Goal: Information Seeking & Learning: Learn about a topic

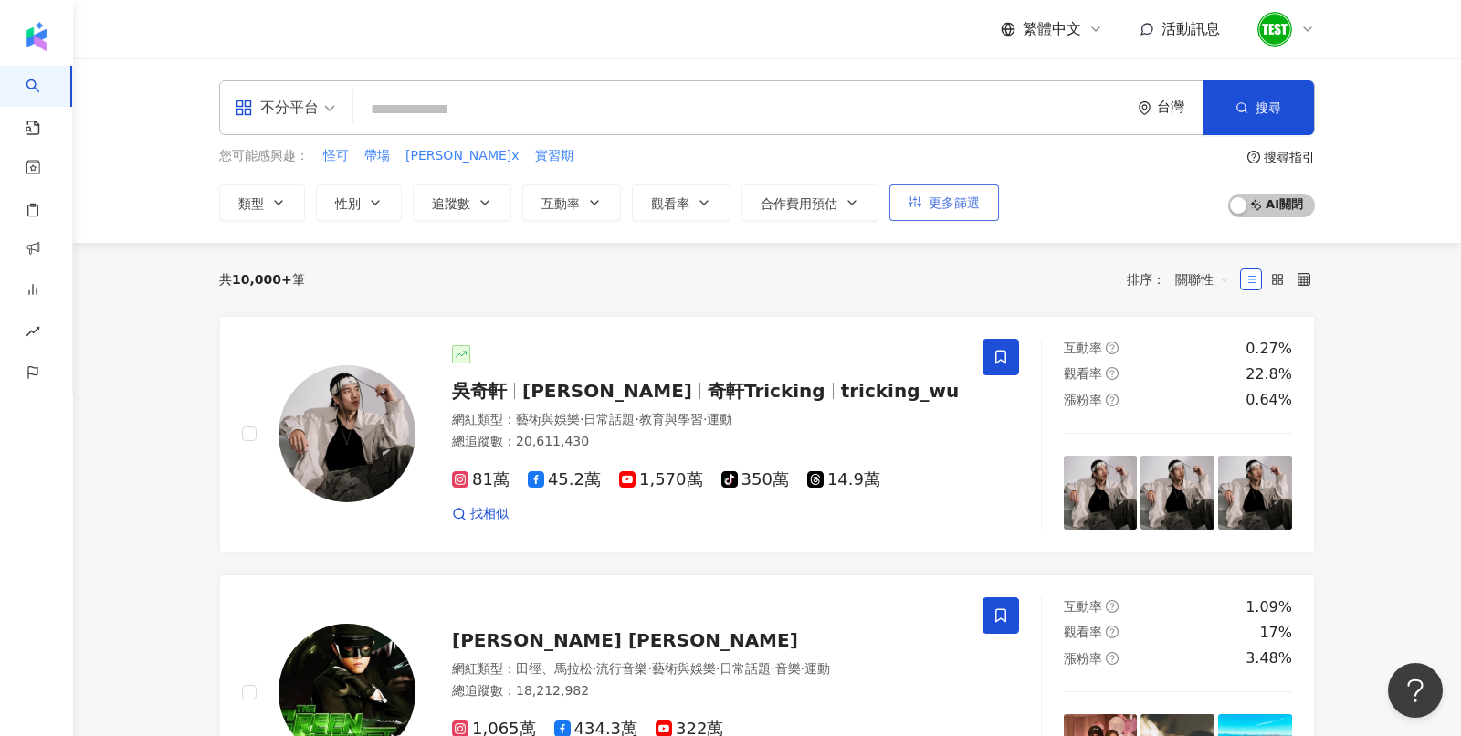
click at [966, 204] on span "更多篩選" at bounding box center [953, 202] width 51 height 15
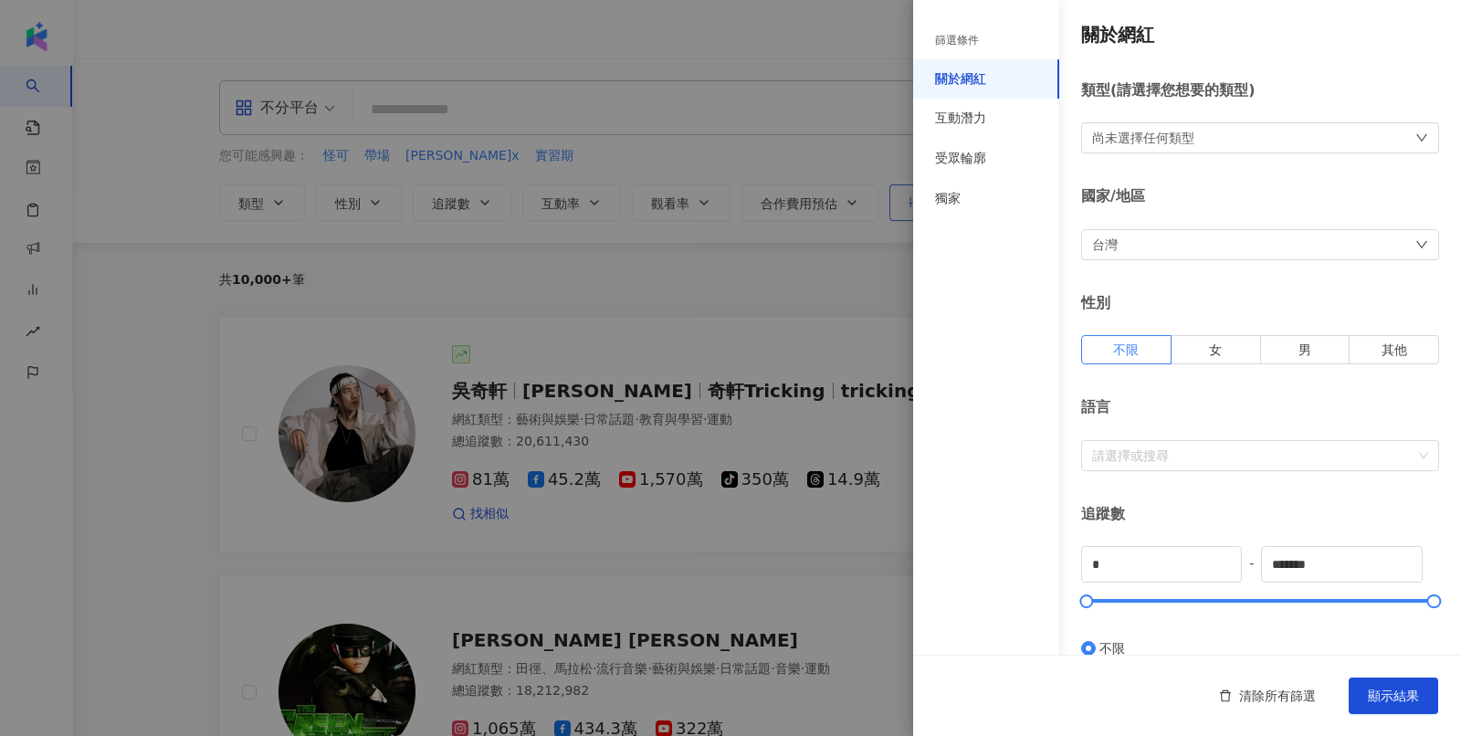
click at [966, 204] on div "獨家" at bounding box center [986, 199] width 146 height 40
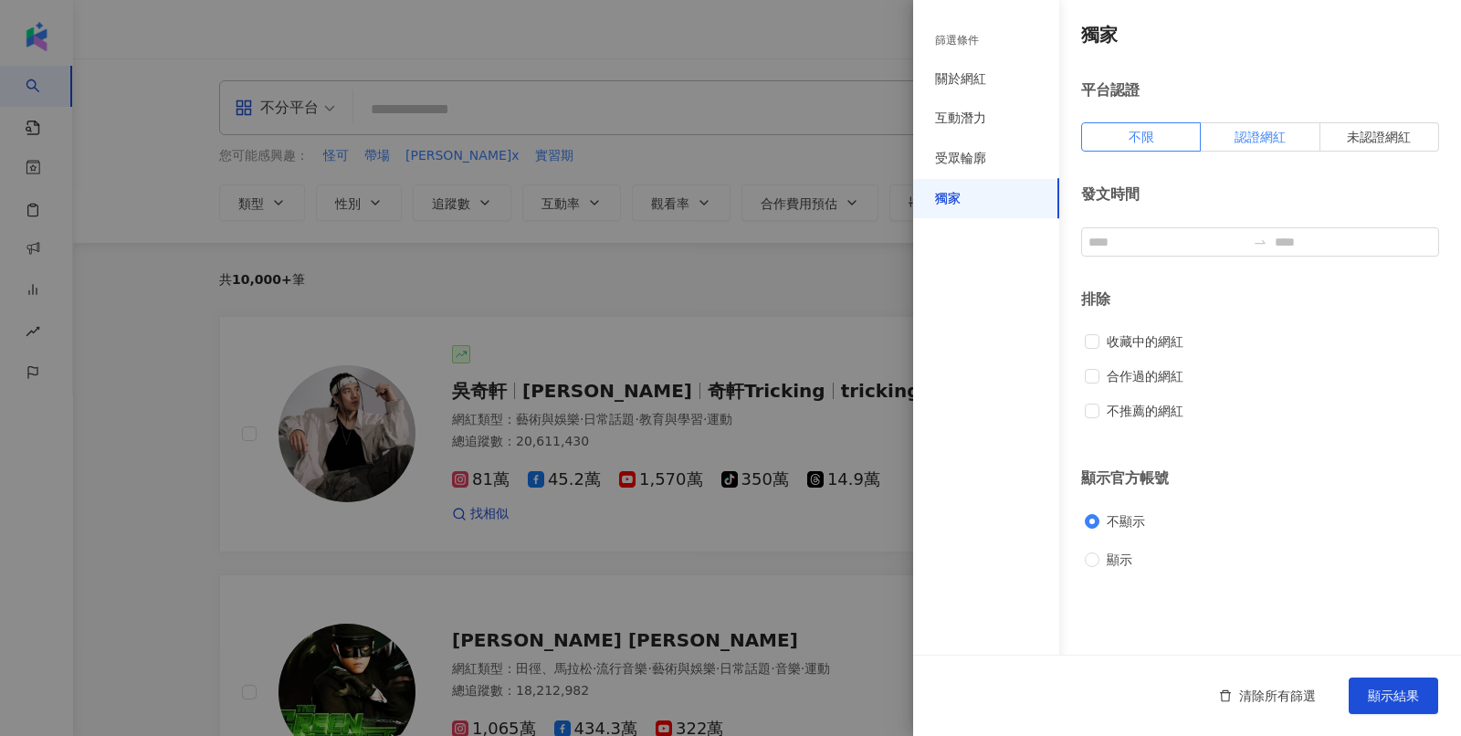
click at [1249, 133] on span "認證網紅" at bounding box center [1259, 137] width 51 height 15
click at [1407, 699] on span "顯示結果" at bounding box center [1392, 695] width 51 height 15
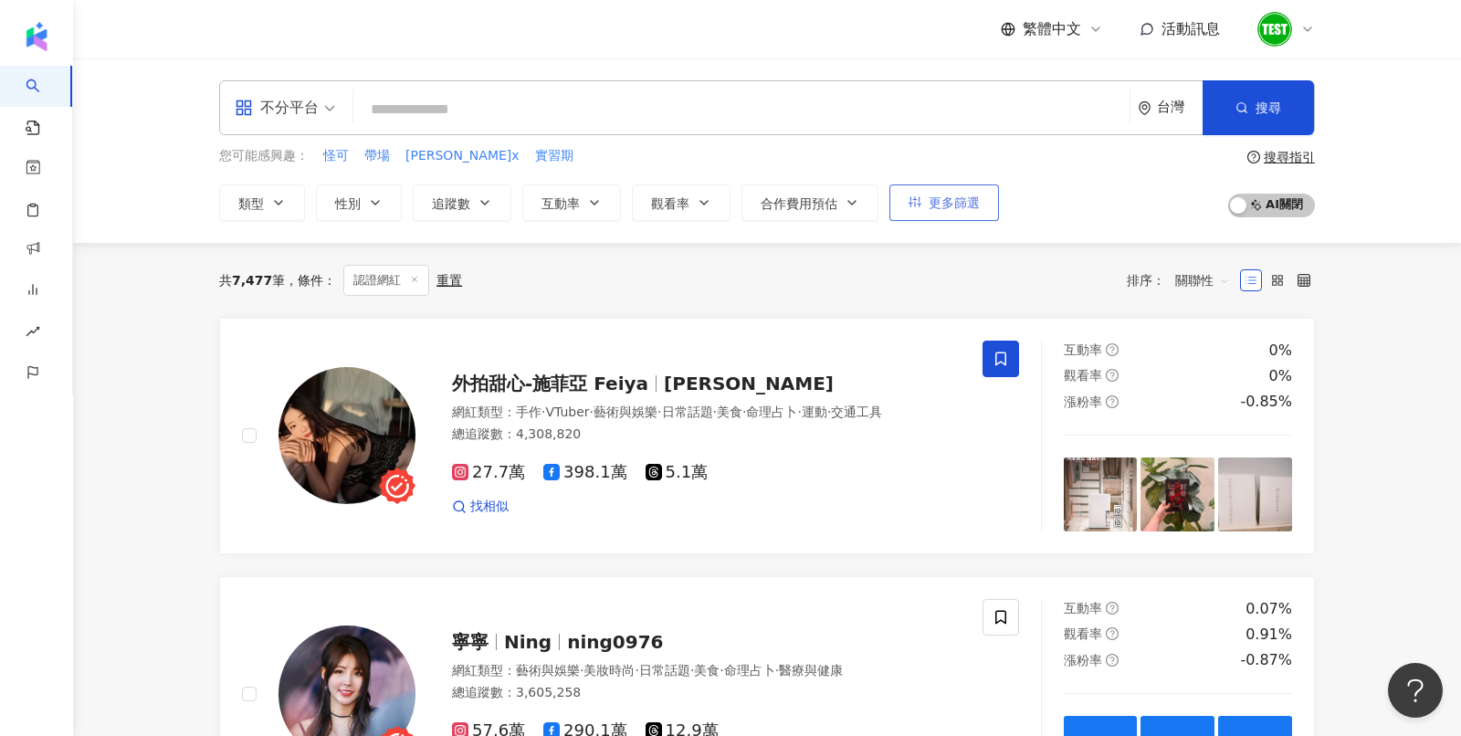
click at [971, 195] on span "更多篩選" at bounding box center [953, 202] width 51 height 15
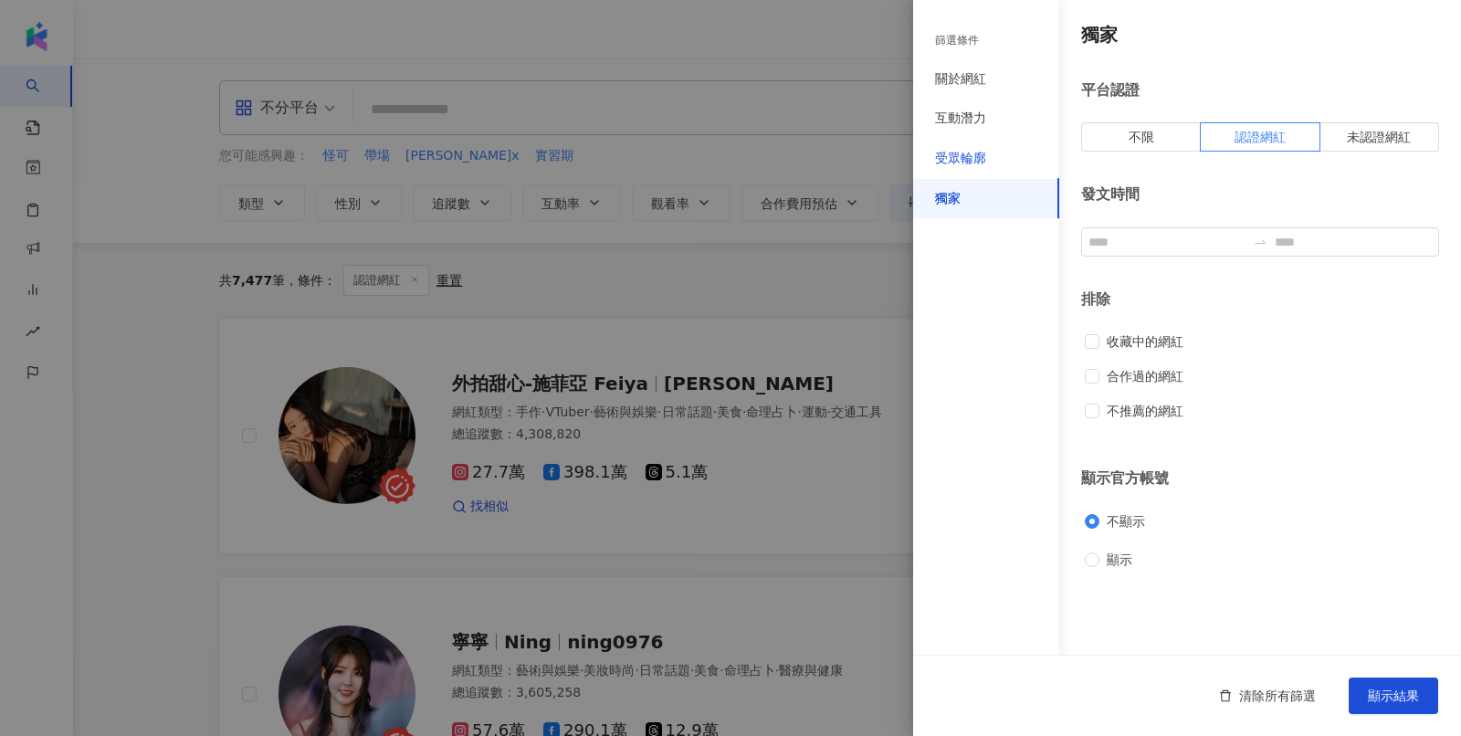
click at [951, 158] on div "受眾輪廓" at bounding box center [960, 159] width 51 height 18
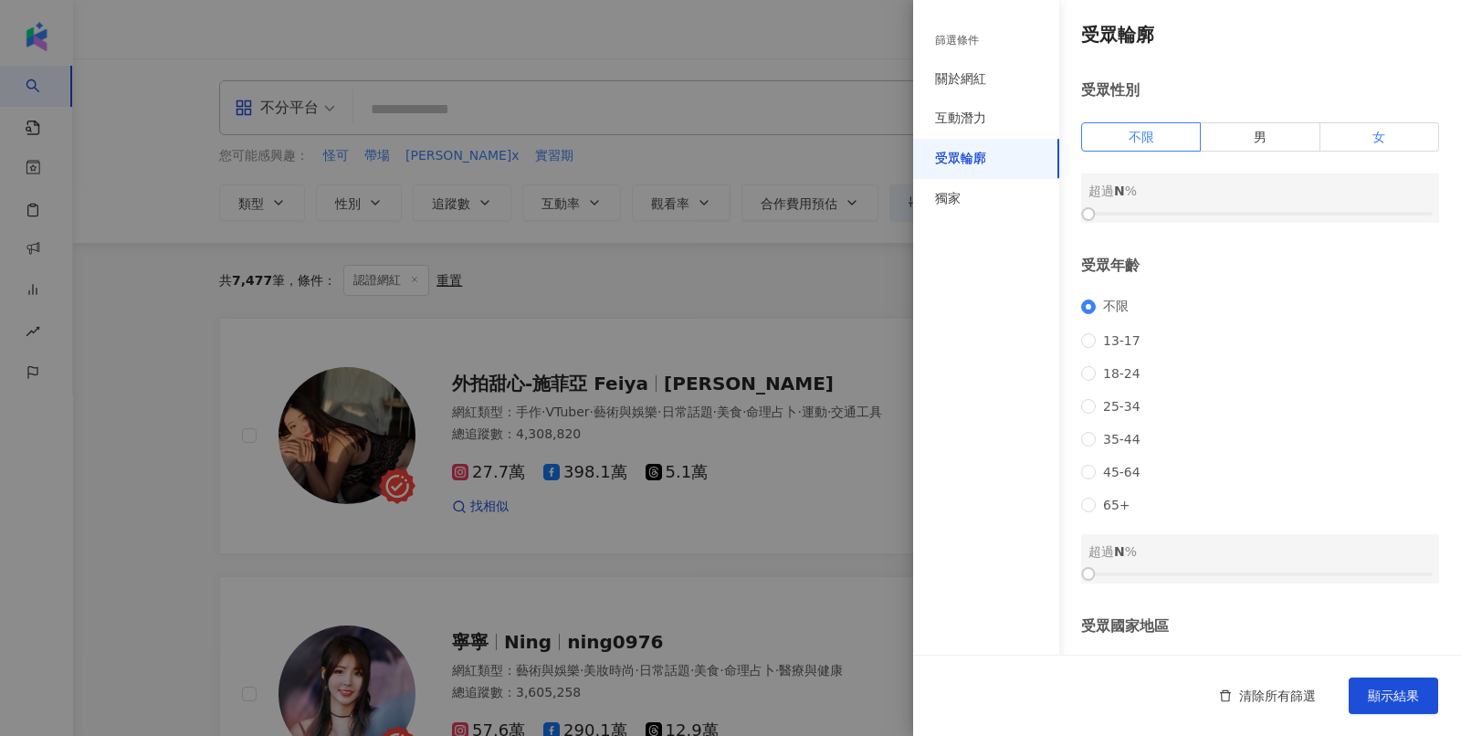
click at [1376, 143] on label "女" at bounding box center [1379, 136] width 119 height 29
click at [1217, 461] on div "不限 13-17 18-24 25-34 35-44 45-64 65+" at bounding box center [1260, 406] width 358 height 214
click at [739, 284] on div at bounding box center [730, 368] width 1461 height 736
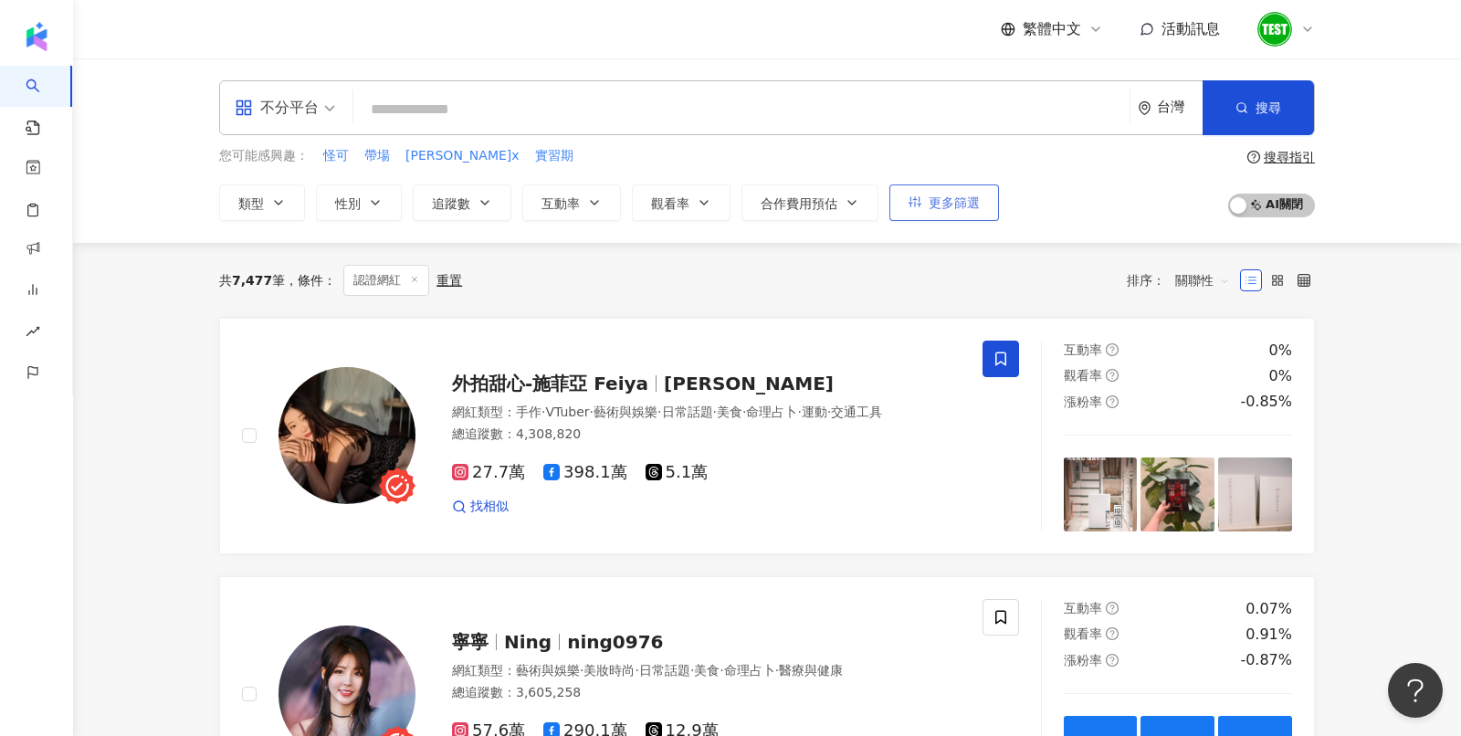
click at [971, 192] on button "更多篩選" at bounding box center [944, 202] width 110 height 37
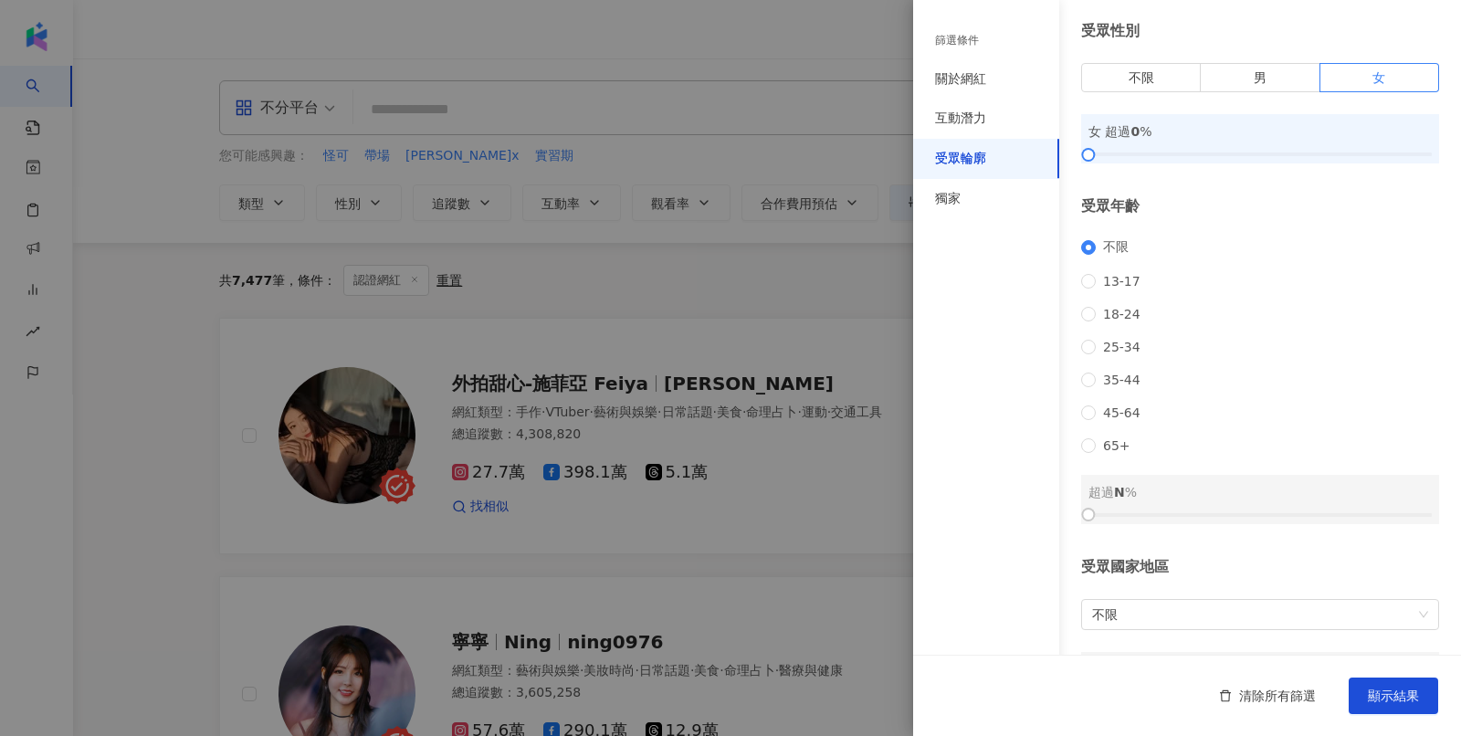
scroll to position [34, 0]
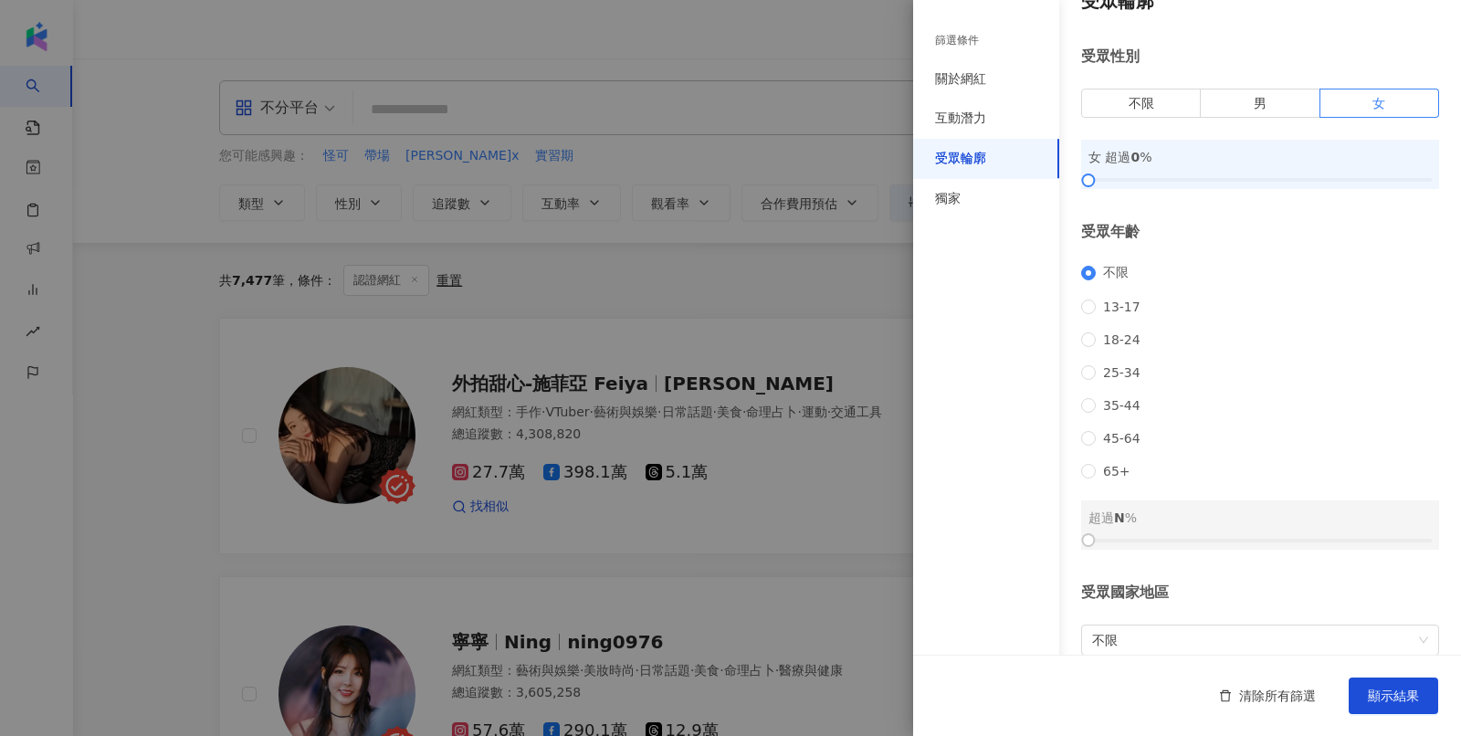
click at [650, 228] on div at bounding box center [730, 368] width 1461 height 736
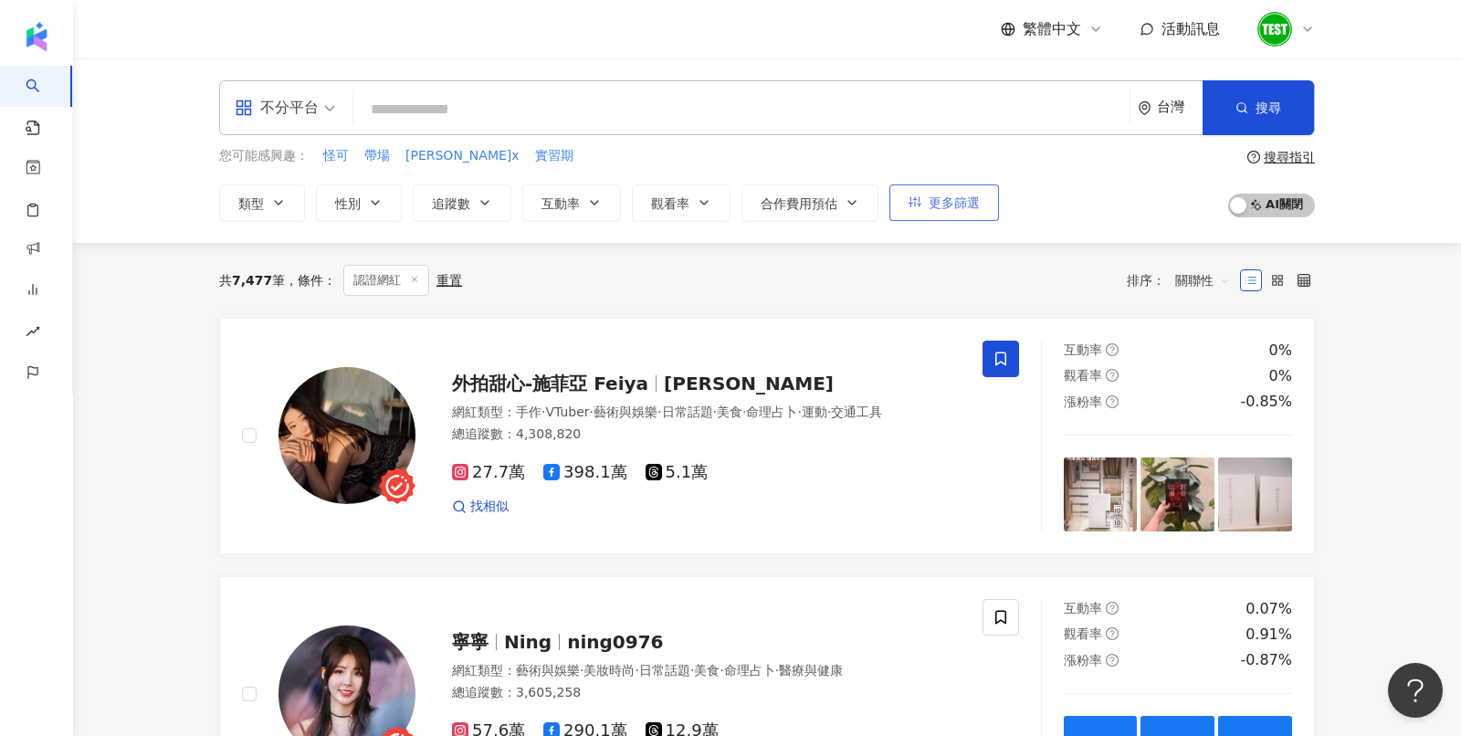
click at [954, 213] on button "更多篩選" at bounding box center [944, 202] width 110 height 37
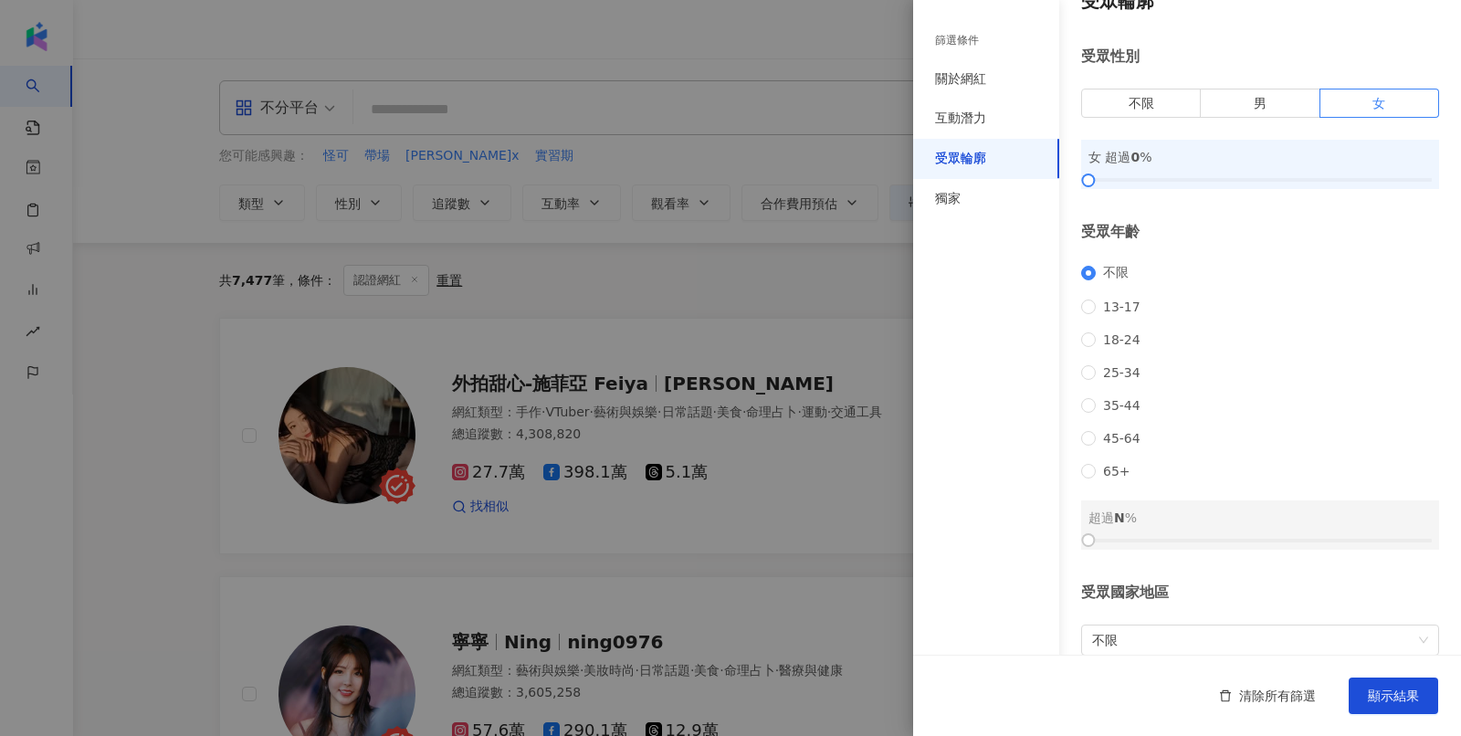
click at [656, 196] on div at bounding box center [730, 368] width 1461 height 736
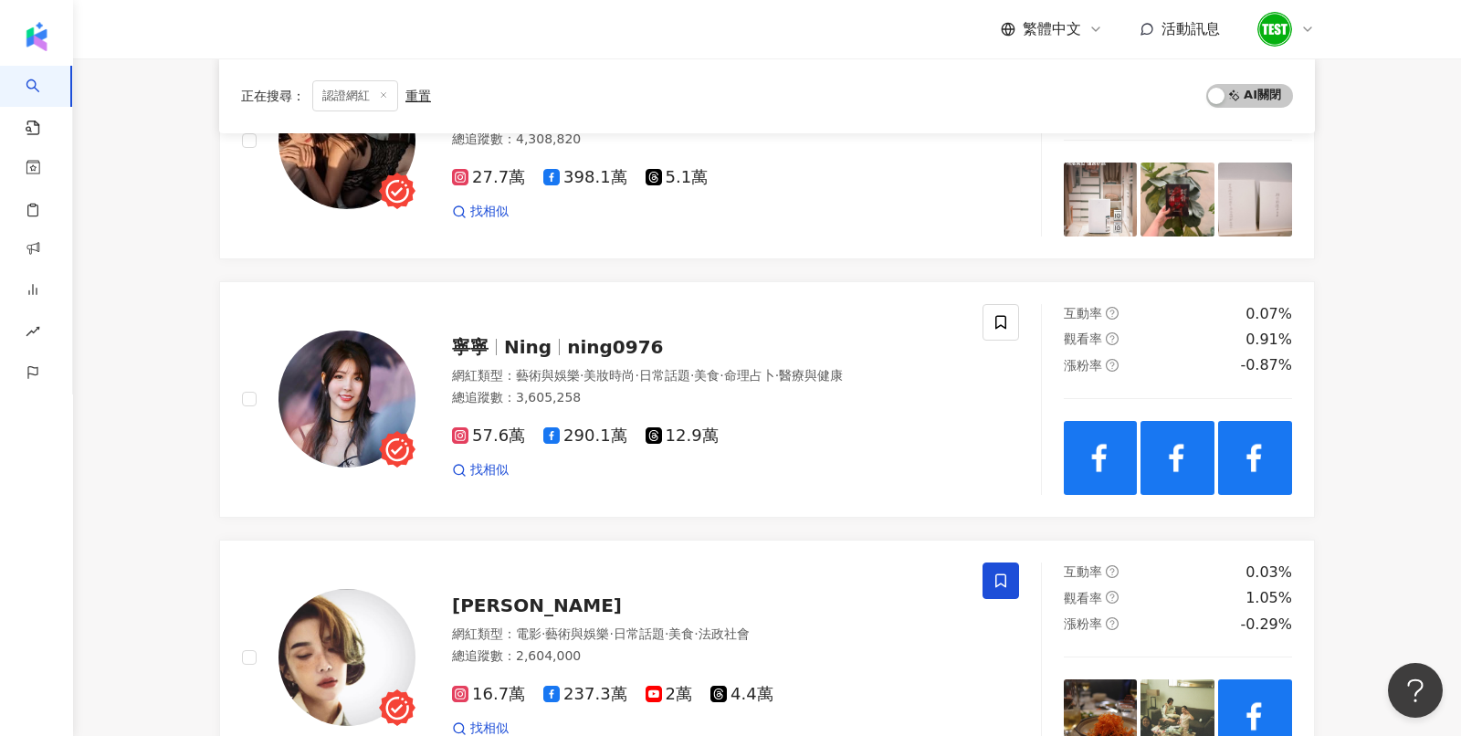
scroll to position [270, 0]
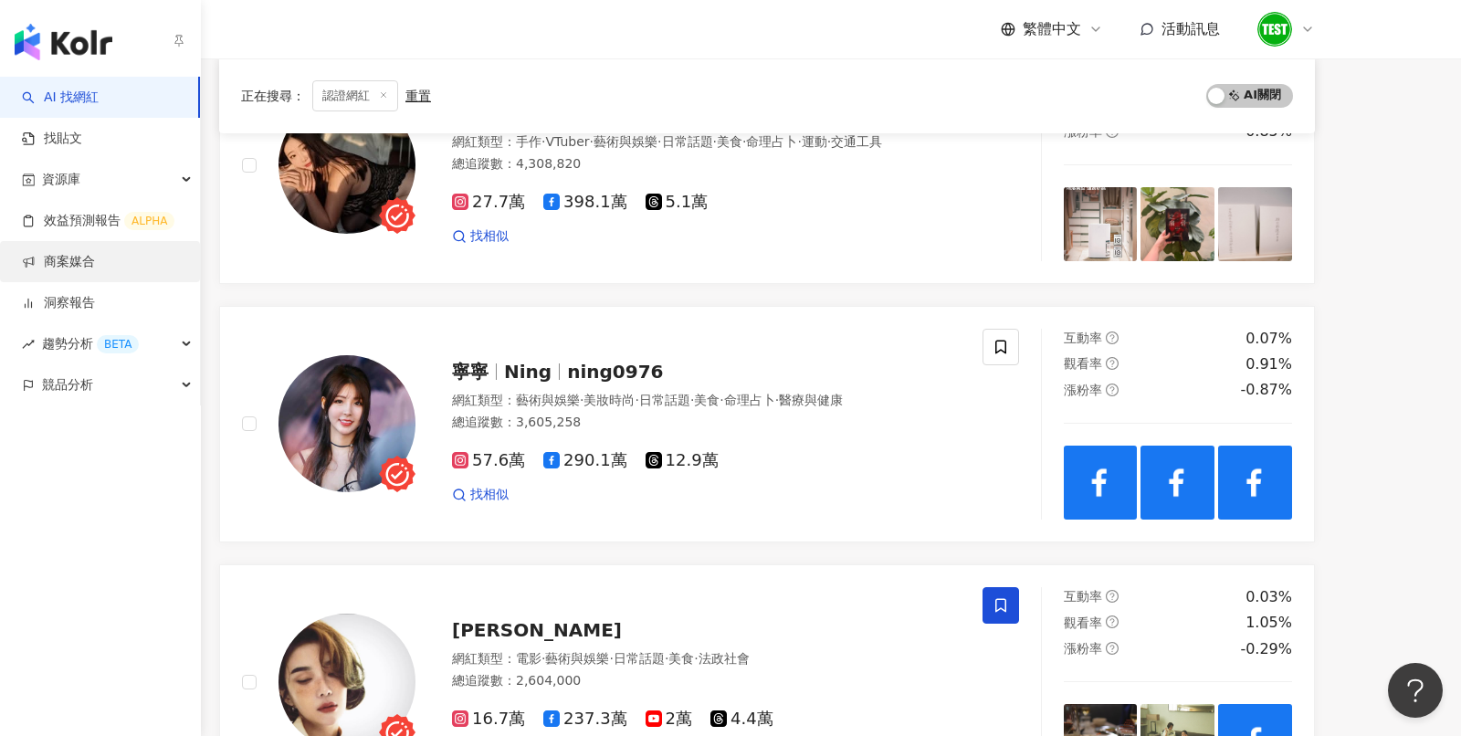
click at [29, 254] on link "商案媒合" at bounding box center [58, 262] width 73 height 18
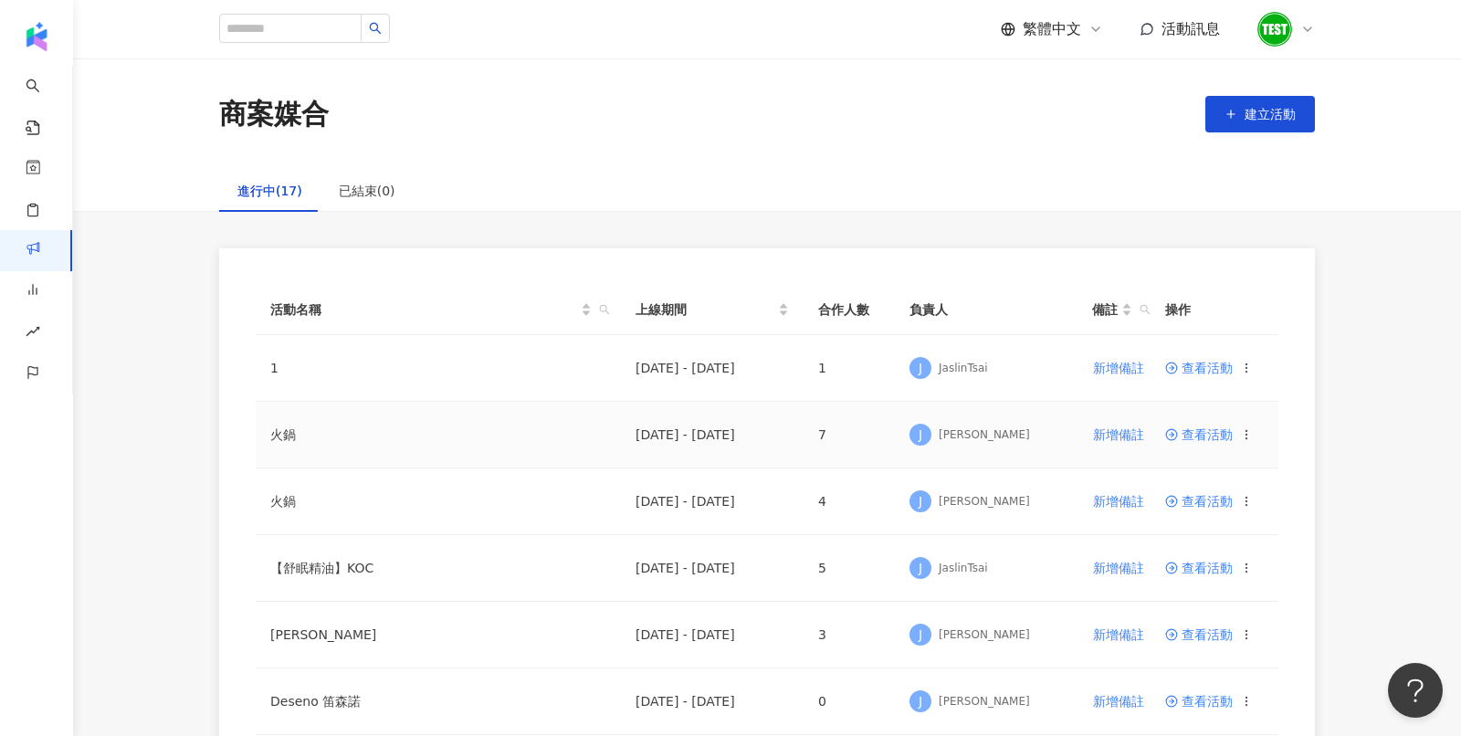
click at [1195, 438] on span "查看活動" at bounding box center [1199, 434] width 68 height 13
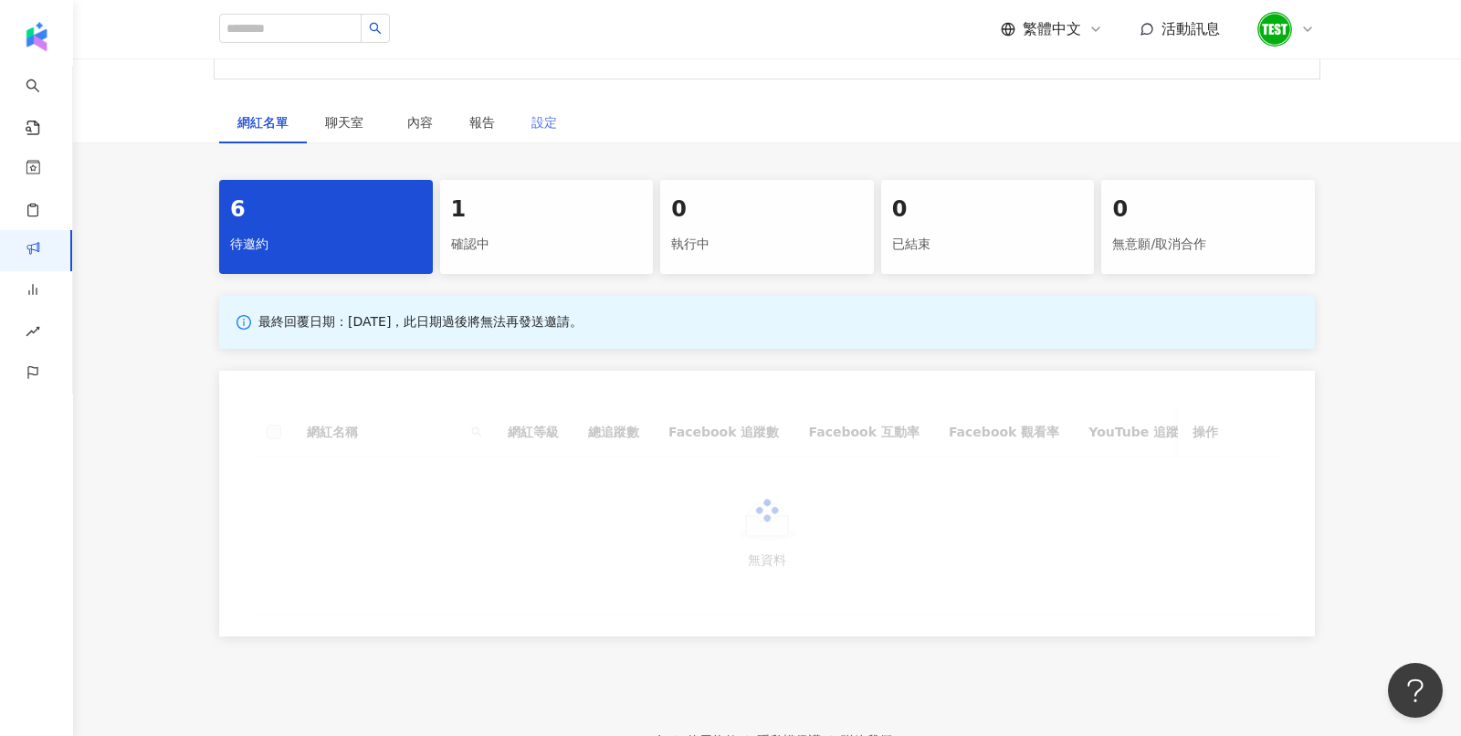
scroll to position [252, 0]
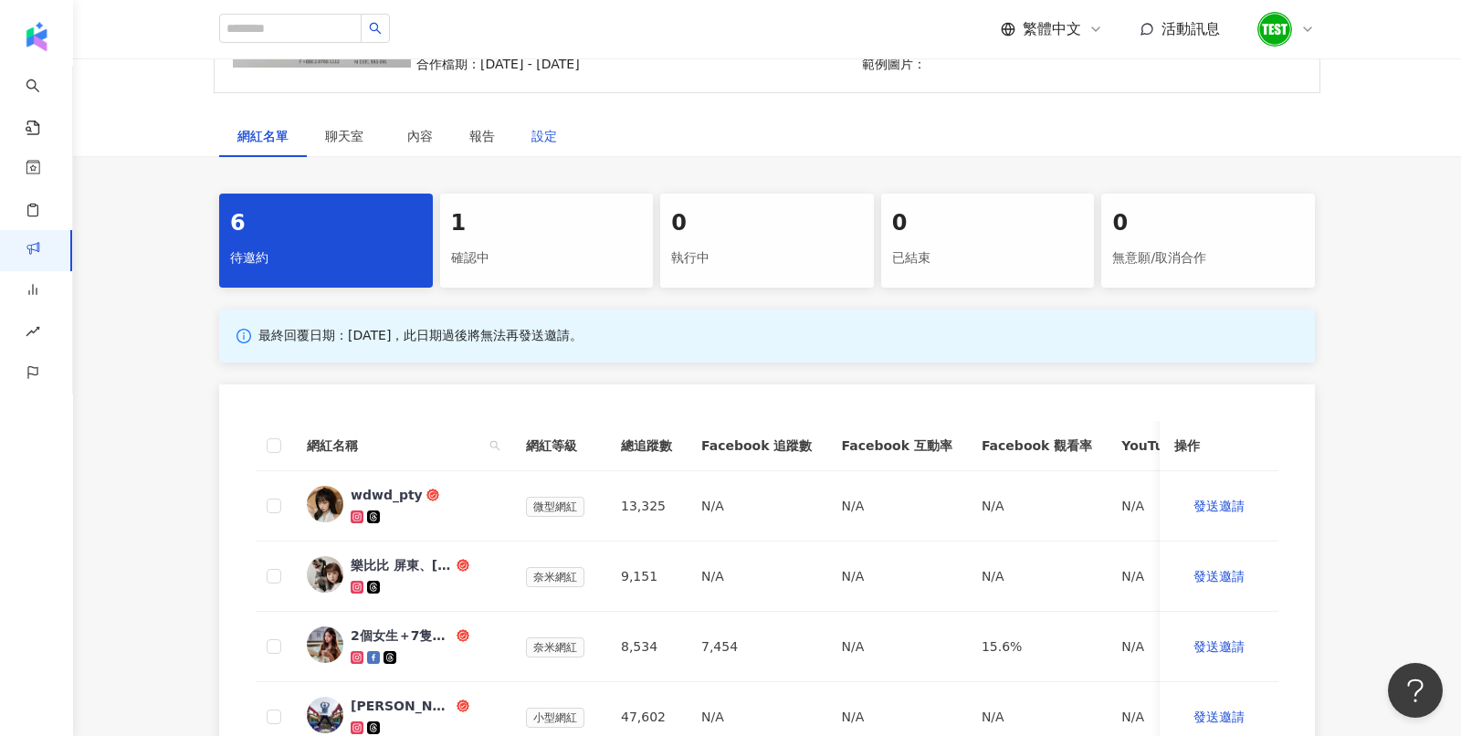
click at [532, 140] on div "設定" at bounding box center [544, 136] width 26 height 20
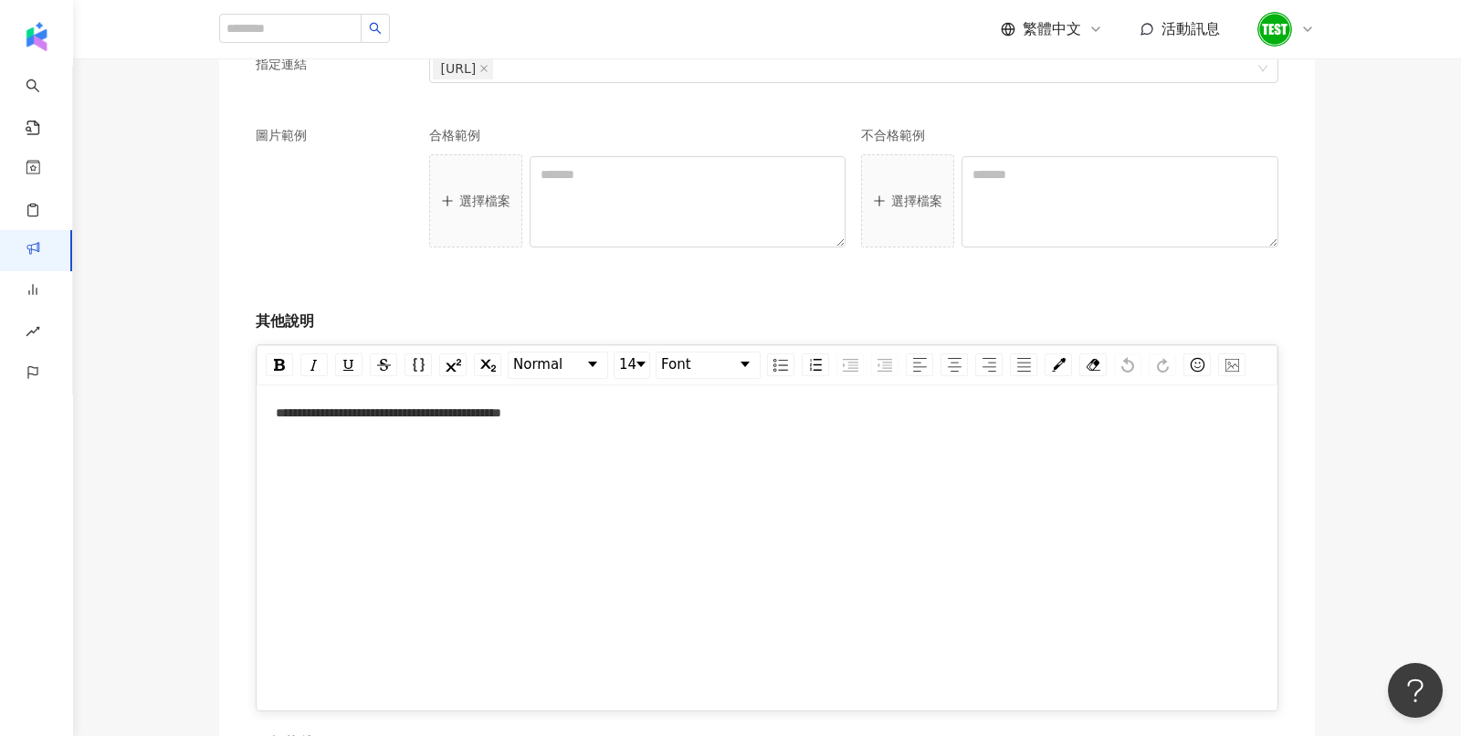
scroll to position [2435, 0]
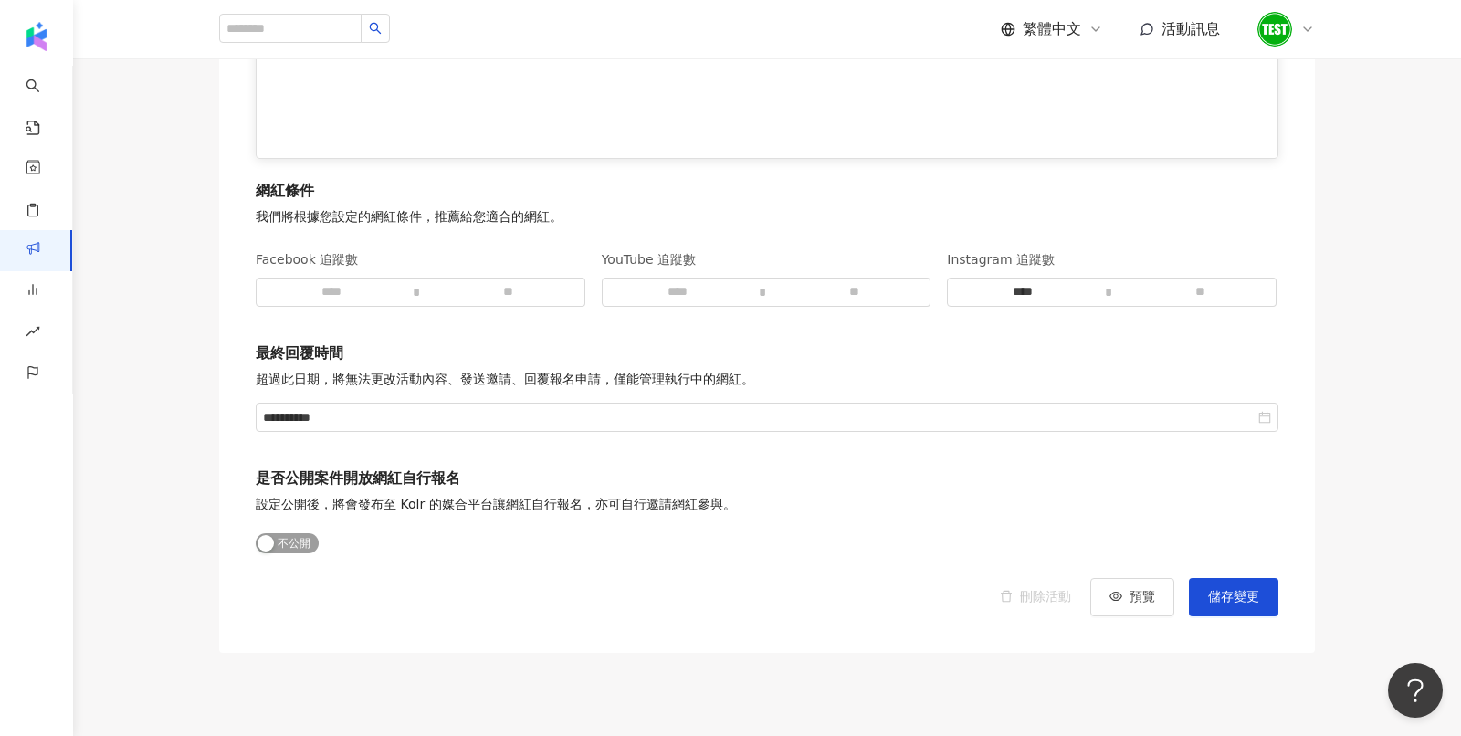
click at [285, 535] on span "公開 不公開" at bounding box center [287, 543] width 63 height 20
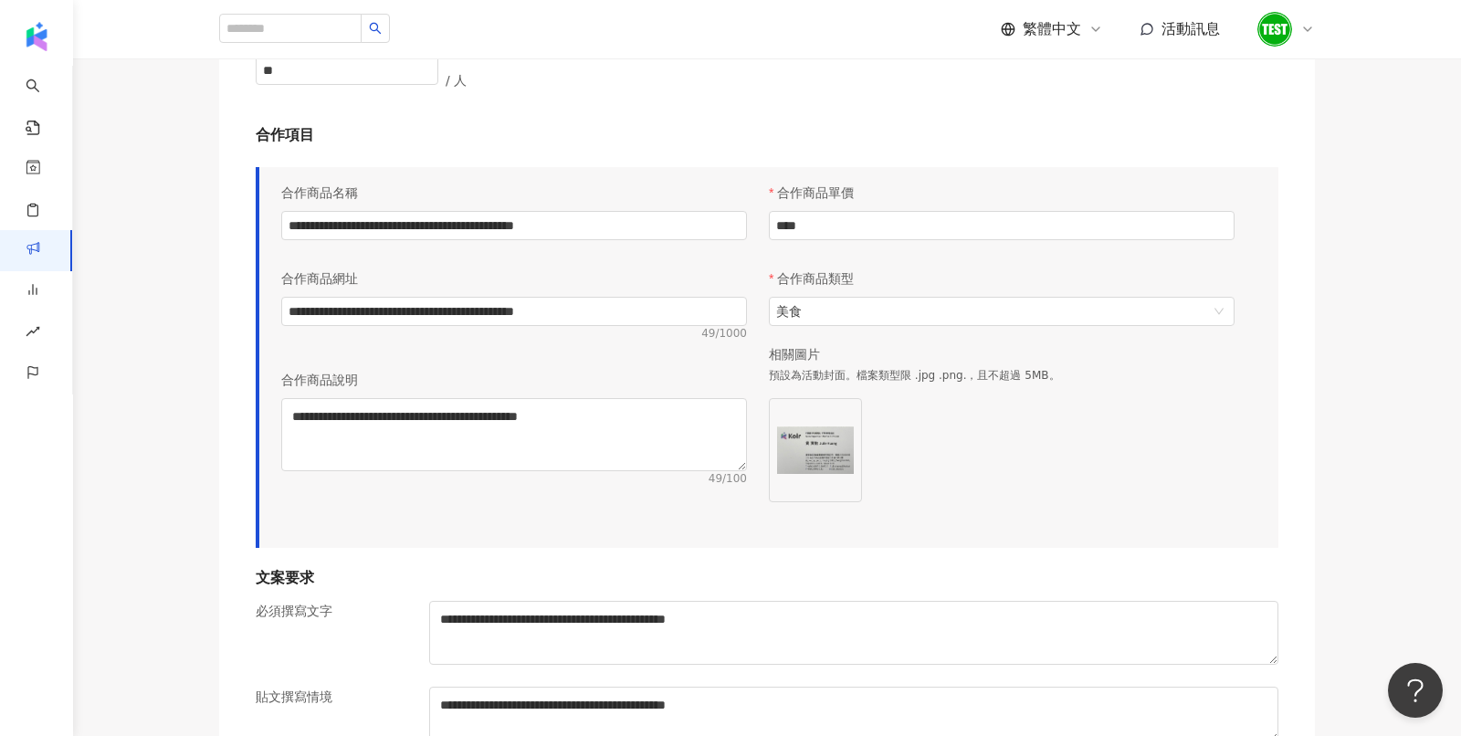
scroll to position [854, 0]
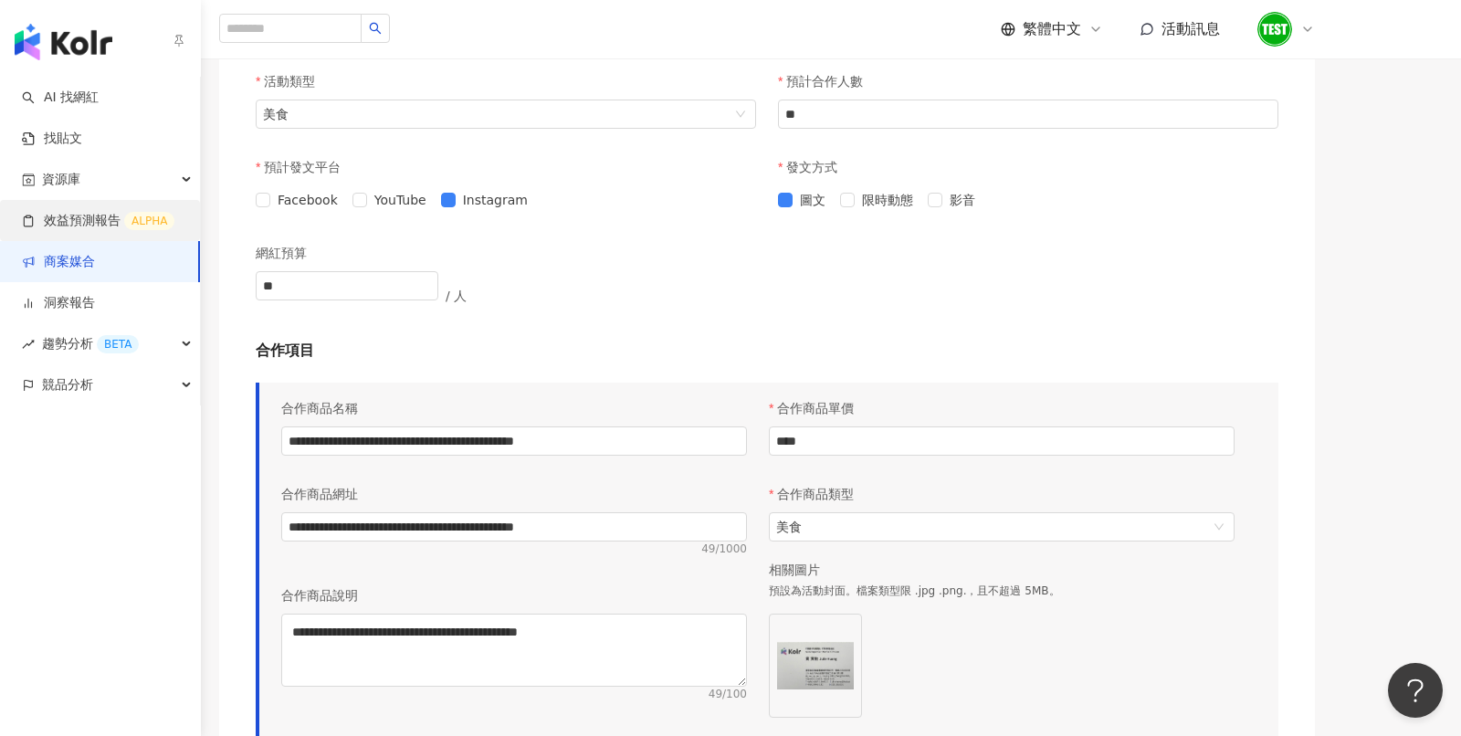
click at [39, 230] on link "效益預測報告 ALPHA" at bounding box center [98, 221] width 152 height 18
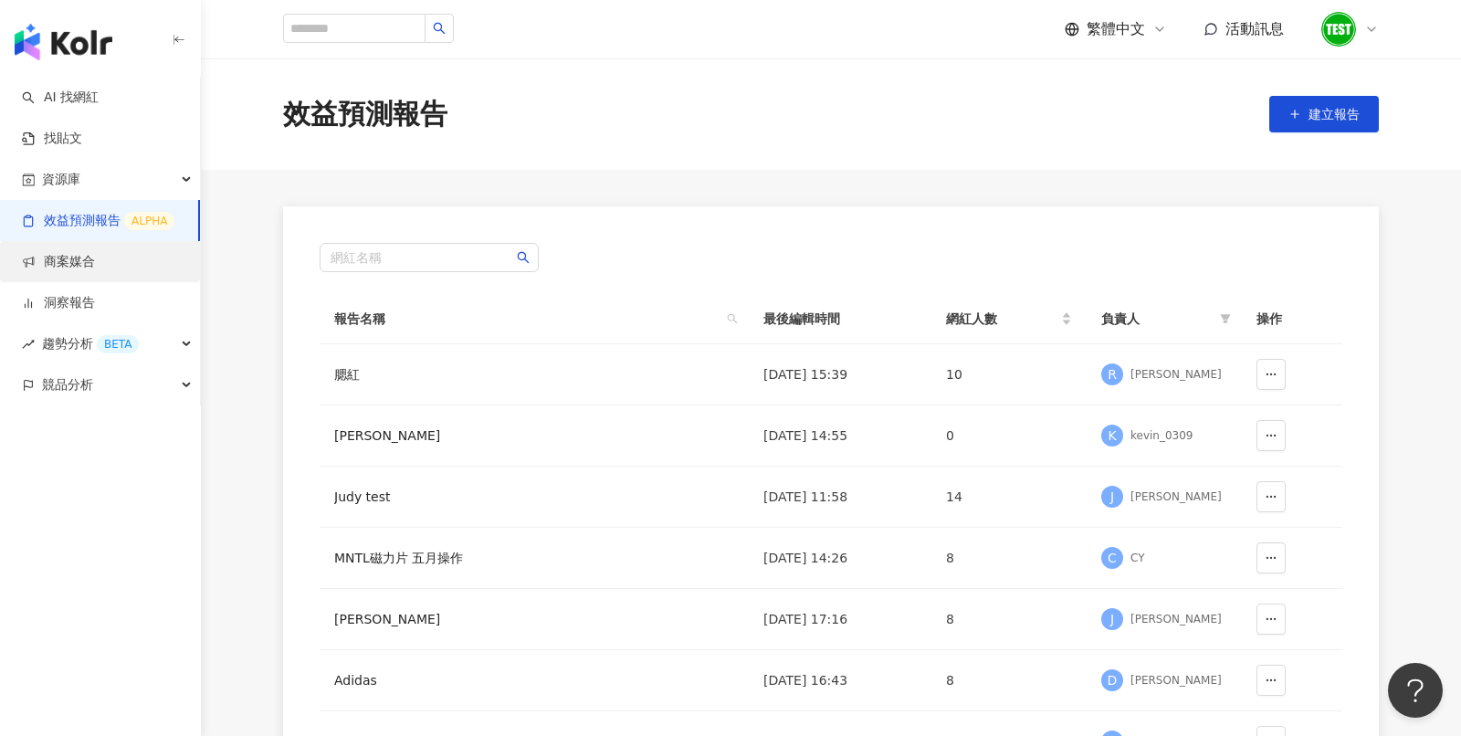
click at [59, 270] on div "AI 找網紅 找貼文 資源庫 效益預測報告 ALPHA 商案媒合 洞察報告 趨勢分析 BETA 競品分析 繁體中文 活動訊息 效益預測報告 建立報告 網紅名稱…" at bounding box center [730, 368] width 1461 height 736
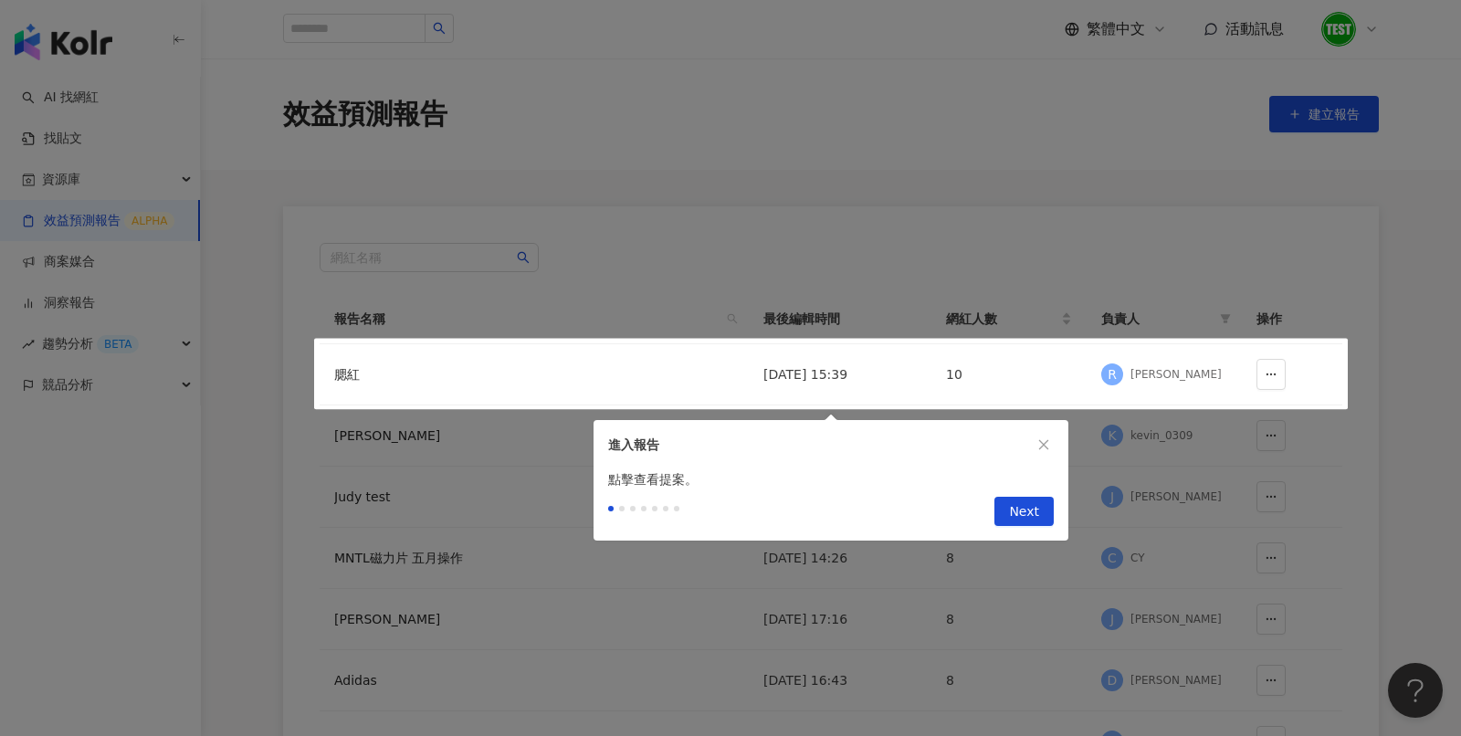
click at [237, 202] on div at bounding box center [730, 368] width 1461 height 736
click at [1012, 519] on span "Next" at bounding box center [1024, 512] width 30 height 29
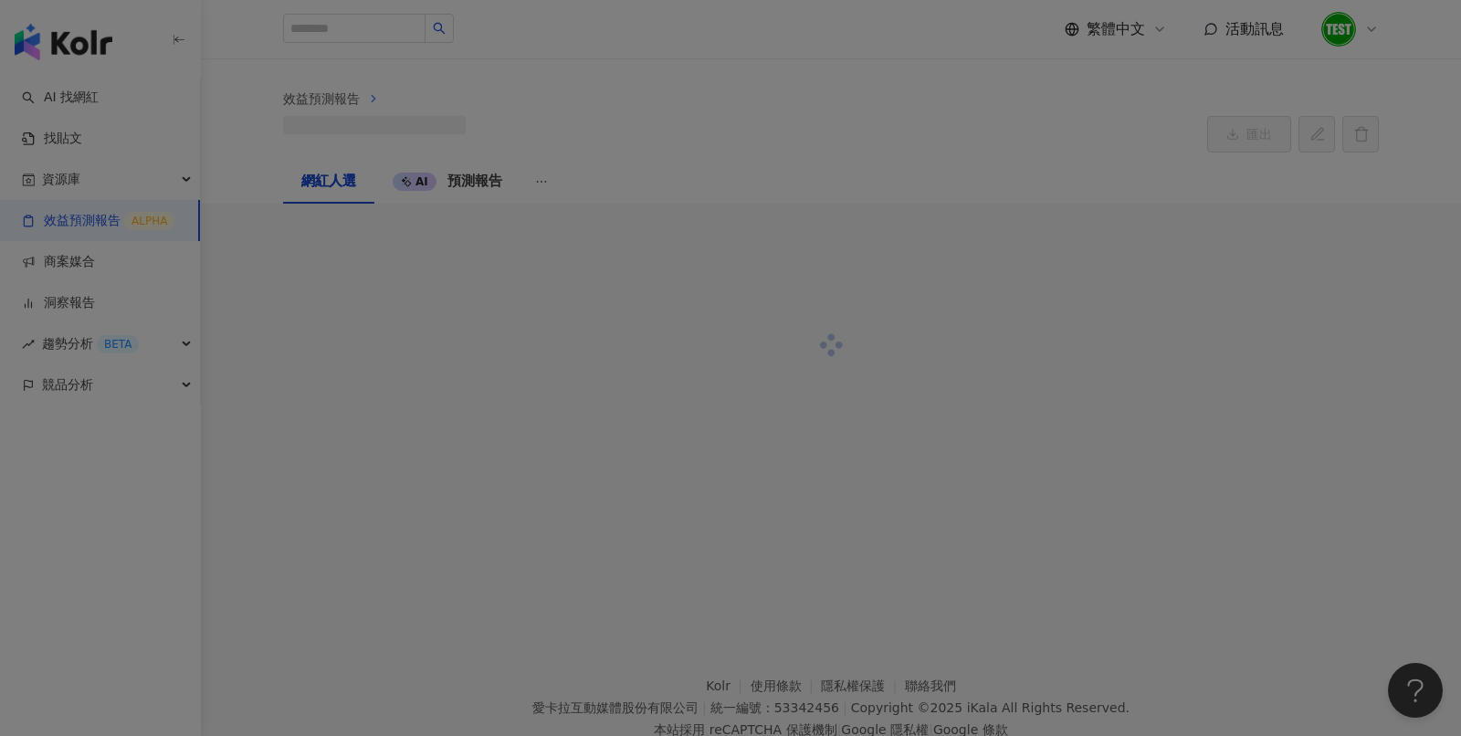
click at [44, 78] on div at bounding box center [730, 368] width 1461 height 736
click at [36, 39] on div at bounding box center [730, 368] width 1461 height 736
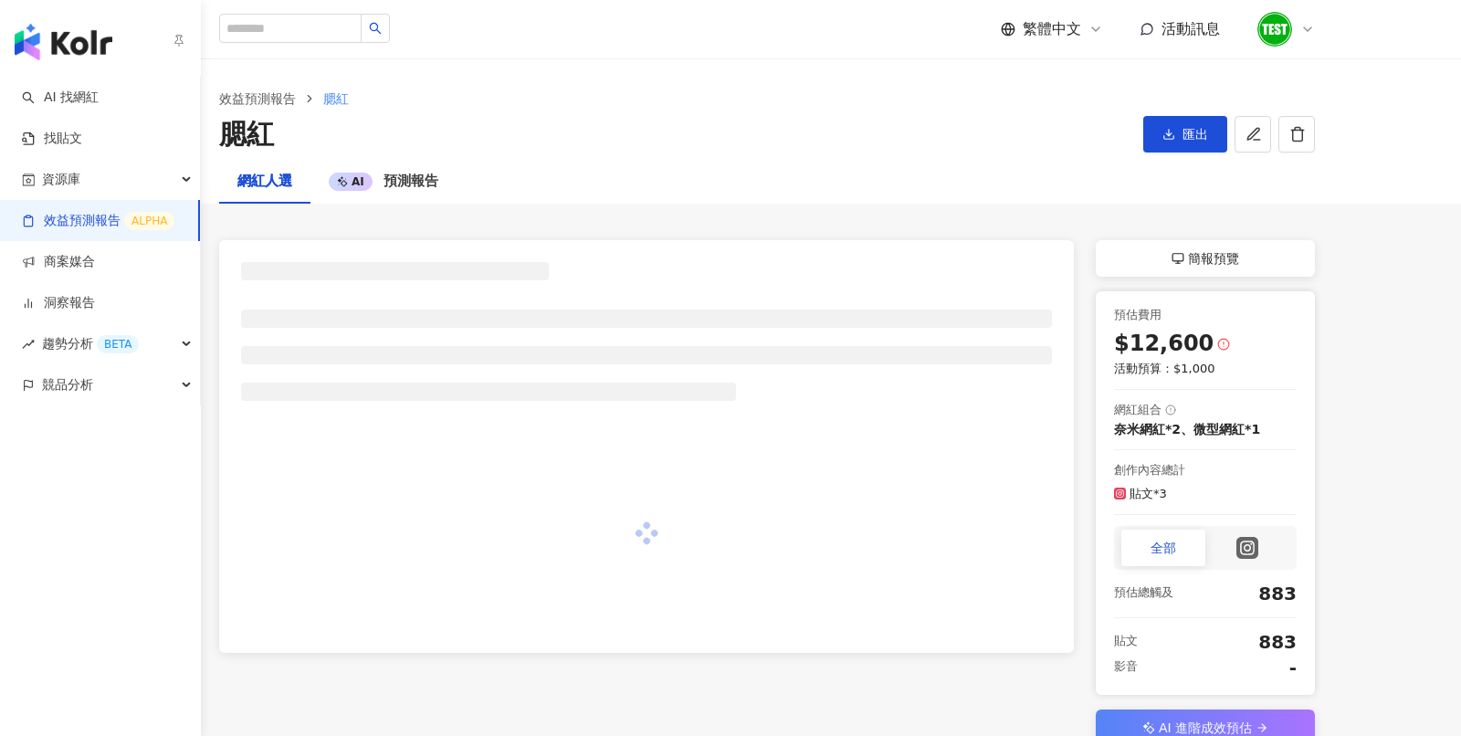
click at [45, 42] on img "button" at bounding box center [64, 42] width 98 height 37
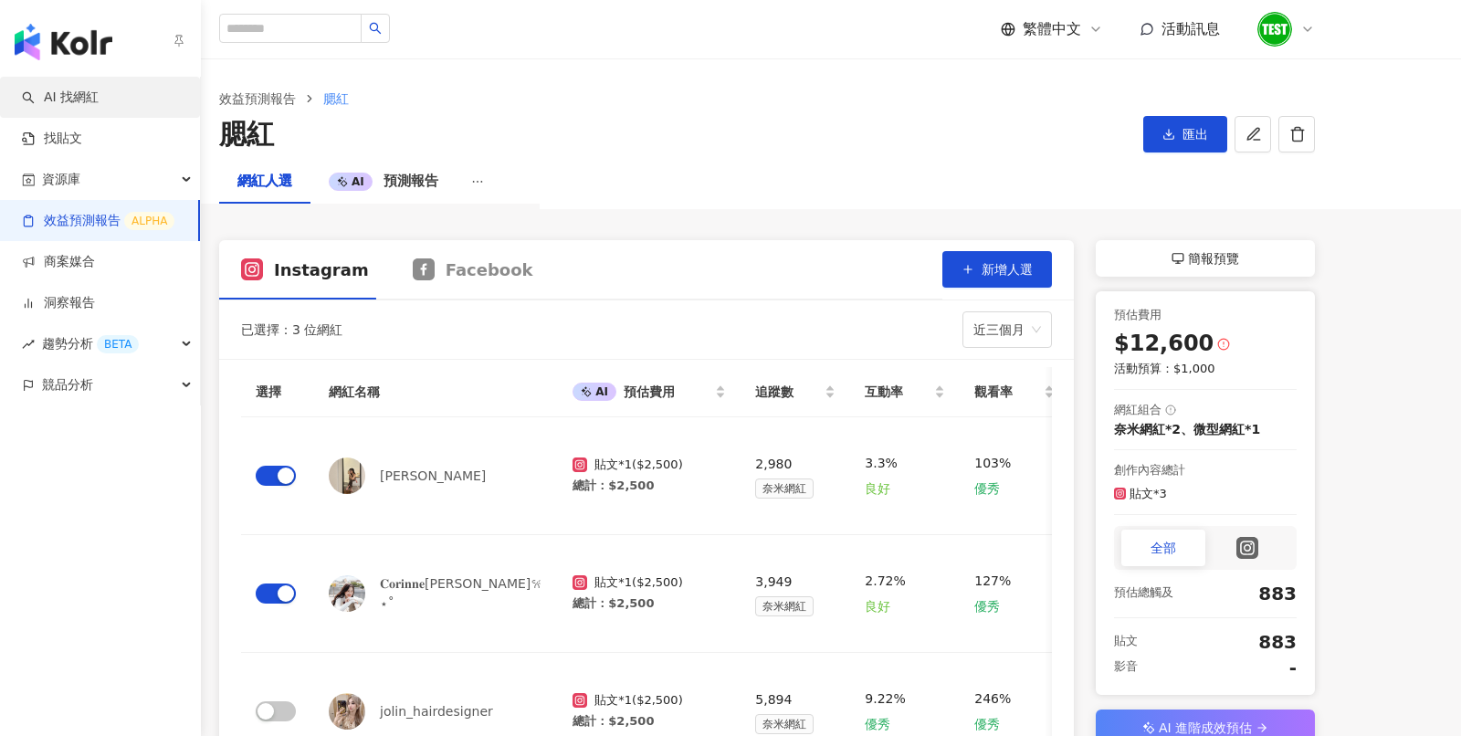
click at [58, 89] on link "AI 找網紅" at bounding box center [60, 98] width 77 height 18
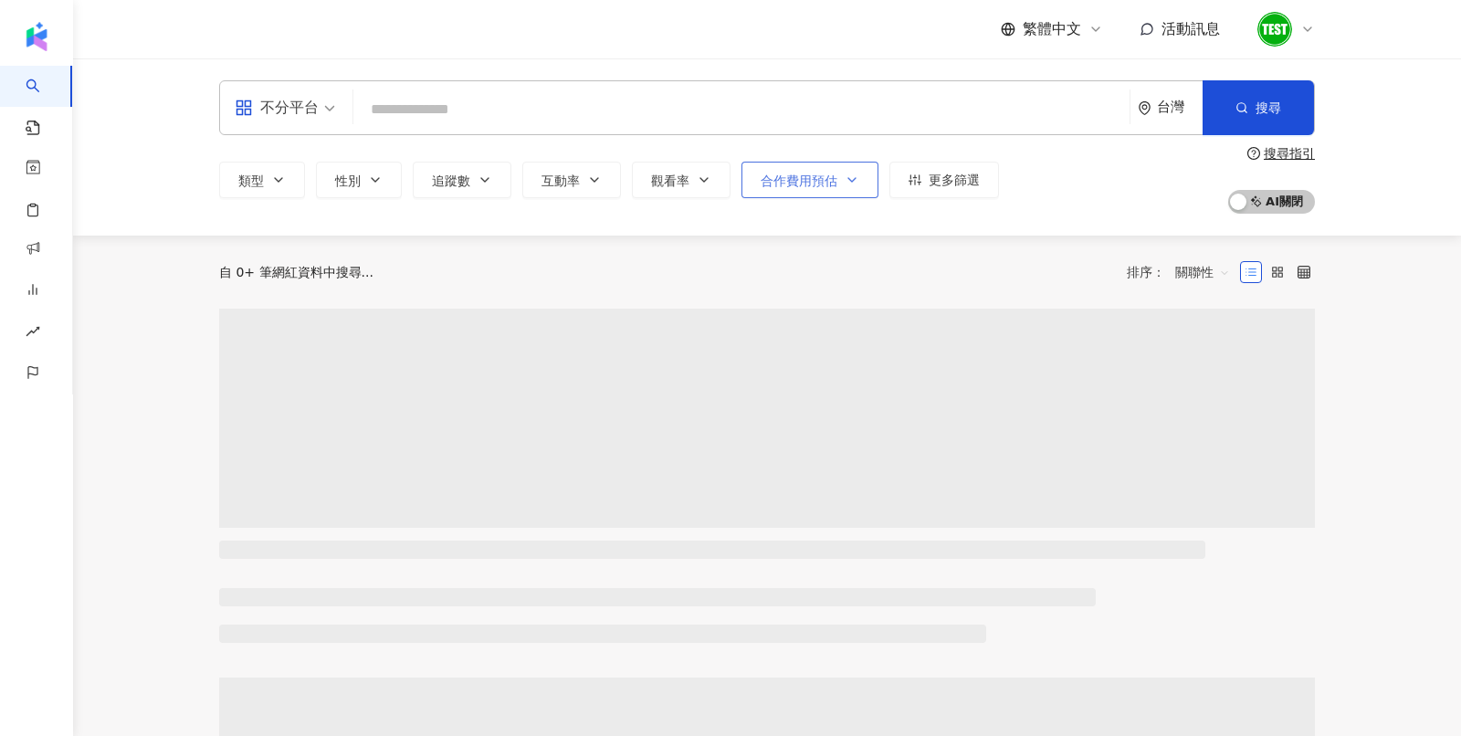
click at [767, 178] on span "合作費用預估" at bounding box center [798, 180] width 77 height 15
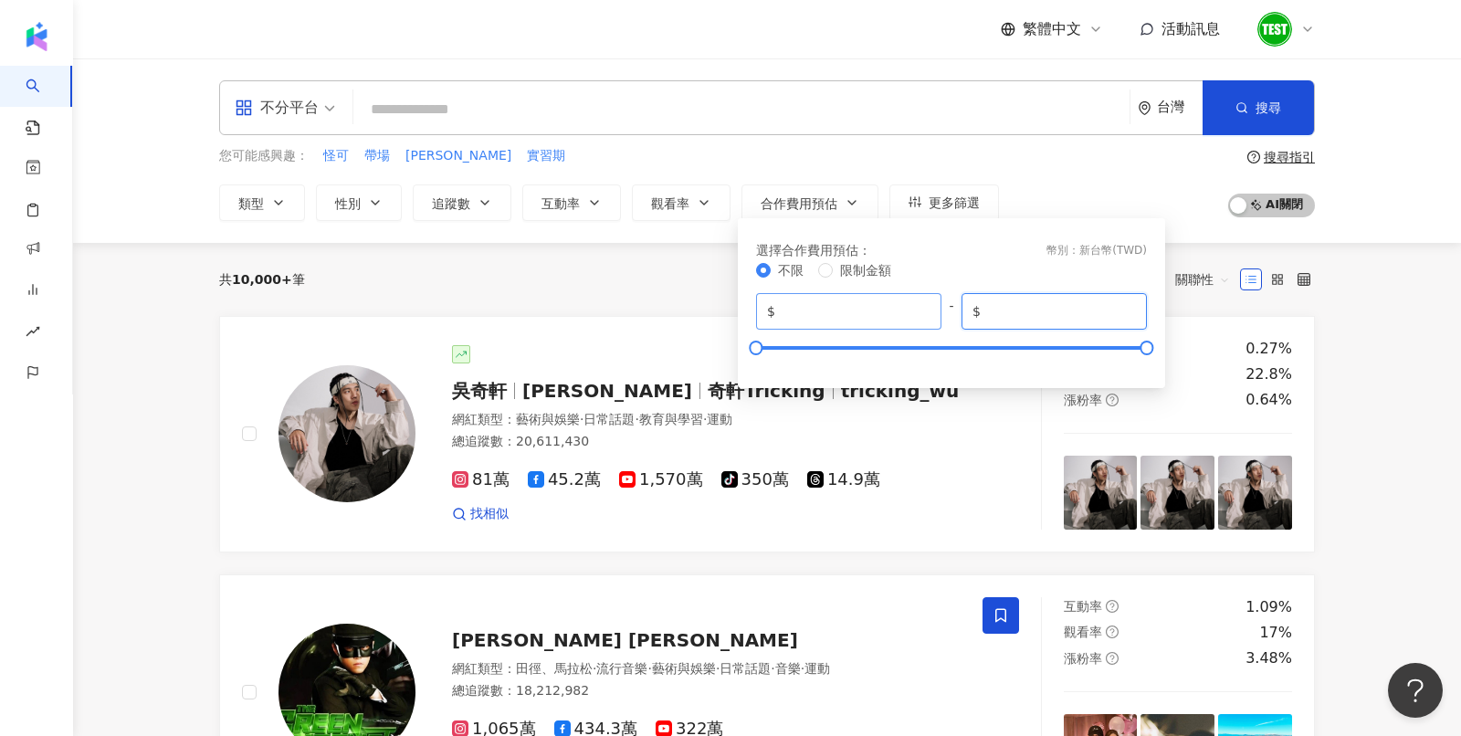
drag, startPoint x: 1041, startPoint y: 310, endPoint x: 908, endPoint y: 310, distance: 132.4
click at [908, 310] on div "$ * - $ *******" at bounding box center [951, 311] width 391 height 37
drag, startPoint x: 1059, startPoint y: 310, endPoint x: 961, endPoint y: 311, distance: 97.7
click at [961, 311] on span "$ *******" at bounding box center [1053, 311] width 185 height 37
type input "*****"
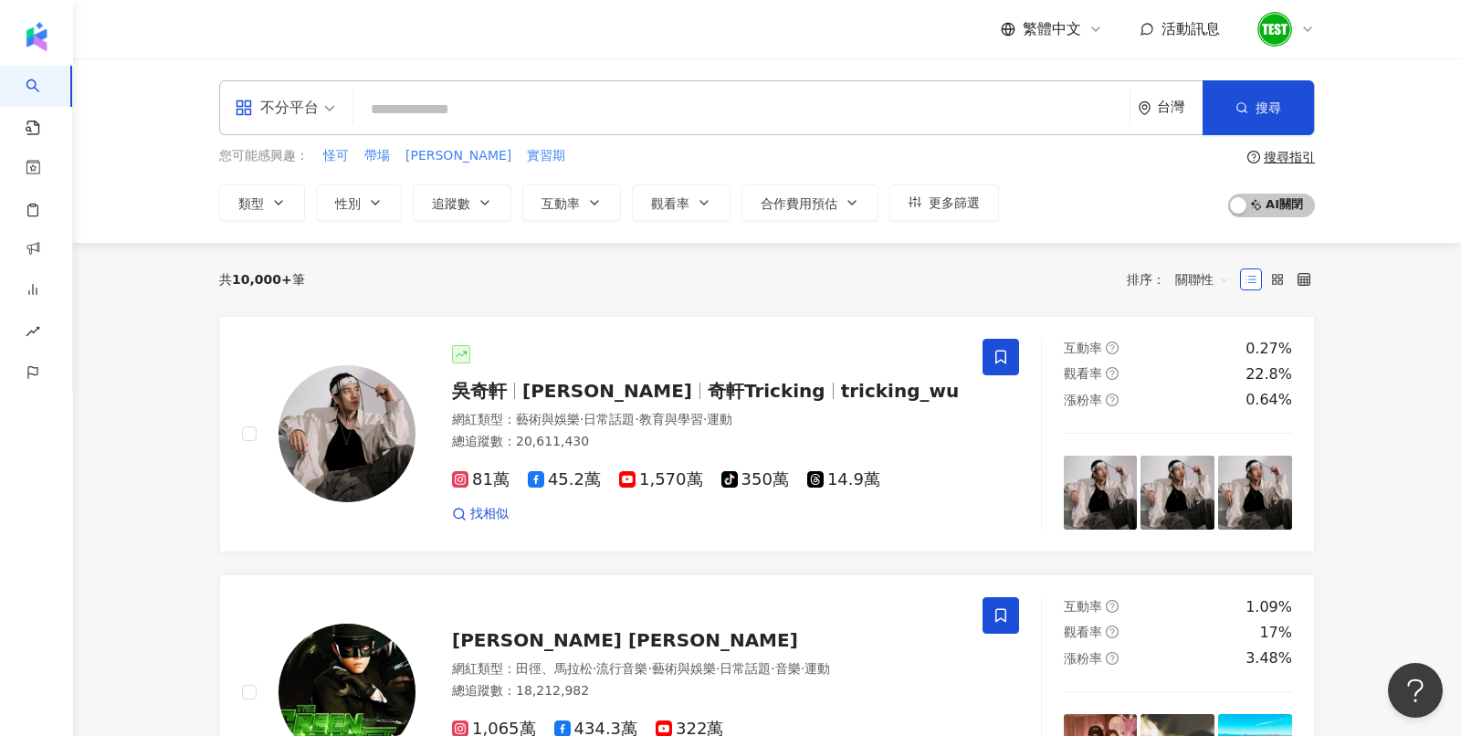
click at [1052, 178] on div "您可能感興趣： 怪可 帶場 芙雷雅x 實習期 類型 性別 追蹤數 互動率 觀看率 合作費用預估 更多篩選 選擇合作費用預估 ： 幣別 ： 新台幣 ( TWD …" at bounding box center [766, 183] width 1095 height 75
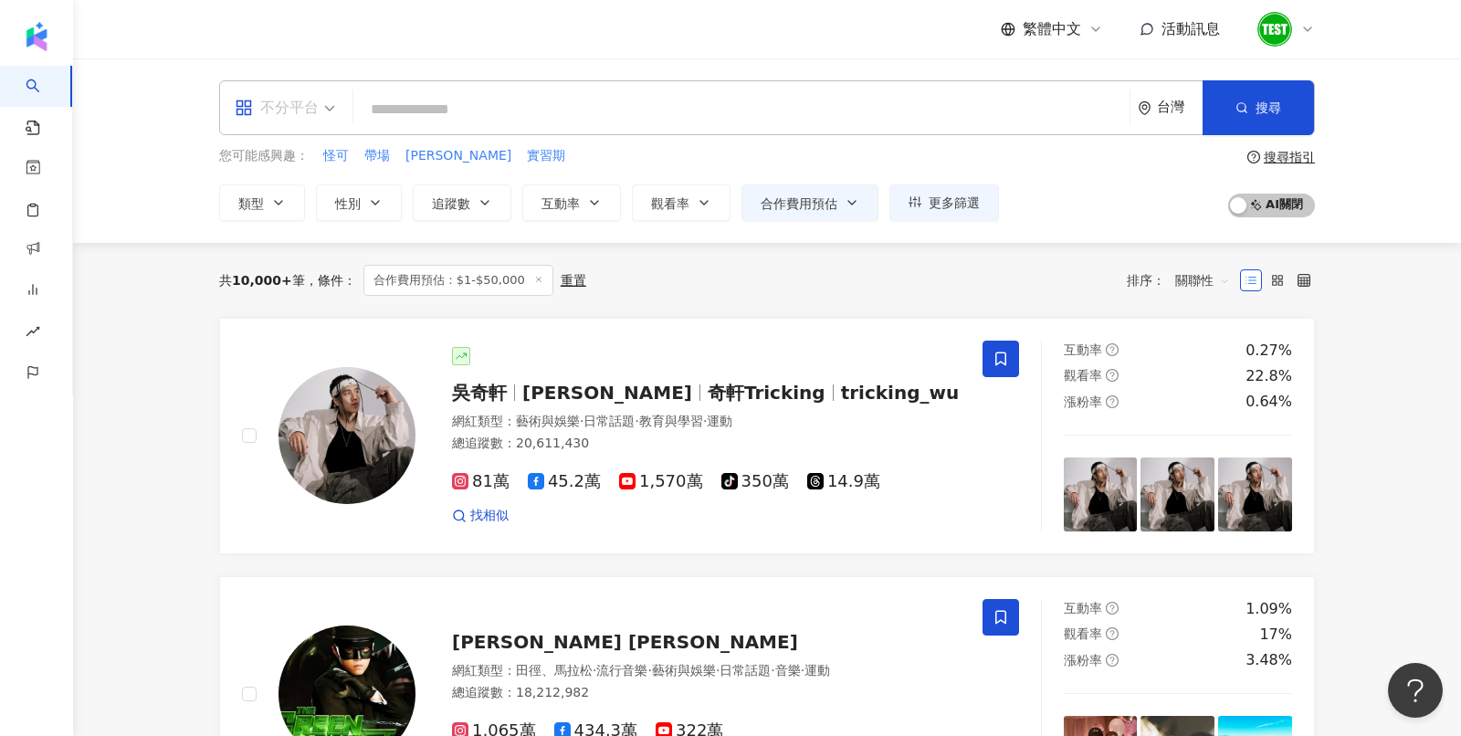
click at [275, 124] on span at bounding box center [285, 107] width 100 height 53
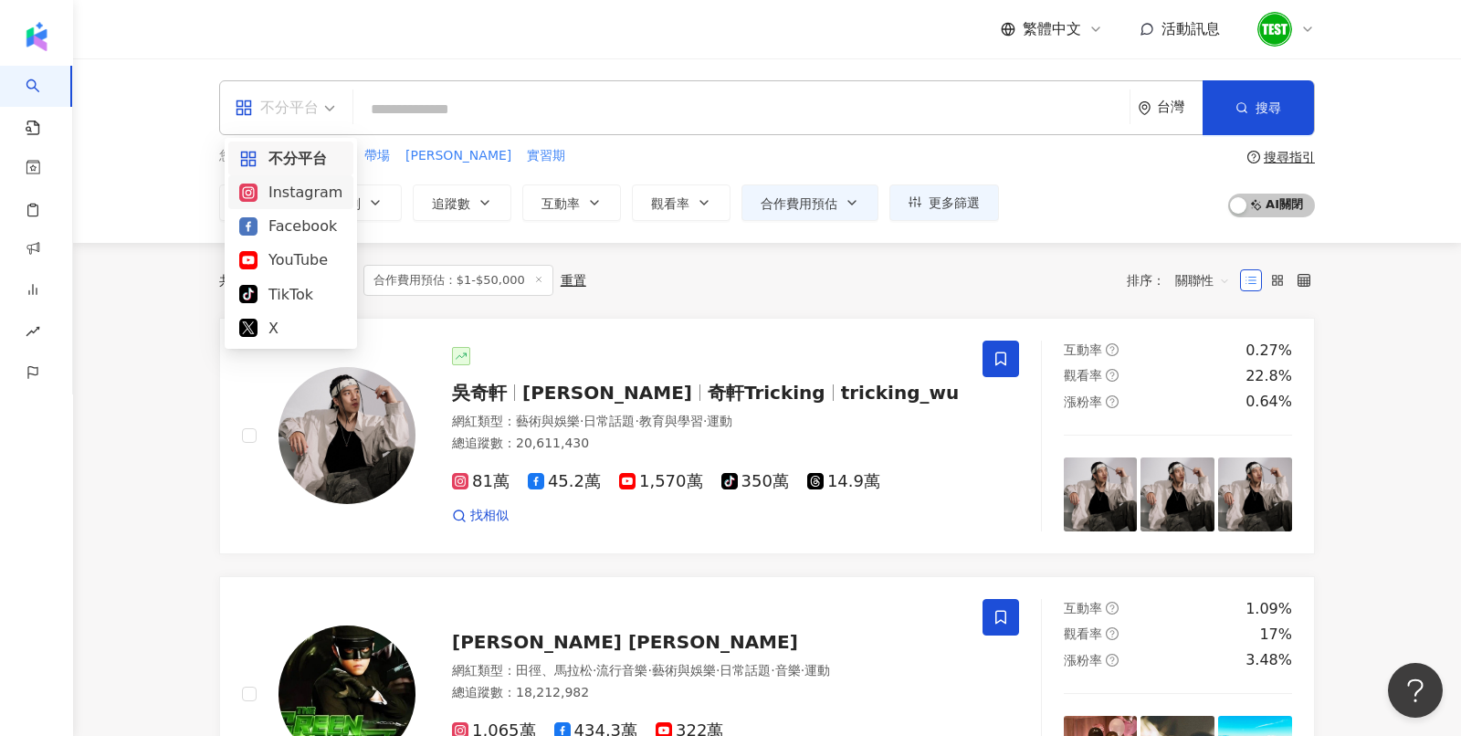
click at [278, 193] on div "Instagram" at bounding box center [290, 192] width 103 height 23
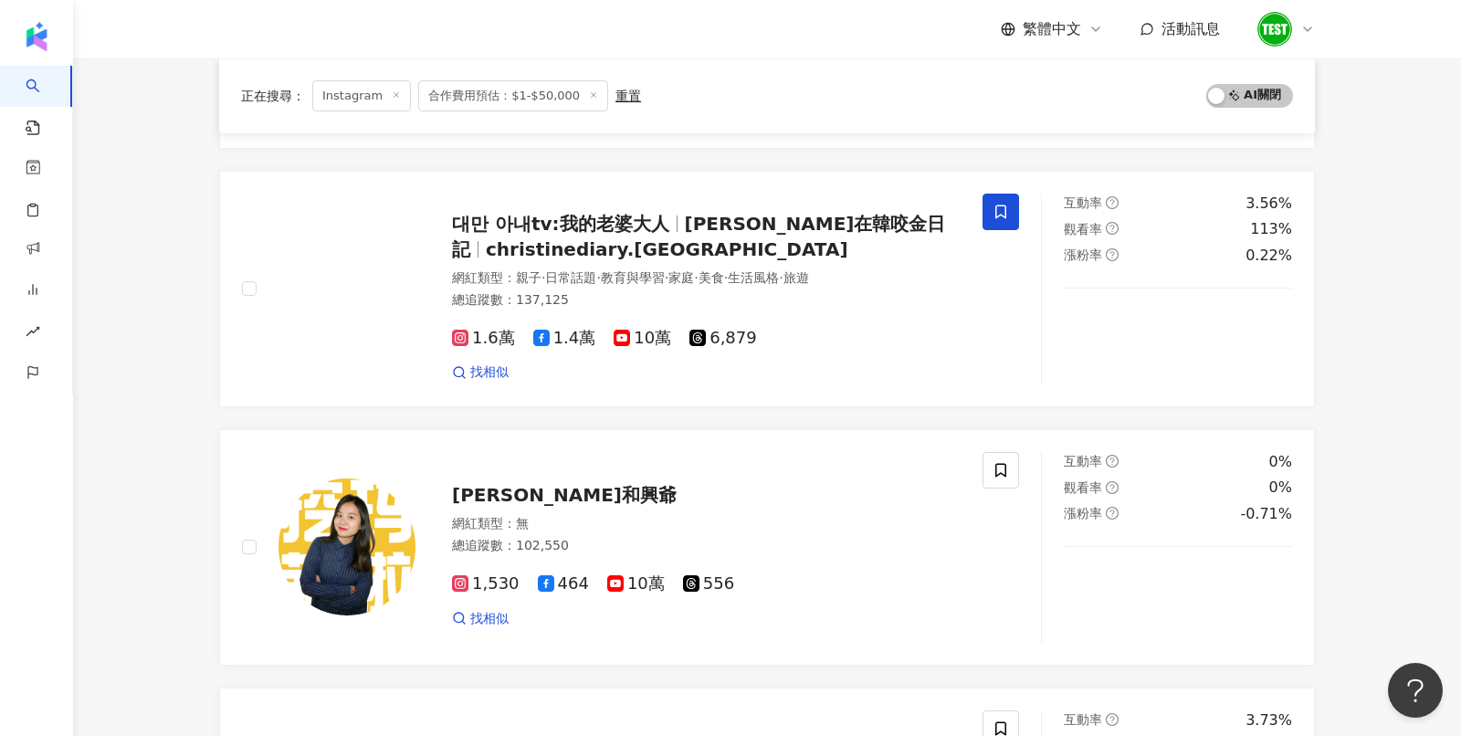
scroll to position [1965, 0]
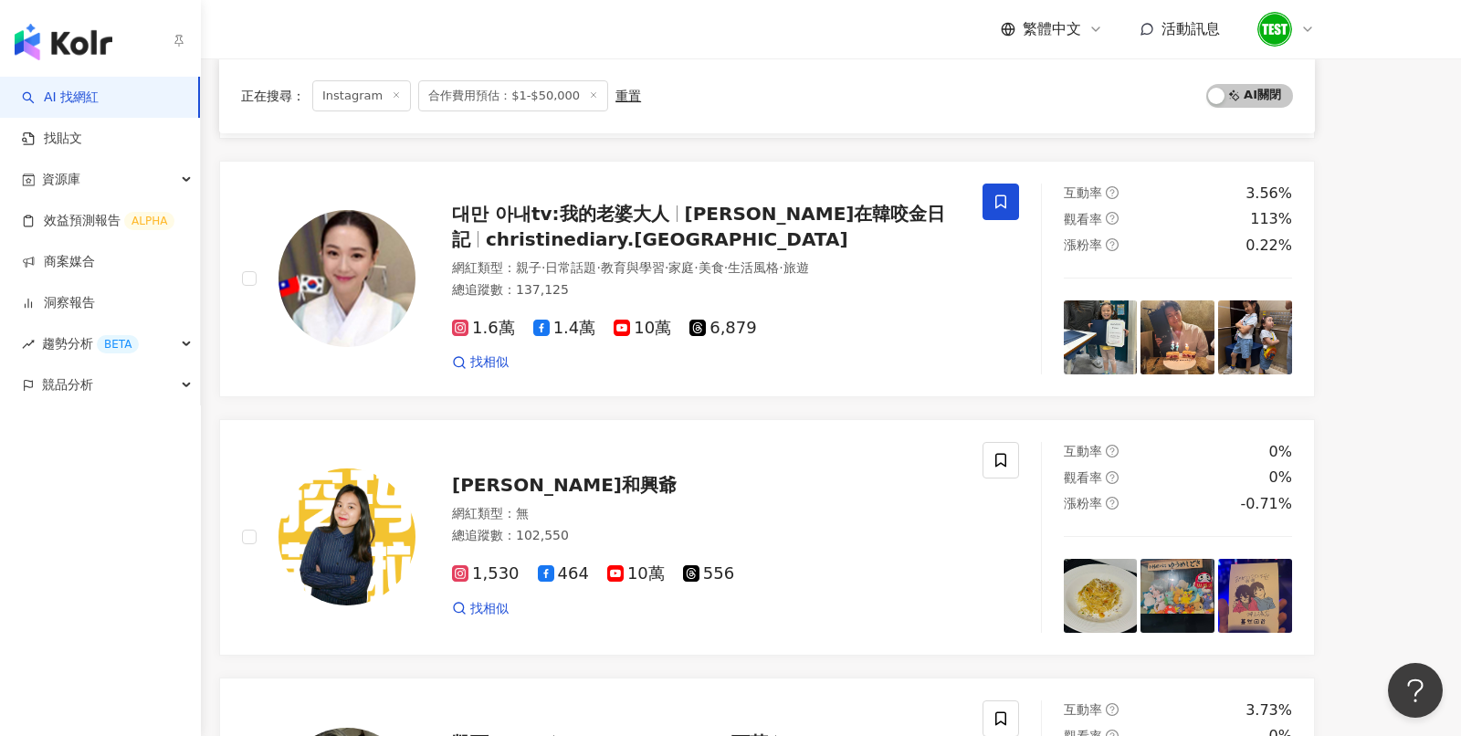
click at [66, 34] on img "button" at bounding box center [64, 42] width 98 height 37
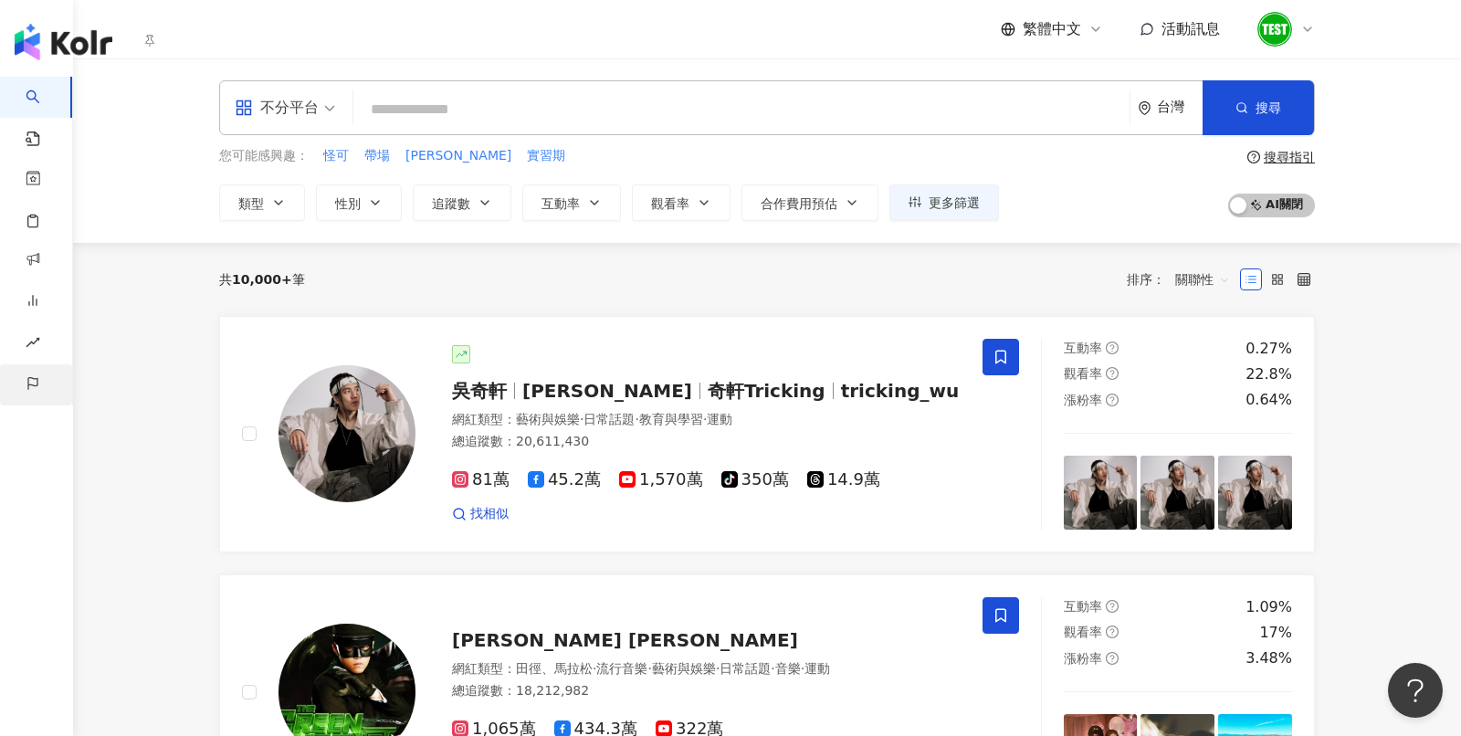
click at [40, 375] on div "競品分析" at bounding box center [36, 384] width 72 height 41
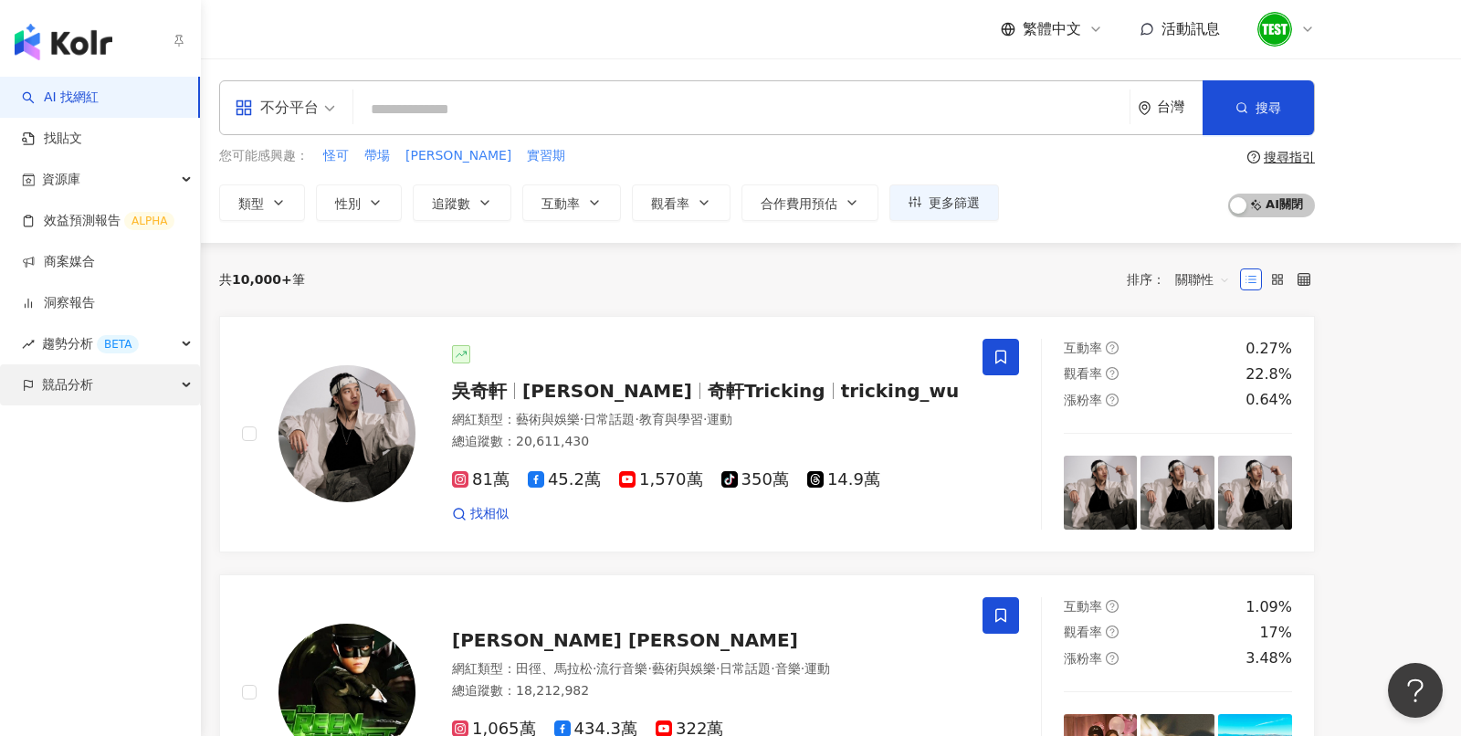
click at [57, 390] on span "競品分析" at bounding box center [67, 384] width 51 height 41
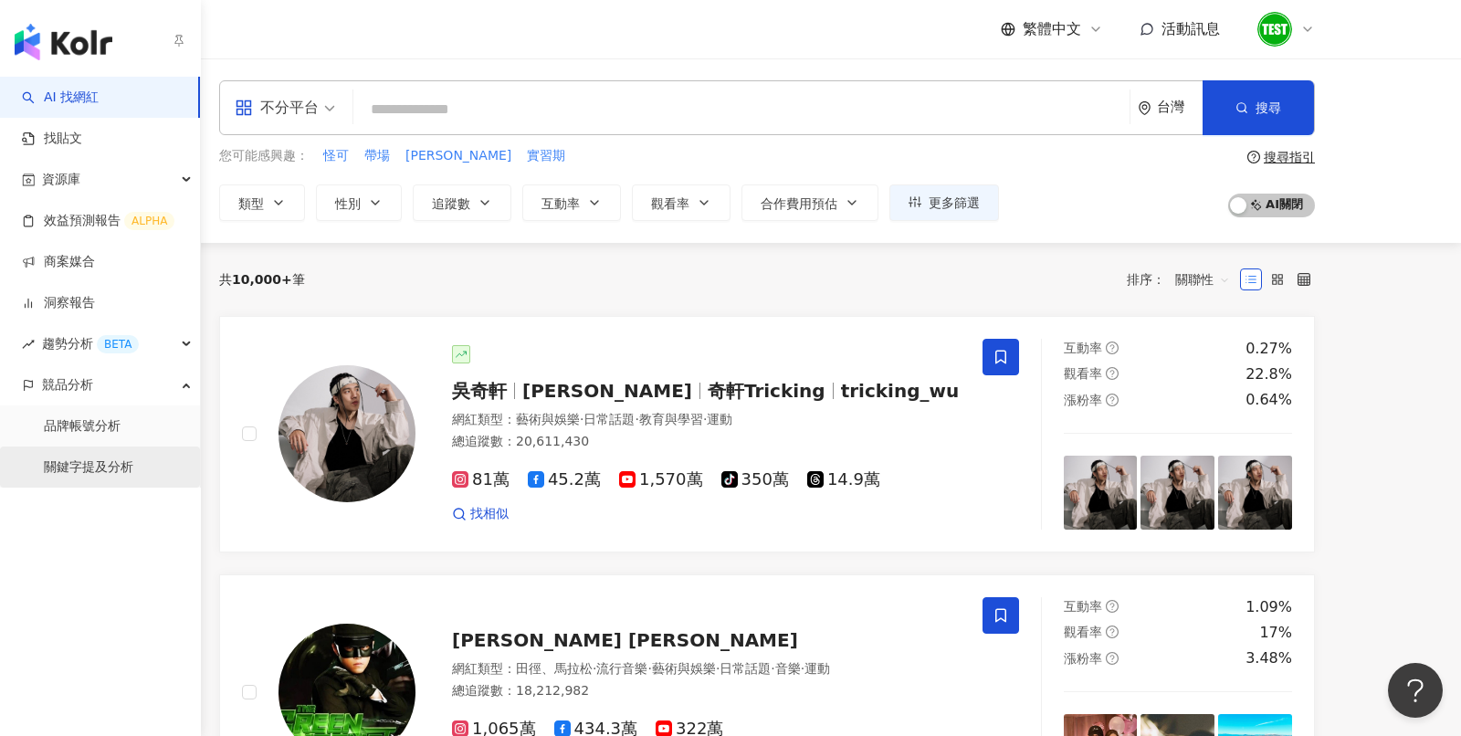
click at [82, 462] on link "關鍵字提及分析" at bounding box center [88, 467] width 89 height 18
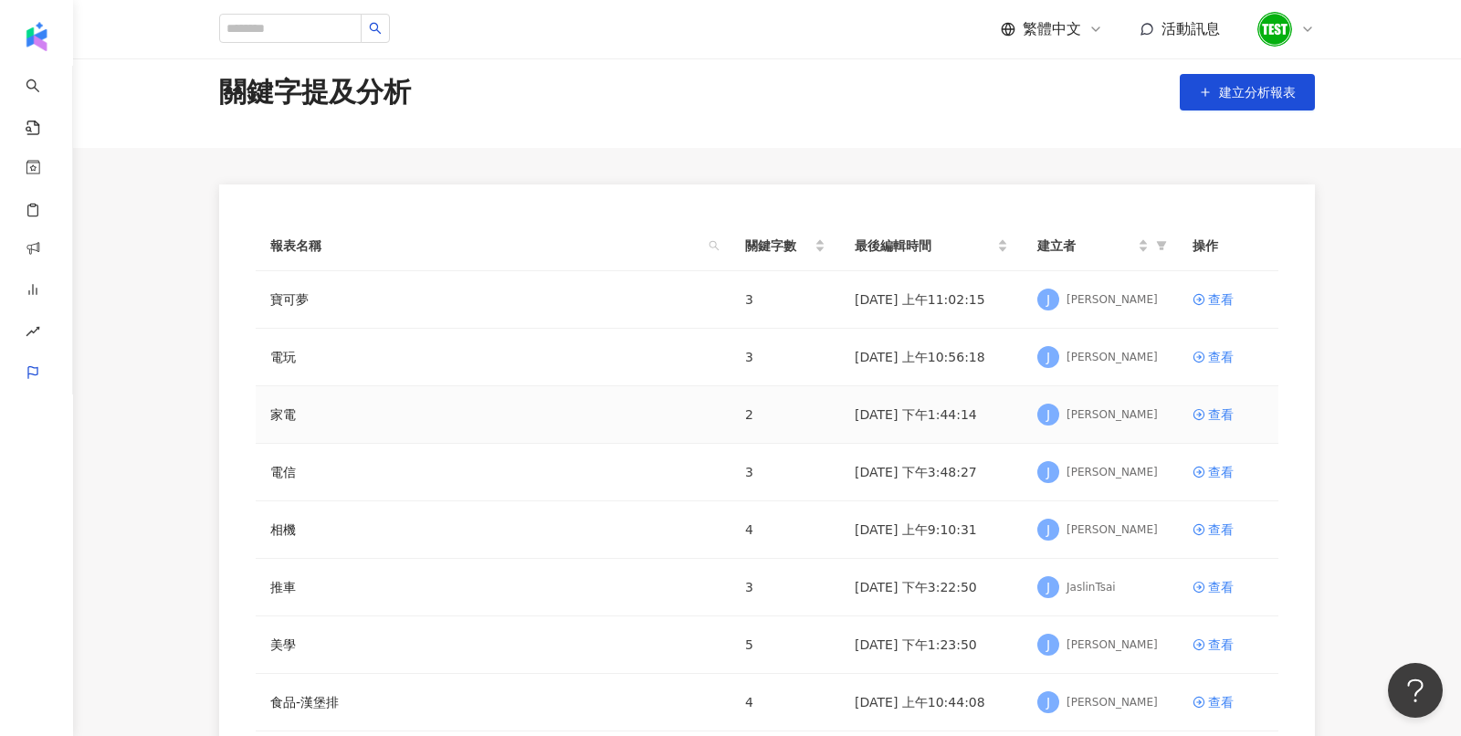
scroll to position [23, 0]
click at [1227, 87] on span "建立分析報表" at bounding box center [1257, 91] width 77 height 15
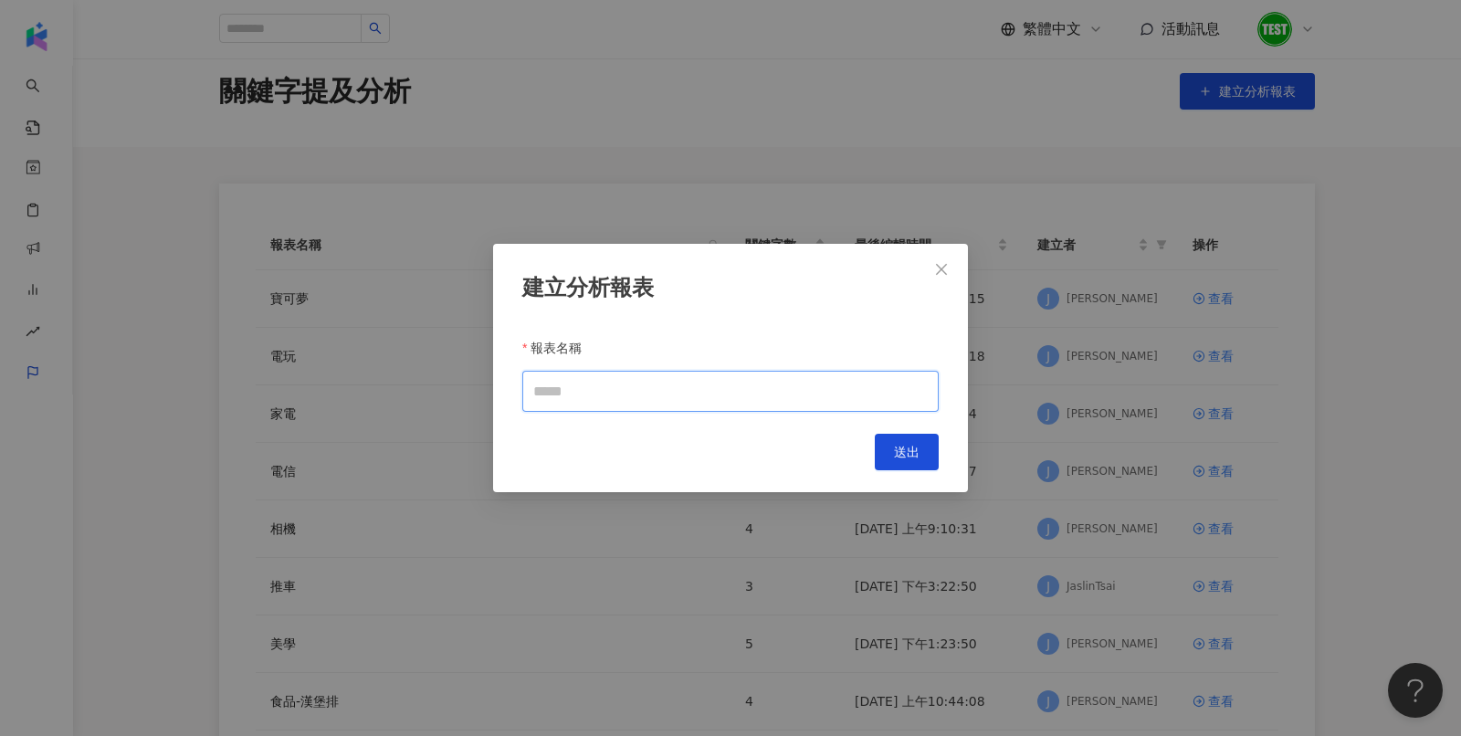
click at [566, 382] on input "報表名稱" at bounding box center [730, 391] width 416 height 41
type input "*"
type input "**"
click at [890, 433] on div "建立分析報表 報表名稱 ** Cancel 送出" at bounding box center [730, 368] width 475 height 249
click at [901, 448] on span "送出" at bounding box center [907, 452] width 26 height 15
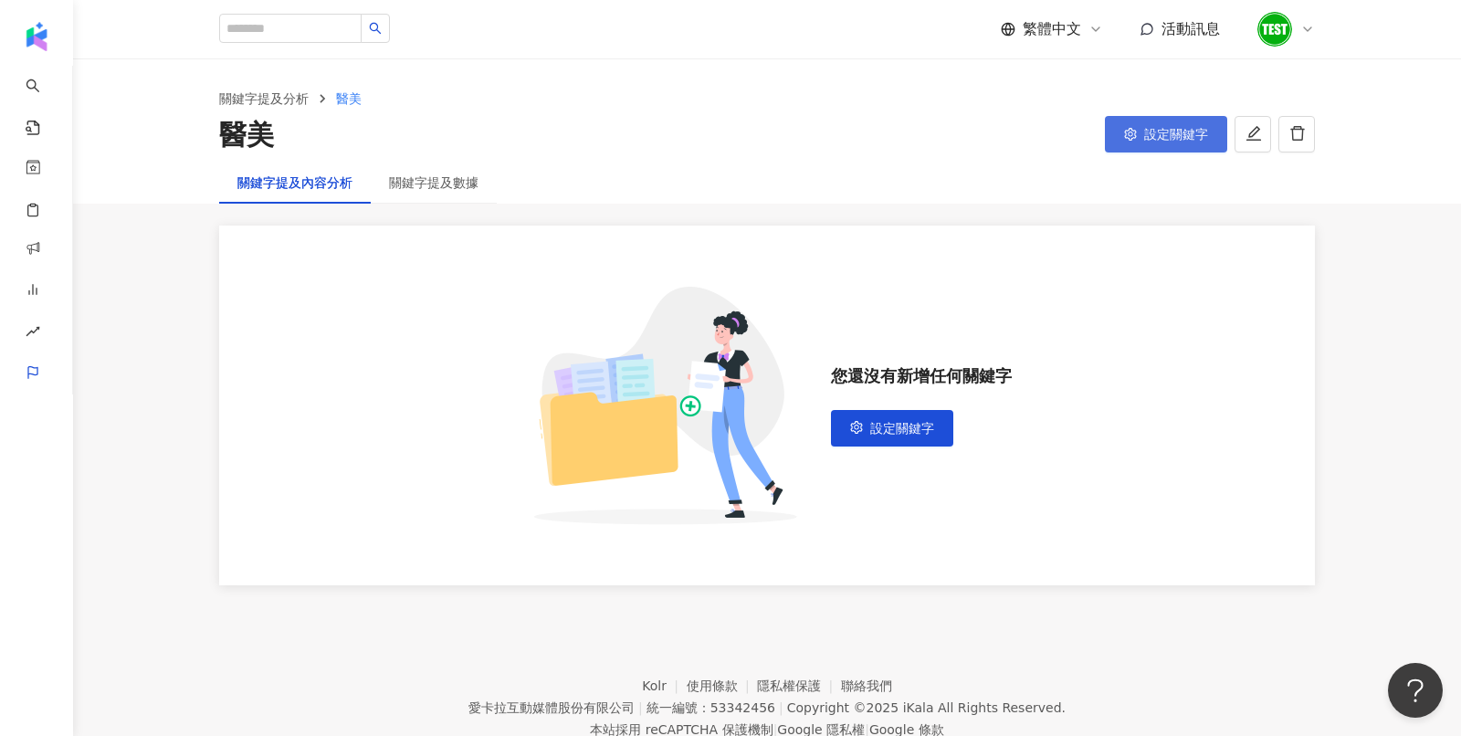
click at [1188, 127] on span "設定關鍵字" at bounding box center [1176, 134] width 64 height 15
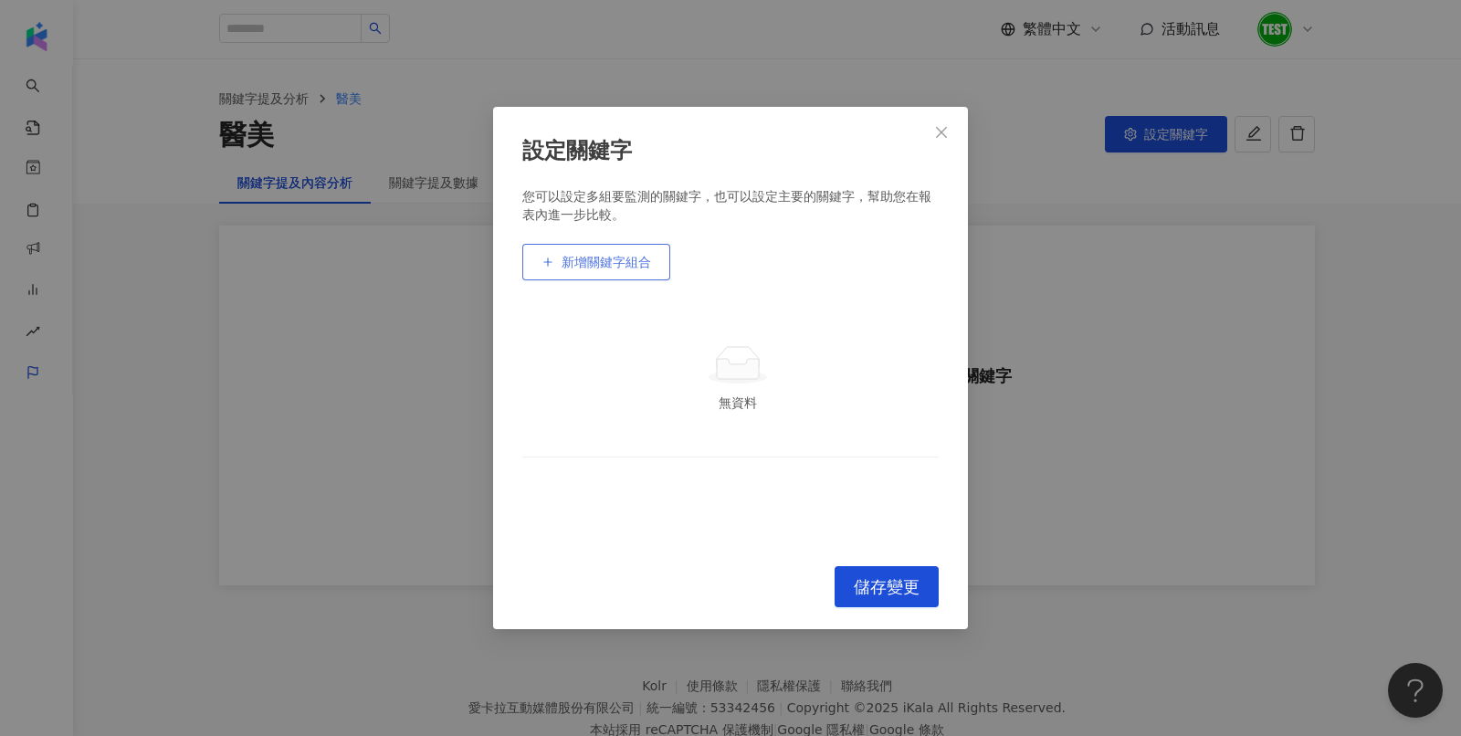
click at [619, 263] on span "新增關鍵字組合" at bounding box center [605, 262] width 89 height 15
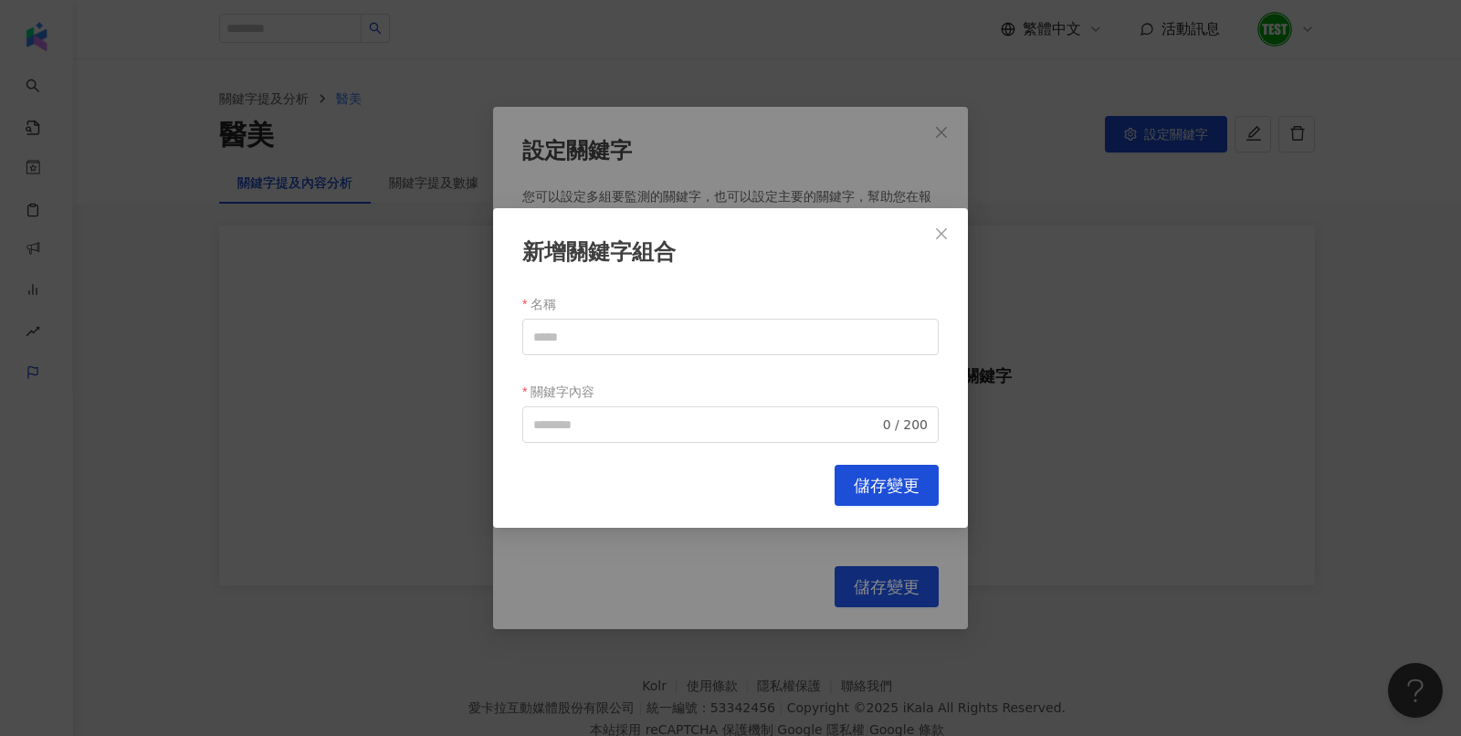
click at [598, 309] on div "名稱" at bounding box center [730, 303] width 416 height 29
click at [598, 330] on input "名稱" at bounding box center [730, 337] width 416 height 37
type input "*"
drag, startPoint x: 623, startPoint y: 328, endPoint x: 425, endPoint y: 326, distance: 197.2
click at [425, 326] on div "新增關鍵字組合 名稱 **** 關鍵字內容 0 / 200 Cancel 儲存變更" at bounding box center [730, 368] width 1461 height 736
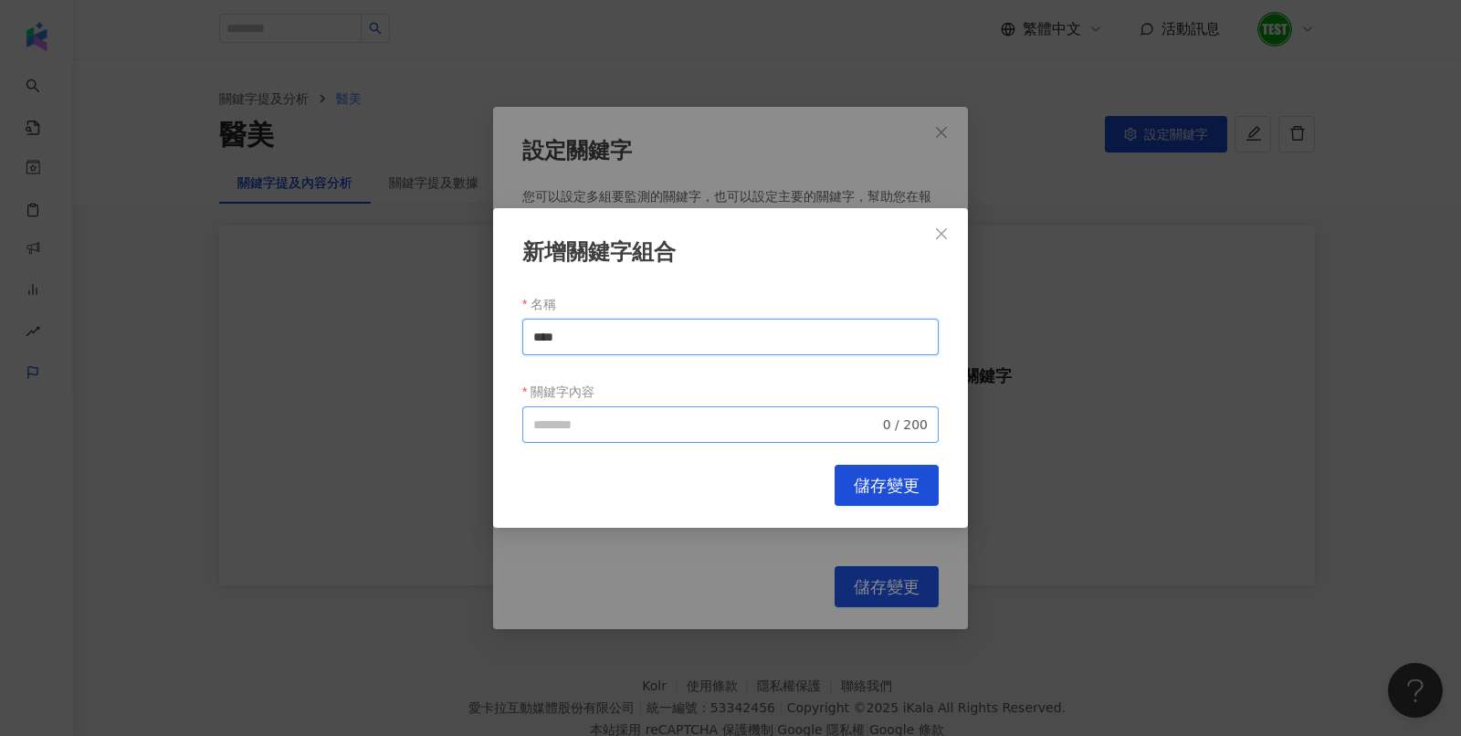
type input "****"
click at [574, 423] on input "關鍵字內容" at bounding box center [706, 424] width 346 height 20
paste input "****"
type input "**********"
click at [904, 479] on span "儲存變更" at bounding box center [887, 486] width 66 height 20
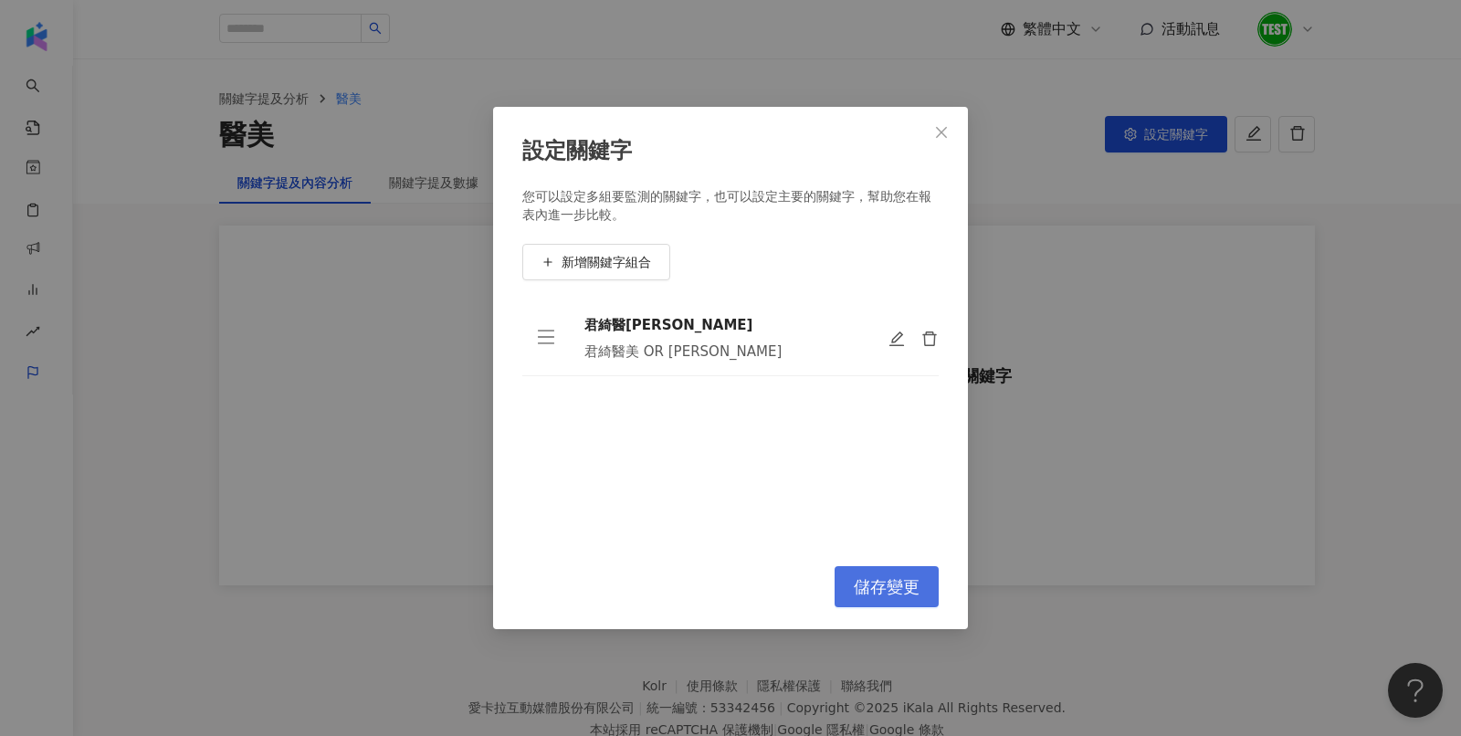
click at [900, 574] on button "儲存變更" at bounding box center [886, 586] width 104 height 41
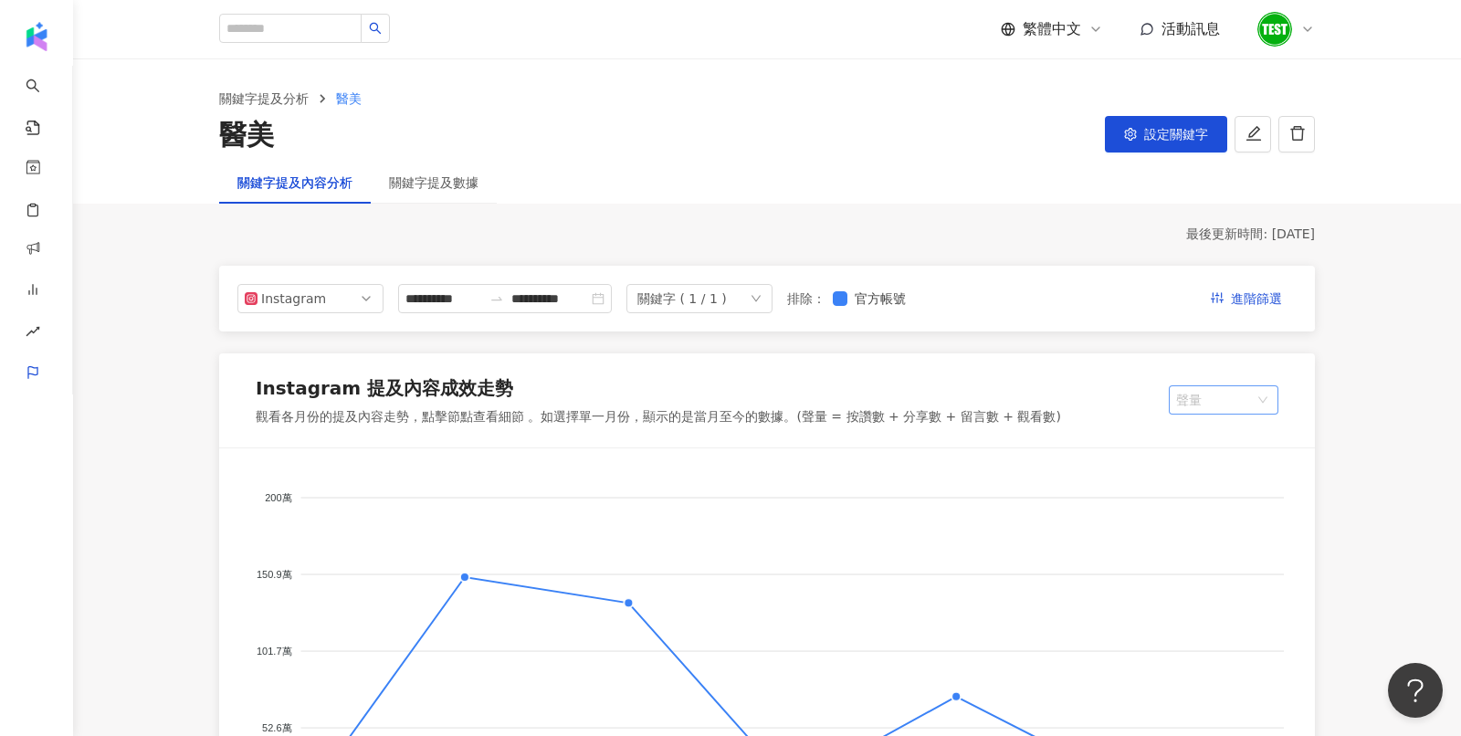
click at [1223, 414] on span at bounding box center [1214, 399] width 76 height 27
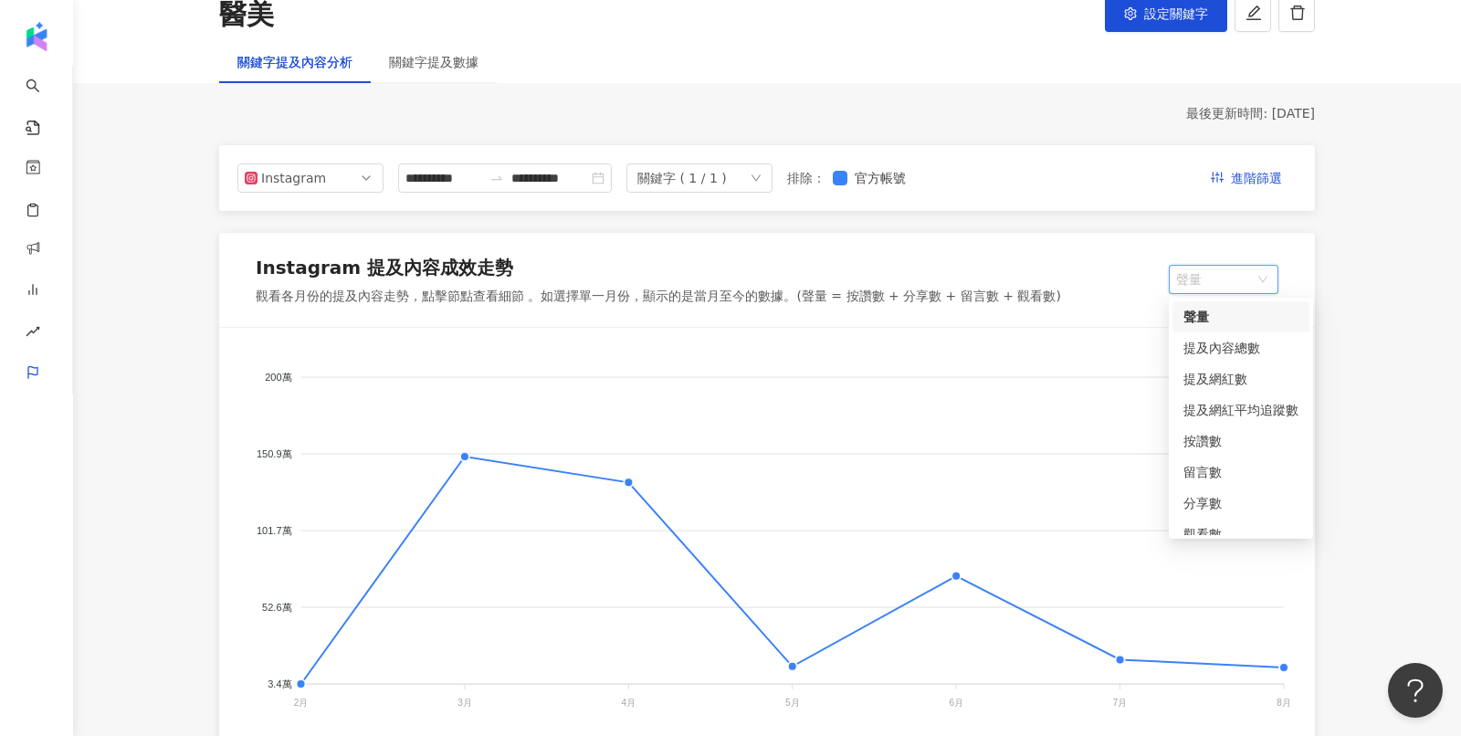
scroll to position [159, 0]
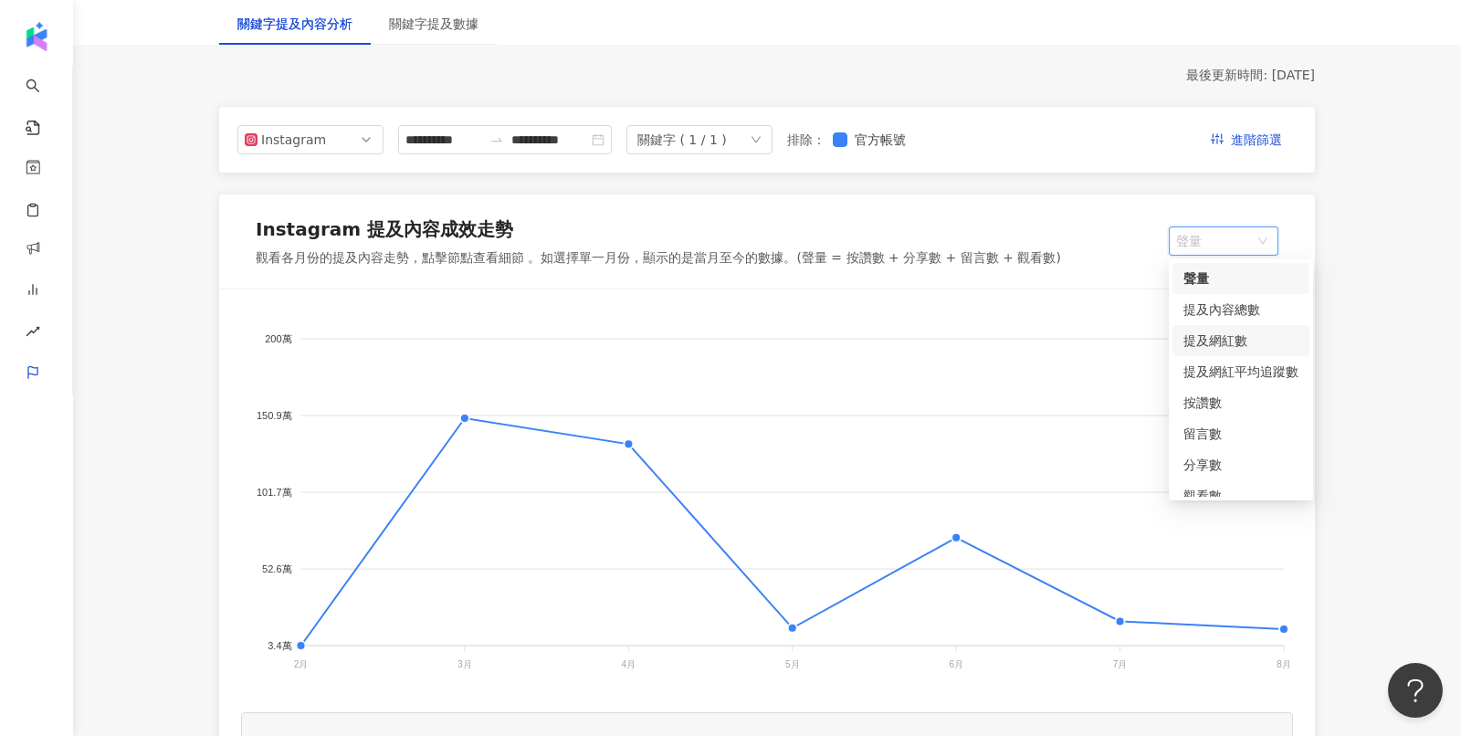
click at [1217, 340] on div "提及網紅數" at bounding box center [1240, 340] width 115 height 20
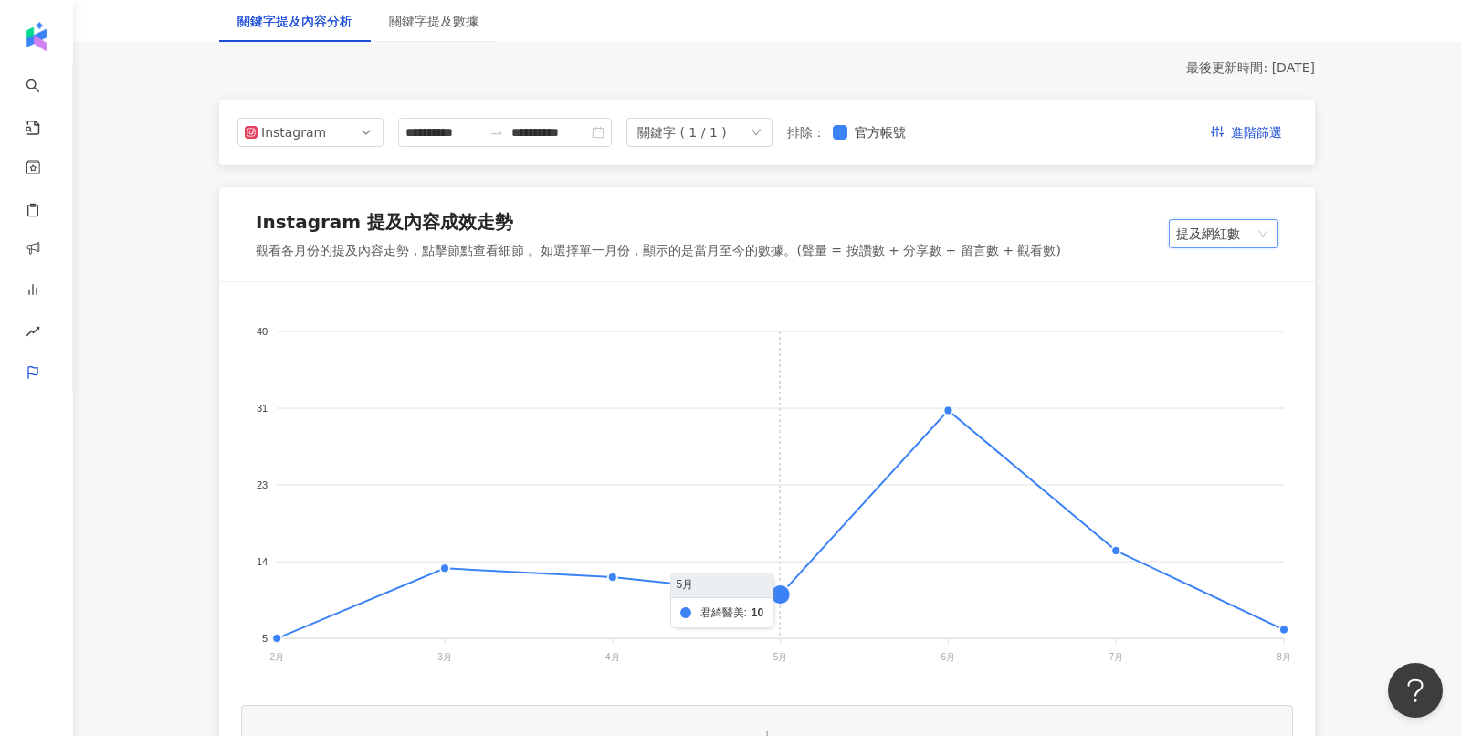
scroll to position [274, 0]
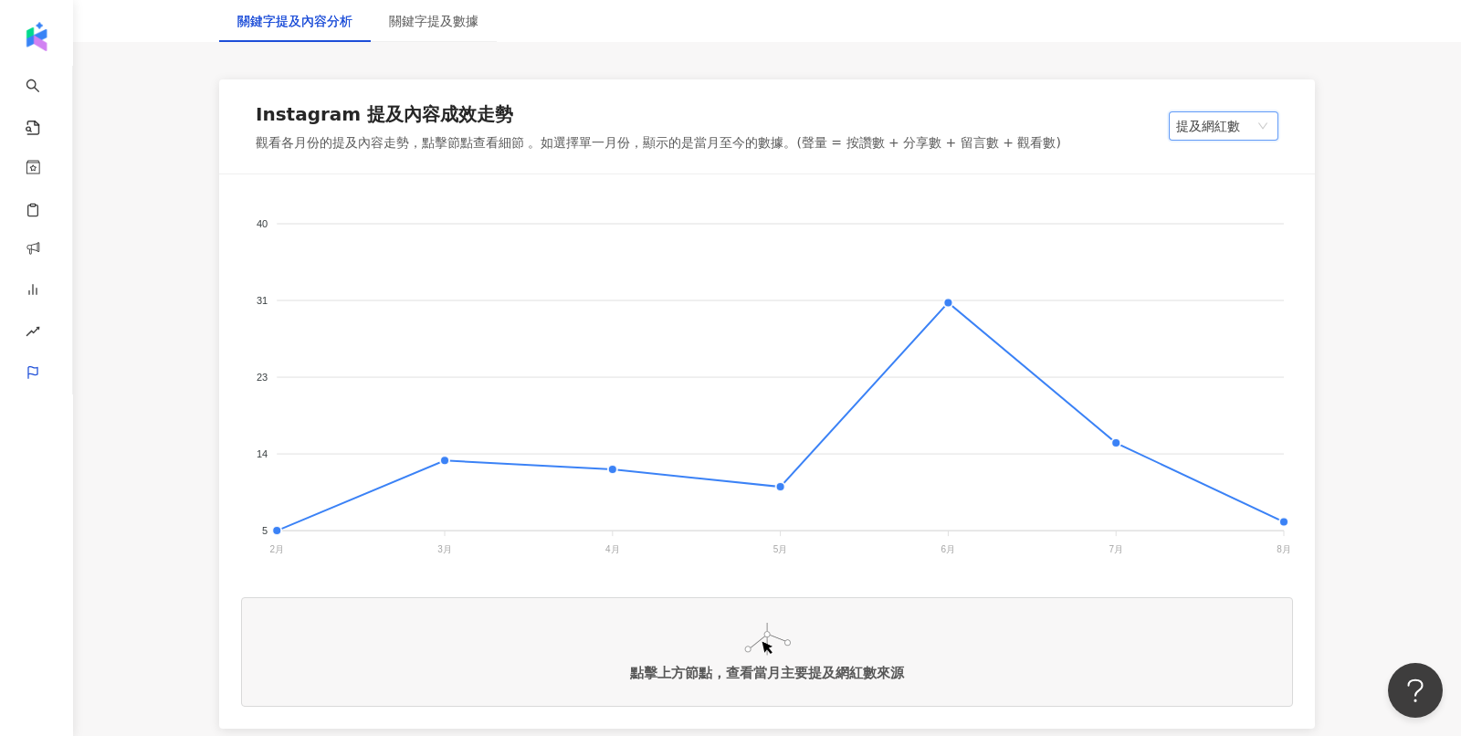
click at [1209, 130] on span "提及網紅數" at bounding box center [1223, 125] width 95 height 27
click at [1199, 135] on span "提及網紅數" at bounding box center [1223, 125] width 95 height 27
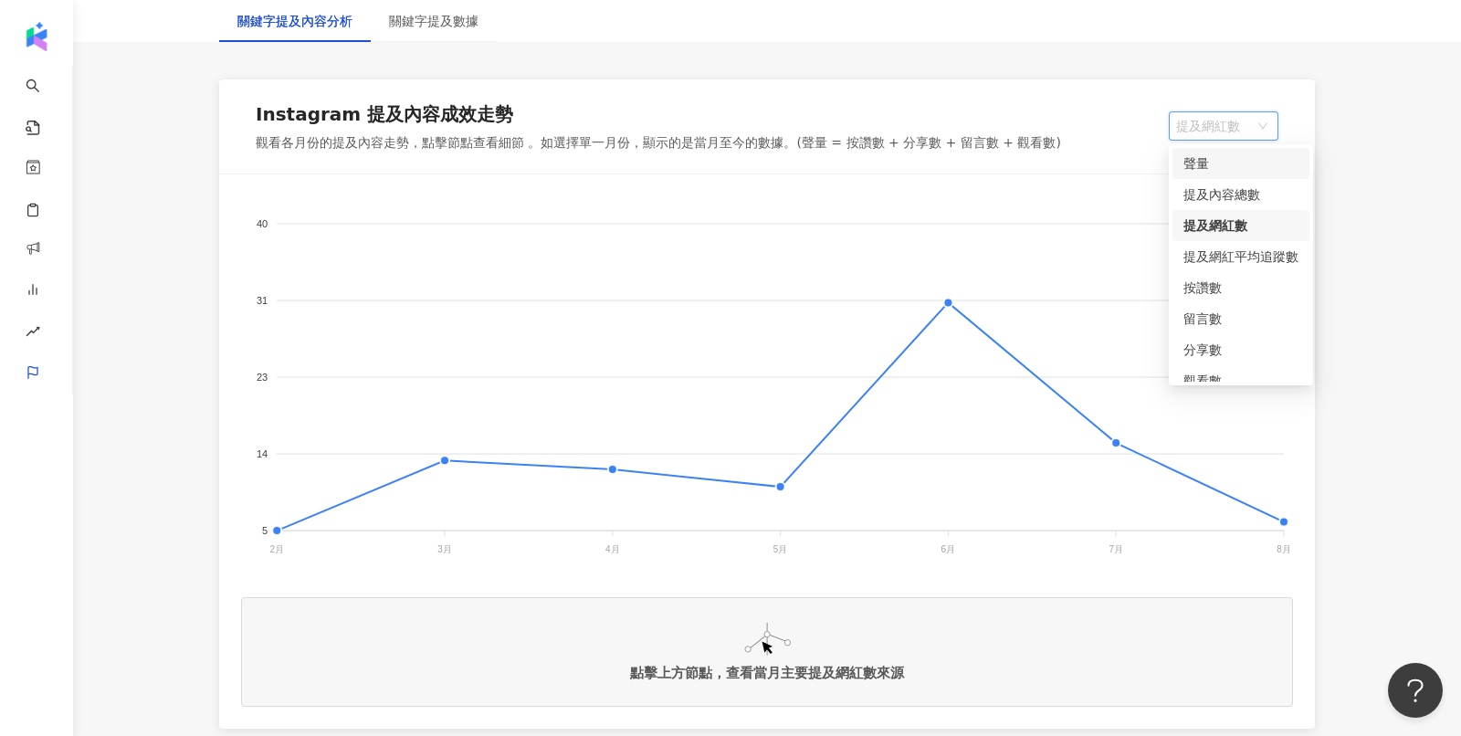
click at [1090, 173] on div at bounding box center [766, 173] width 1095 height 1
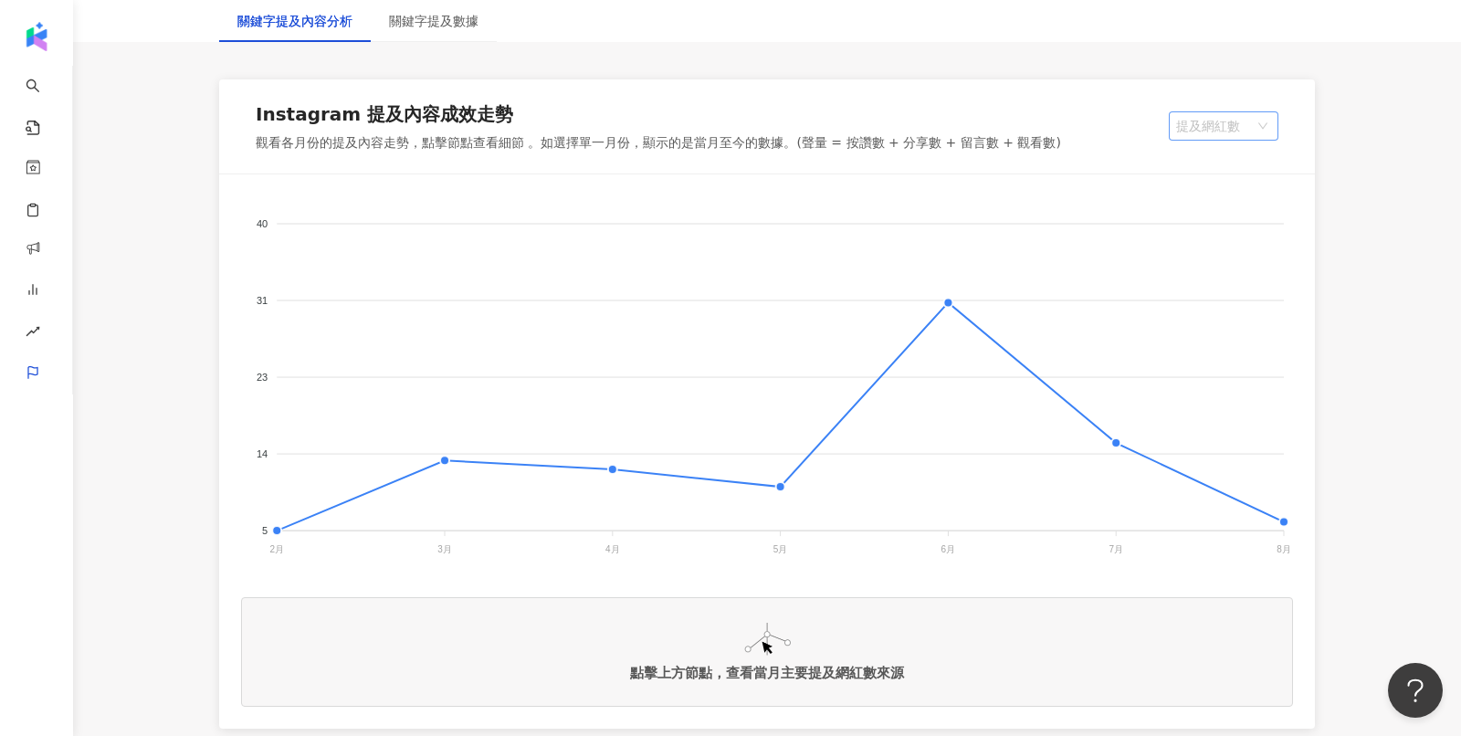
click at [1205, 131] on span "提及網紅數" at bounding box center [1223, 125] width 95 height 27
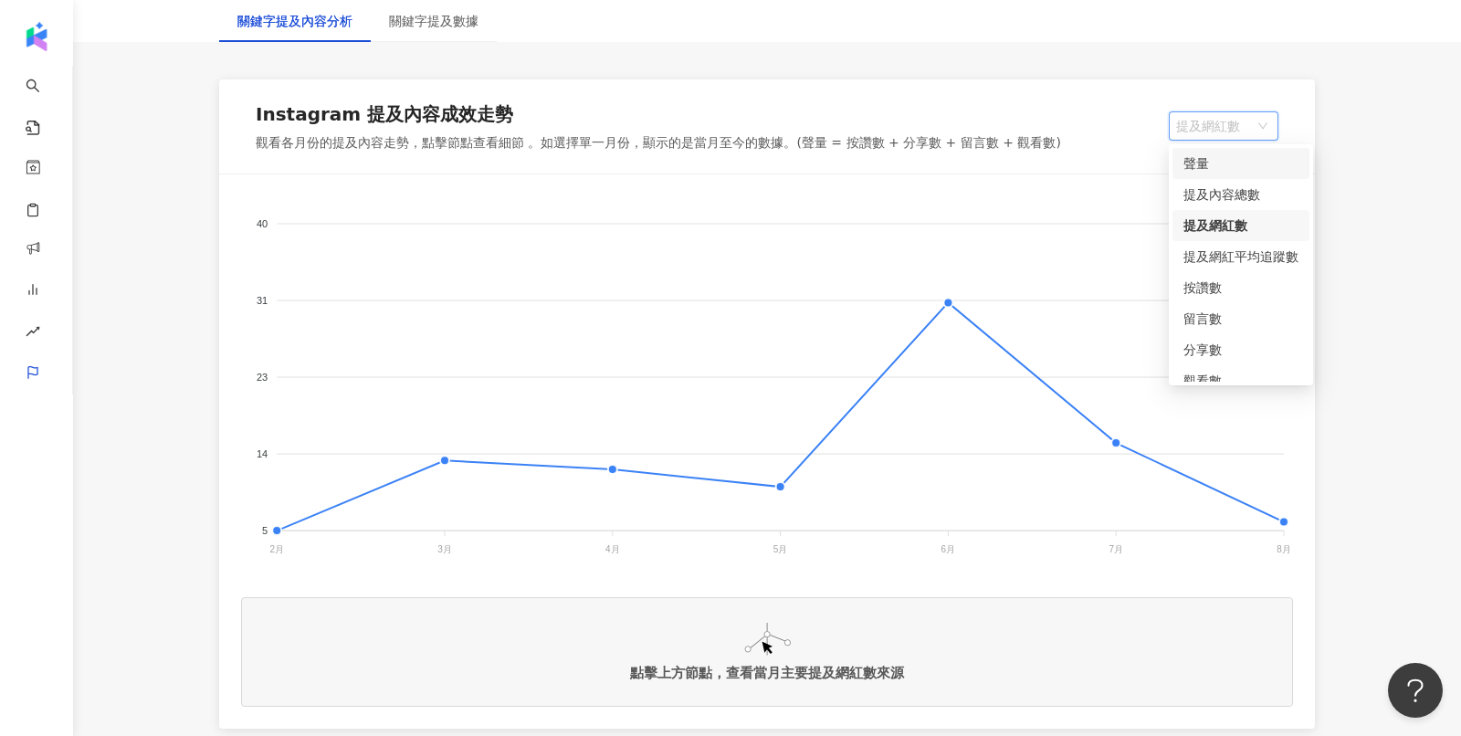
click at [1212, 161] on div "聲量" at bounding box center [1240, 163] width 115 height 20
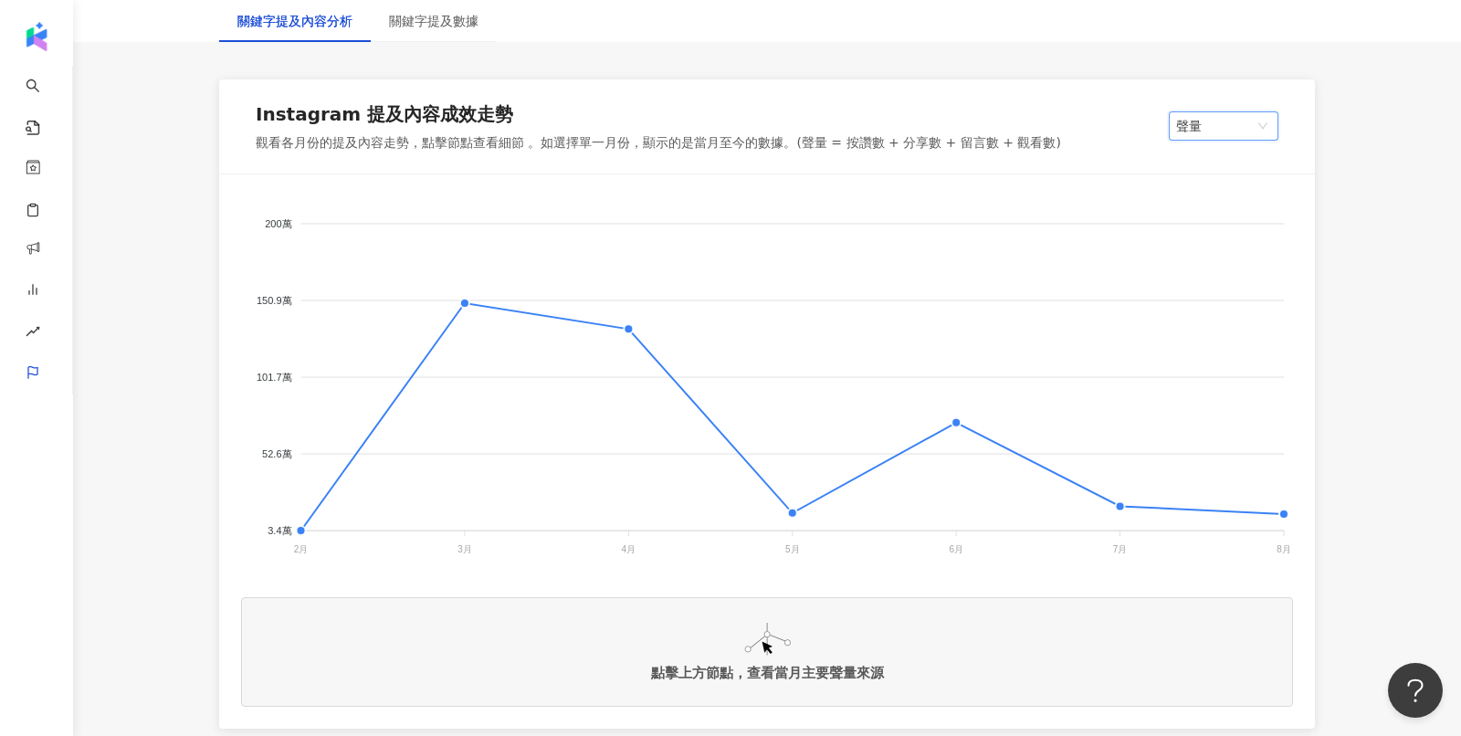
click at [1192, 133] on span "聲量" at bounding box center [1223, 125] width 95 height 27
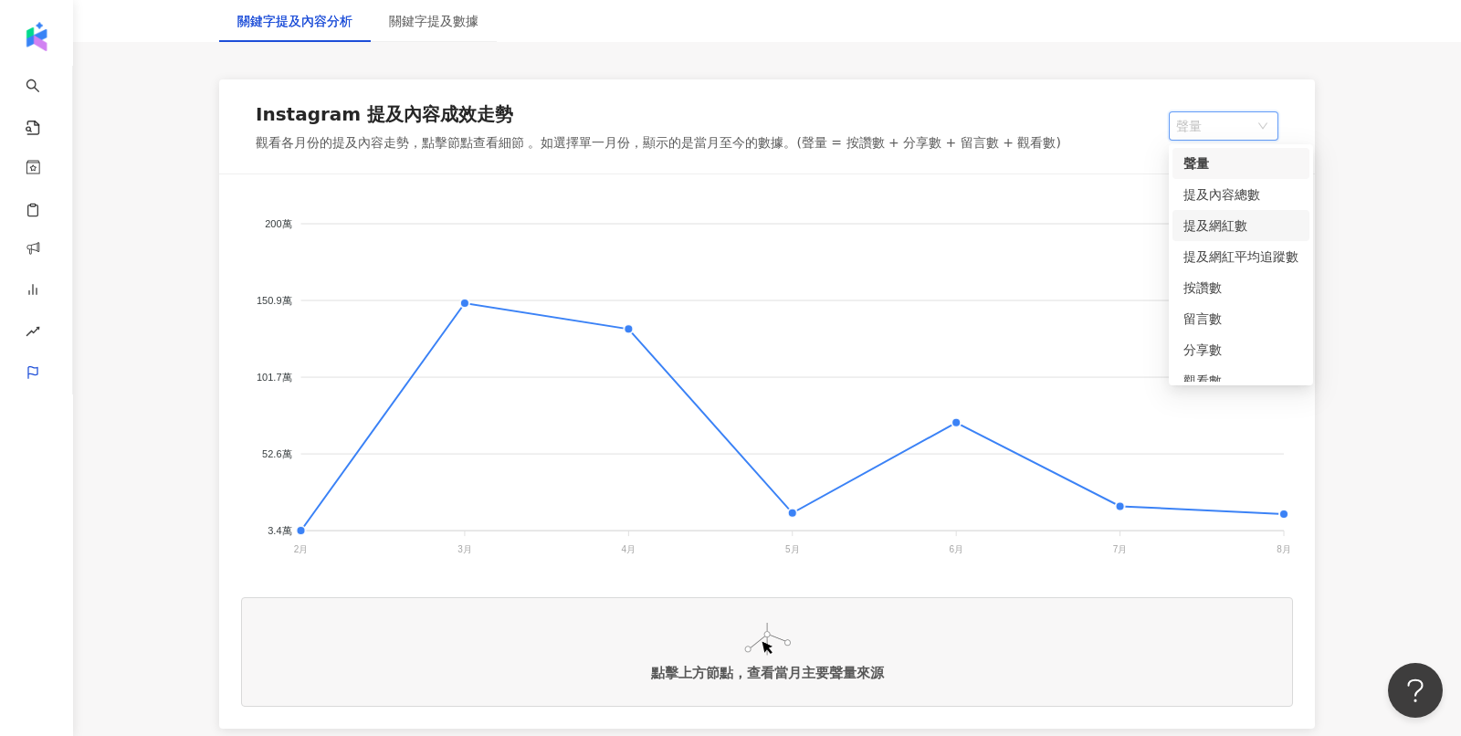
click at [1200, 219] on div "提及網紅數" at bounding box center [1240, 225] width 115 height 20
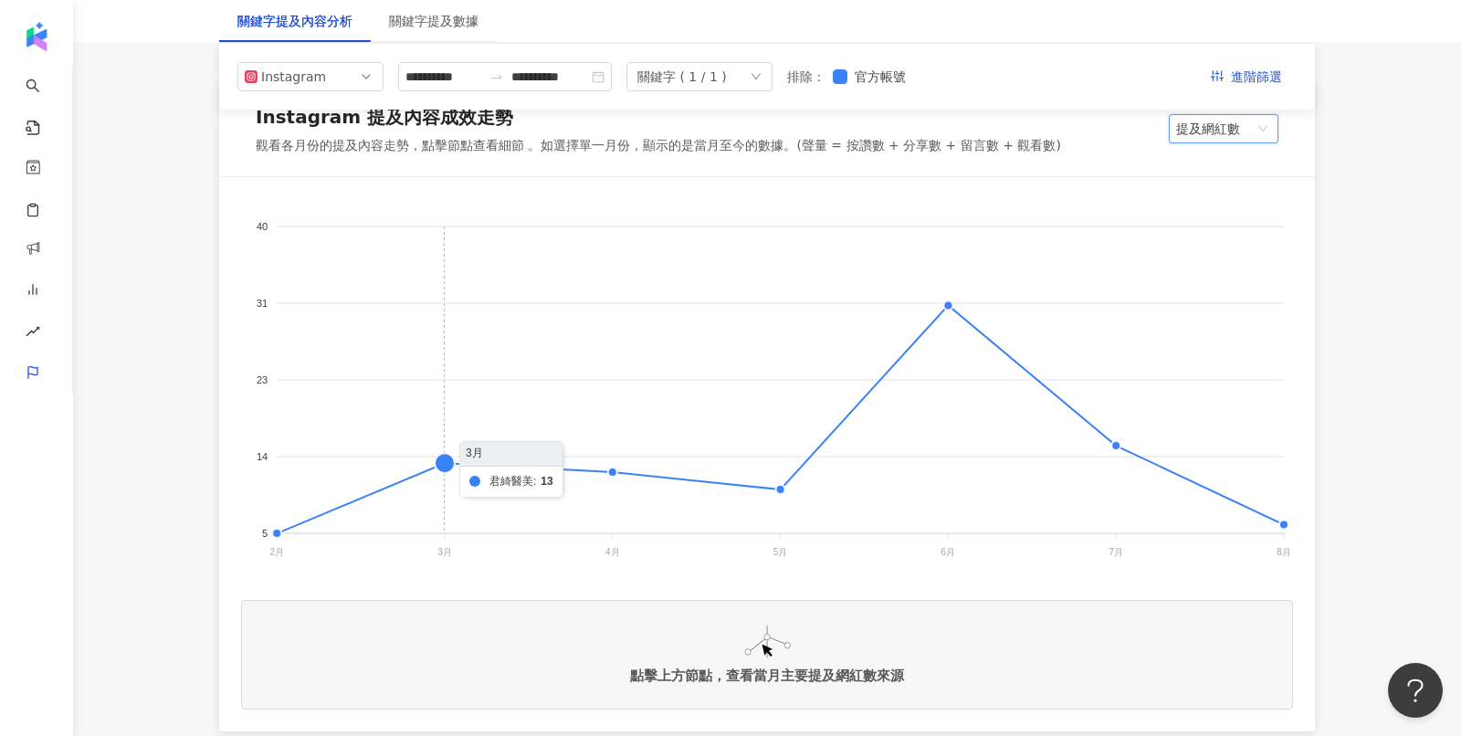
scroll to position [268, 0]
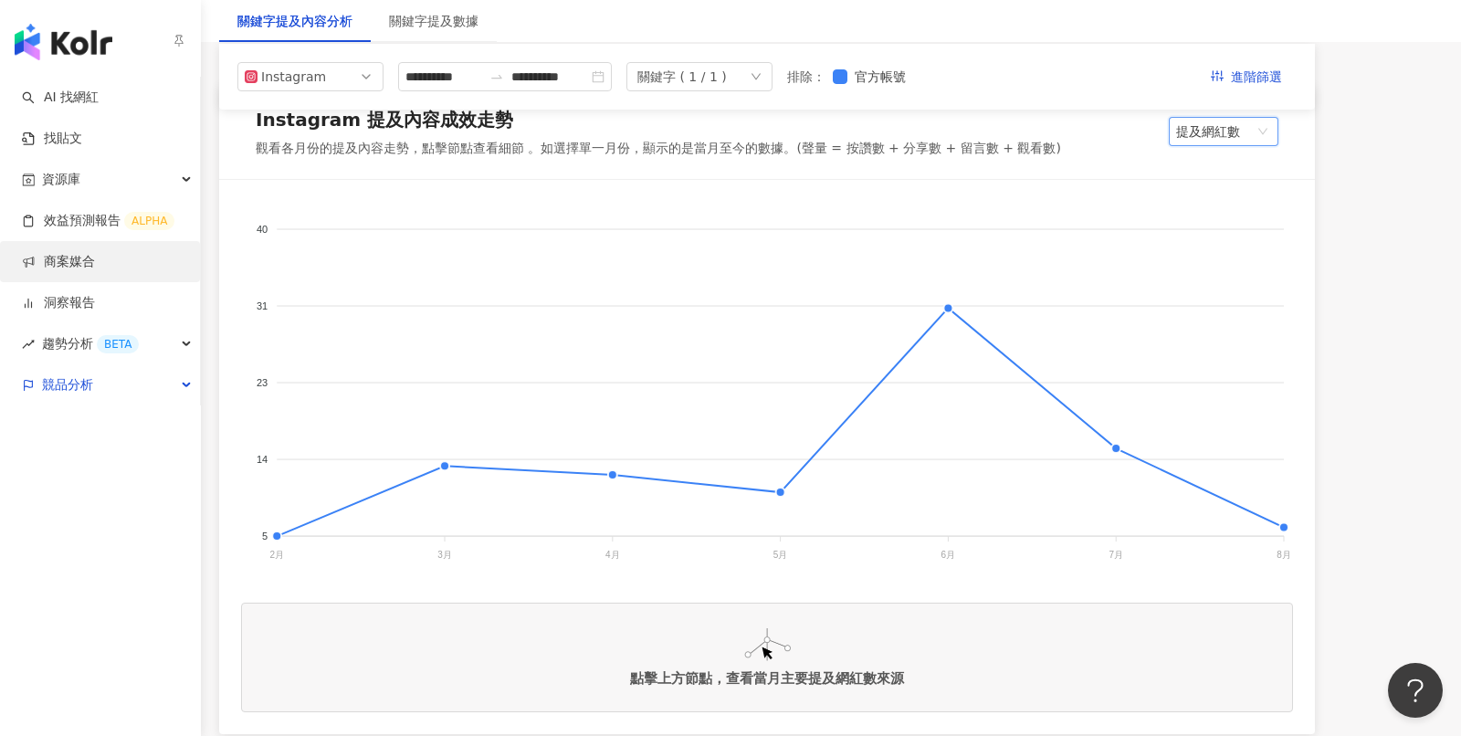
click at [94, 267] on link "商案媒合" at bounding box center [58, 262] width 73 height 18
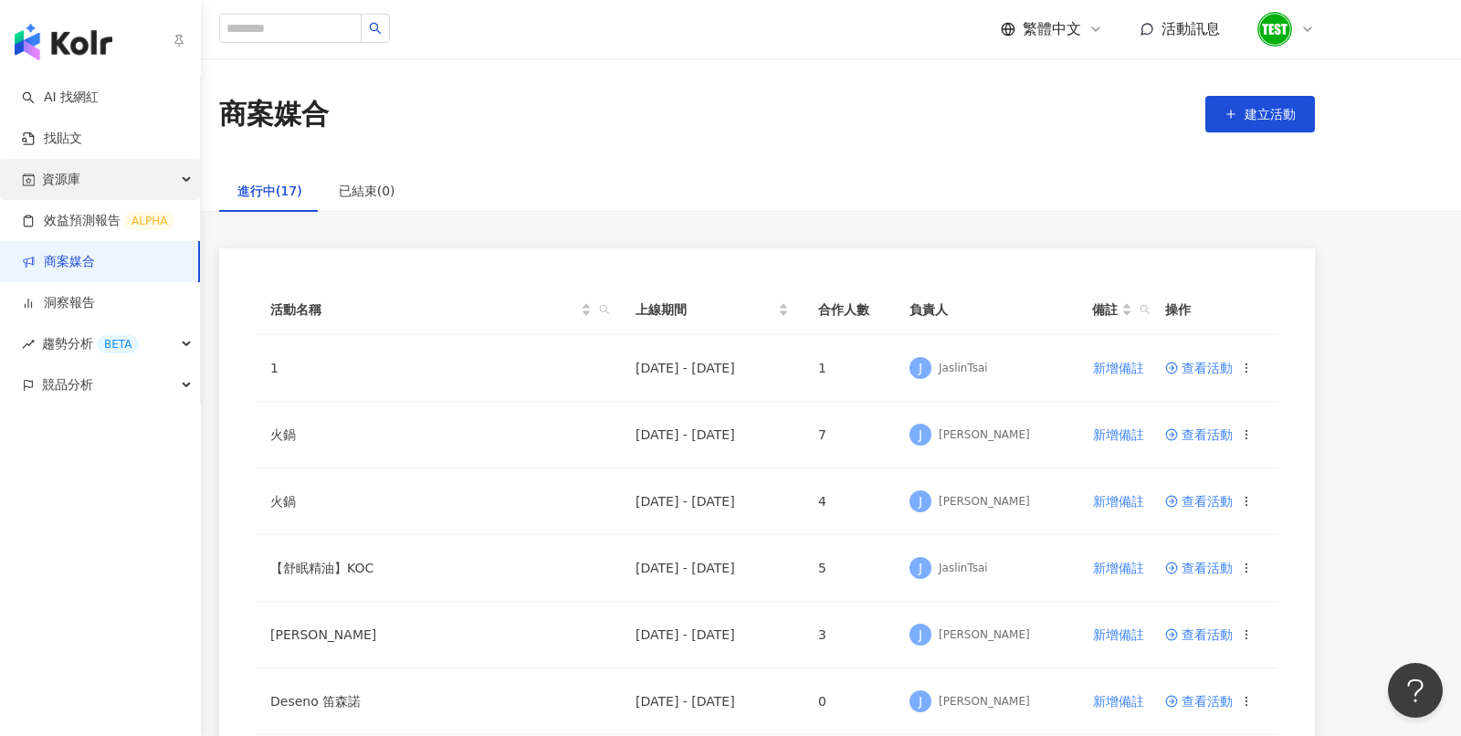
click at [65, 173] on span "資源庫" at bounding box center [61, 179] width 38 height 41
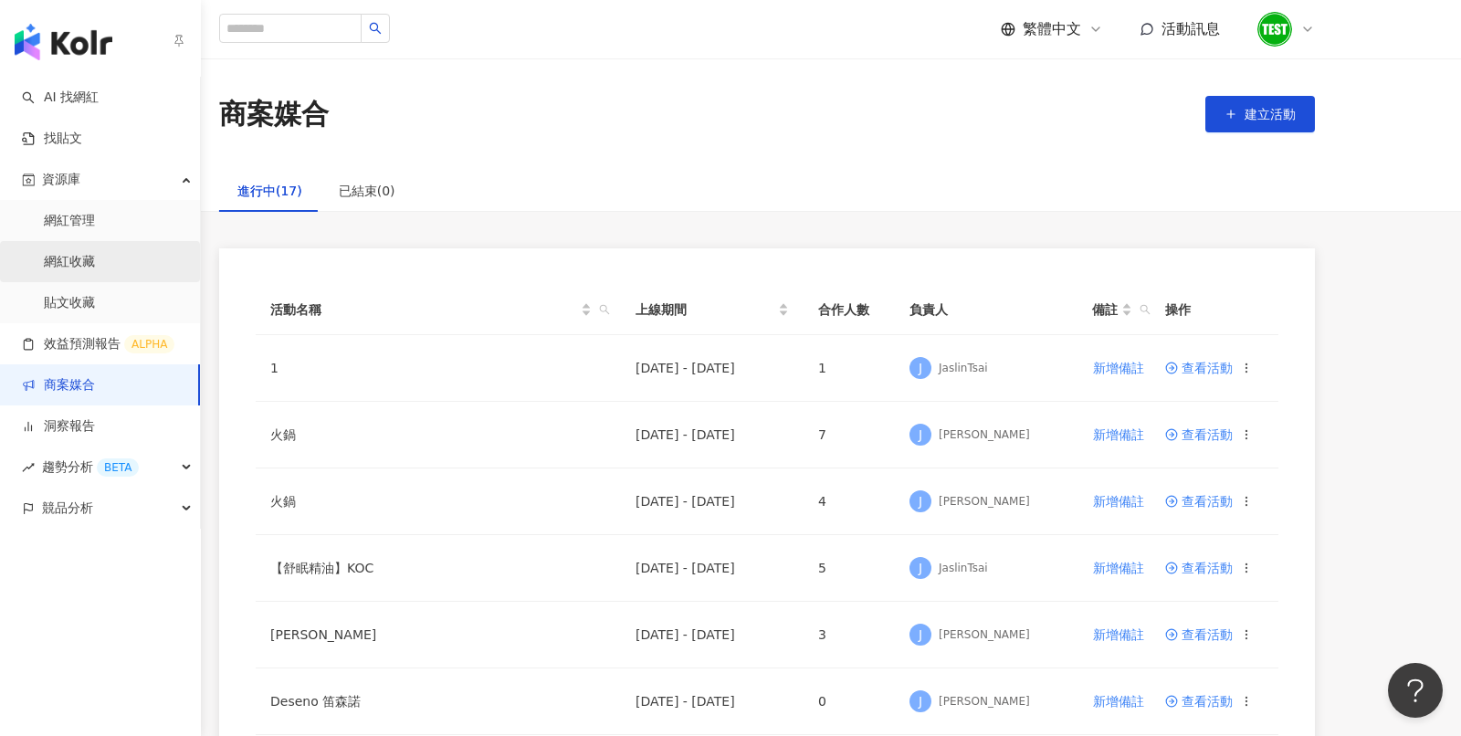
click at [92, 265] on link "網紅收藏" at bounding box center [69, 262] width 51 height 18
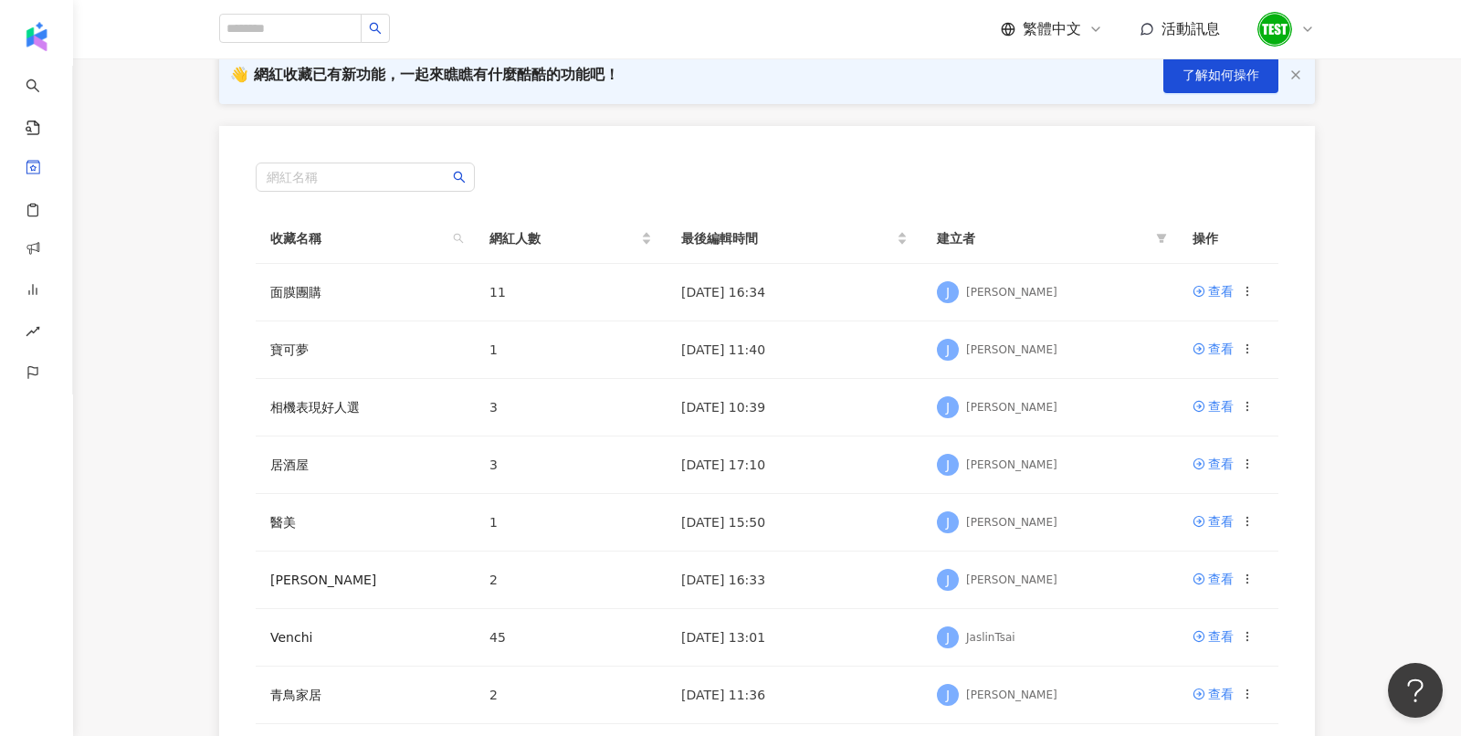
scroll to position [167, 0]
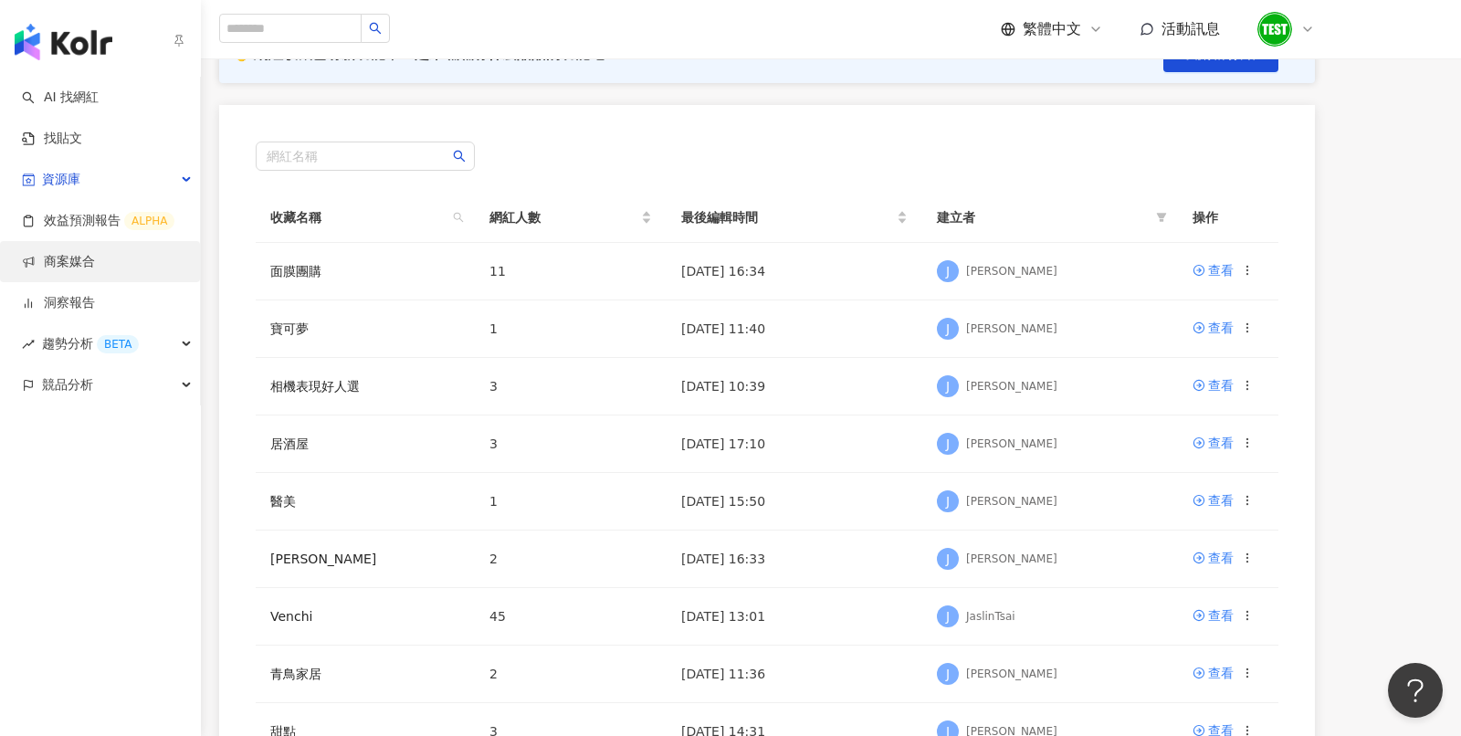
click at [93, 267] on link "商案媒合" at bounding box center [58, 262] width 73 height 18
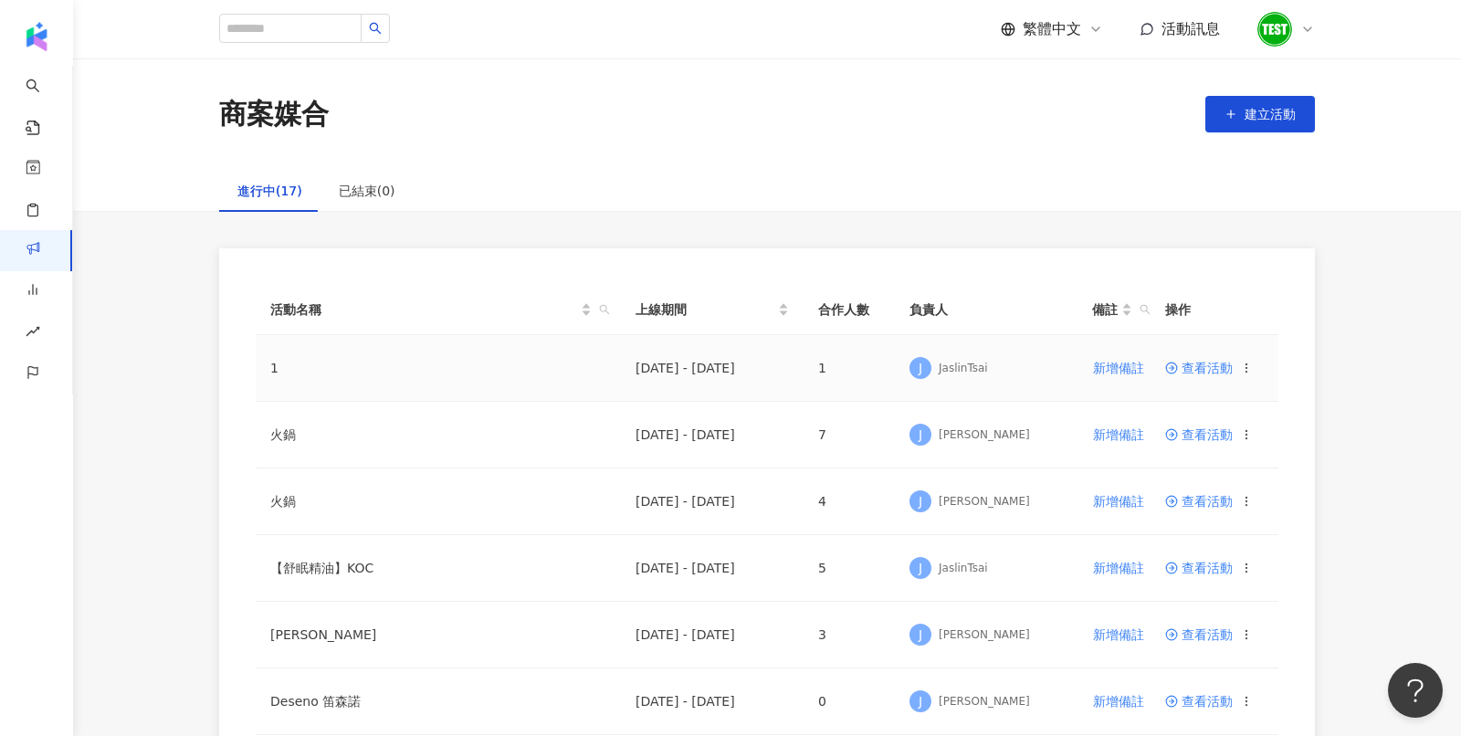
click at [1197, 364] on span "查看活動" at bounding box center [1199, 368] width 68 height 13
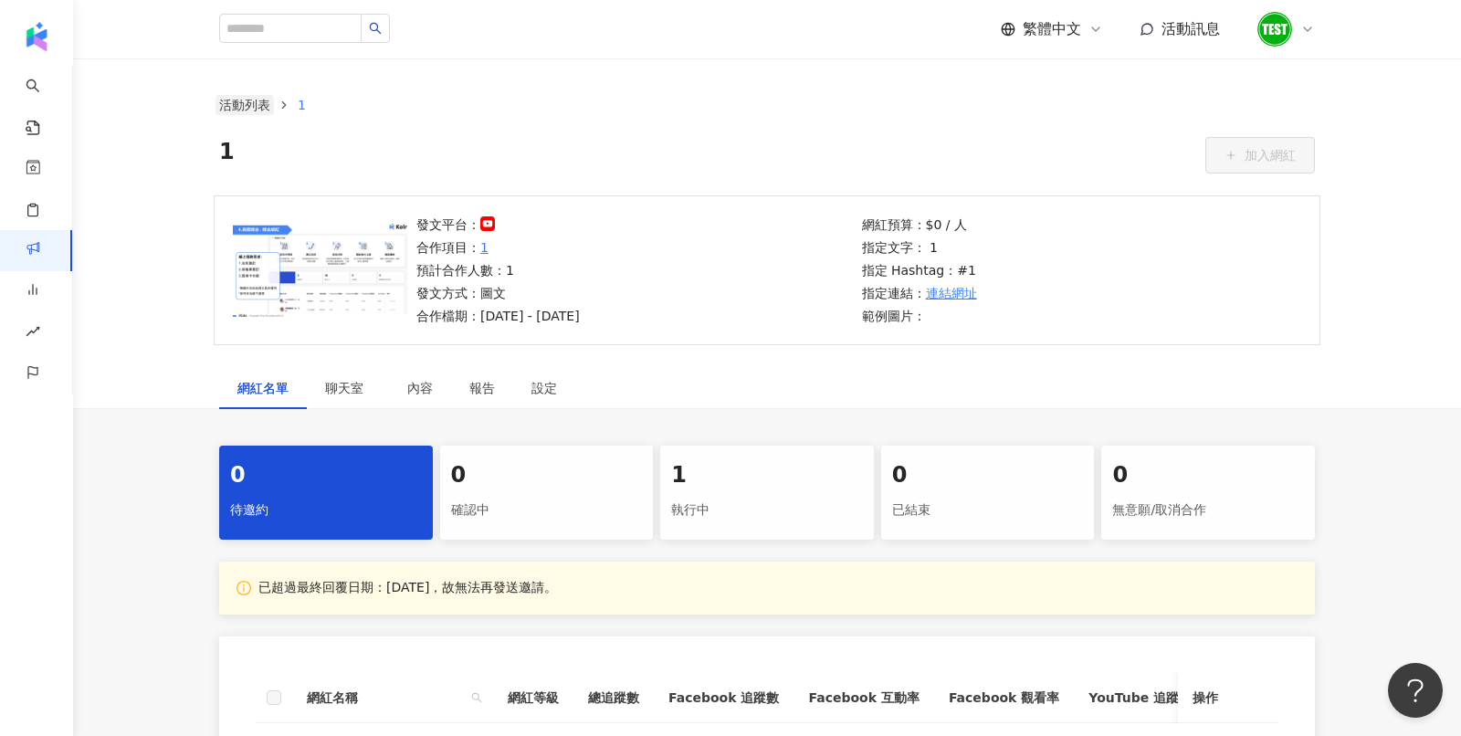
click at [244, 111] on link "活動列表" at bounding box center [244, 105] width 58 height 20
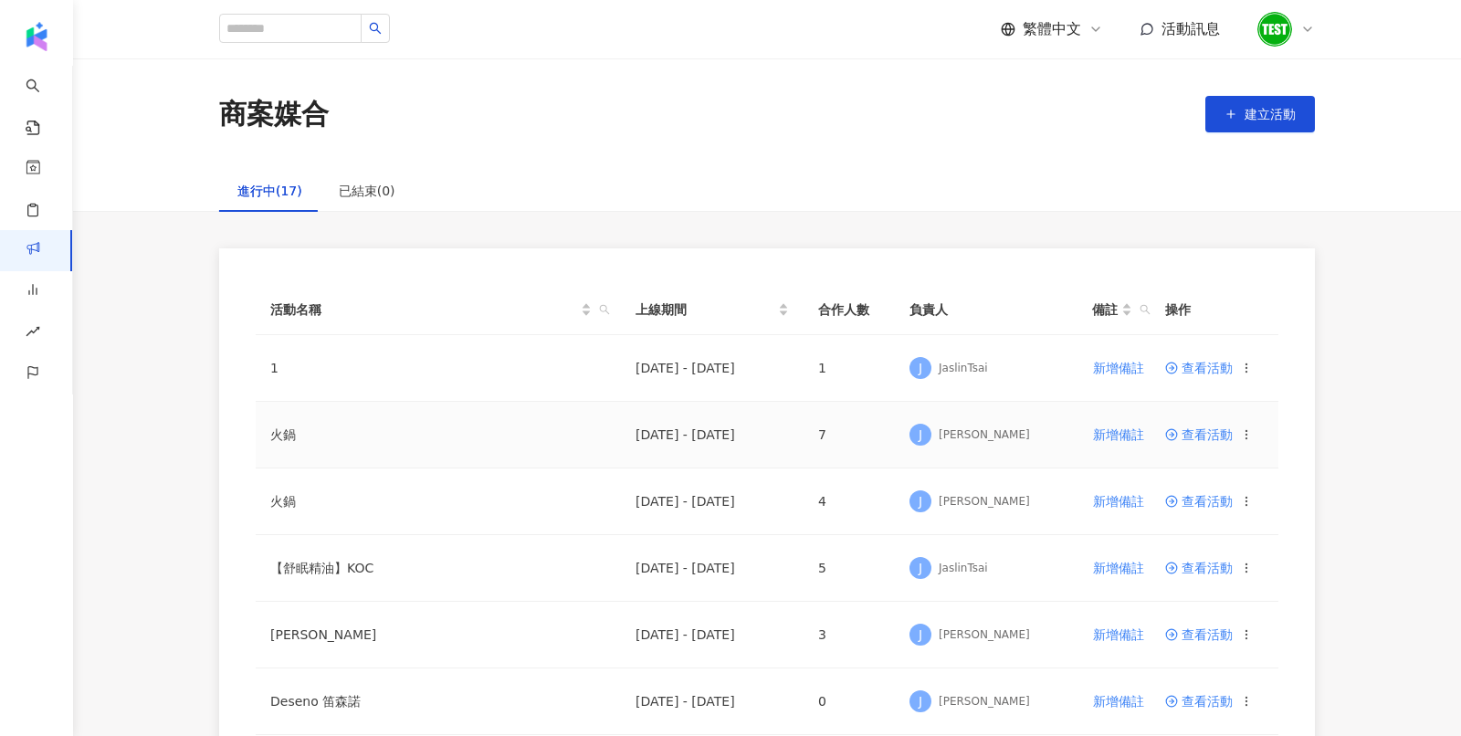
click at [1189, 430] on span "查看活動" at bounding box center [1199, 434] width 68 height 13
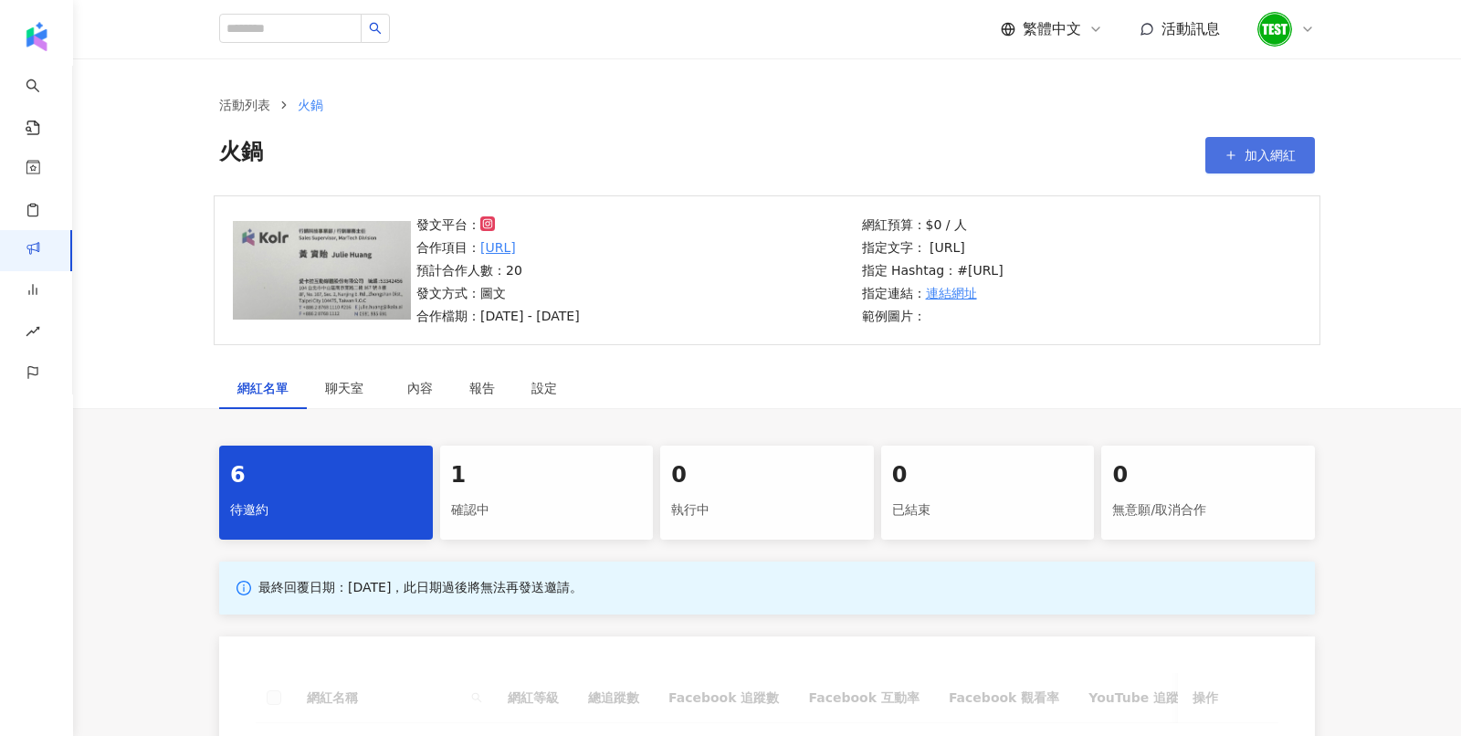
click at [1280, 154] on span "加入網紅" at bounding box center [1269, 155] width 51 height 15
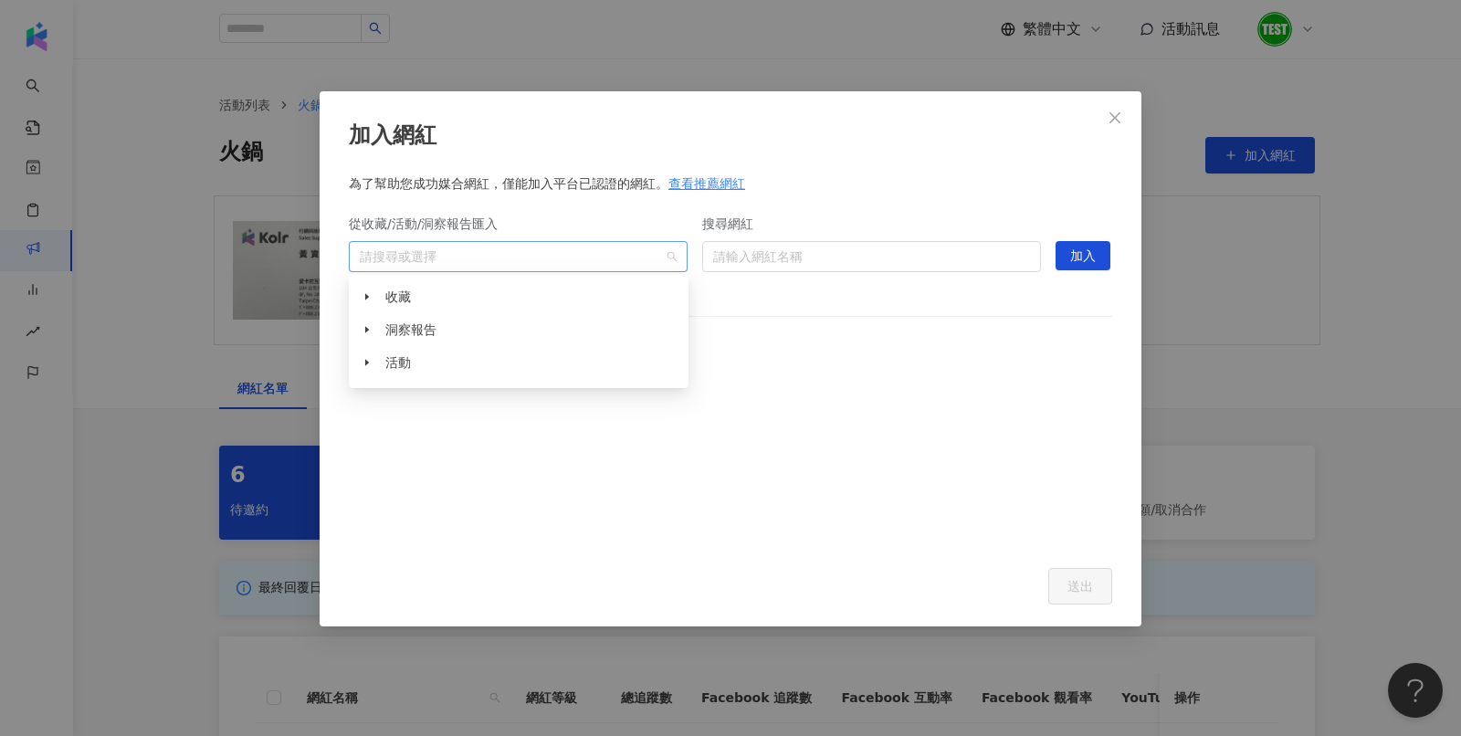
click at [675, 258] on div "請搜尋或選擇" at bounding box center [518, 256] width 339 height 31
click at [370, 297] on icon "caret-down" at bounding box center [366, 296] width 9 height 9
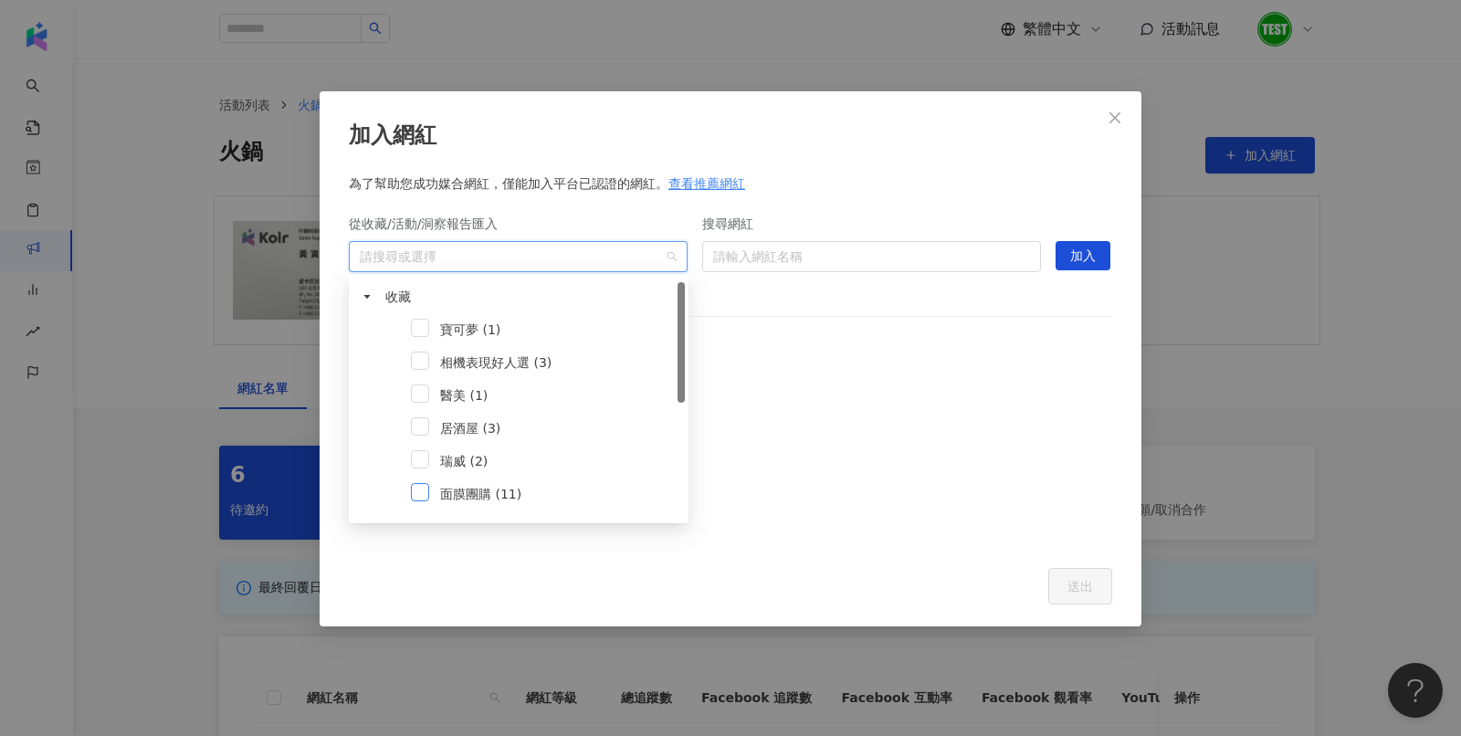
click at [422, 492] on span at bounding box center [420, 492] width 18 height 18
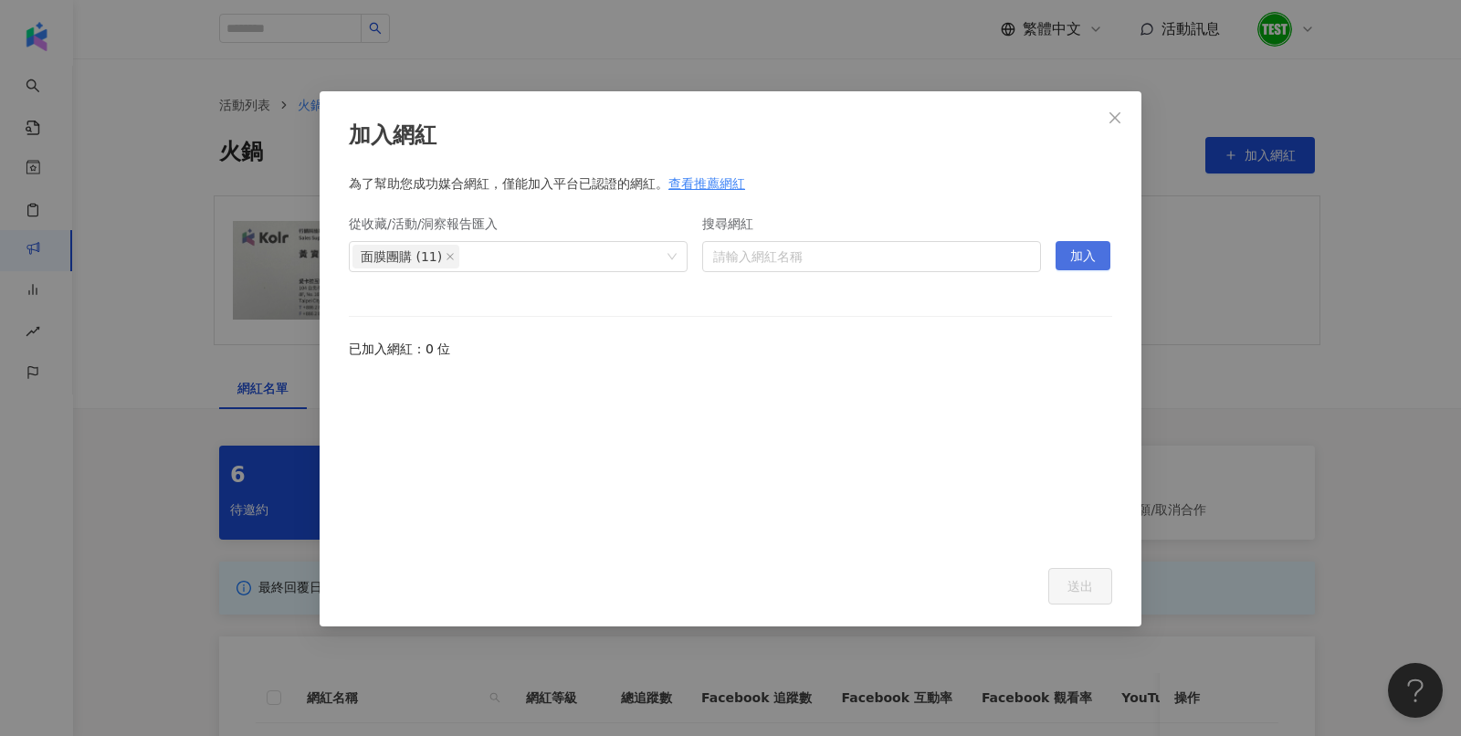
click at [1076, 257] on span "加入" at bounding box center [1083, 256] width 26 height 29
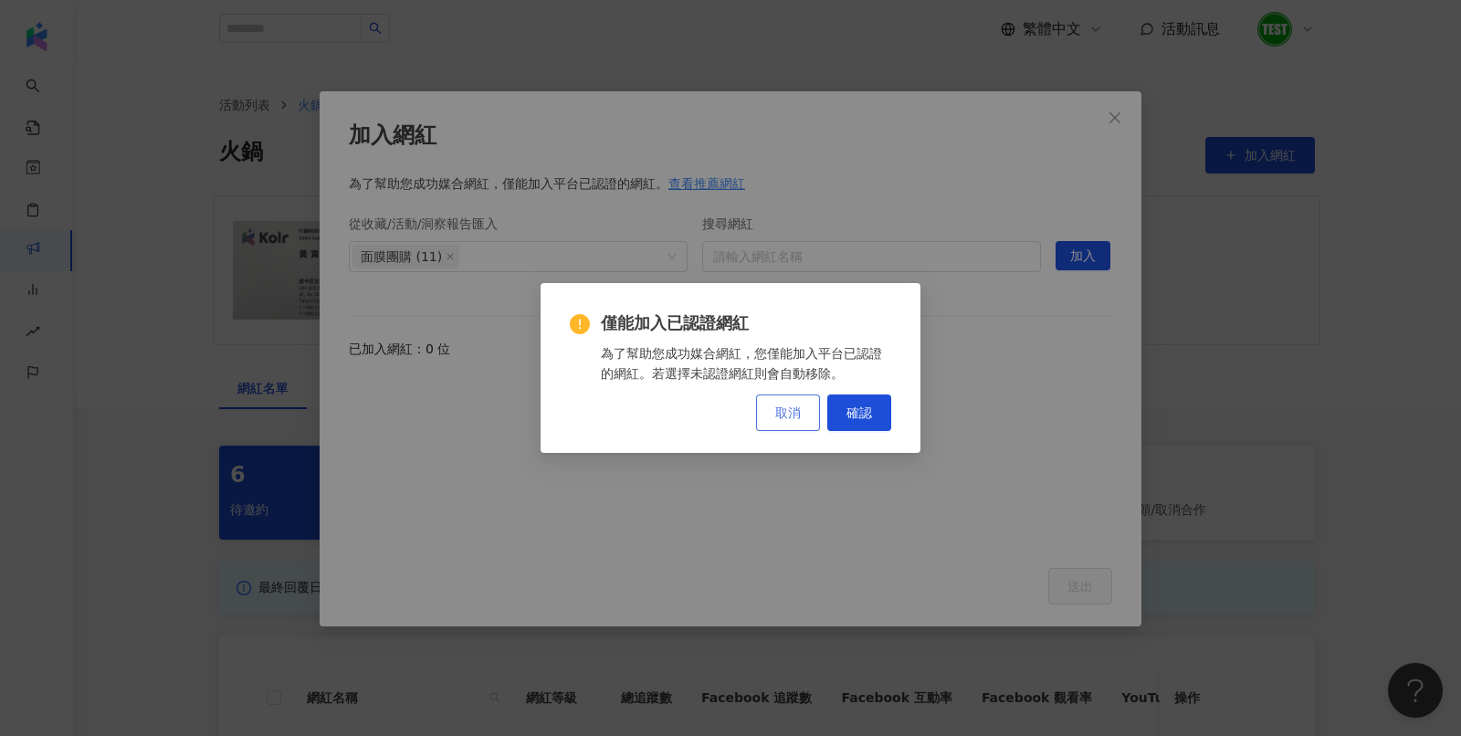
click at [803, 405] on button "取消" at bounding box center [788, 412] width 64 height 37
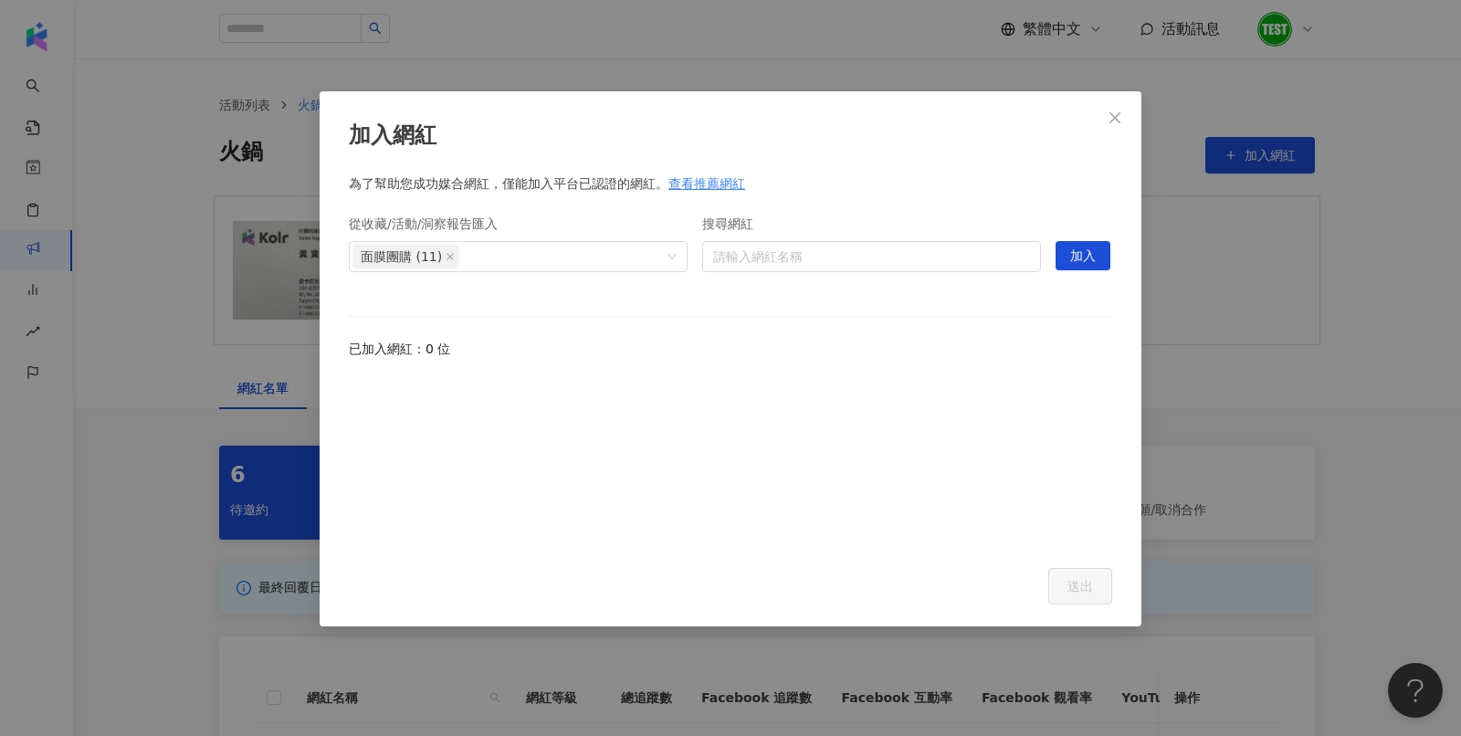
click at [1200, 402] on div "加入網紅 為了幫助您成功媒合網紅，僅能加入平台已認證的網紅。 查看推薦網紅 從收藏/活動/洞察報告匯入 面膜團購 (11) 搜尋網紅 請輸入網紅名稱 hidd…" at bounding box center [730, 368] width 1461 height 736
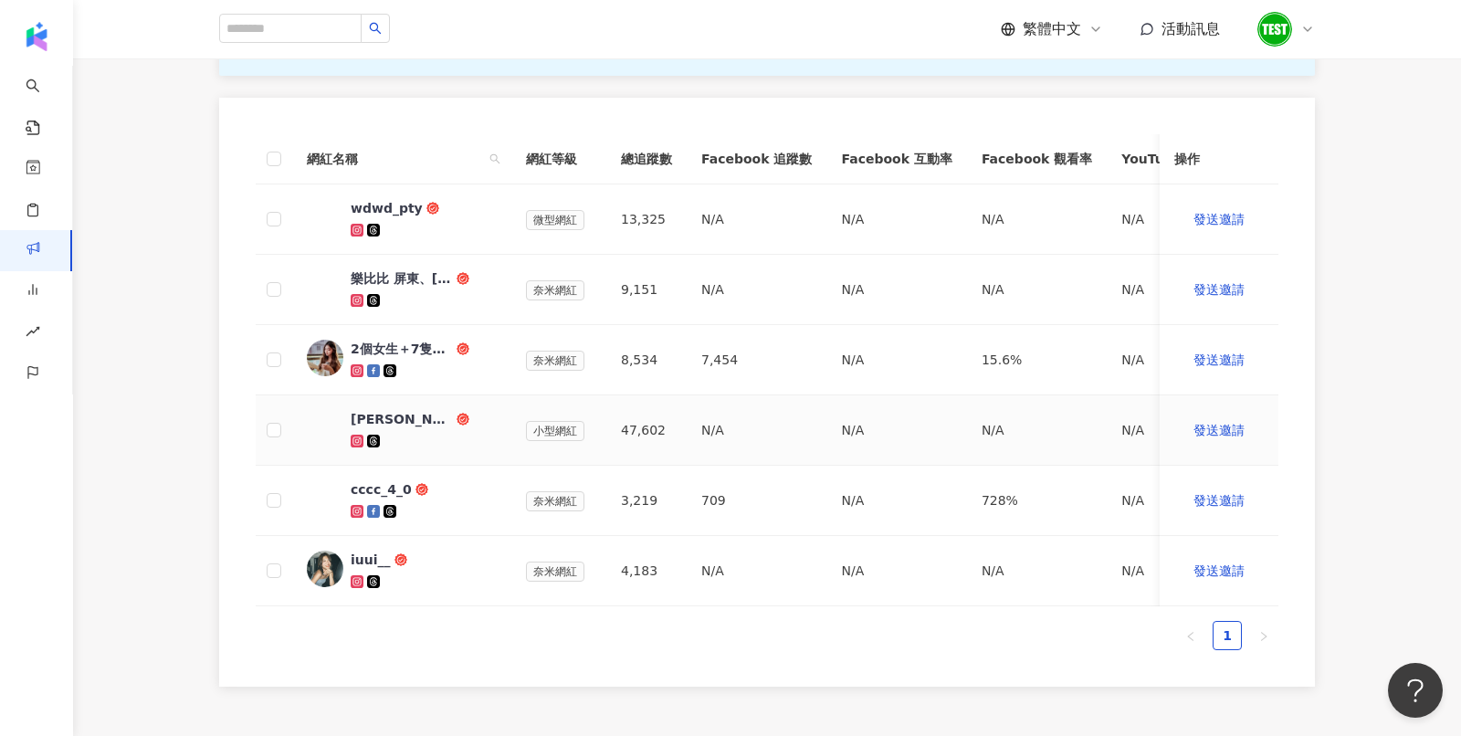
scroll to position [546, 0]
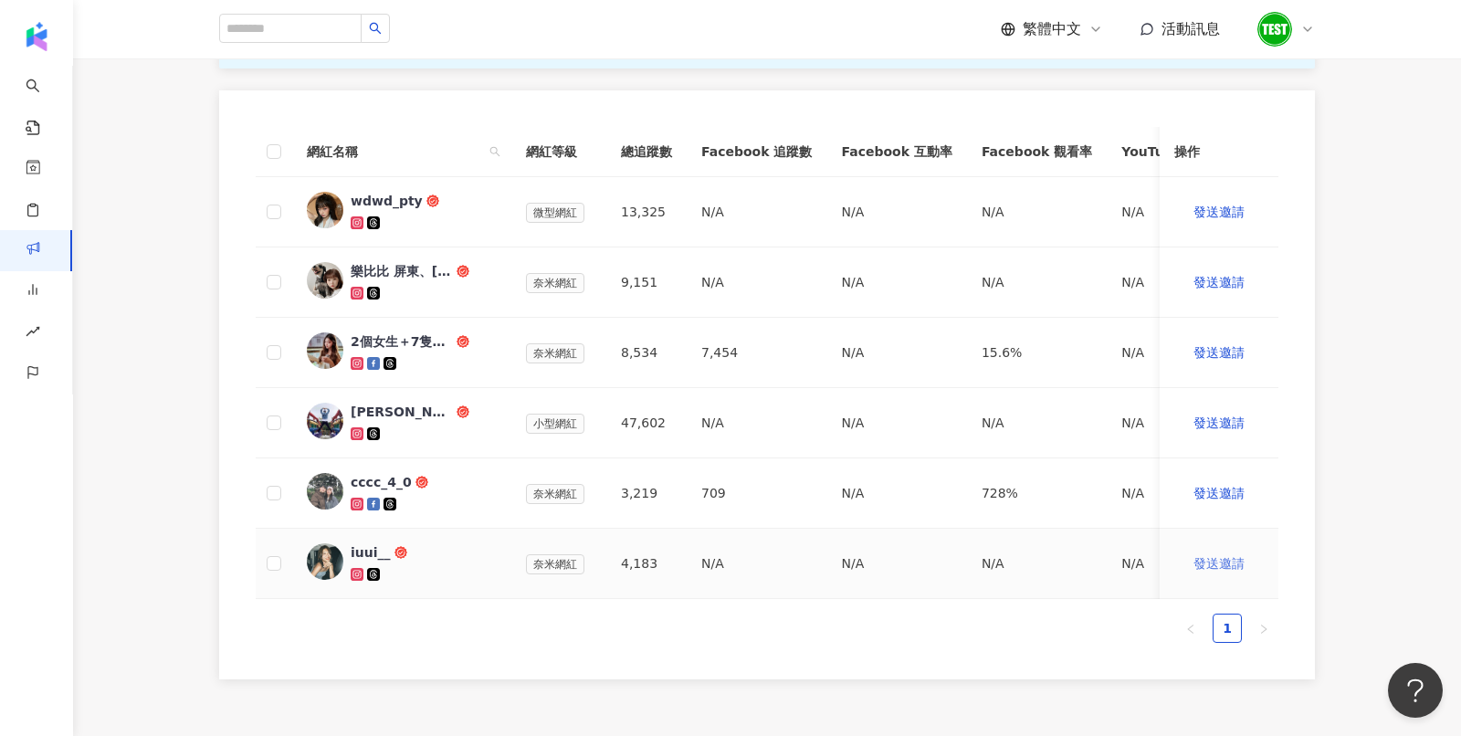
click at [1213, 562] on span "發送邀請" at bounding box center [1218, 563] width 51 height 15
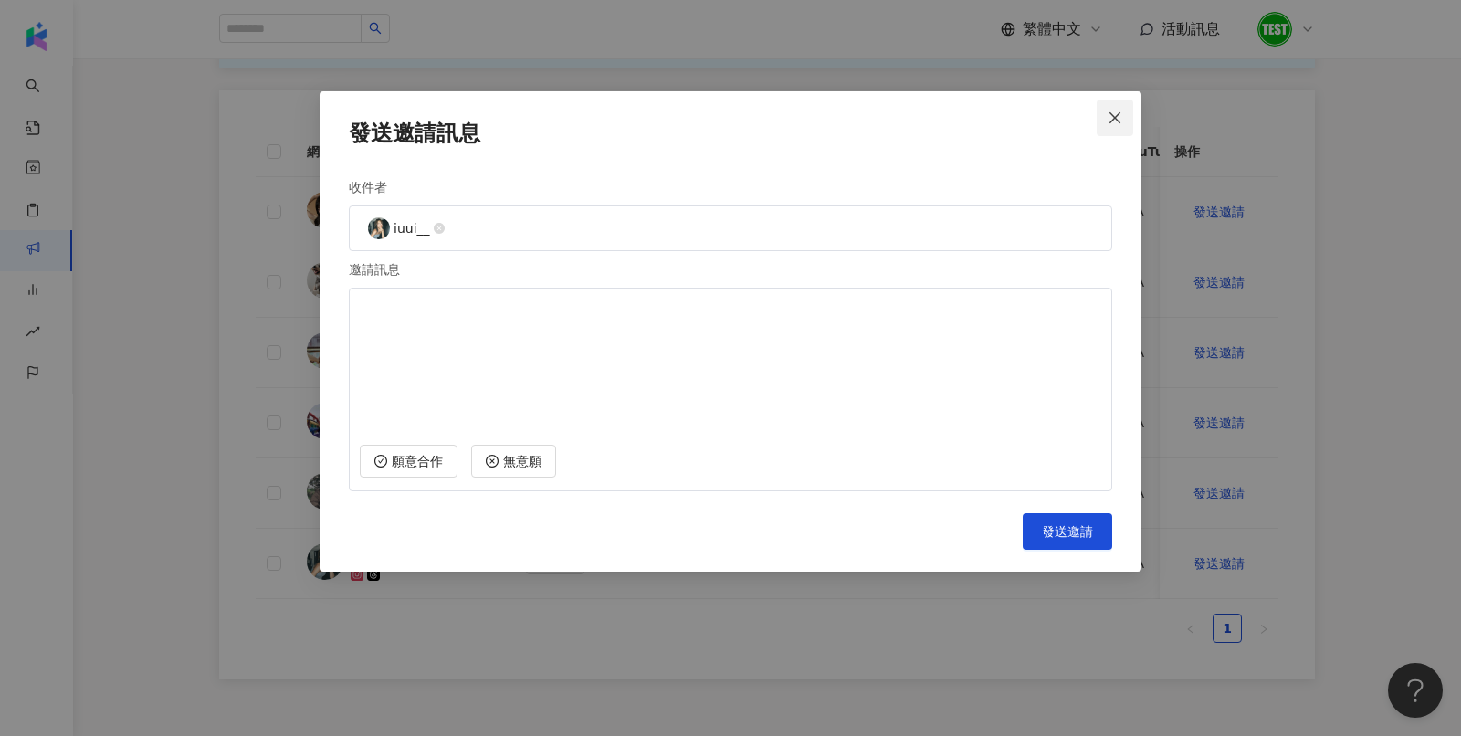
click at [1116, 100] on button "Close" at bounding box center [1114, 118] width 37 height 37
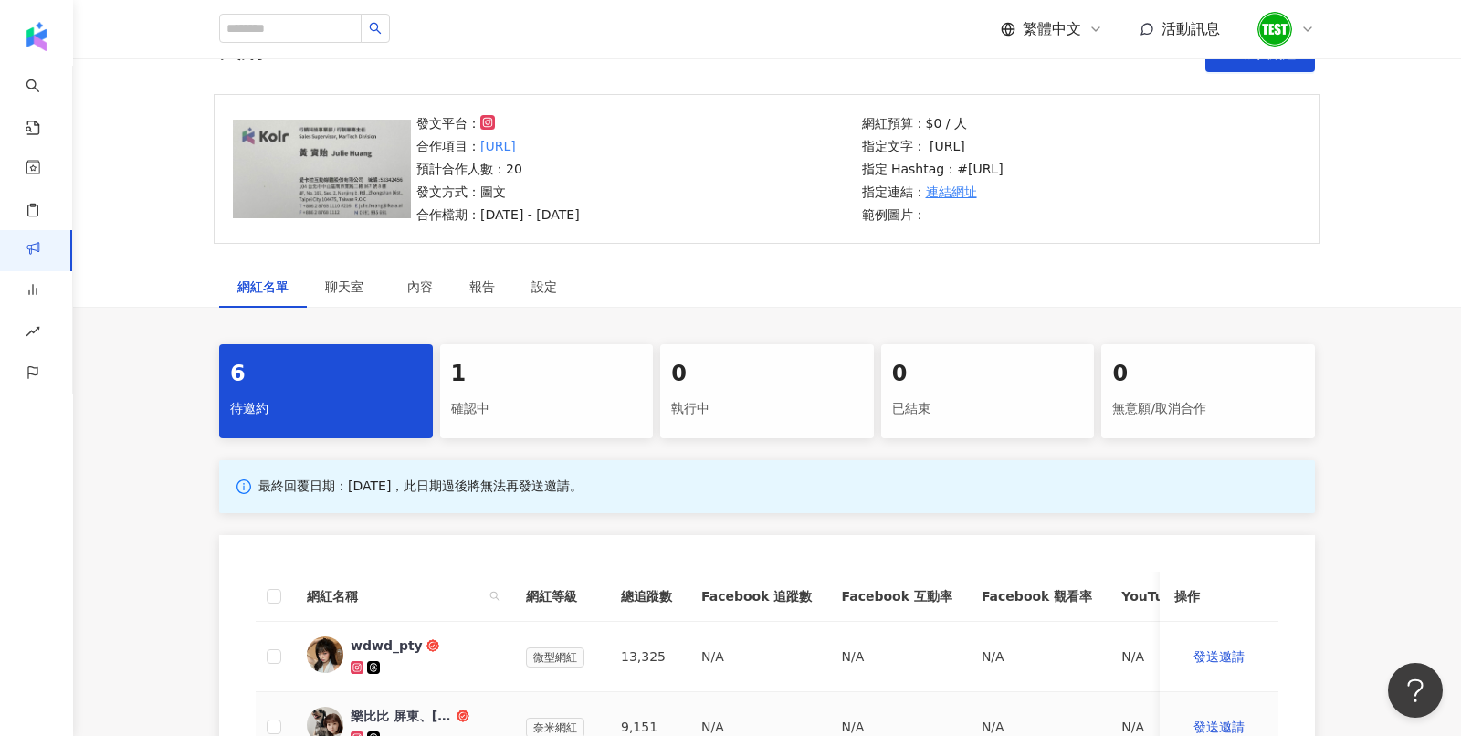
scroll to position [0, 0]
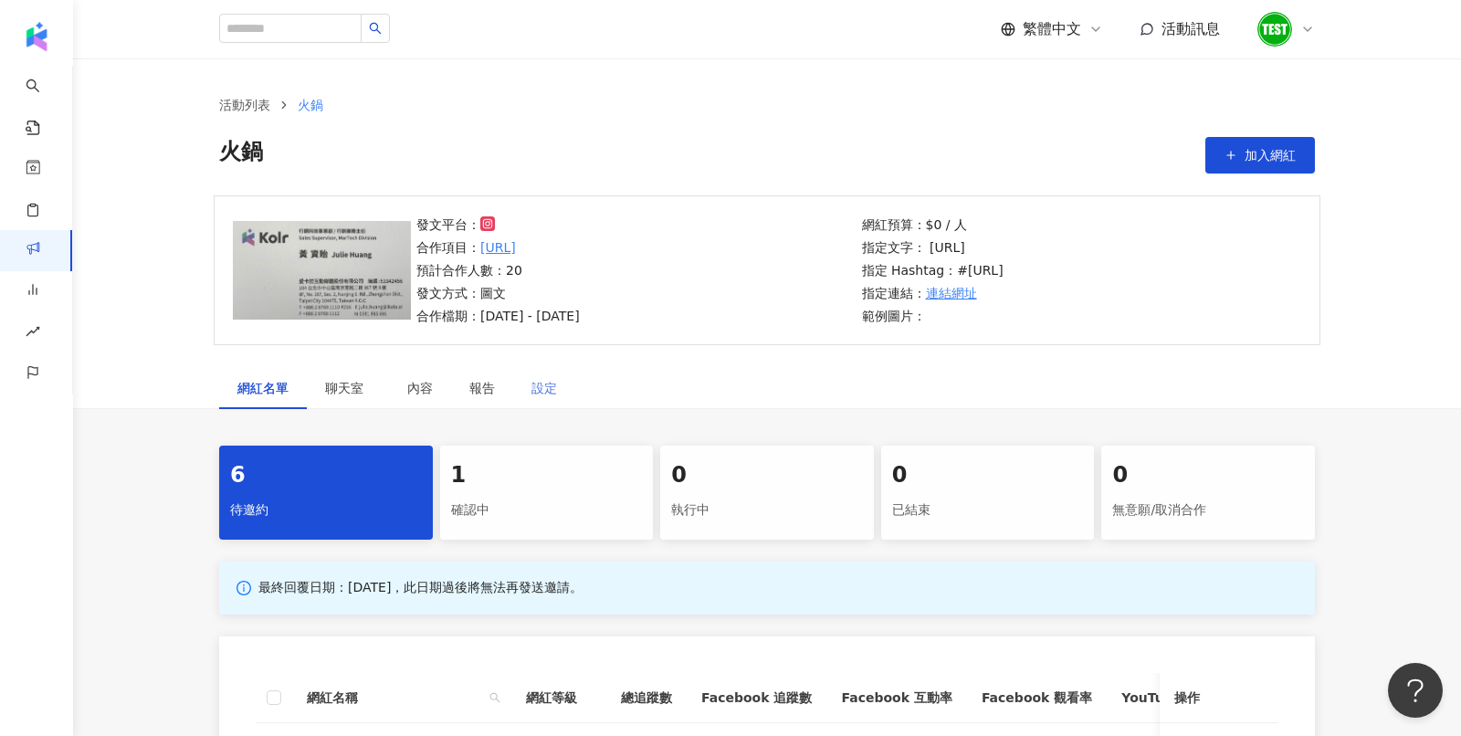
click at [534, 401] on div "設定" at bounding box center [544, 388] width 62 height 42
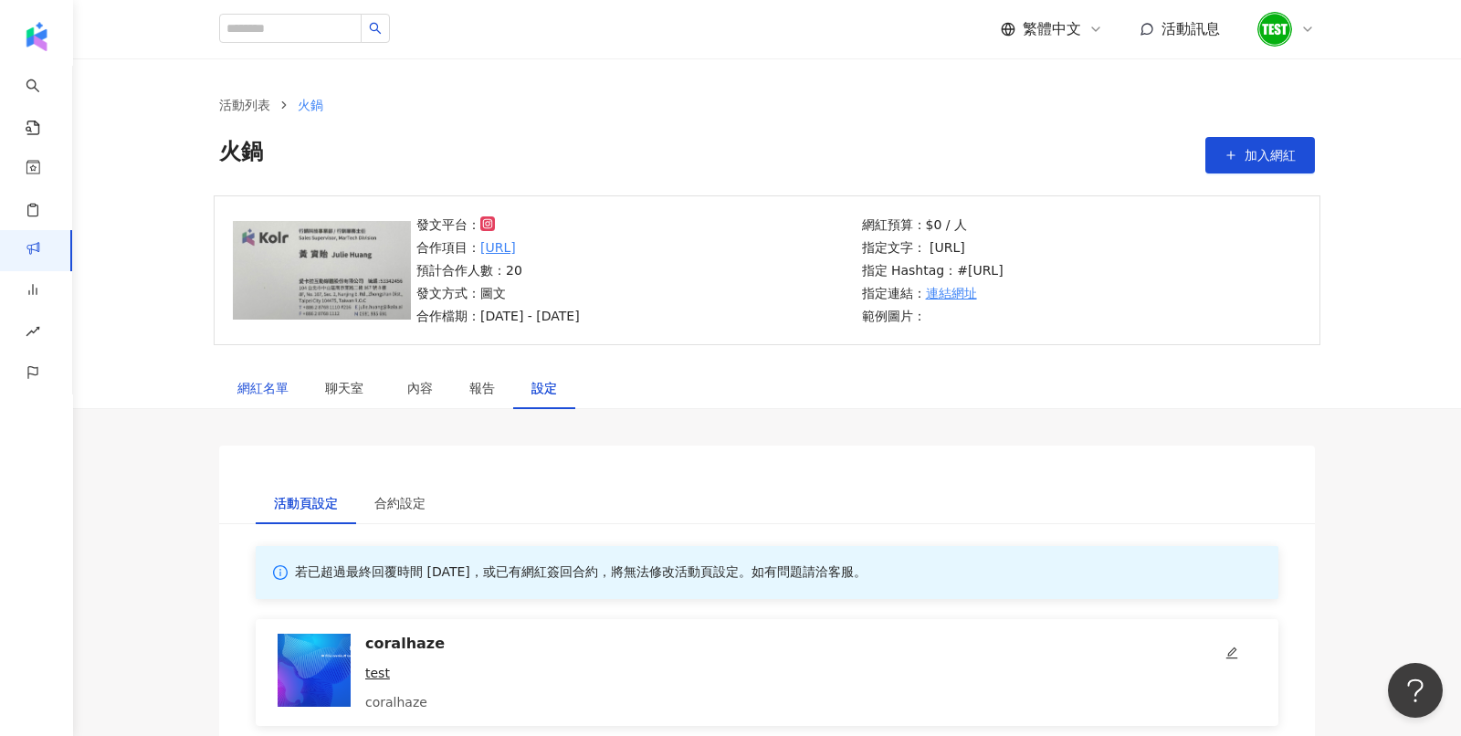
click at [245, 381] on div "網紅名單" at bounding box center [262, 388] width 51 height 20
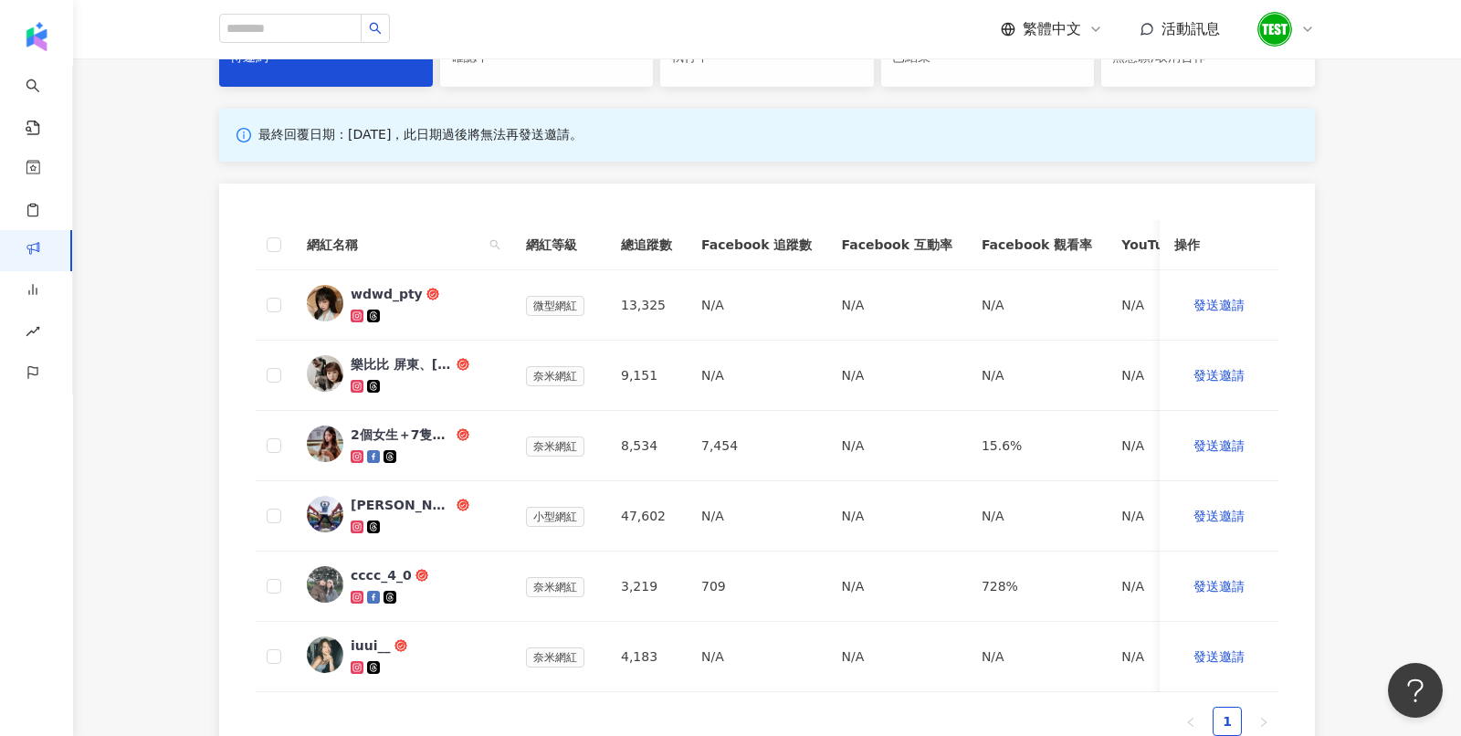
scroll to position [452, 0]
click at [37, 35] on img "button" at bounding box center [64, 42] width 98 height 37
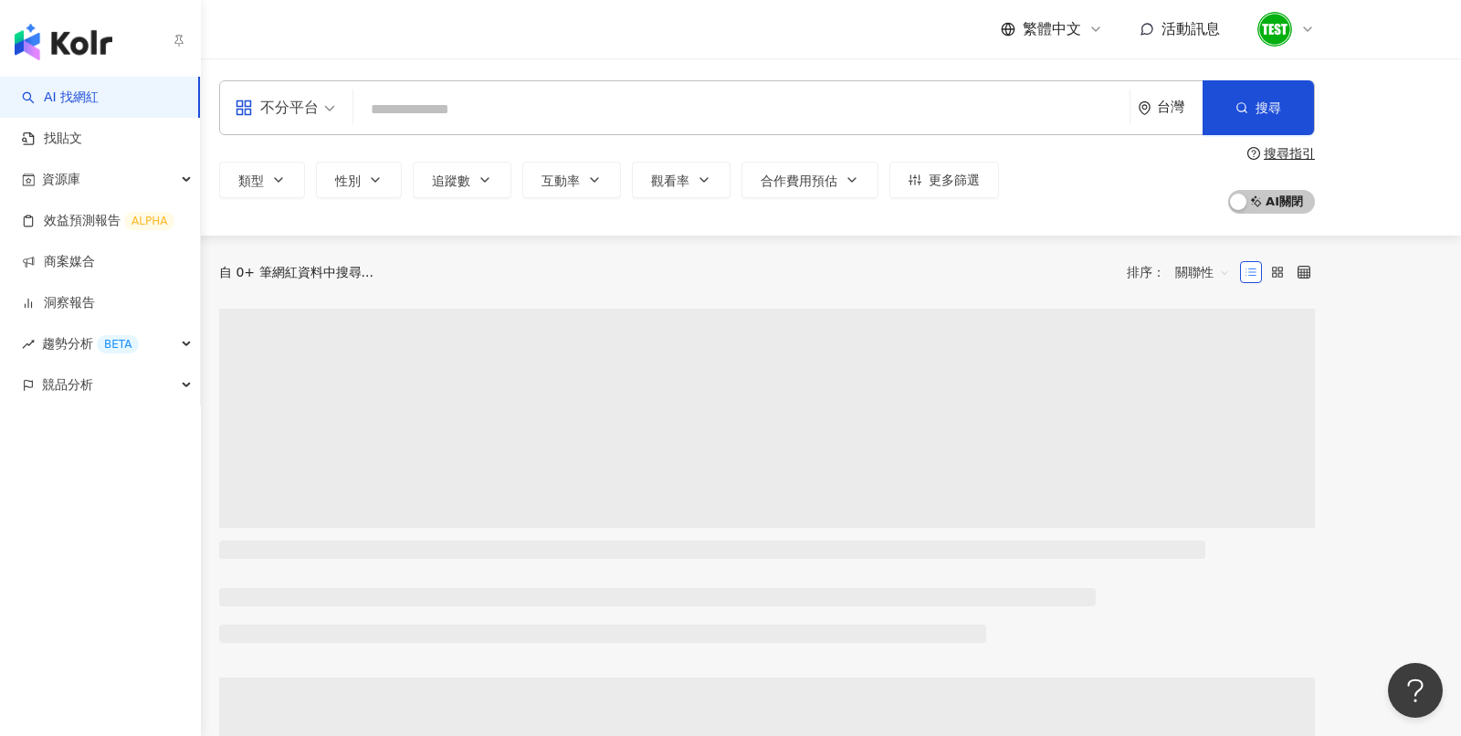
click at [41, 44] on img "button" at bounding box center [64, 42] width 98 height 37
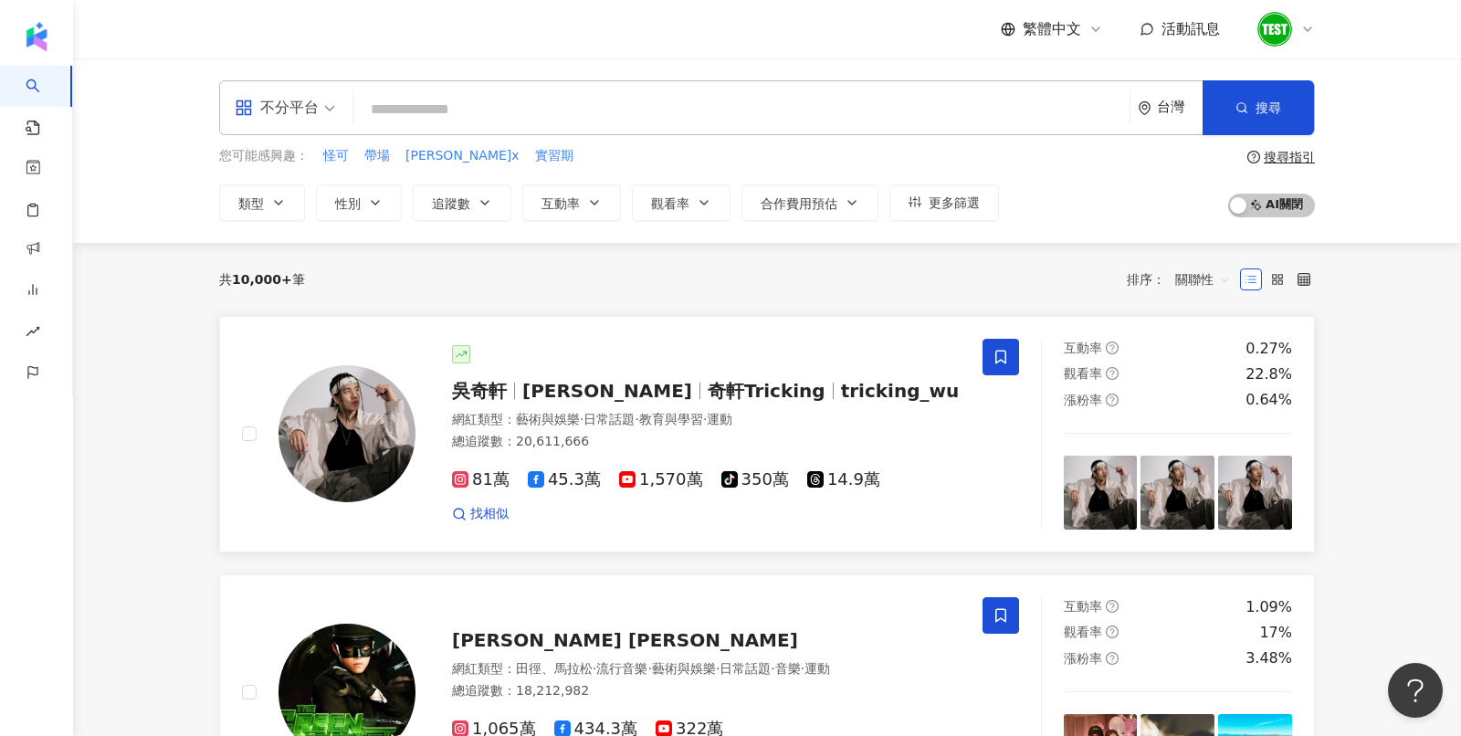
click at [324, 415] on img at bounding box center [346, 433] width 137 height 137
click at [487, 106] on input "search" at bounding box center [741, 109] width 761 height 35
click at [1197, 275] on span "關聯性" at bounding box center [1202, 279] width 55 height 29
click at [709, 121] on input "search" at bounding box center [741, 109] width 761 height 35
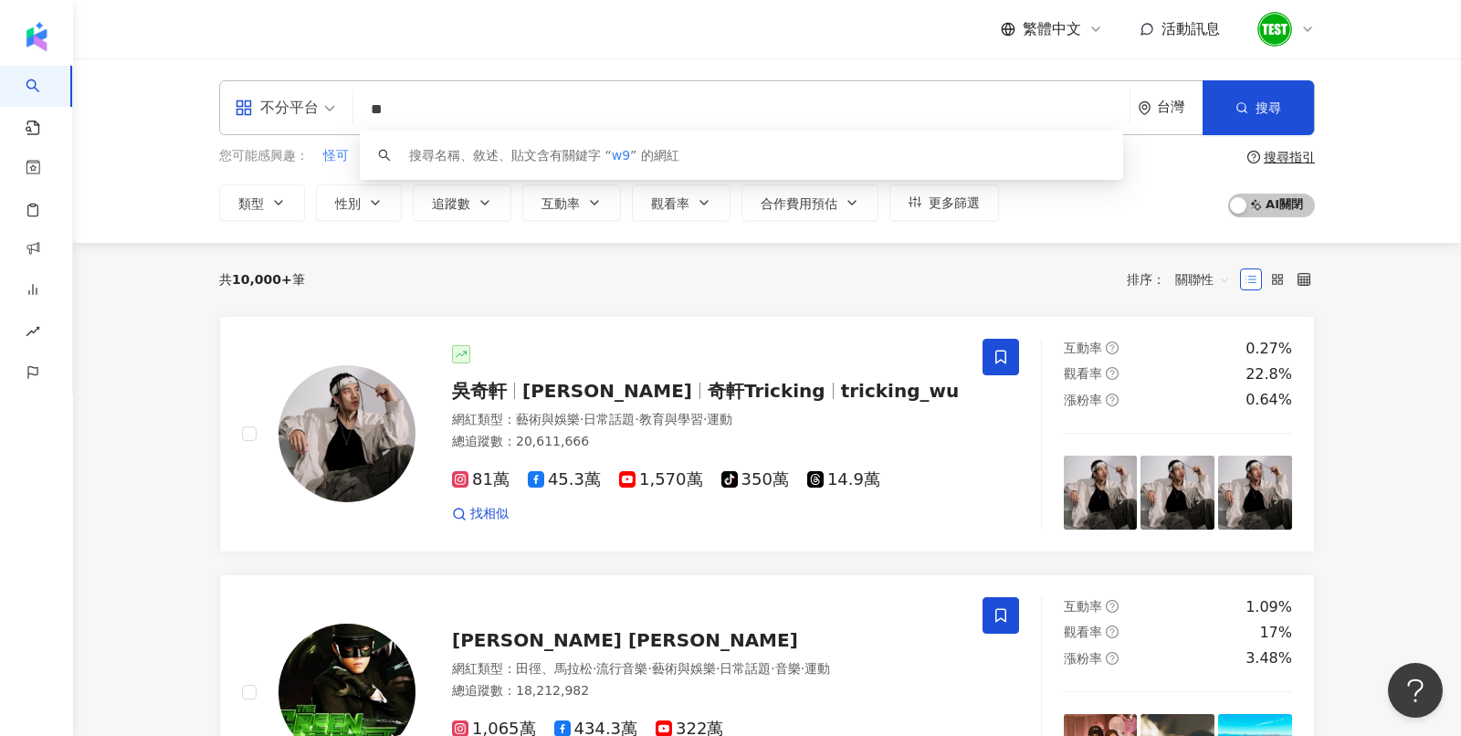
type input "*"
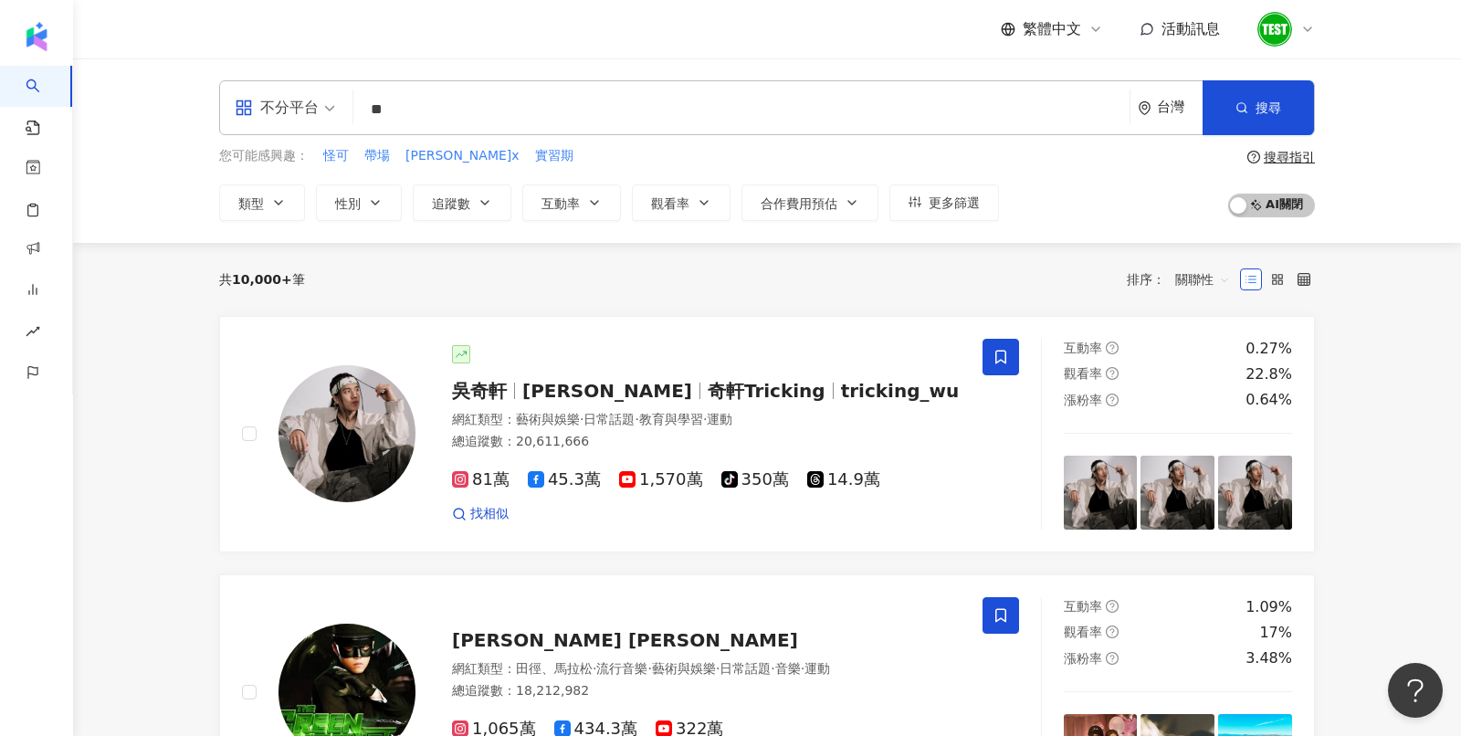
type input "*"
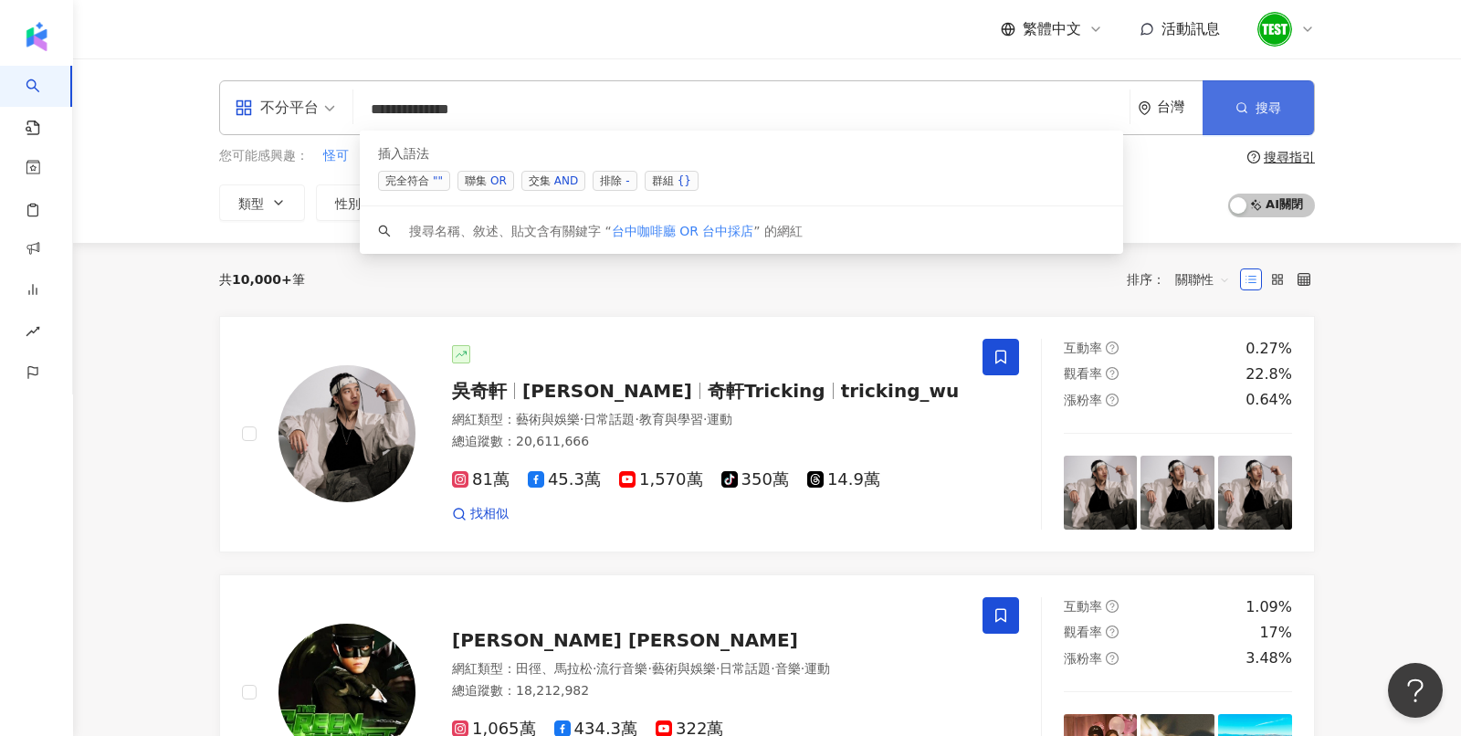
type input "**********"
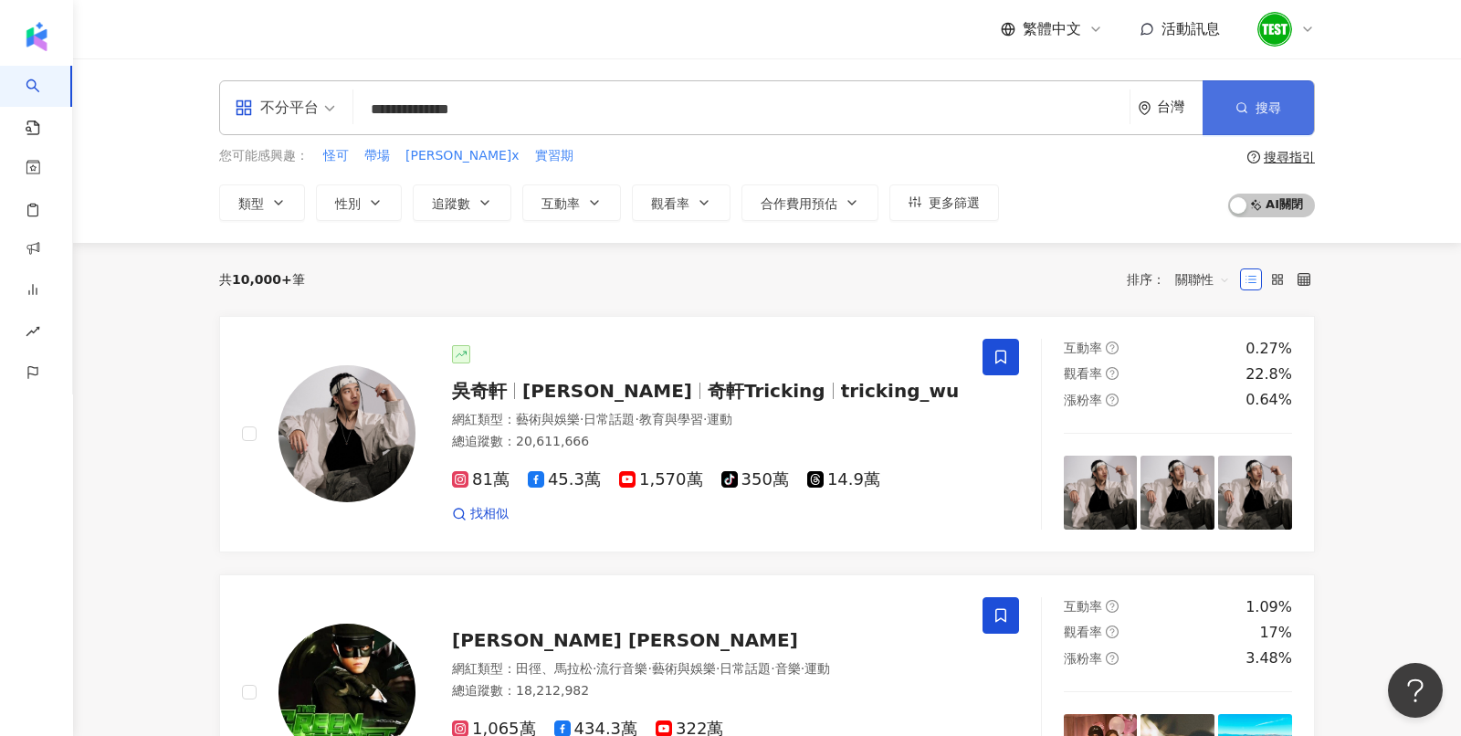
click at [1253, 111] on button "搜尋" at bounding box center [1257, 107] width 111 height 55
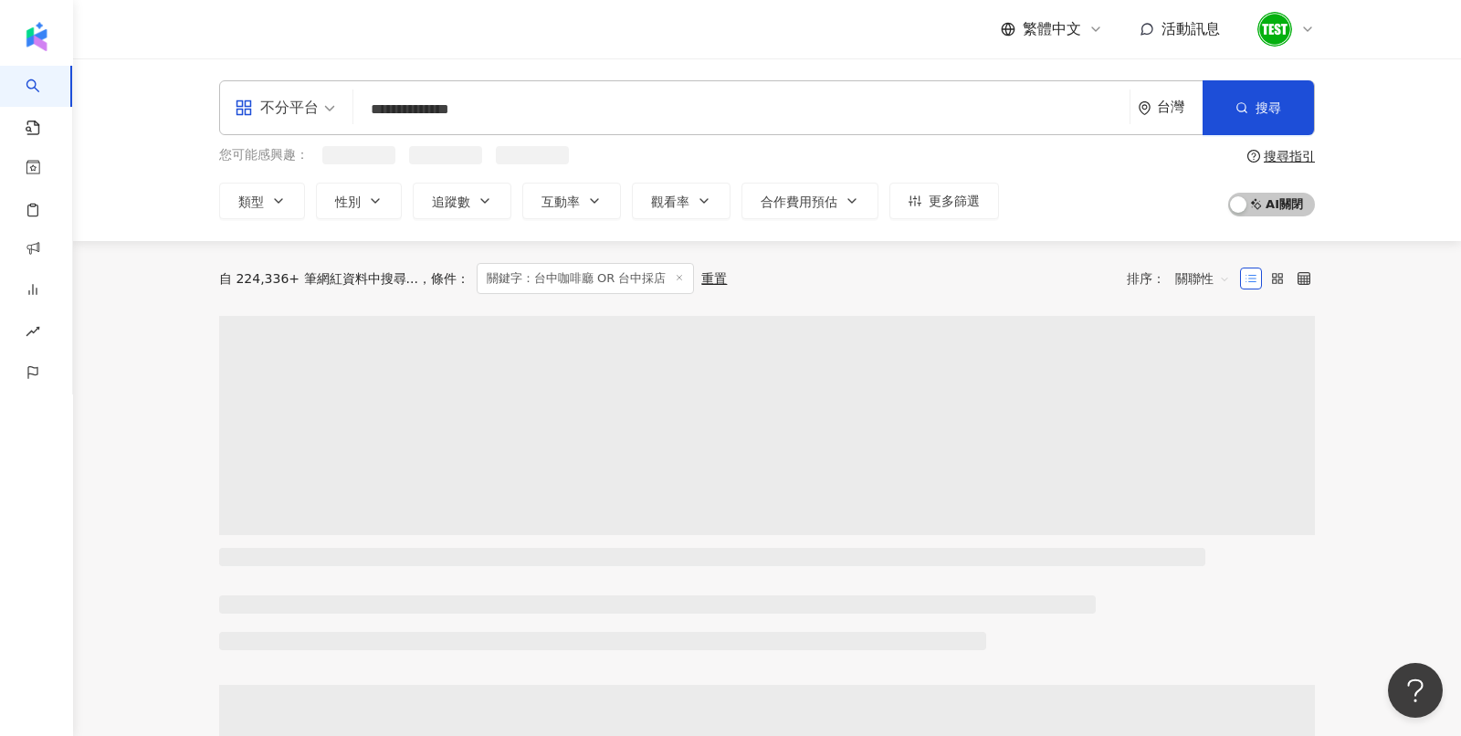
click at [1187, 281] on span "關聯性" at bounding box center [1202, 278] width 55 height 29
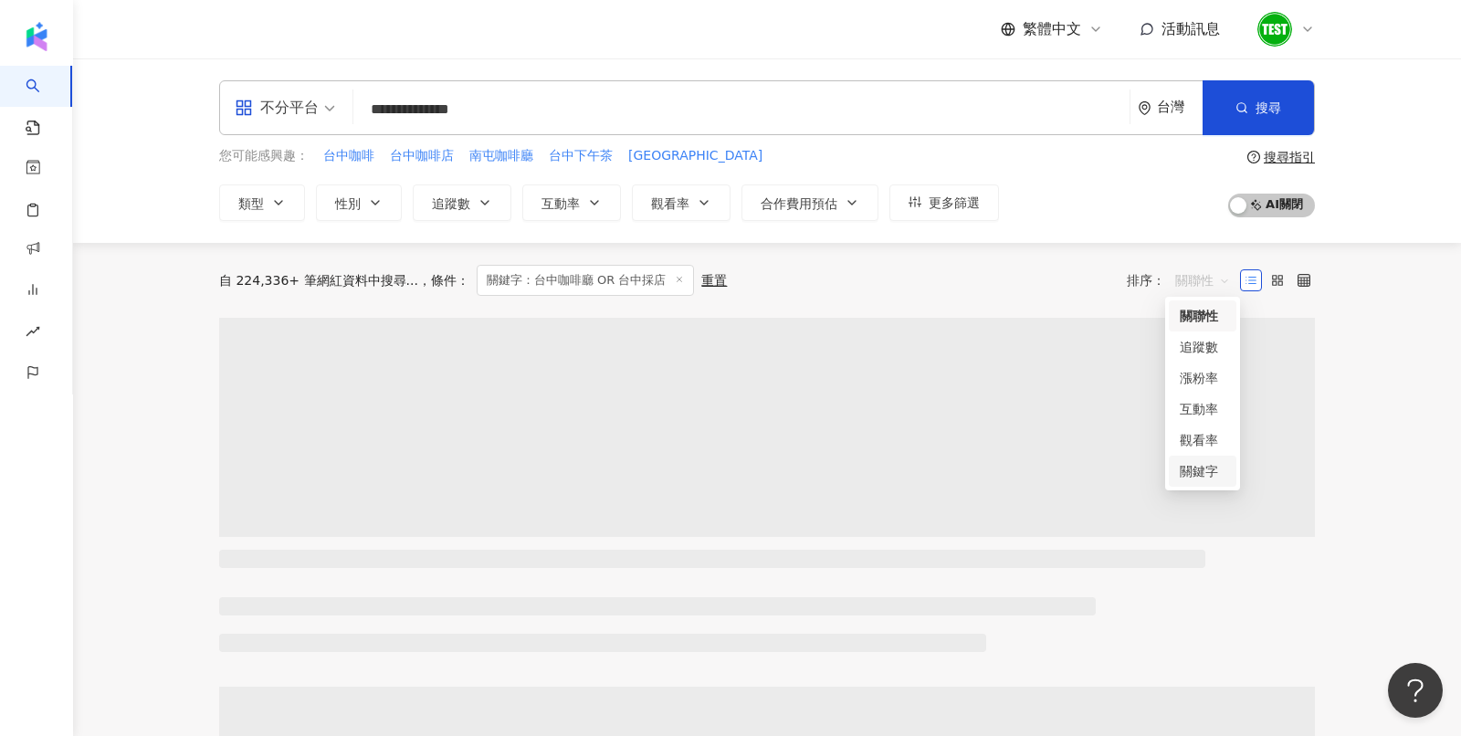
click at [1189, 466] on div "關鍵字" at bounding box center [1202, 471] width 46 height 20
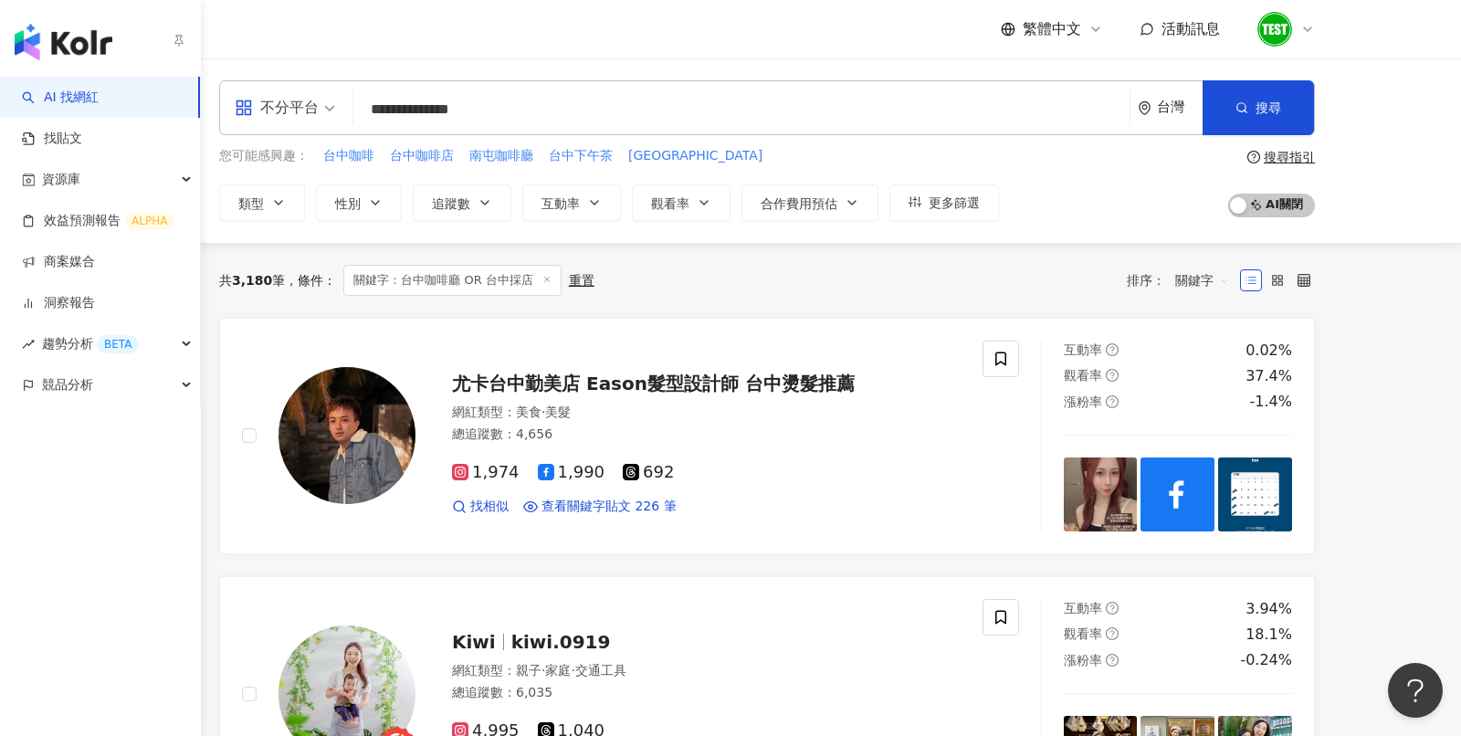
click at [52, 46] on img "button" at bounding box center [64, 42] width 98 height 37
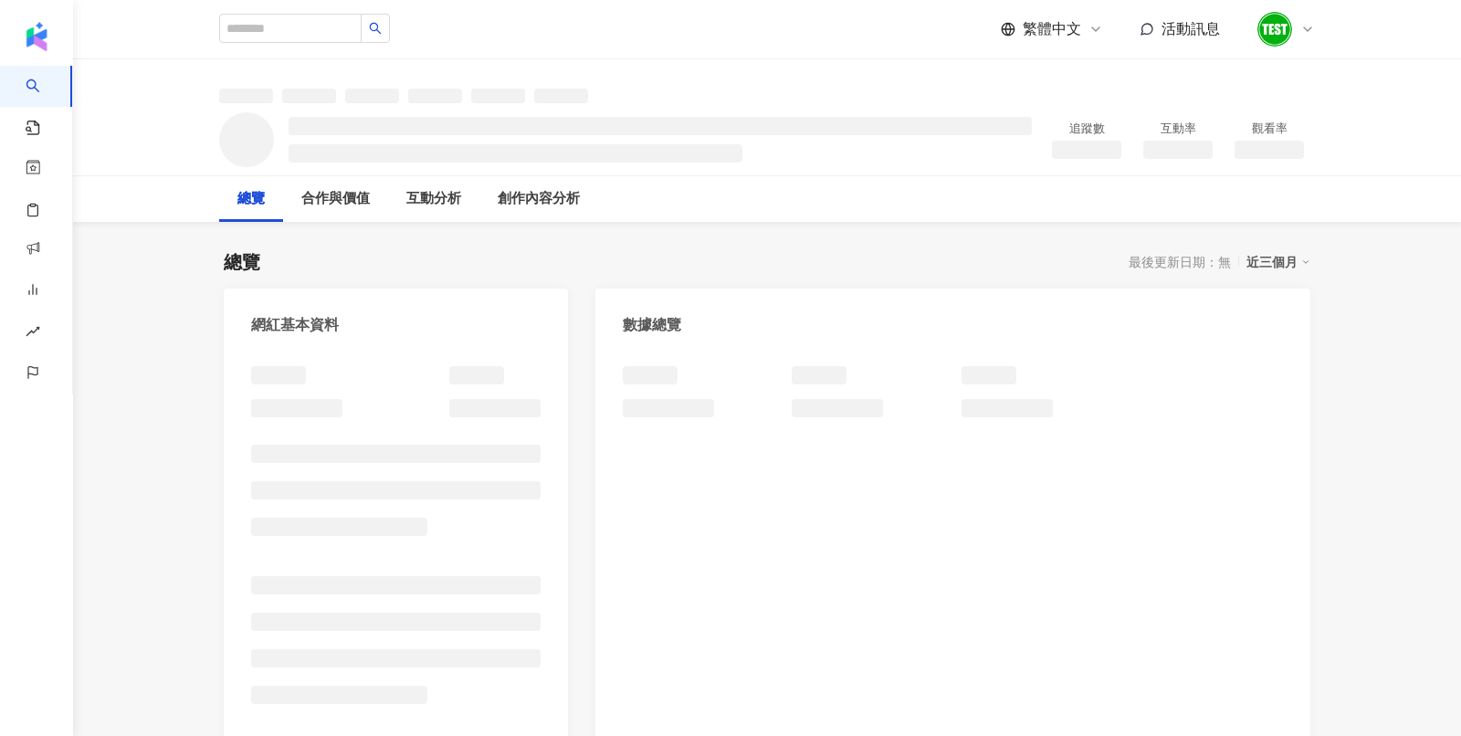
scroll to position [339, 0]
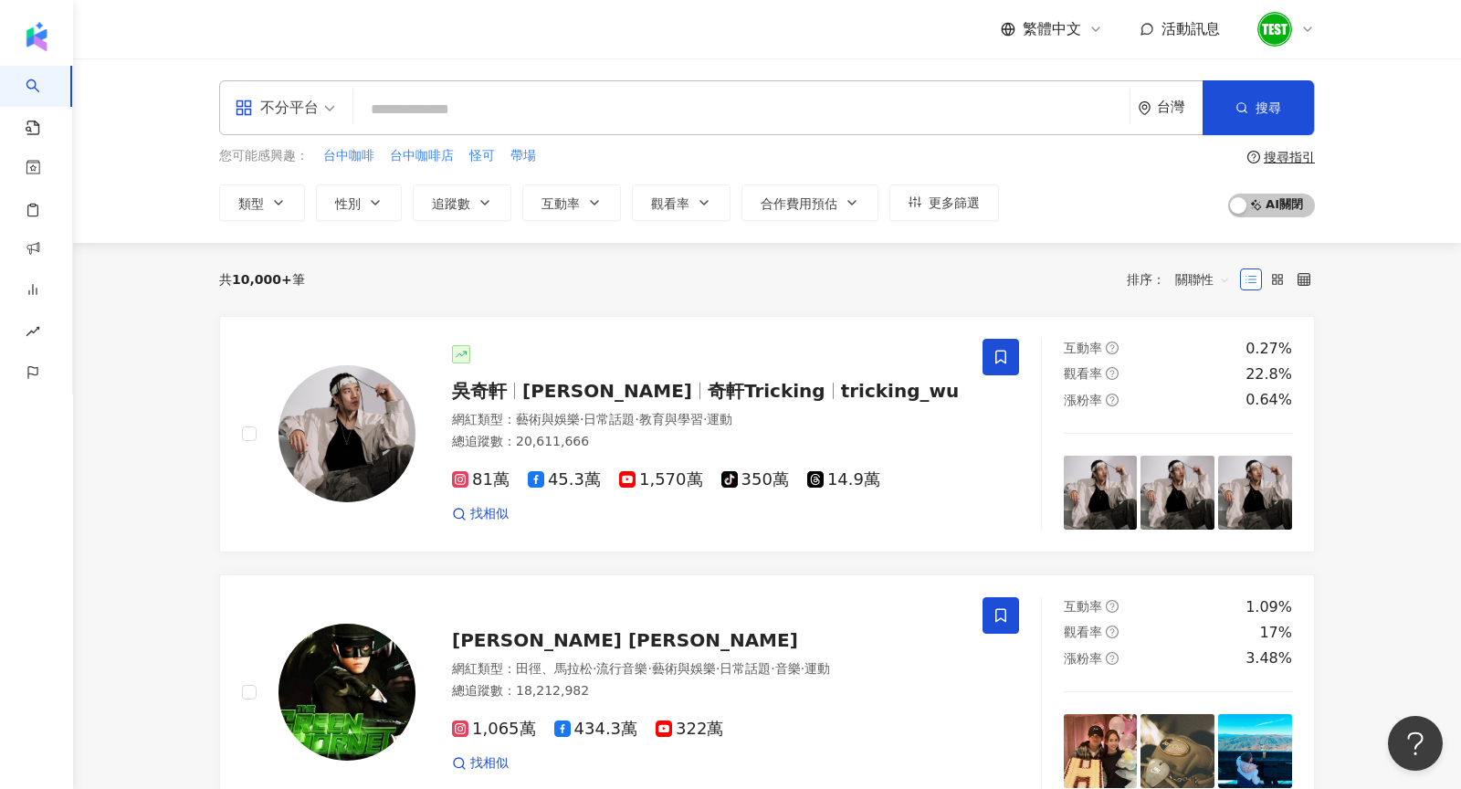
click at [1312, 21] on div at bounding box center [1285, 29] width 58 height 37
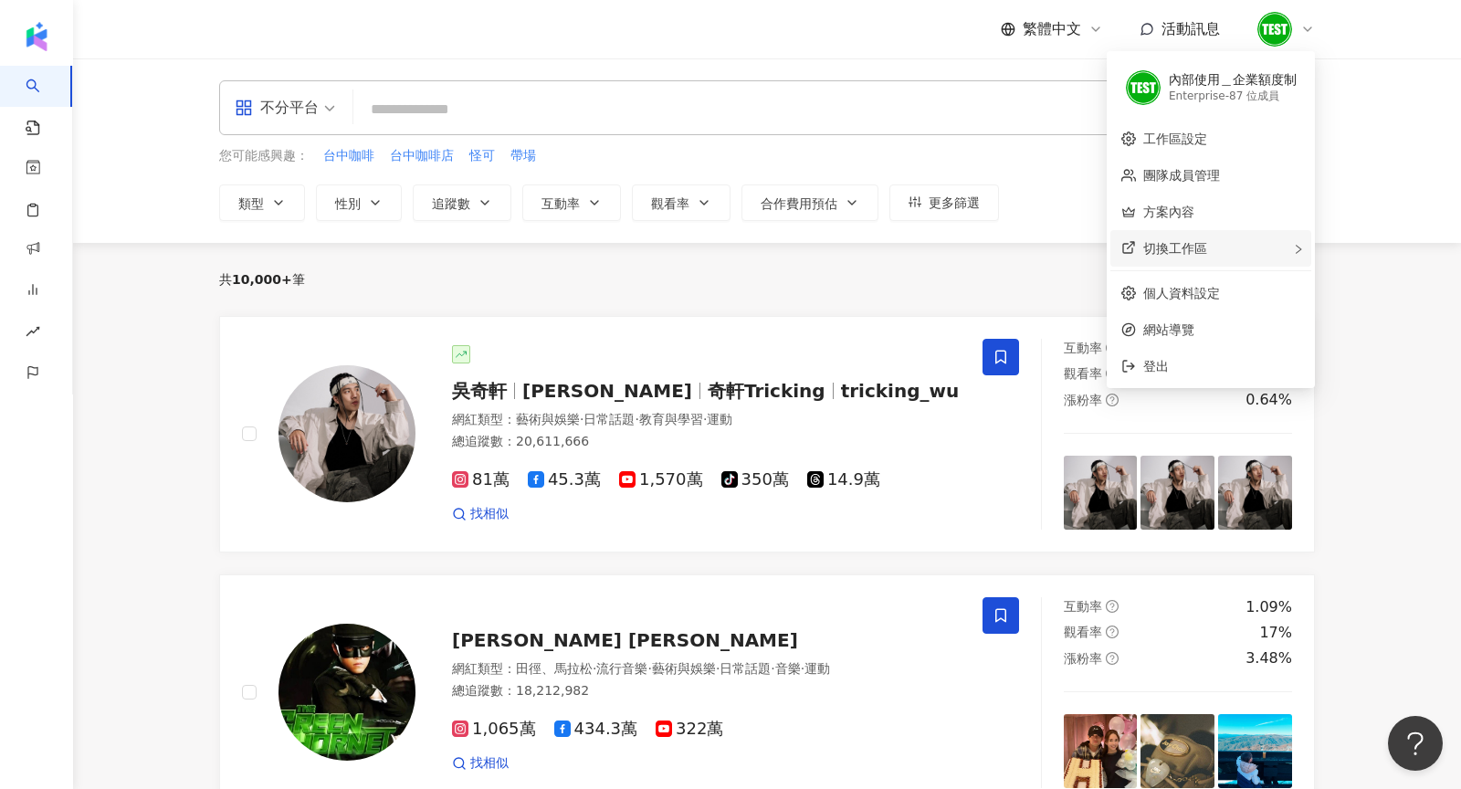
click at [1276, 247] on div "切換工作區" at bounding box center [1210, 248] width 201 height 37
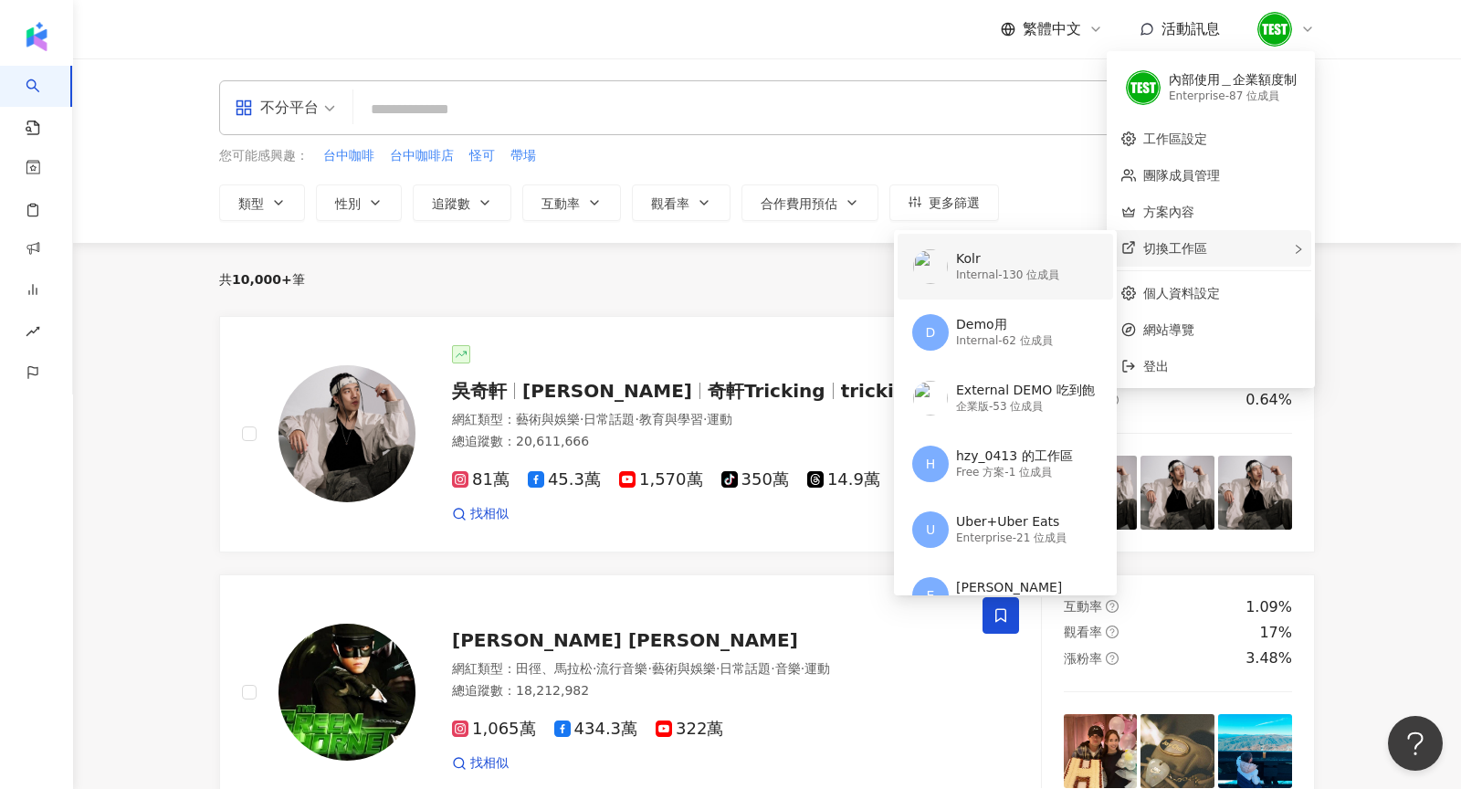
click at [1049, 263] on div "Kolr" at bounding box center [1007, 259] width 103 height 18
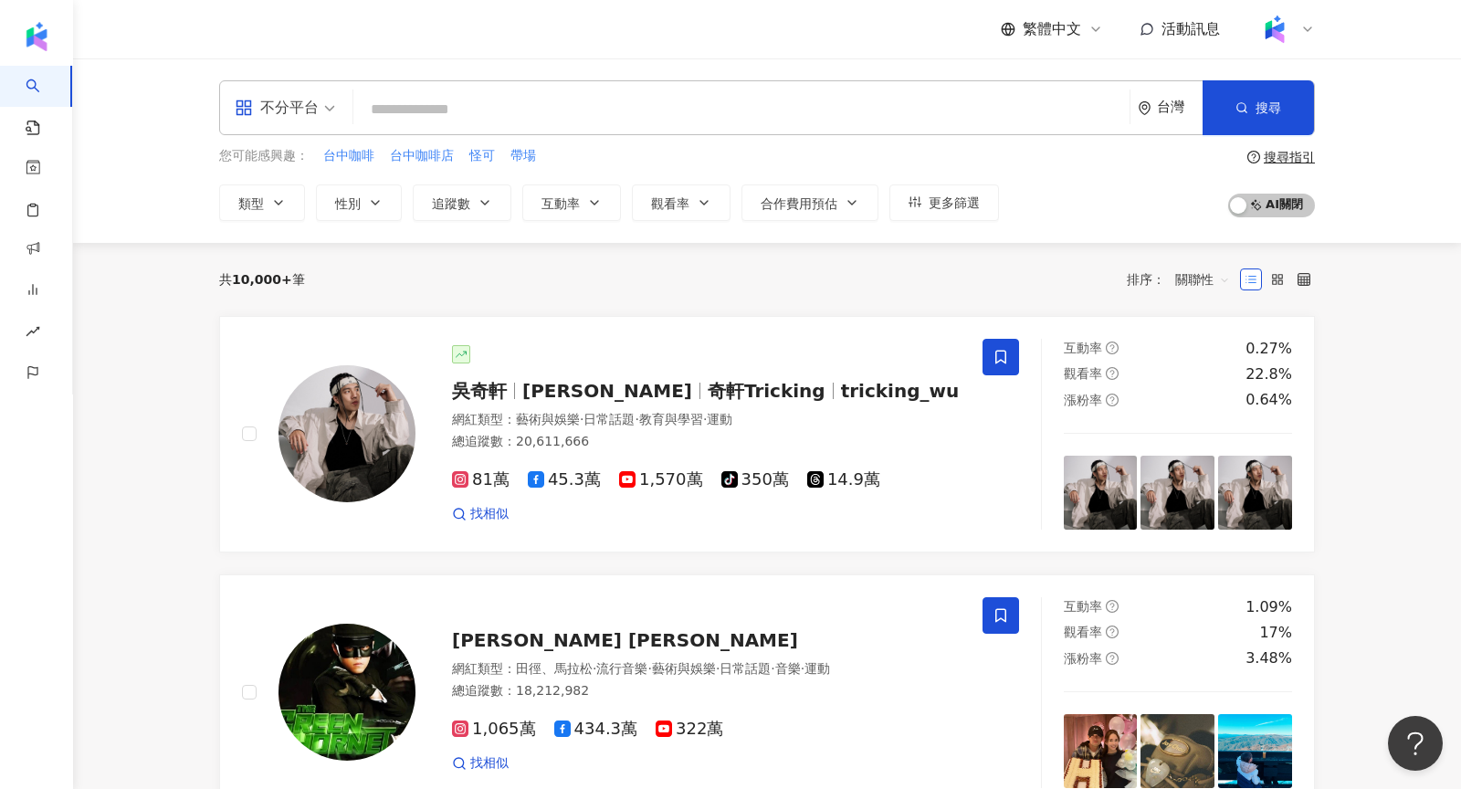
click at [637, 120] on input "search" at bounding box center [741, 109] width 761 height 35
click at [931, 192] on button "更多篩選" at bounding box center [944, 202] width 110 height 37
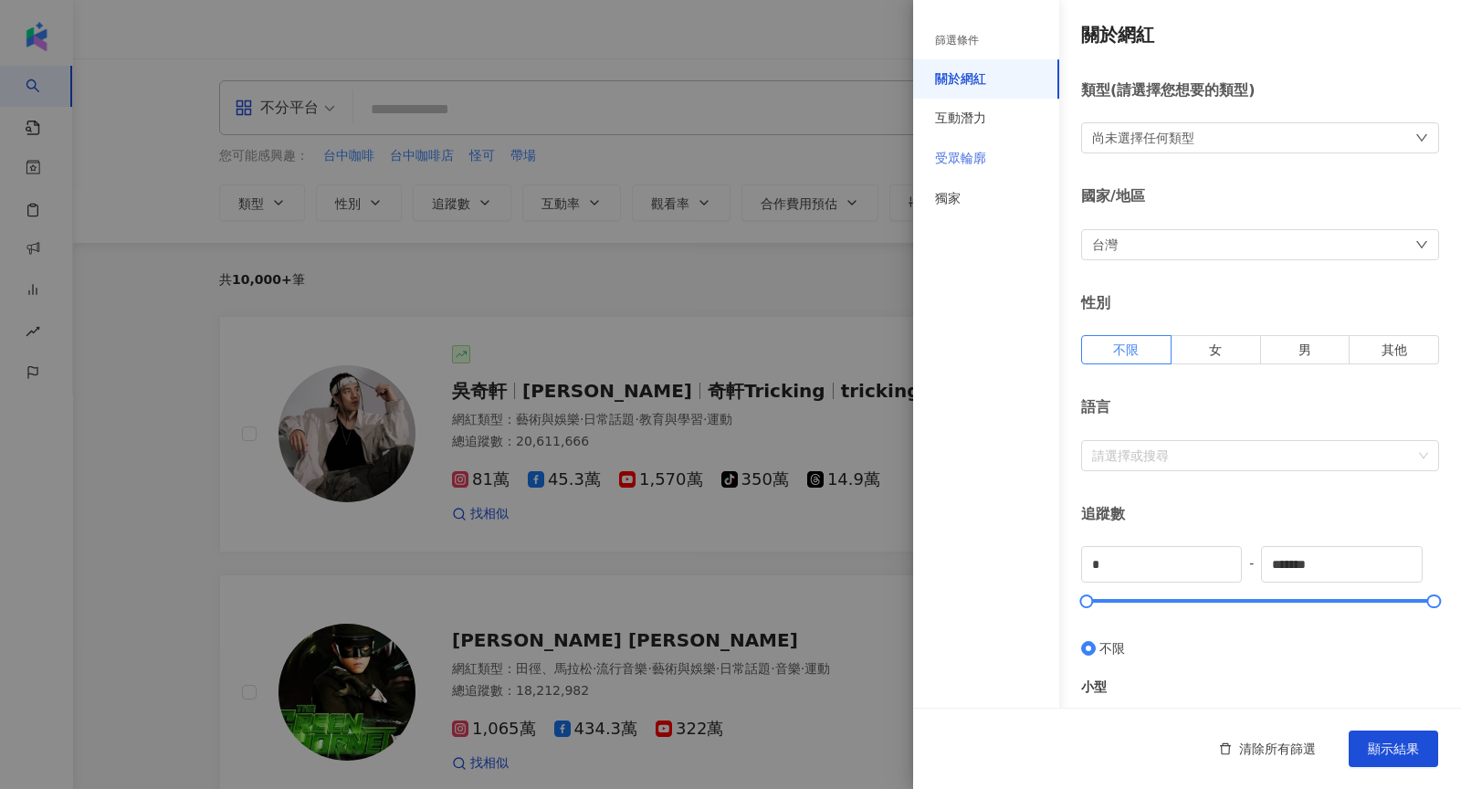
click at [1024, 152] on div "受眾輪廓" at bounding box center [986, 159] width 146 height 40
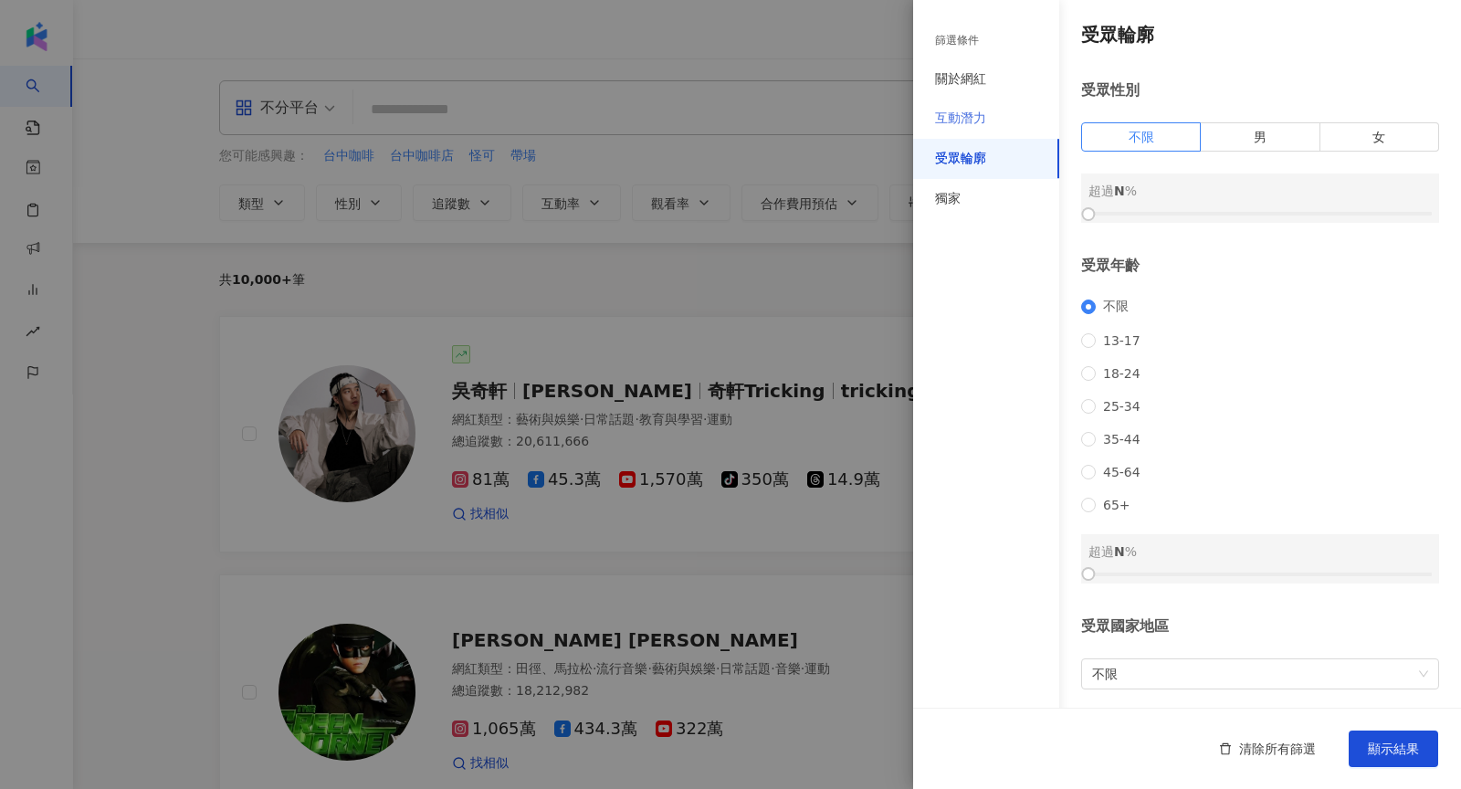
click at [997, 129] on div "互動潛力" at bounding box center [986, 119] width 146 height 40
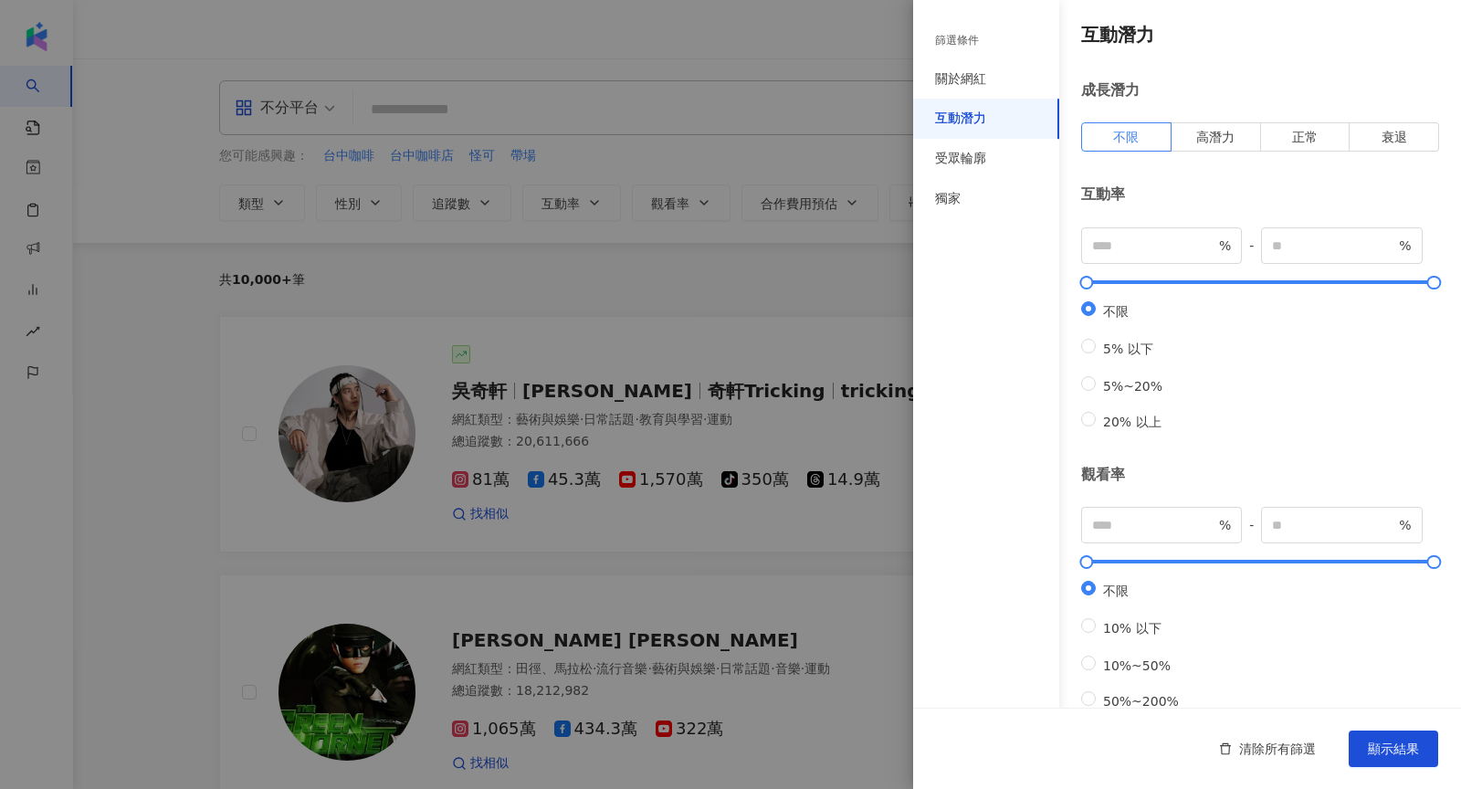
scroll to position [464, 0]
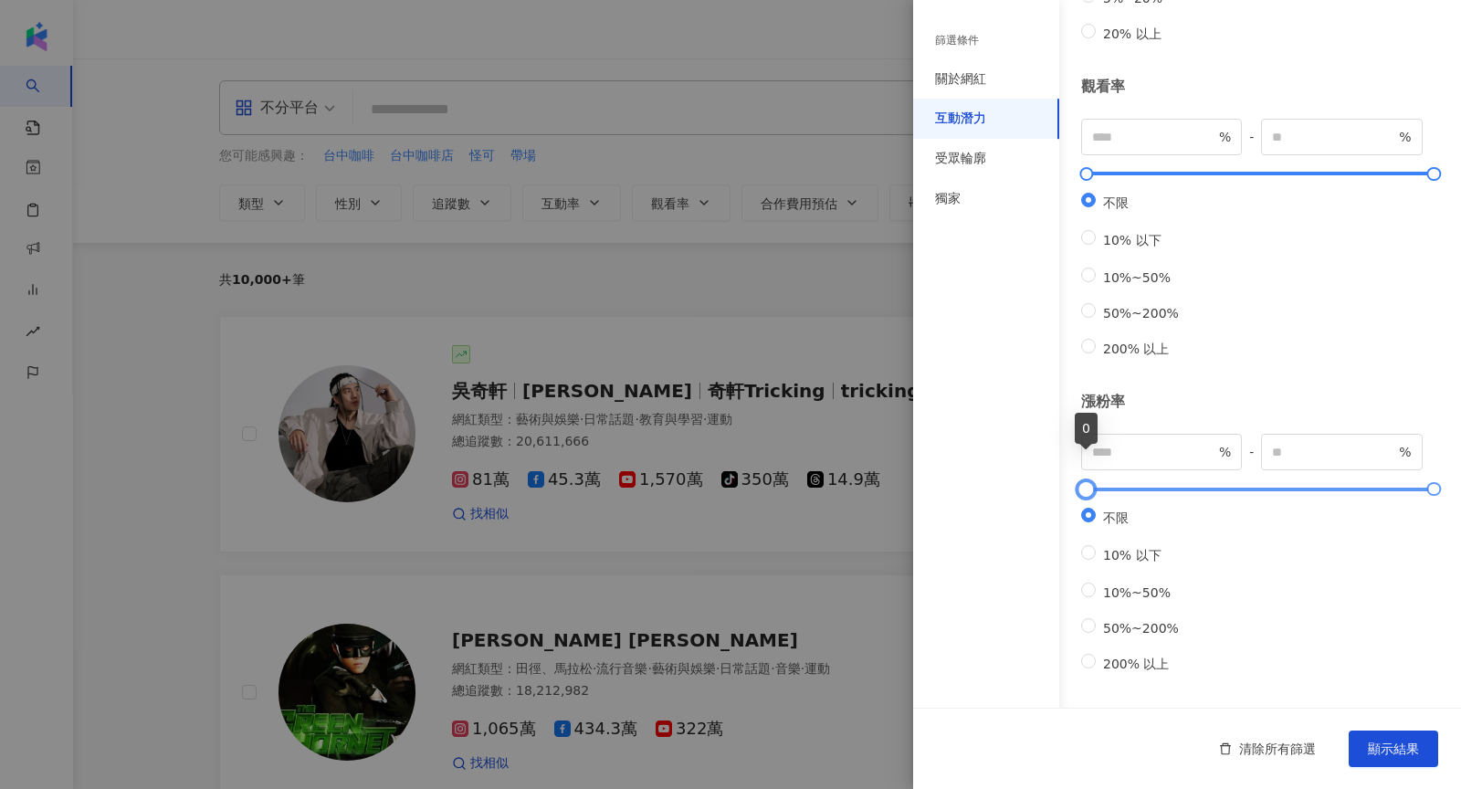
type input "**"
type input "*****"
type input "*"
drag, startPoint x: 1084, startPoint y: 462, endPoint x: 1074, endPoint y: 457, distance: 10.2
click at [1084, 484] on div at bounding box center [1089, 489] width 10 height 10
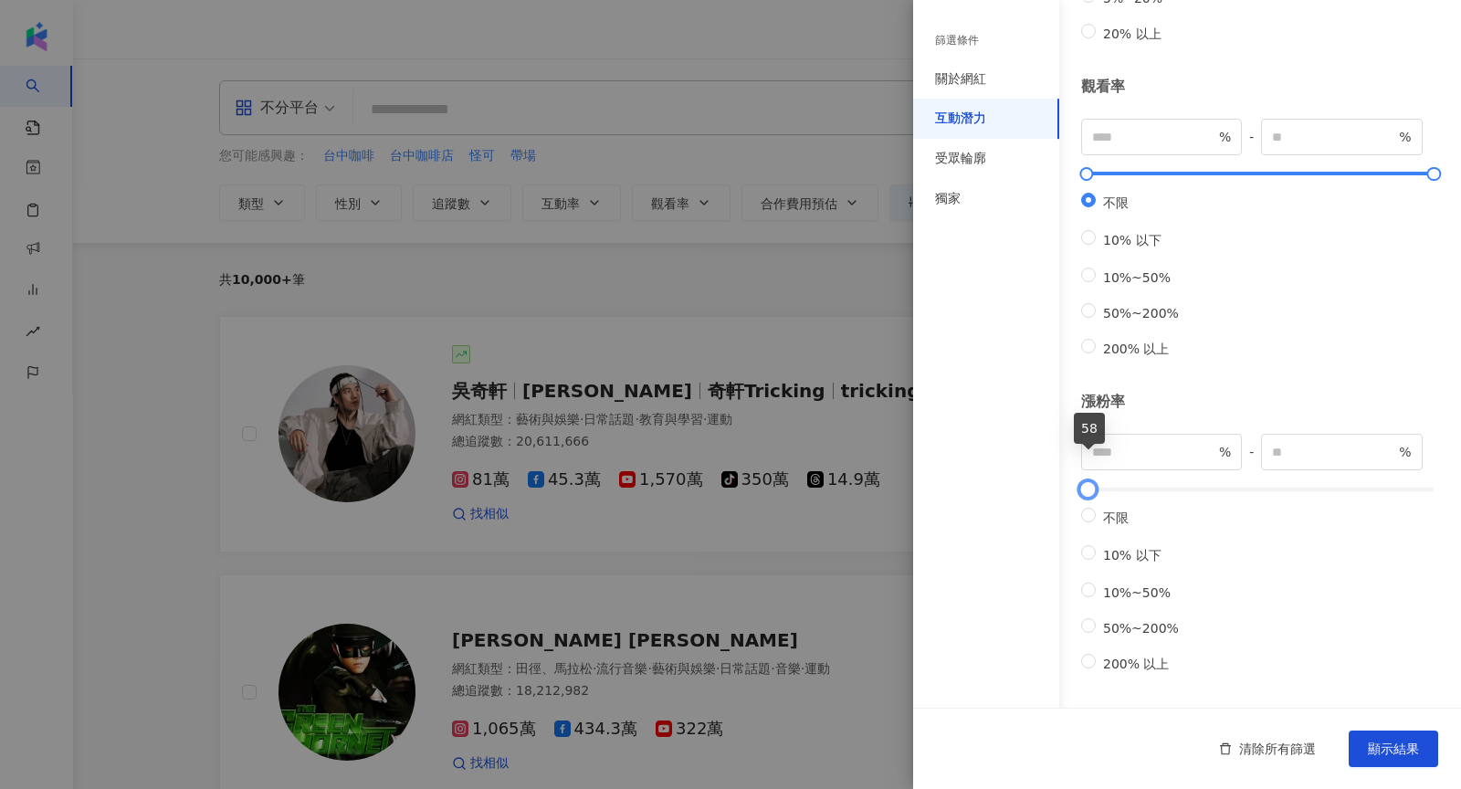
drag, startPoint x: 1430, startPoint y: 453, endPoint x: 1086, endPoint y: 468, distance: 344.5
click at [1086, 484] on div at bounding box center [1088, 489] width 10 height 10
type input "***"
click at [1387, 739] on button "顯示結果" at bounding box center [1392, 748] width 89 height 37
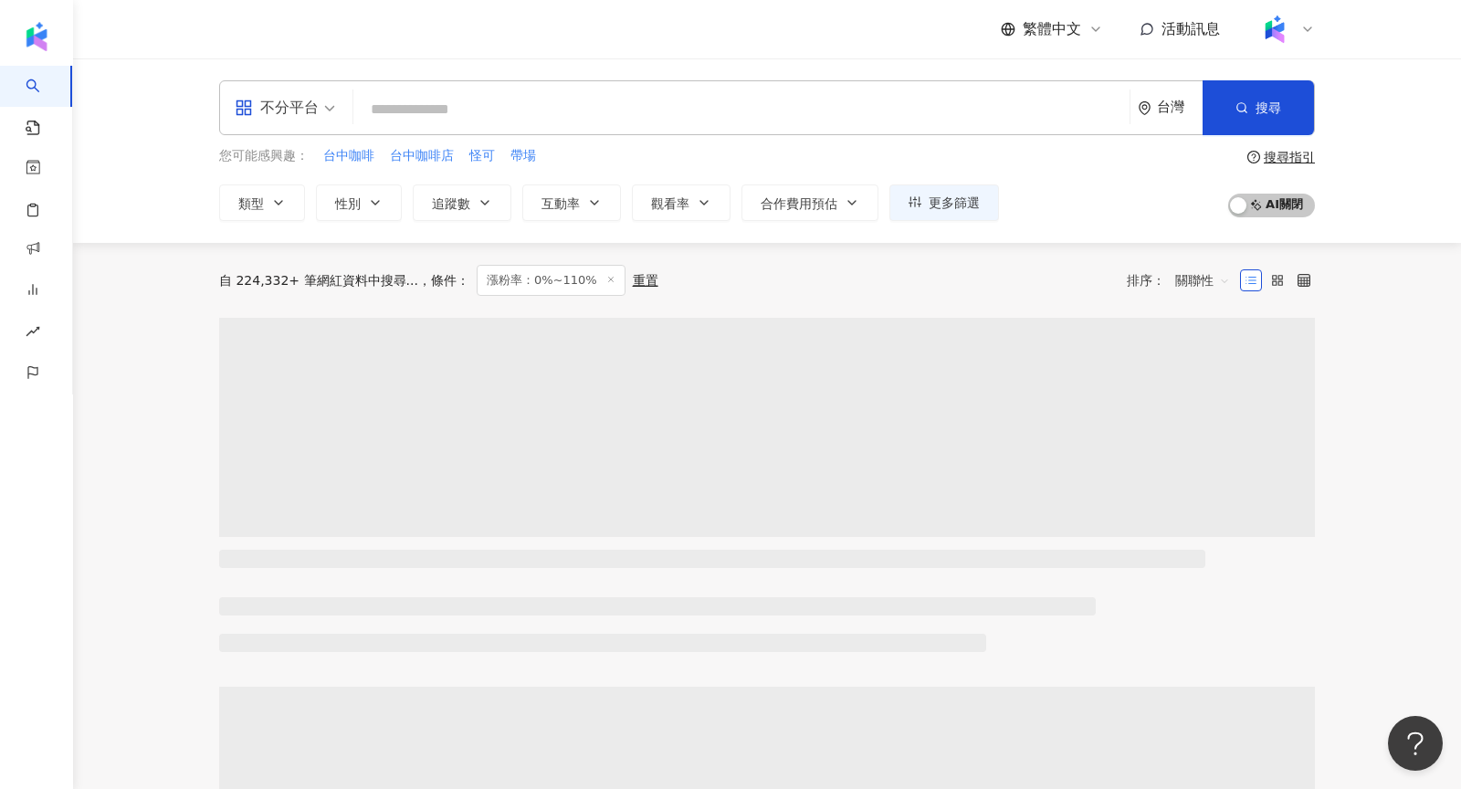
click at [330, 118] on span "不分平台" at bounding box center [285, 107] width 100 height 29
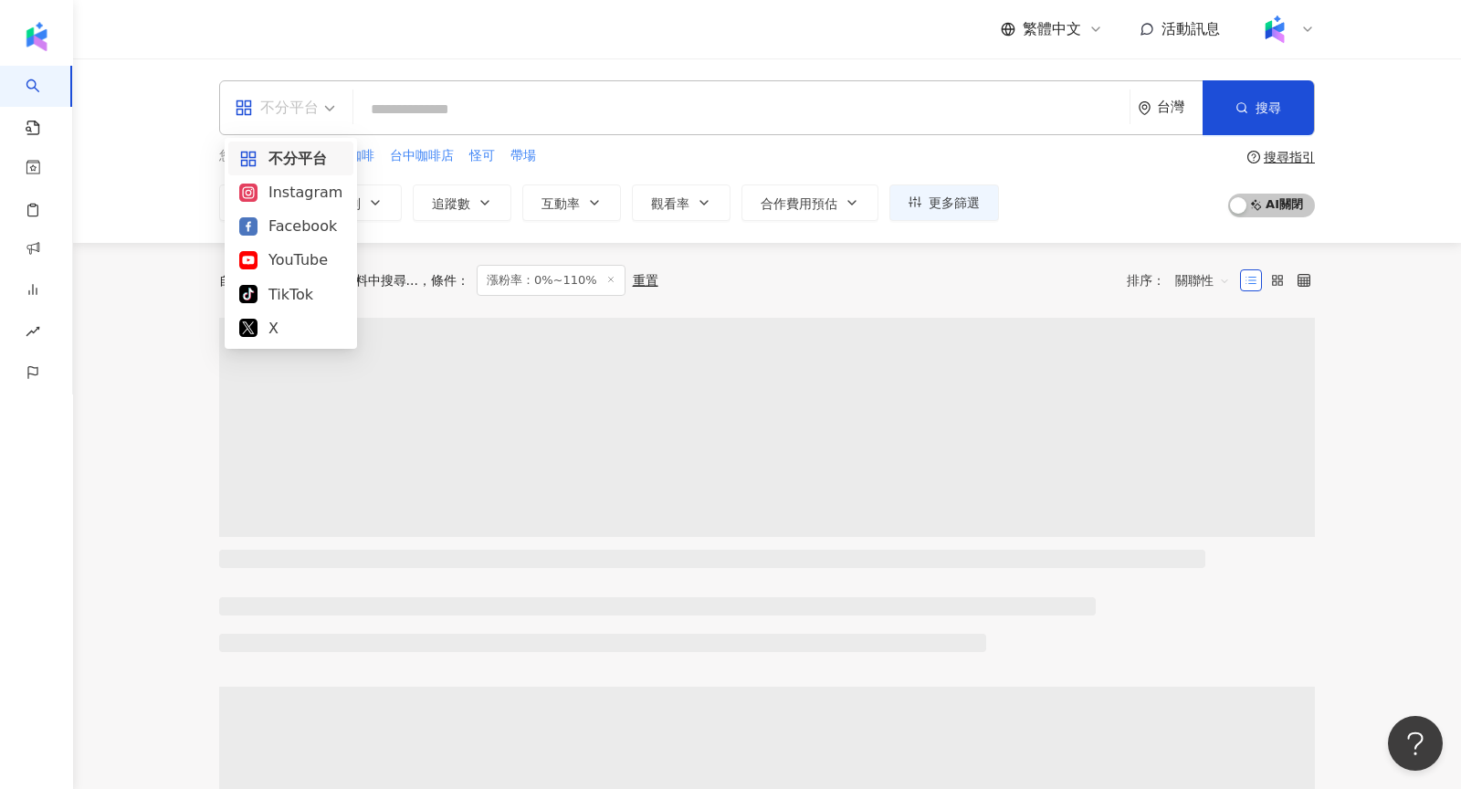
click at [320, 209] on div "不分平台 Instagram Facebook YouTube TikTok X" at bounding box center [290, 243] width 125 height 204
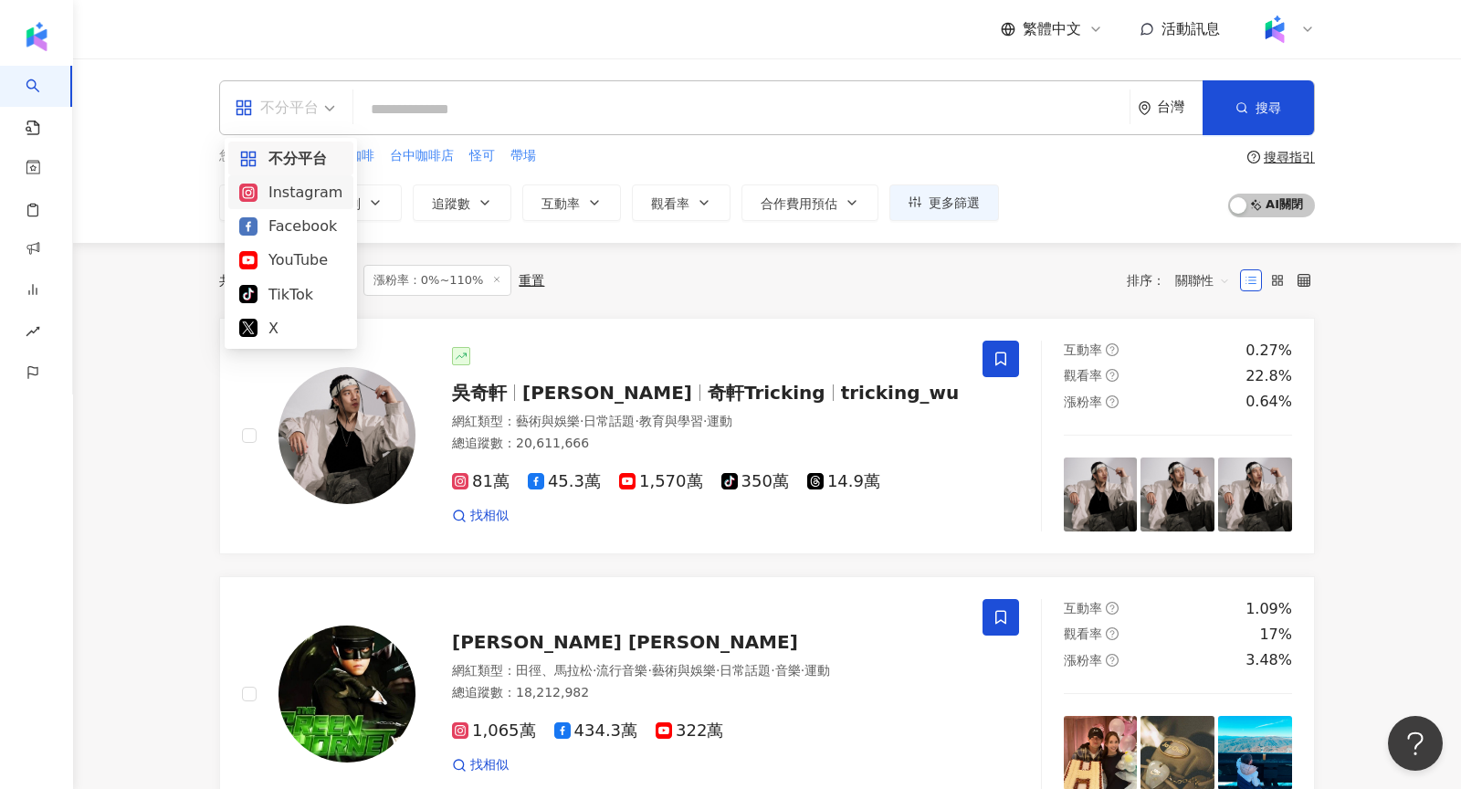
click at [309, 197] on div "Instagram" at bounding box center [290, 192] width 103 height 23
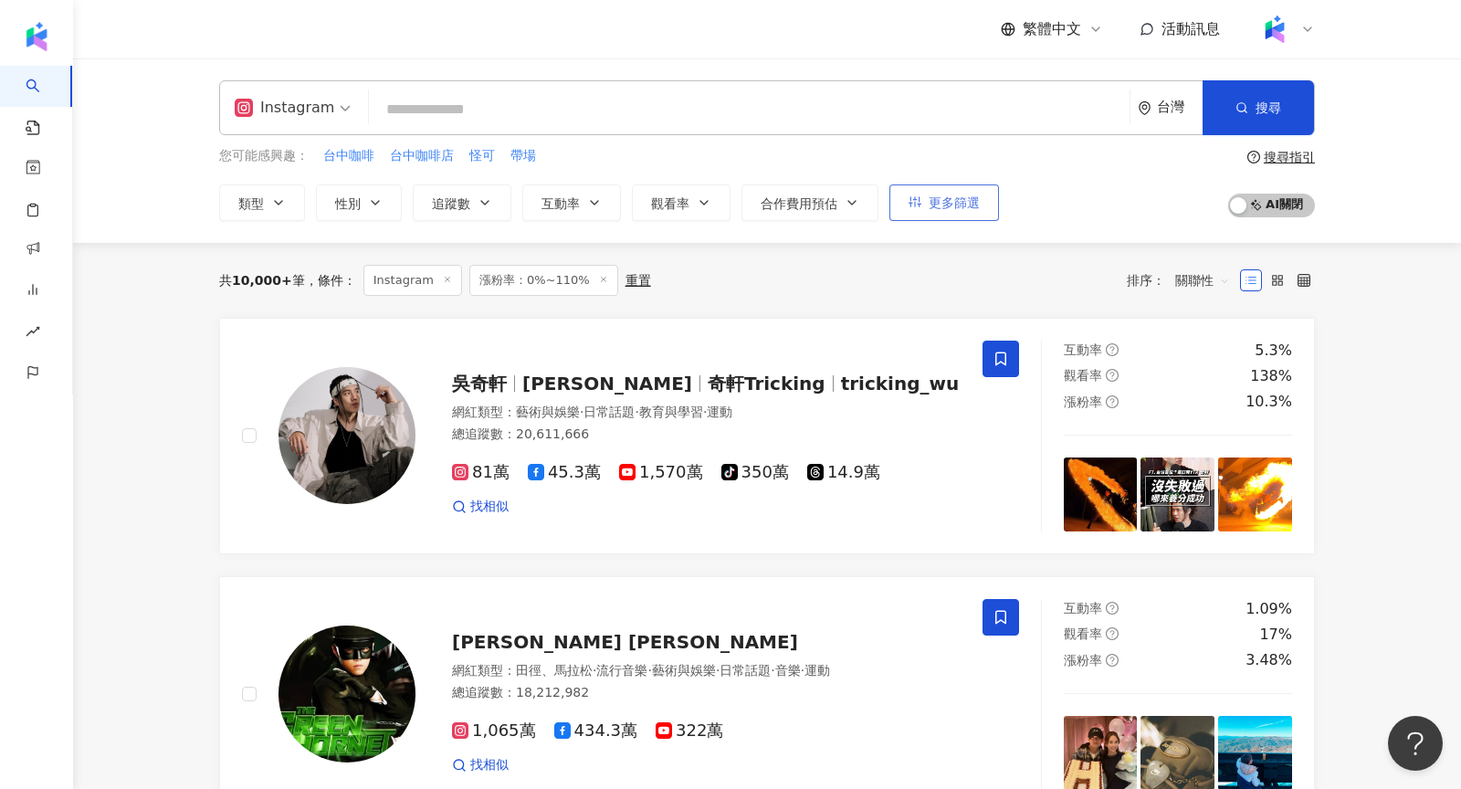
click at [960, 202] on span "更多篩選" at bounding box center [953, 202] width 51 height 15
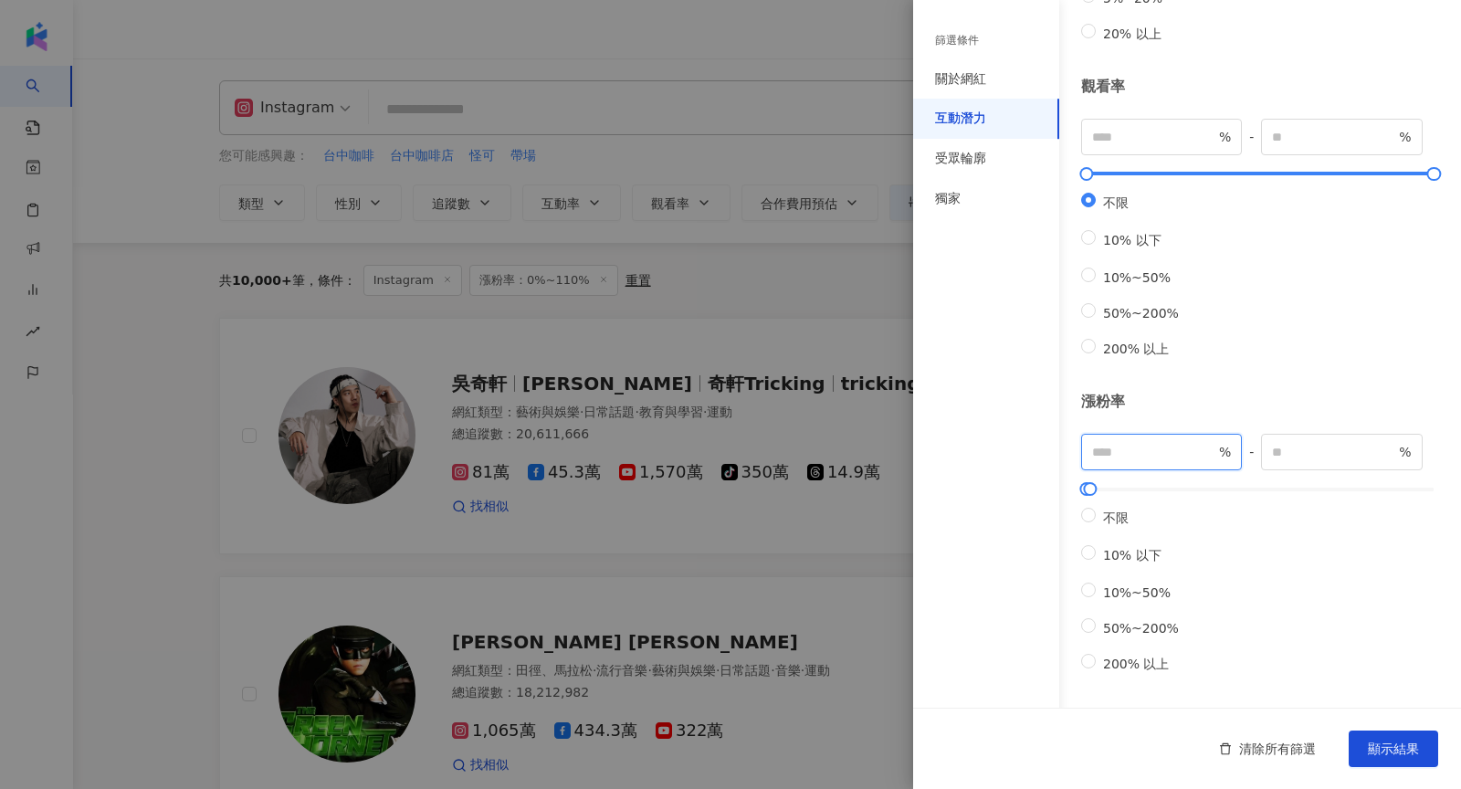
drag, startPoint x: 1128, startPoint y: 425, endPoint x: 1043, endPoint y: 426, distance: 85.8
click at [1042, 426] on div "篩選條件 關於網紅 互動潛力 受眾輪廓 獨家 關於網紅 類型 ( 請選擇您想要的類型 ) 尚未選擇任何類型 國家/地區 台灣 性別 不限 女 男 其他 語言 …" at bounding box center [1187, 200] width 548 height 1177
type input "**"
drag, startPoint x: 1313, startPoint y: 427, endPoint x: 1226, endPoint y: 427, distance: 86.7
click at [1226, 434] on div "** % - *** % 不限 10% 以下 10%~50% 50%~200% 200% 以上" at bounding box center [1260, 554] width 358 height 240
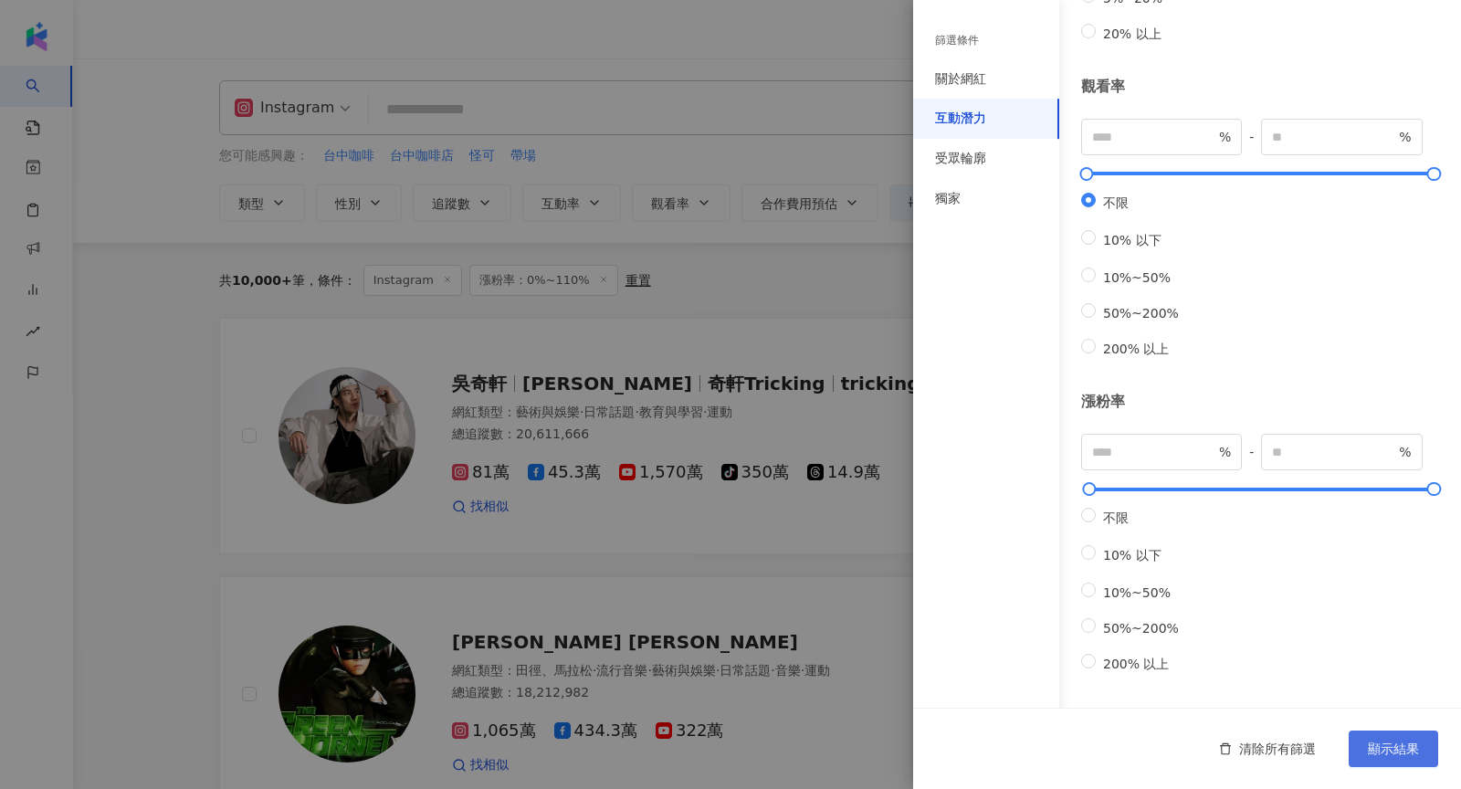
click at [1410, 732] on button "顯示結果" at bounding box center [1392, 748] width 89 height 37
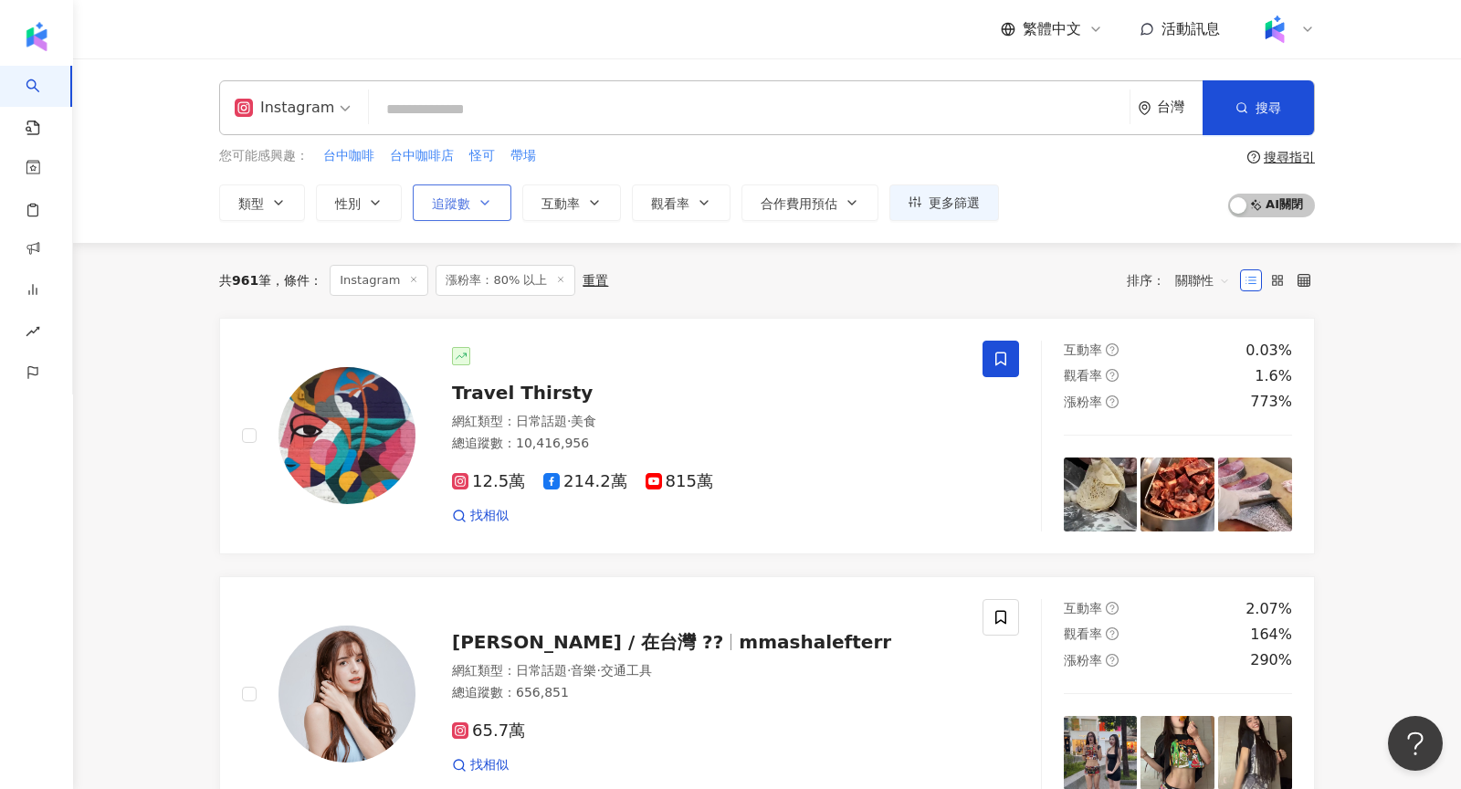
click at [461, 204] on span "追蹤數" at bounding box center [451, 203] width 38 height 15
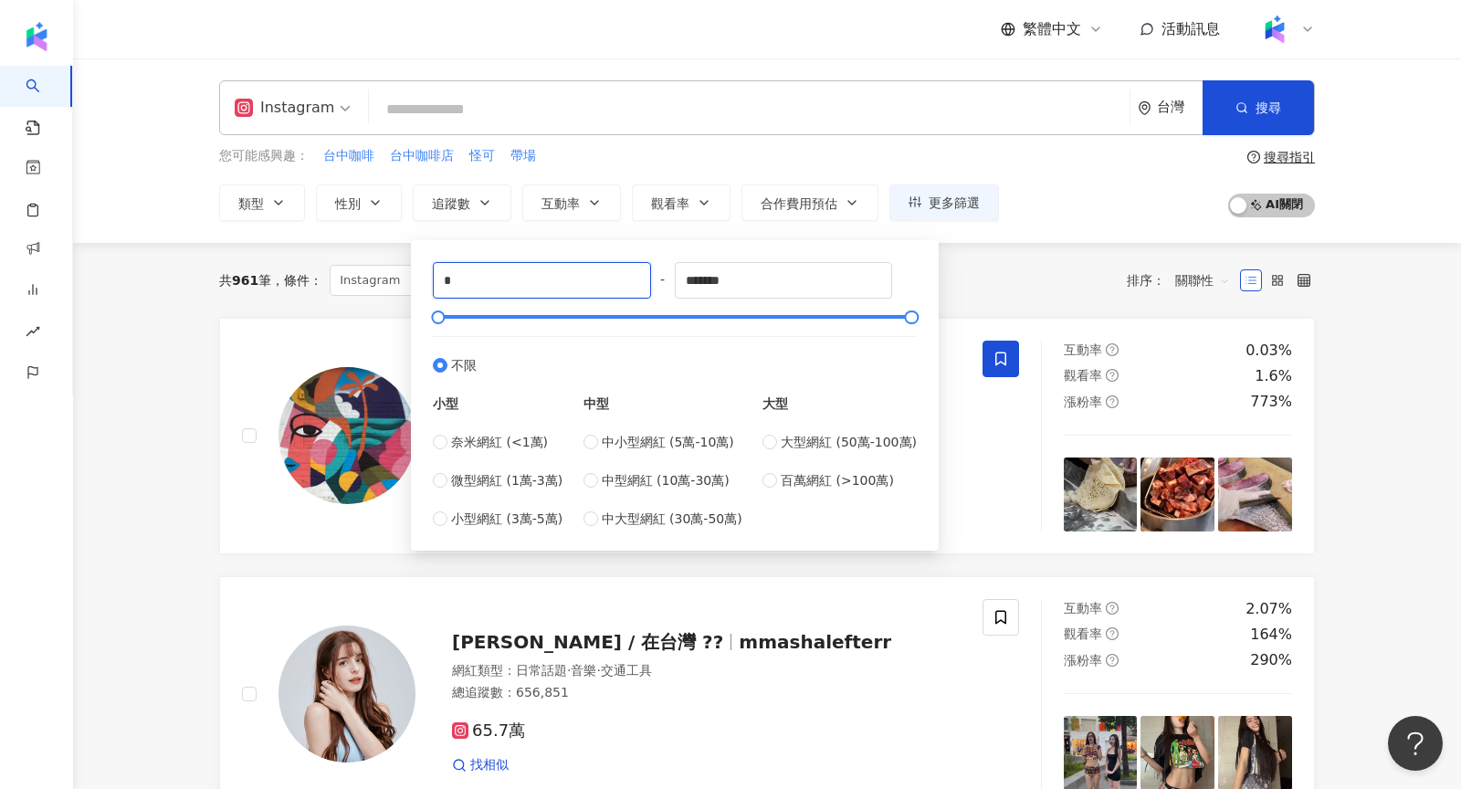
drag, startPoint x: 571, startPoint y: 287, endPoint x: 287, endPoint y: 286, distance: 283.9
type input "*****"
click at [765, 281] on input "*******" at bounding box center [784, 280] width 216 height 35
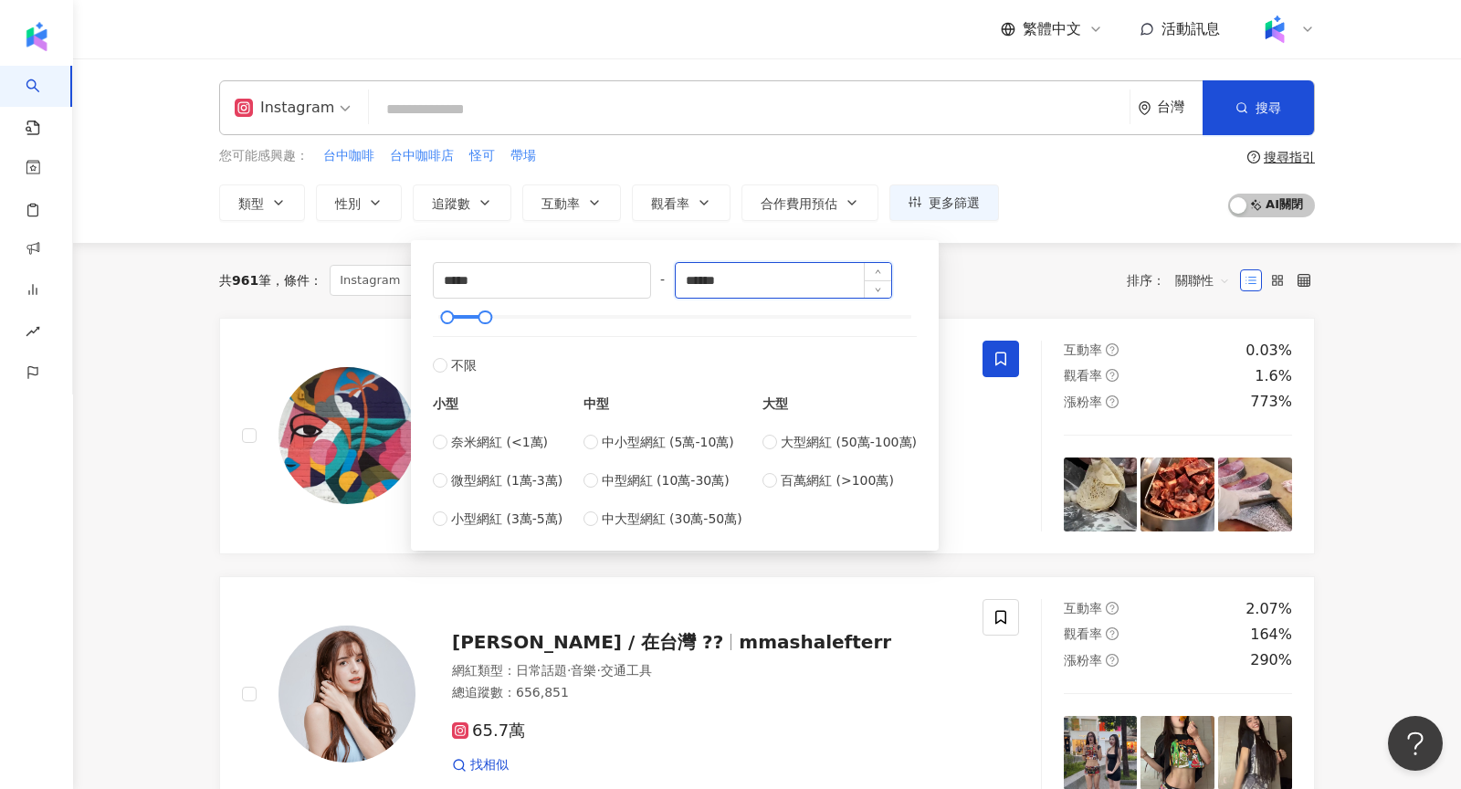
type input "******"
click at [1063, 248] on div "共 961 筆 條件 ： Instagram 漲粉率：80% 以上 重置 排序： 關聯性" at bounding box center [766, 280] width 1095 height 75
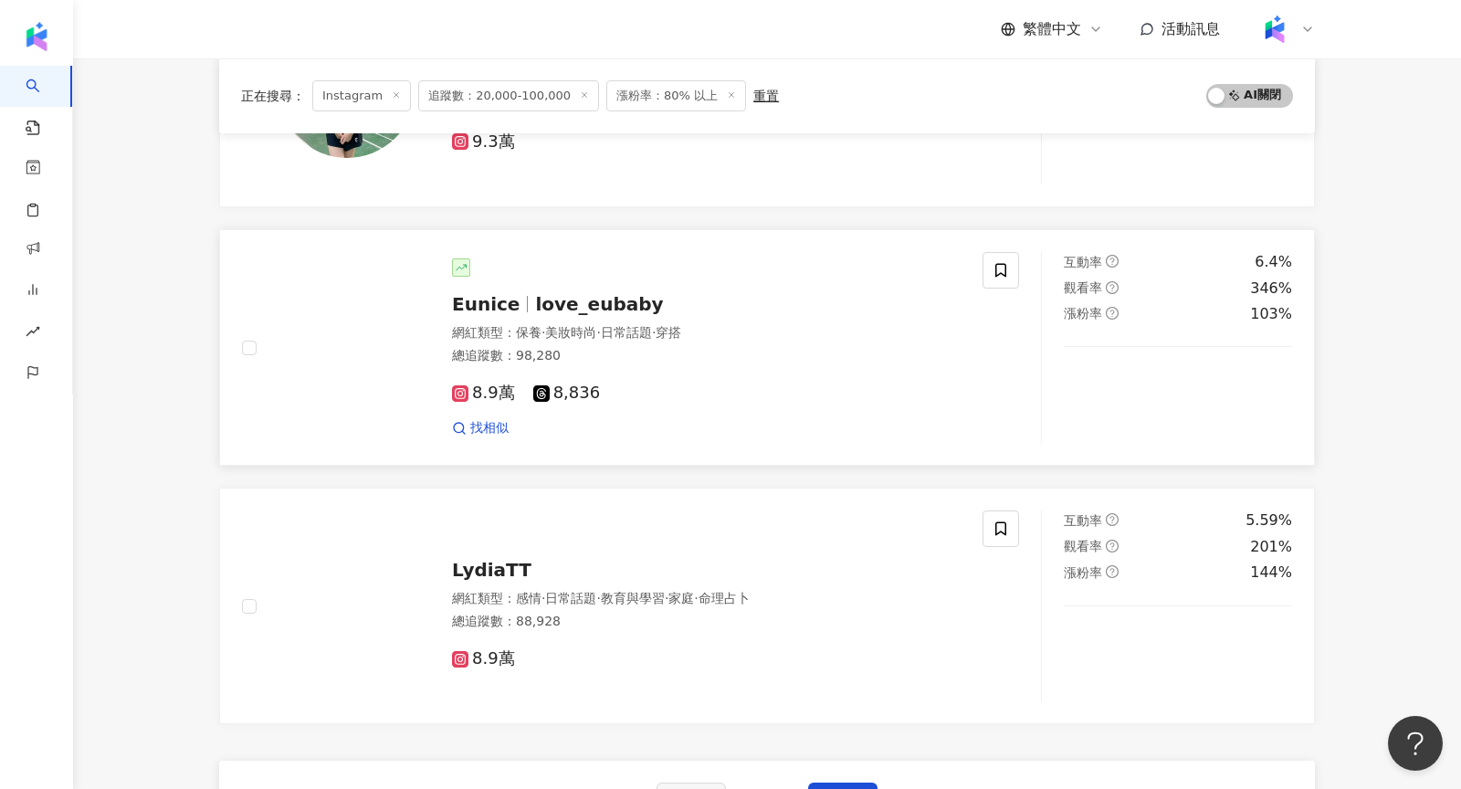
scroll to position [2821, 0]
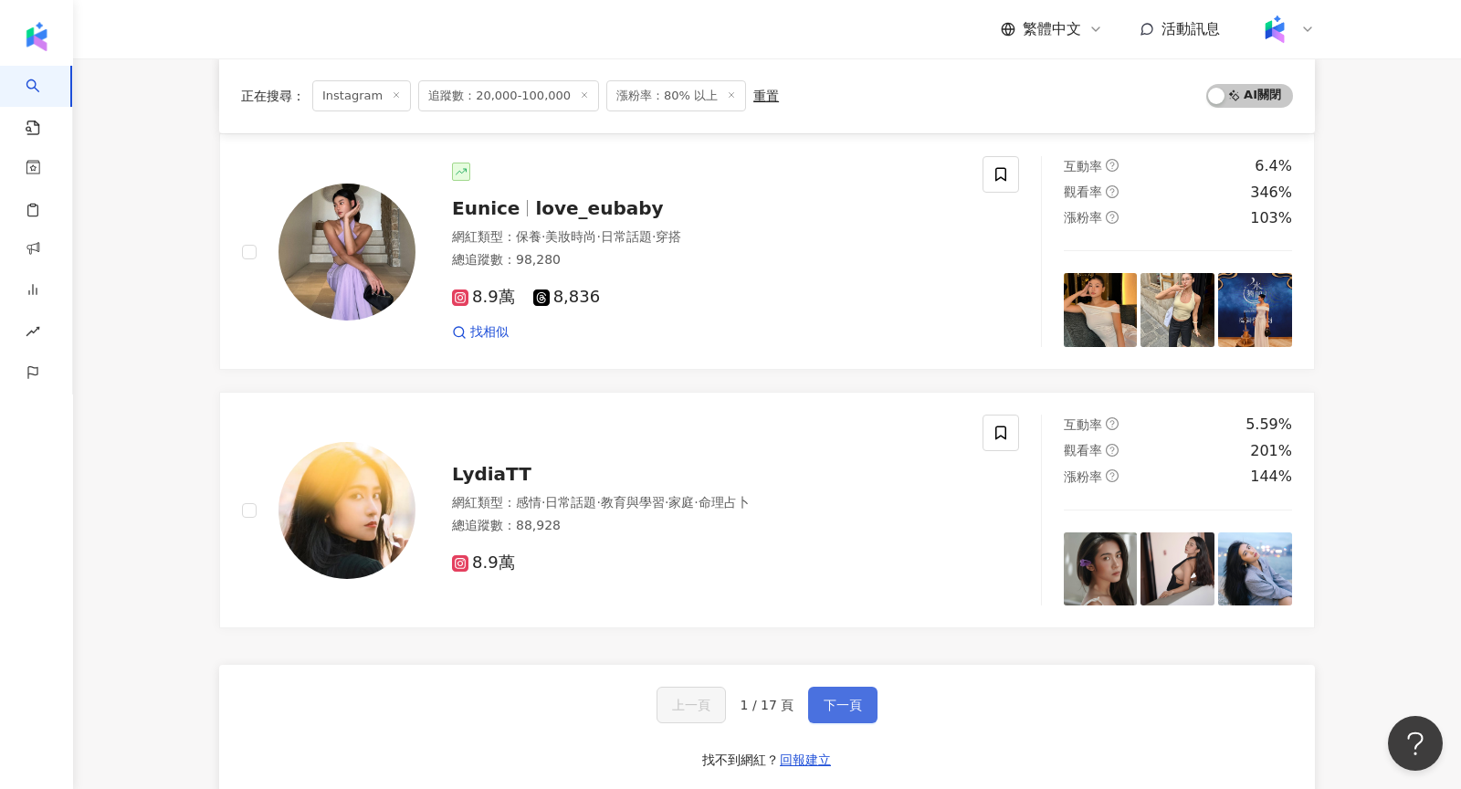
click at [852, 697] on span "下一頁" at bounding box center [842, 704] width 38 height 15
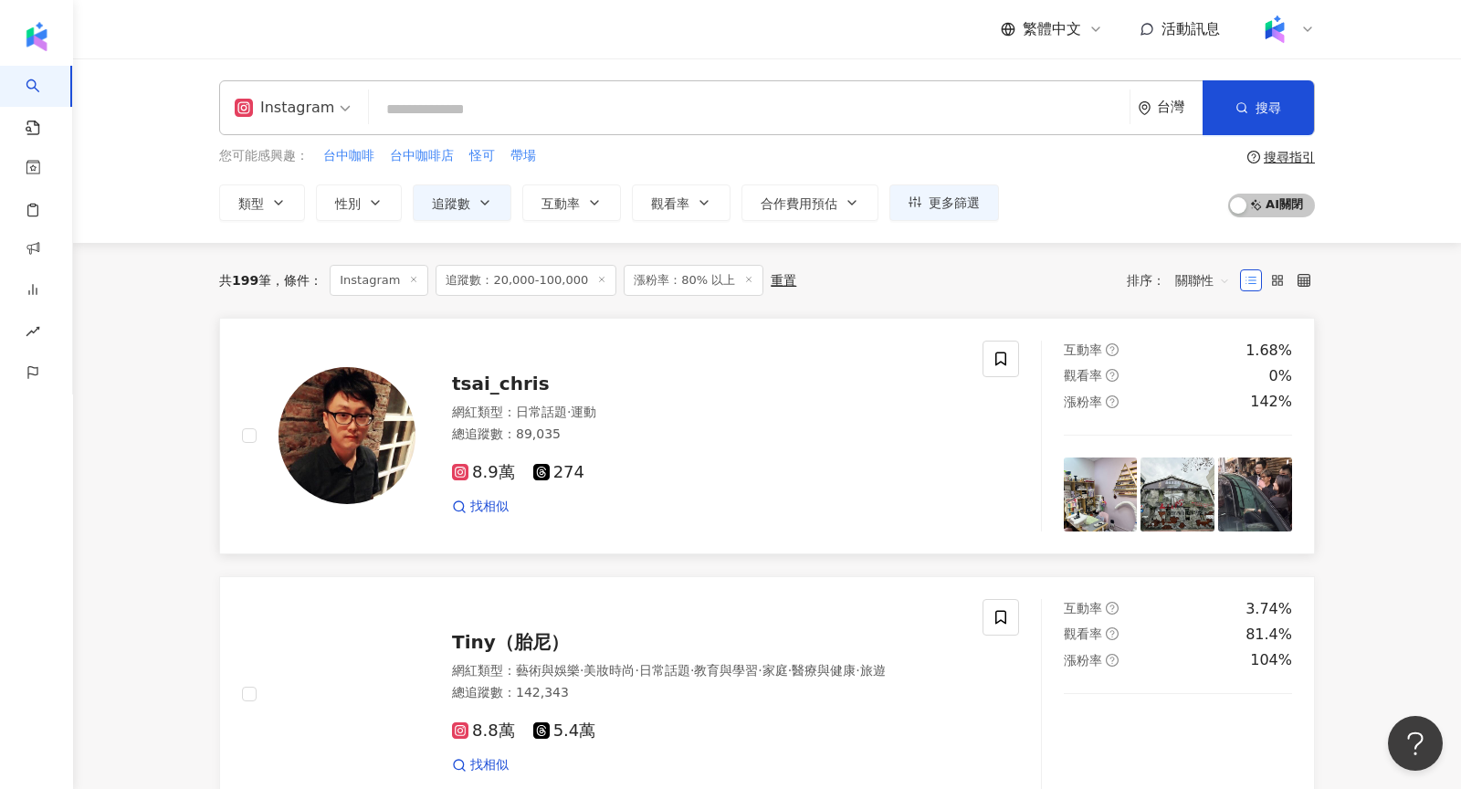
scroll to position [341, 0]
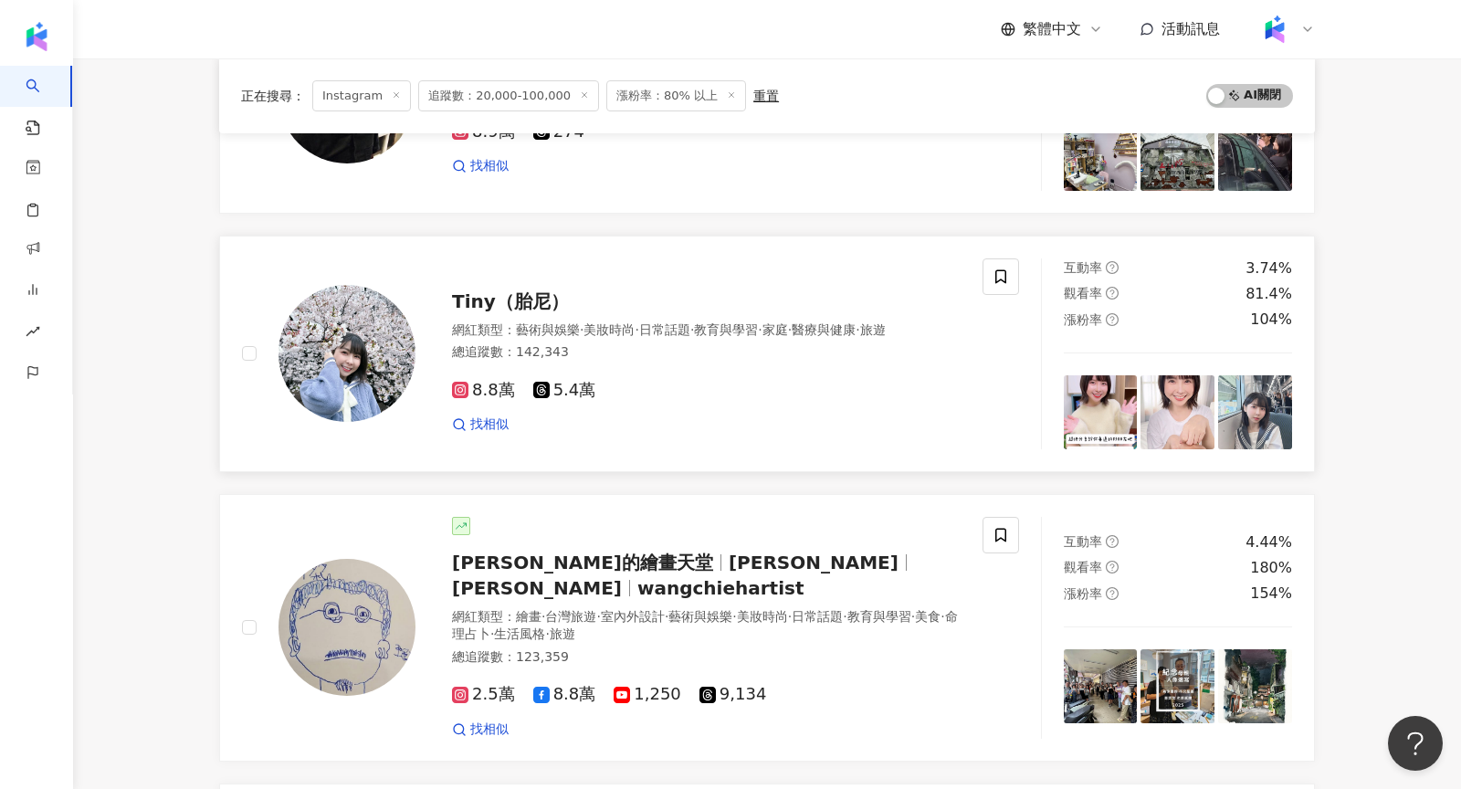
click at [383, 379] on img at bounding box center [346, 353] width 137 height 137
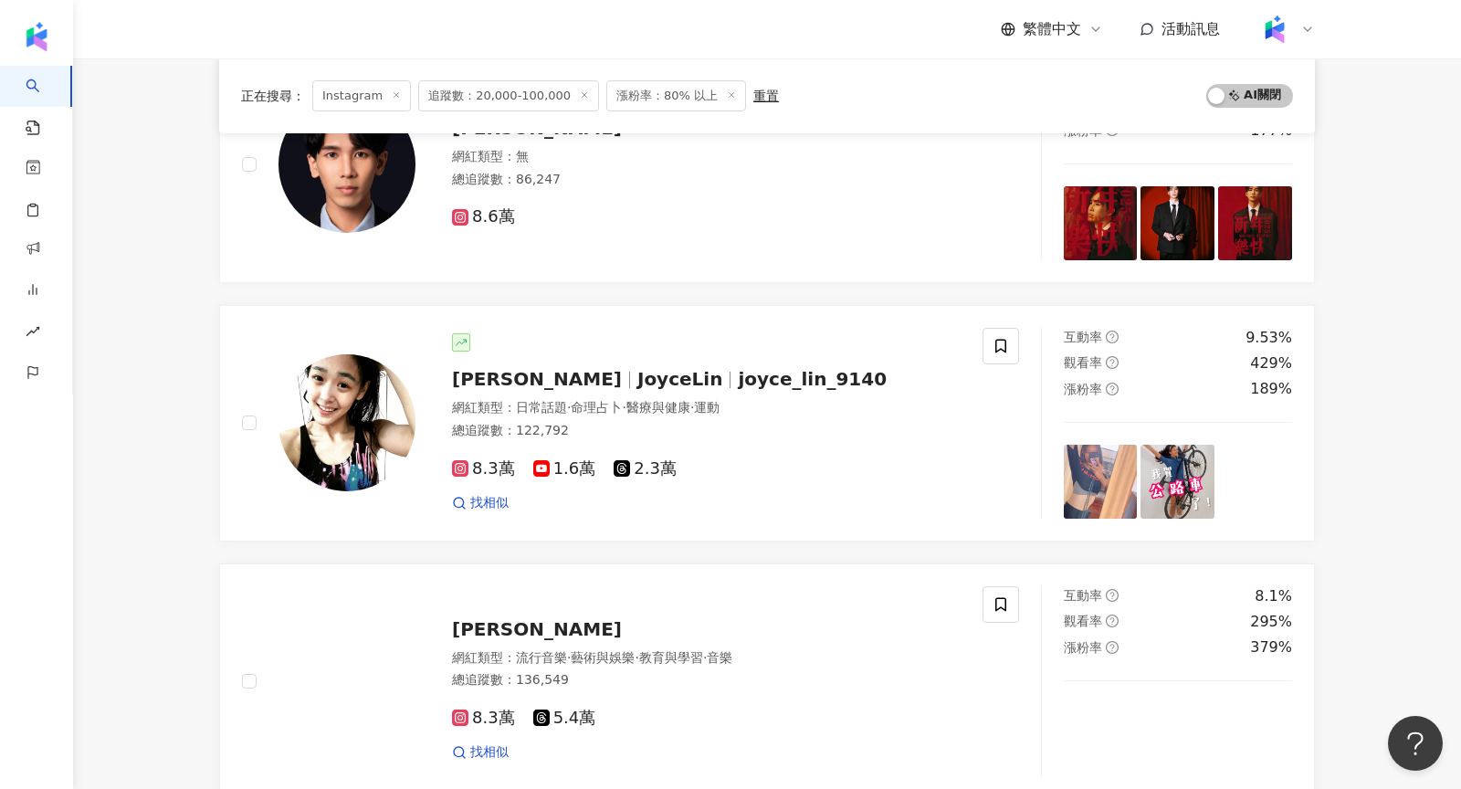
scroll to position [1078, 0]
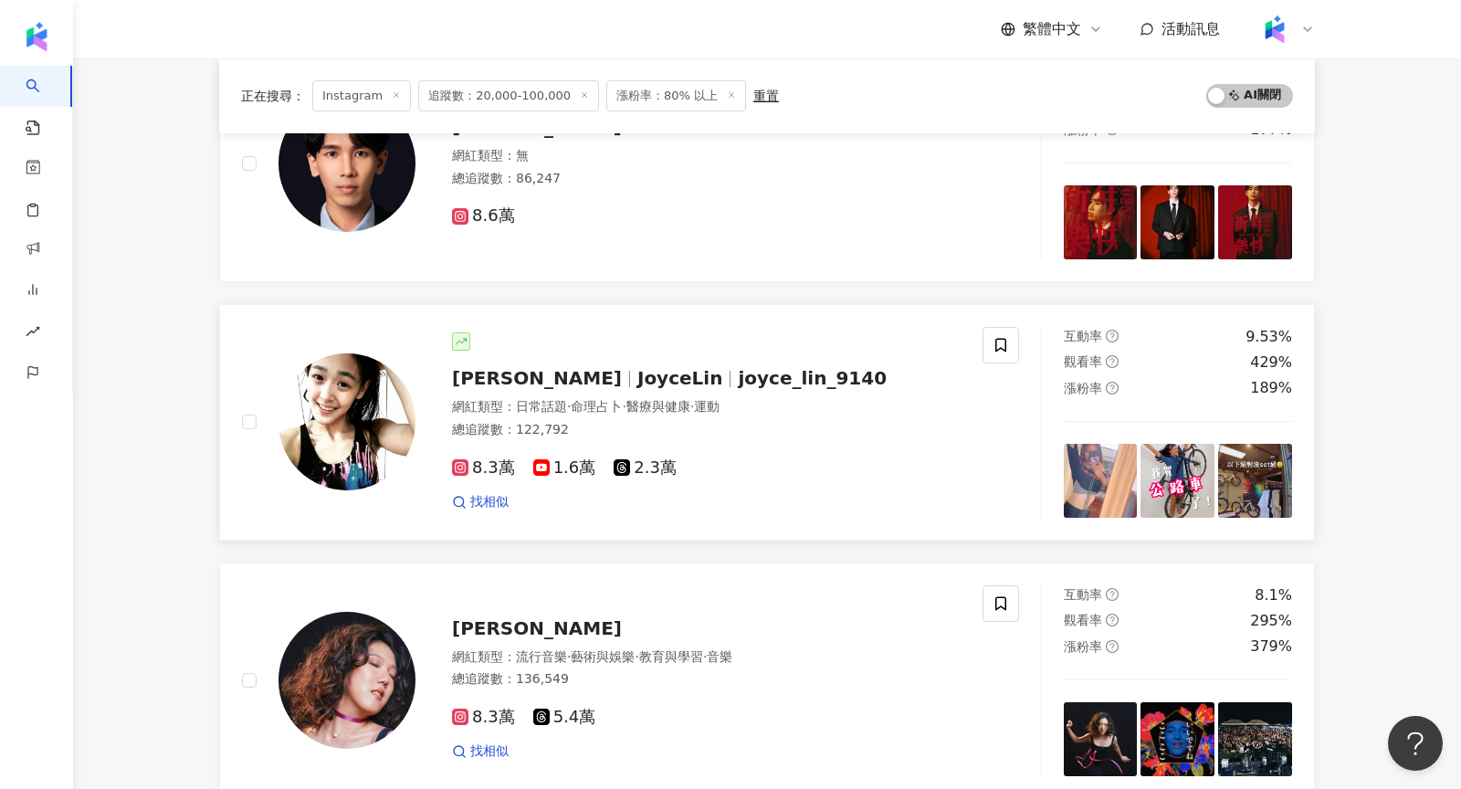
click at [363, 397] on img at bounding box center [346, 421] width 137 height 137
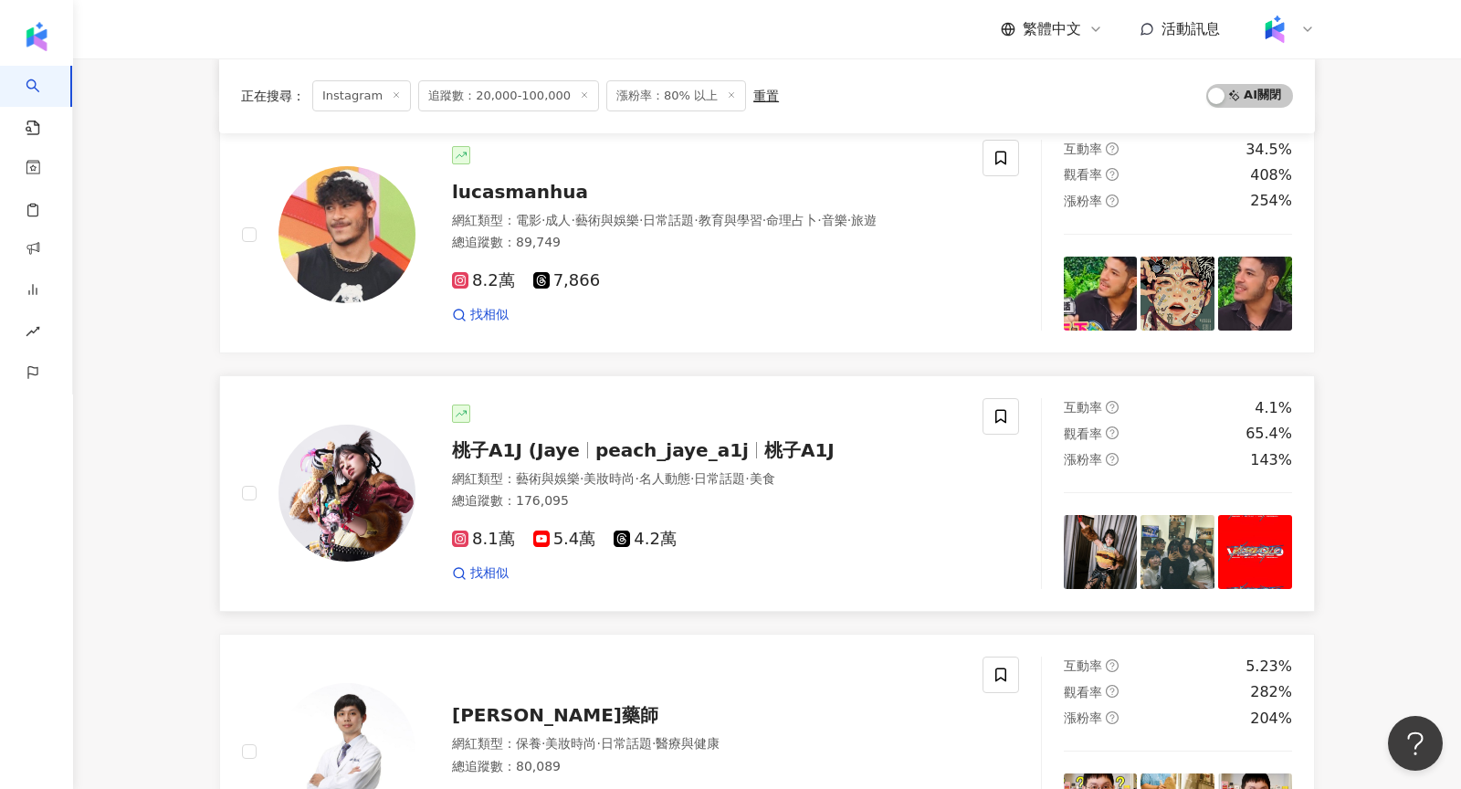
scroll to position [1785, 0]
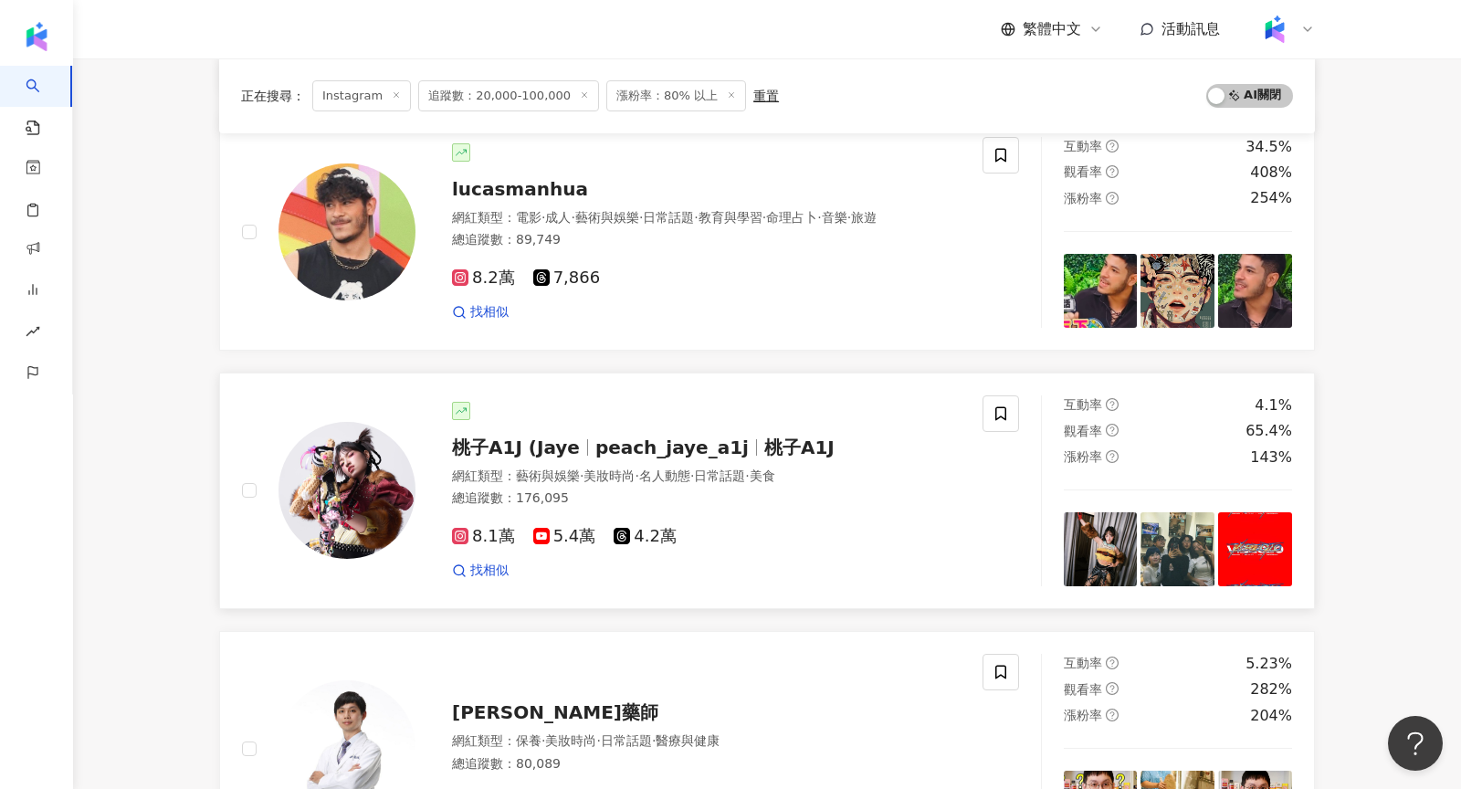
click at [375, 458] on img at bounding box center [346, 490] width 137 height 137
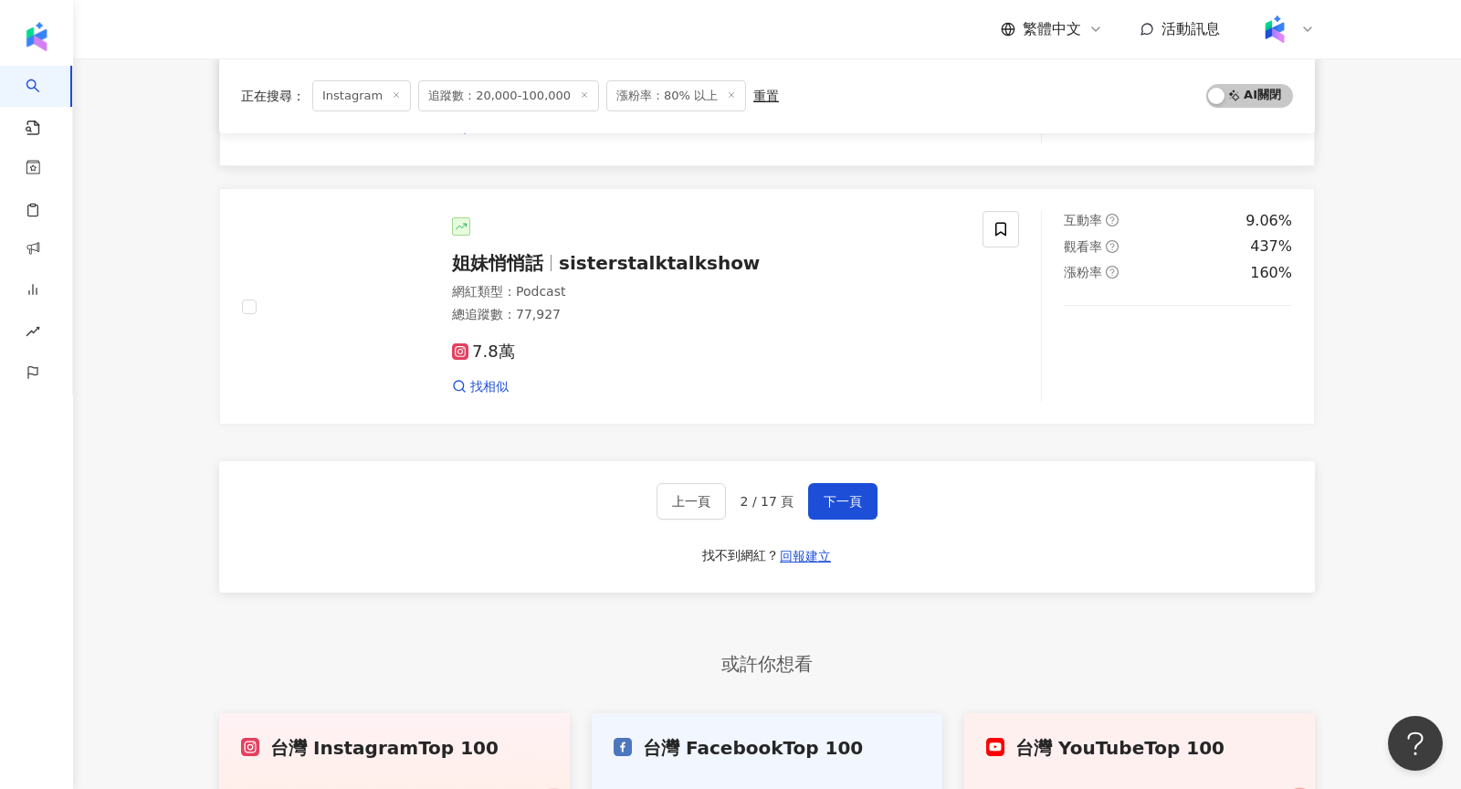
scroll to position [3017, 0]
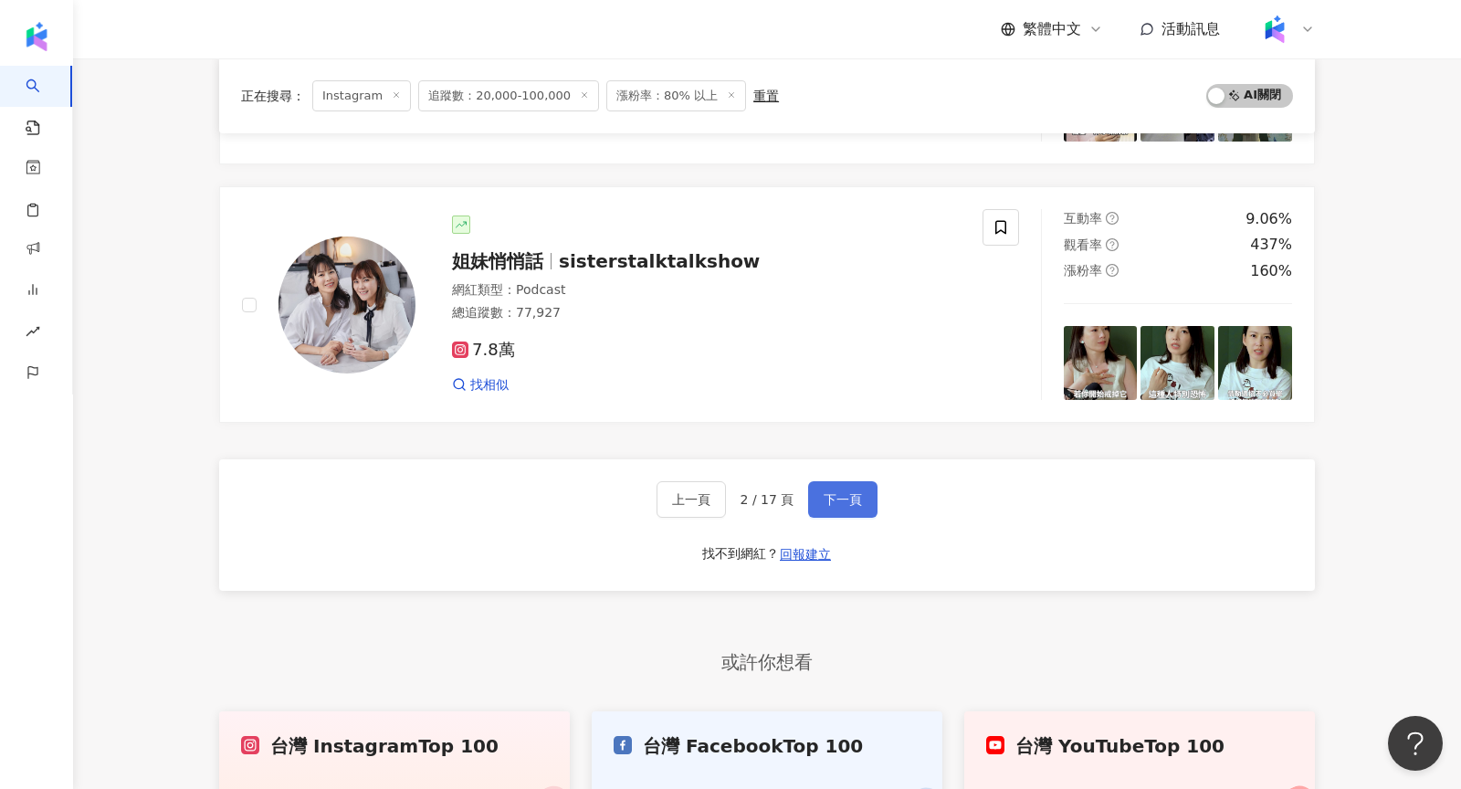
click at [844, 481] on button "下一頁" at bounding box center [842, 499] width 69 height 37
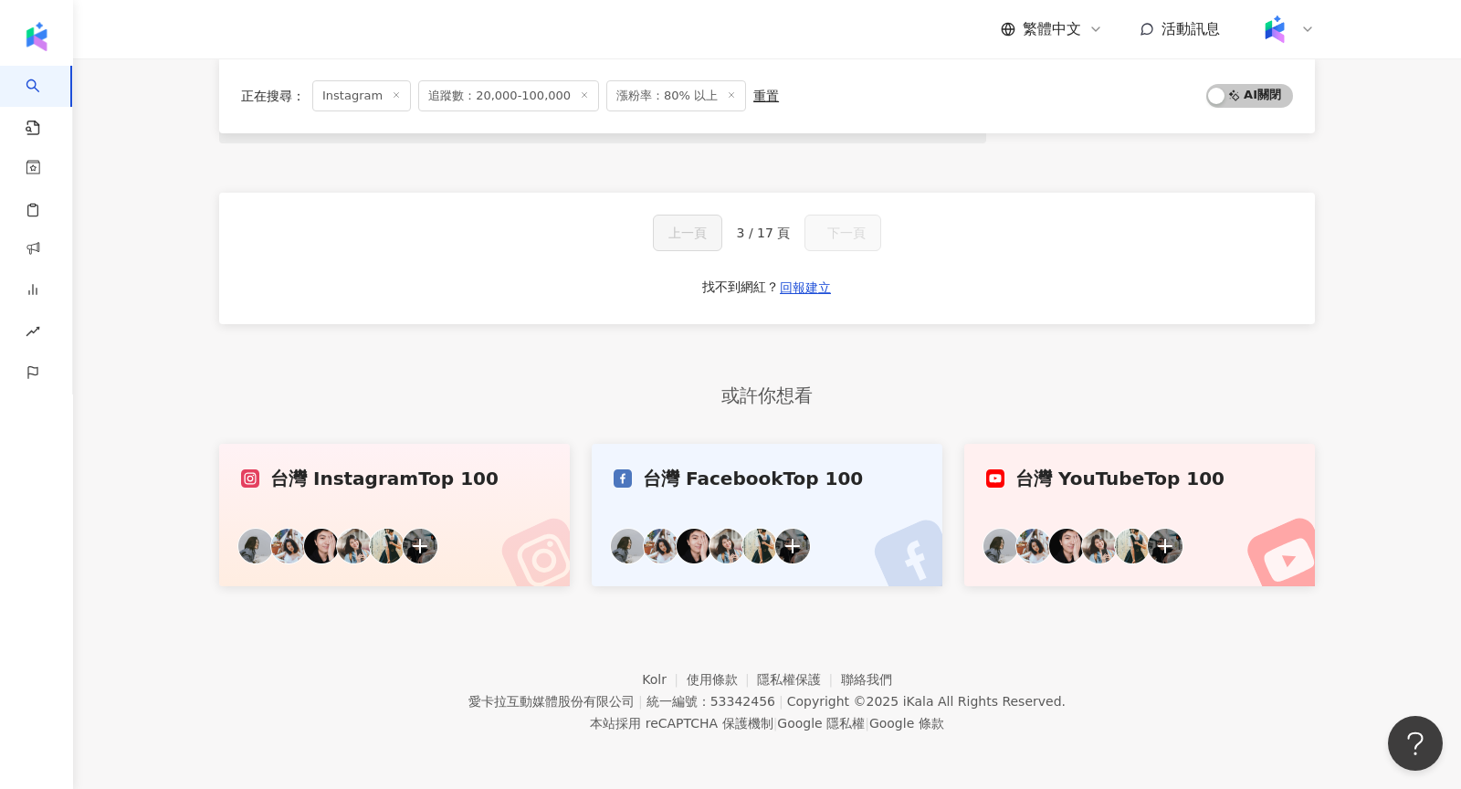
scroll to position [0, 0]
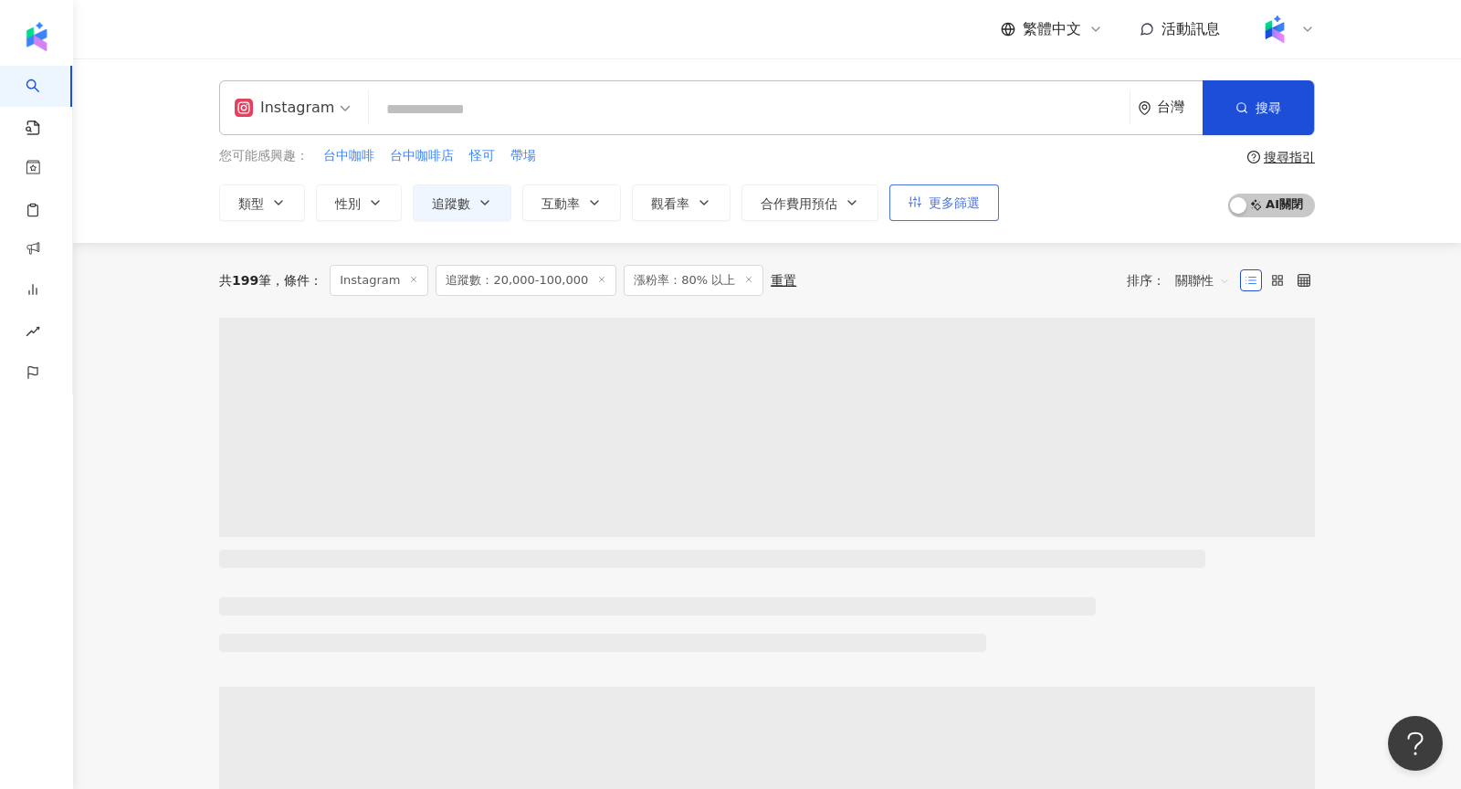
click at [945, 203] on span "更多篩選" at bounding box center [953, 202] width 51 height 15
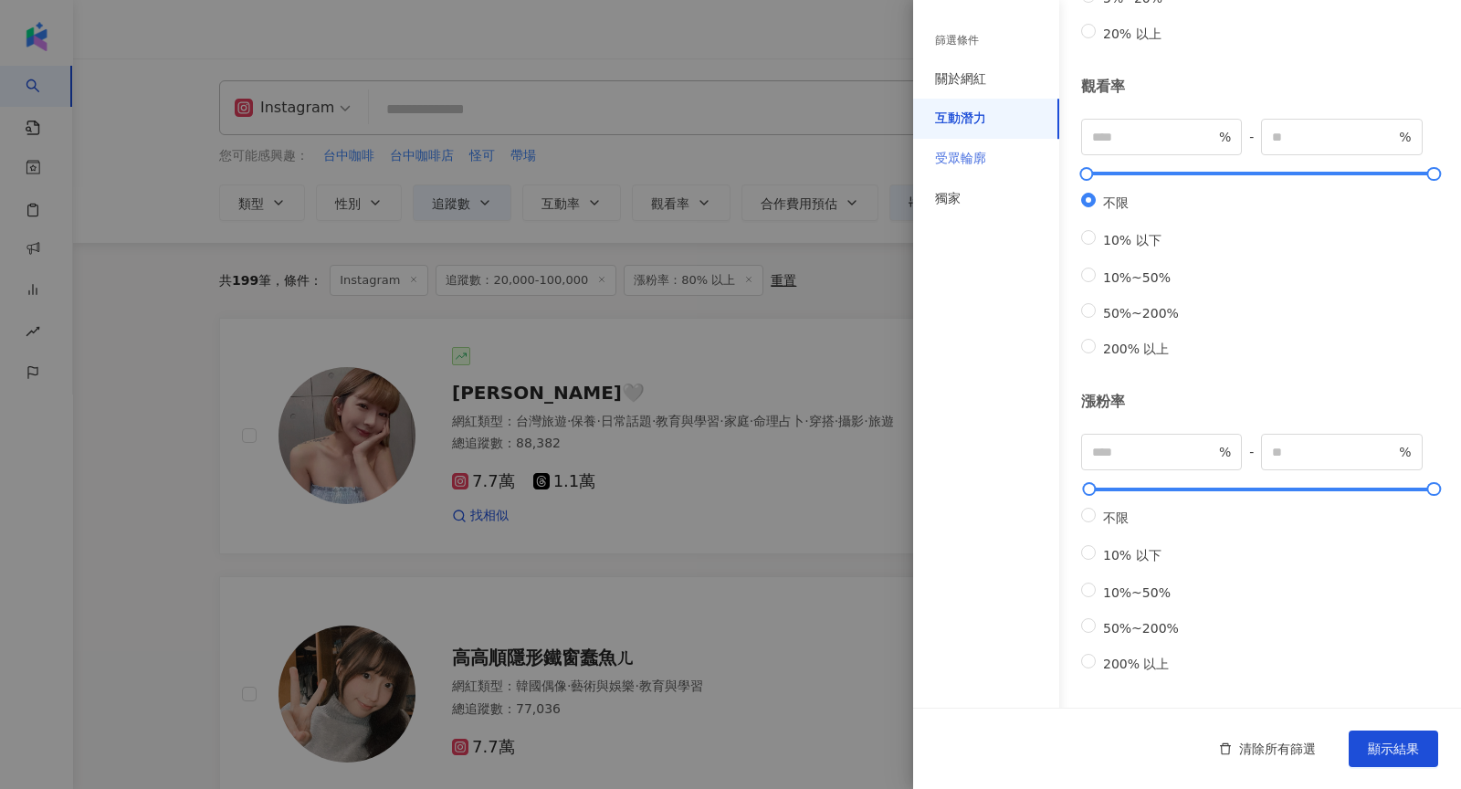
click at [1000, 161] on div "受眾輪廓" at bounding box center [986, 159] width 146 height 40
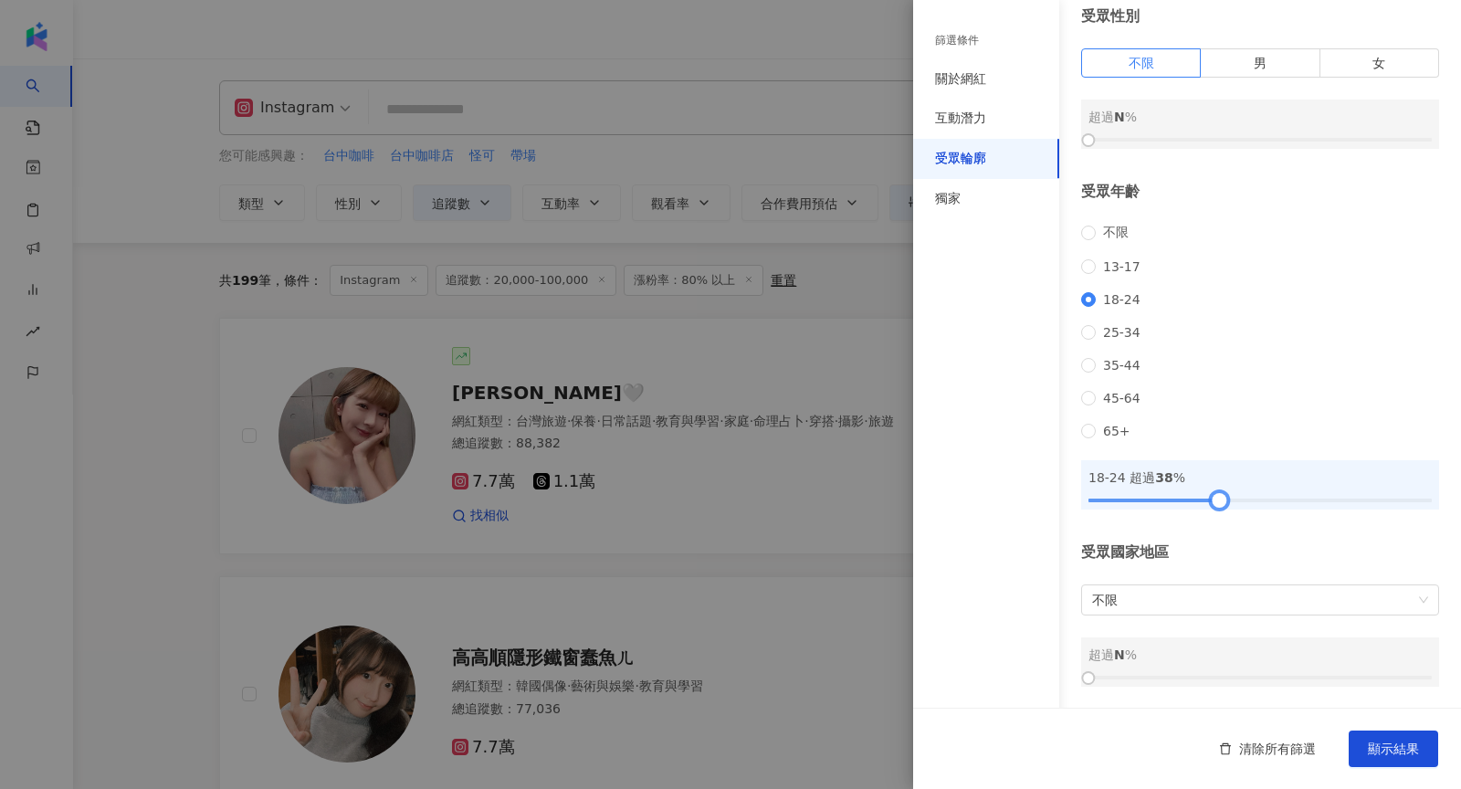
drag, startPoint x: 1092, startPoint y: 497, endPoint x: 1221, endPoint y: 501, distance: 128.8
click at [1221, 501] on div at bounding box center [1218, 500] width 10 height 10
click at [744, 632] on div at bounding box center [730, 394] width 1461 height 789
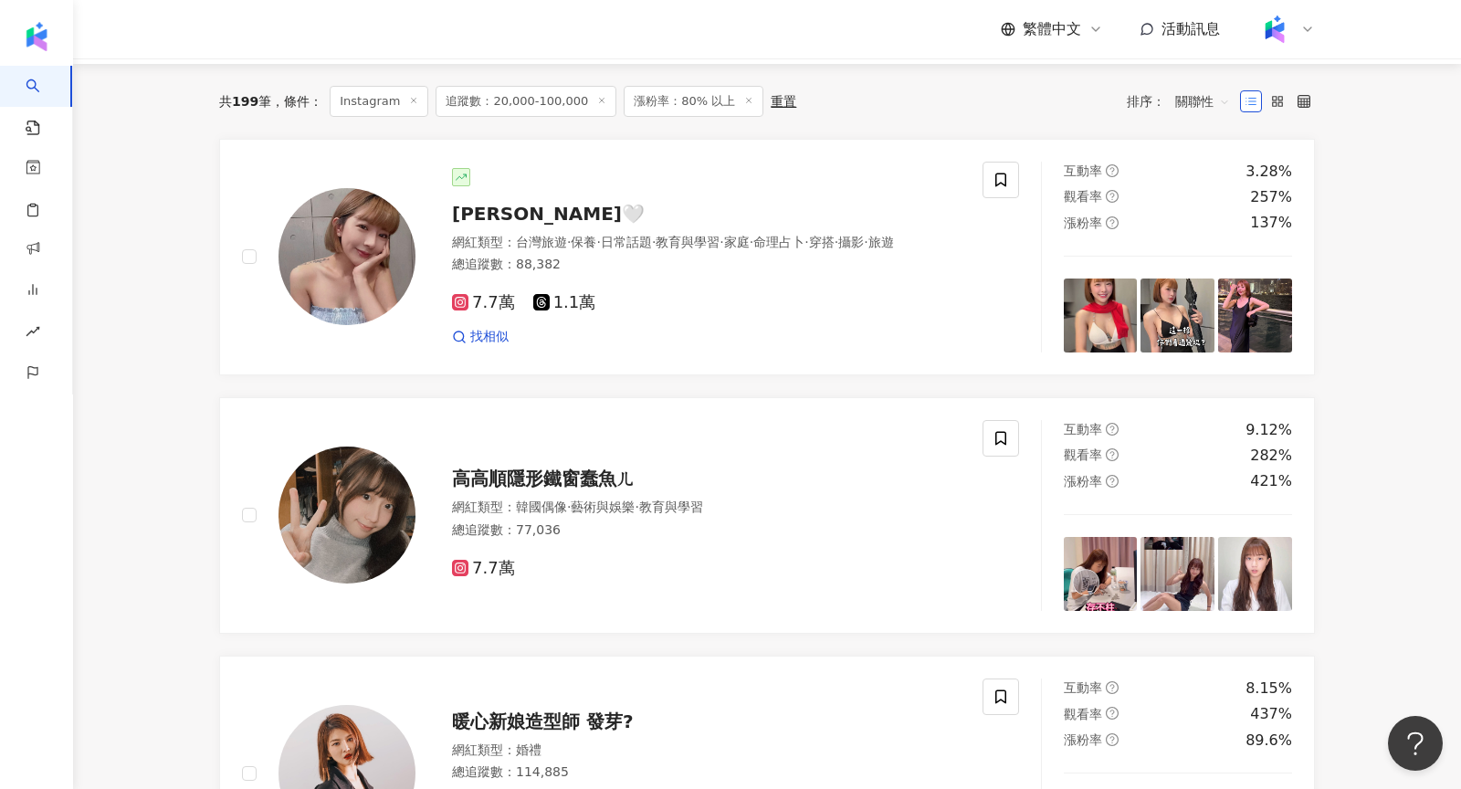
scroll to position [181, 0]
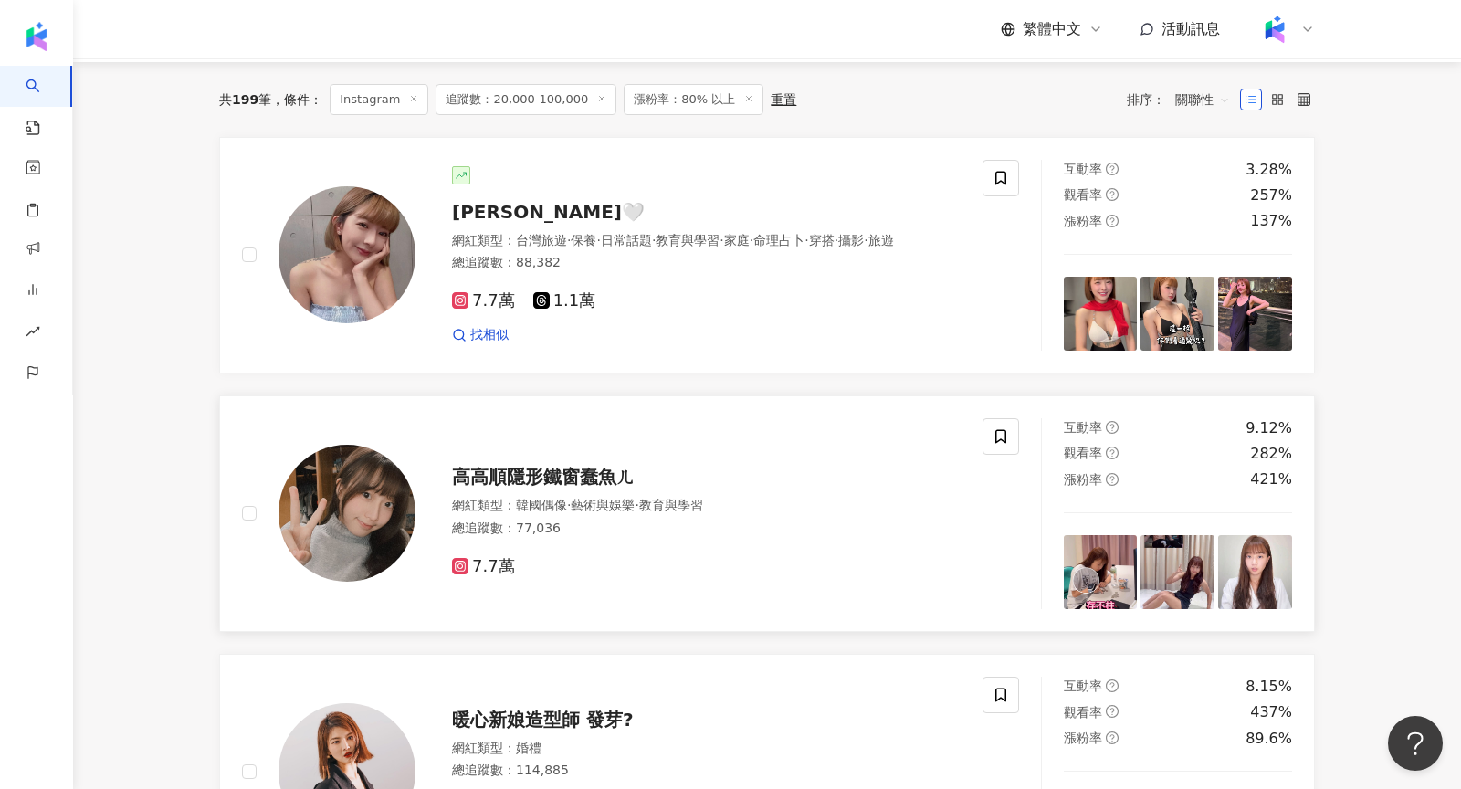
click at [415, 483] on div "高高順隱形鐵窗蠢魚ㄦ 網紅類型 ： 韓國偶像 · 藝術與娛樂 · 教育與學習 總追蹤數 ： 77,036 7.7萬" at bounding box center [687, 513] width 545 height 128
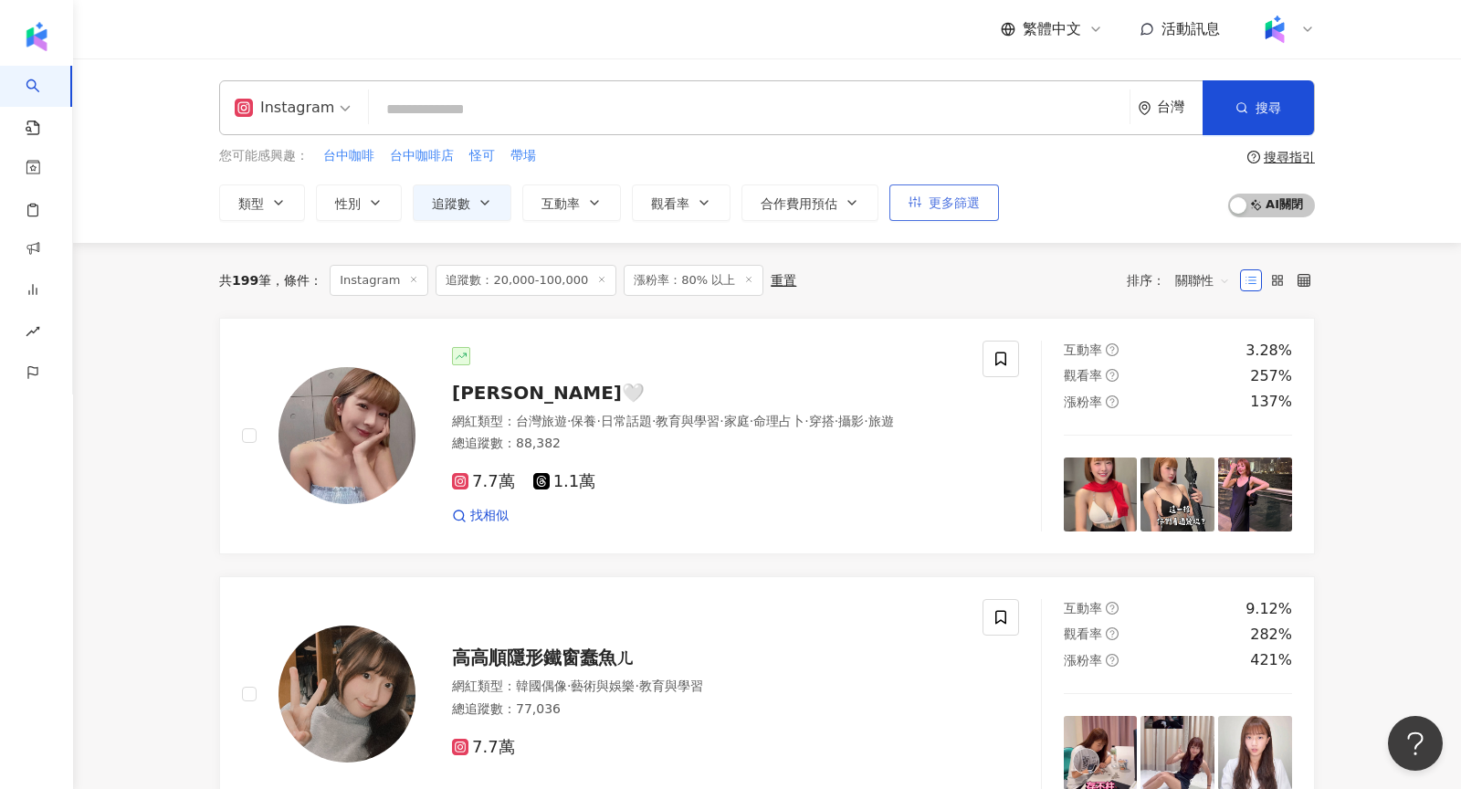
click at [975, 201] on button "更多篩選" at bounding box center [944, 202] width 110 height 37
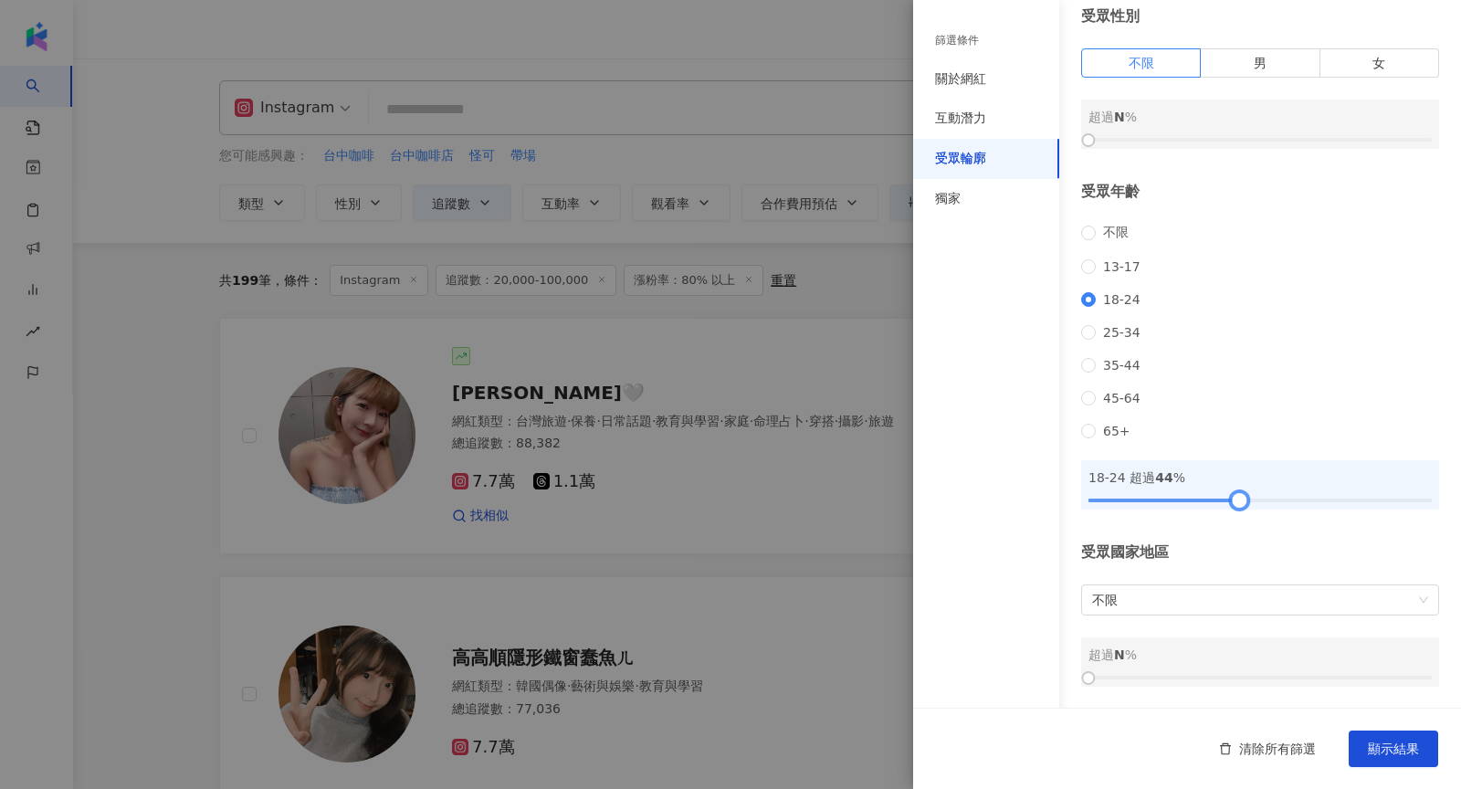
drag, startPoint x: 1216, startPoint y: 499, endPoint x: 1240, endPoint y: 503, distance: 24.0
click at [1240, 503] on div at bounding box center [1239, 500] width 10 height 10
click at [1403, 741] on span "顯示結果" at bounding box center [1392, 748] width 51 height 15
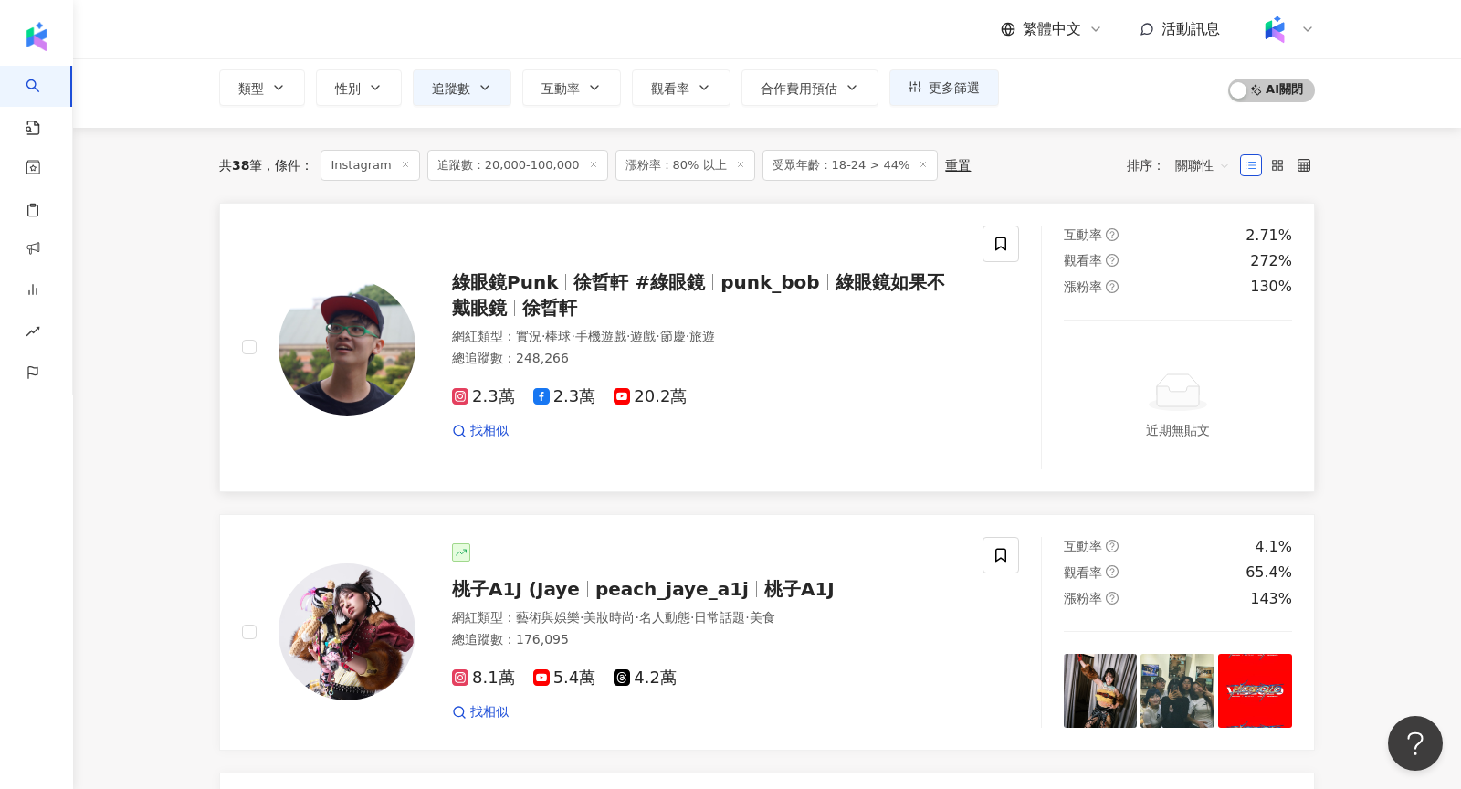
scroll to position [117, 0]
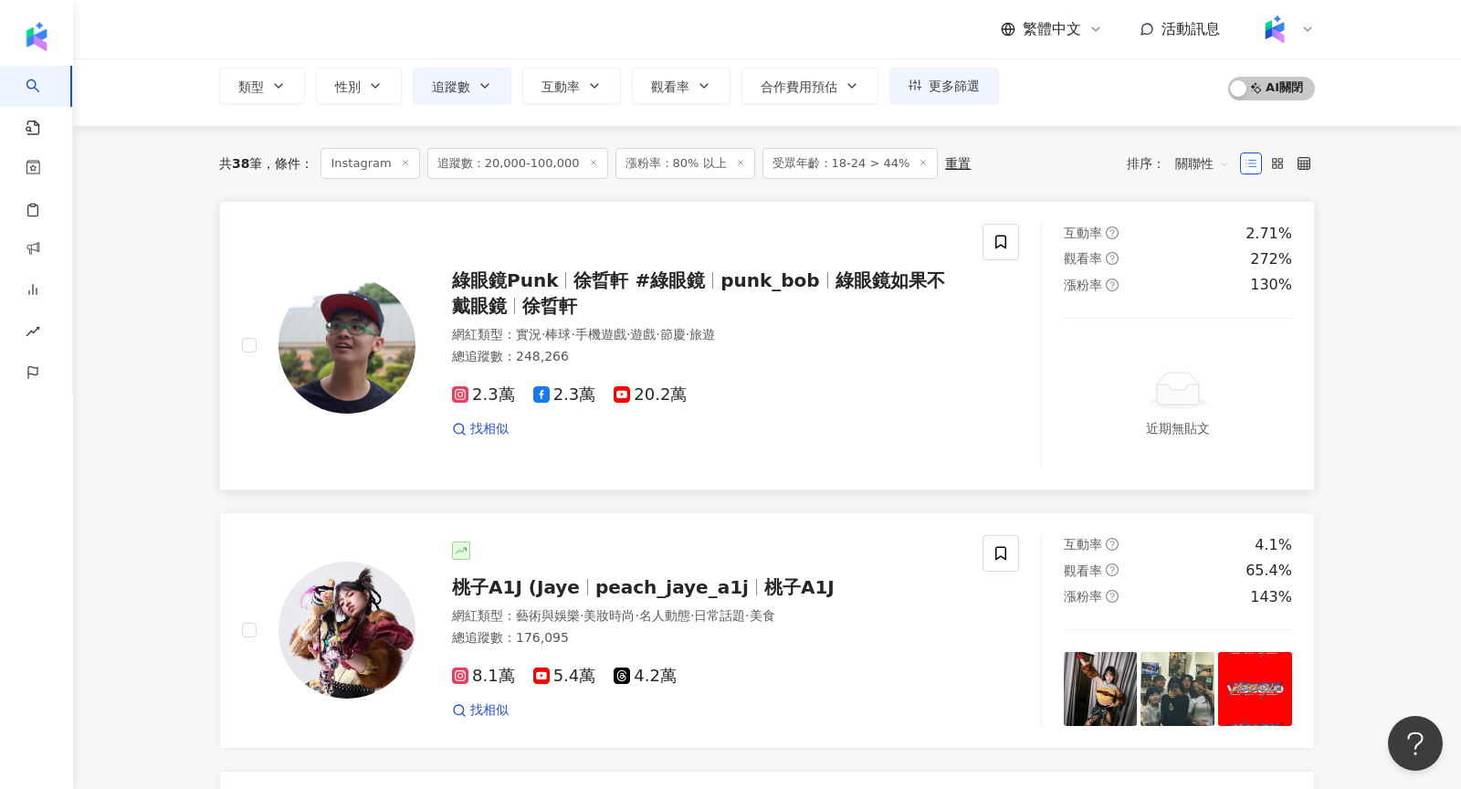
click at [344, 359] on img at bounding box center [346, 345] width 137 height 137
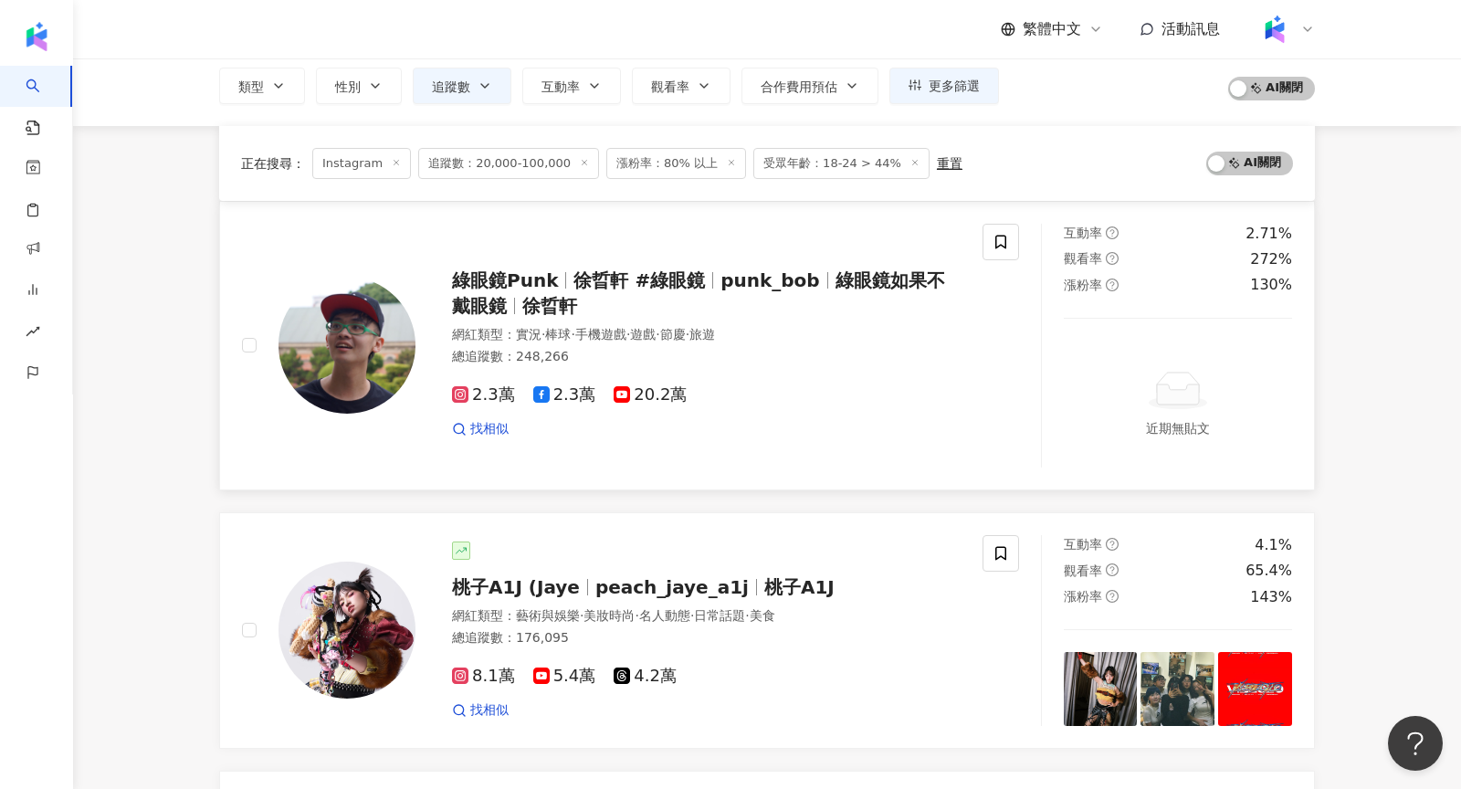
scroll to position [540, 0]
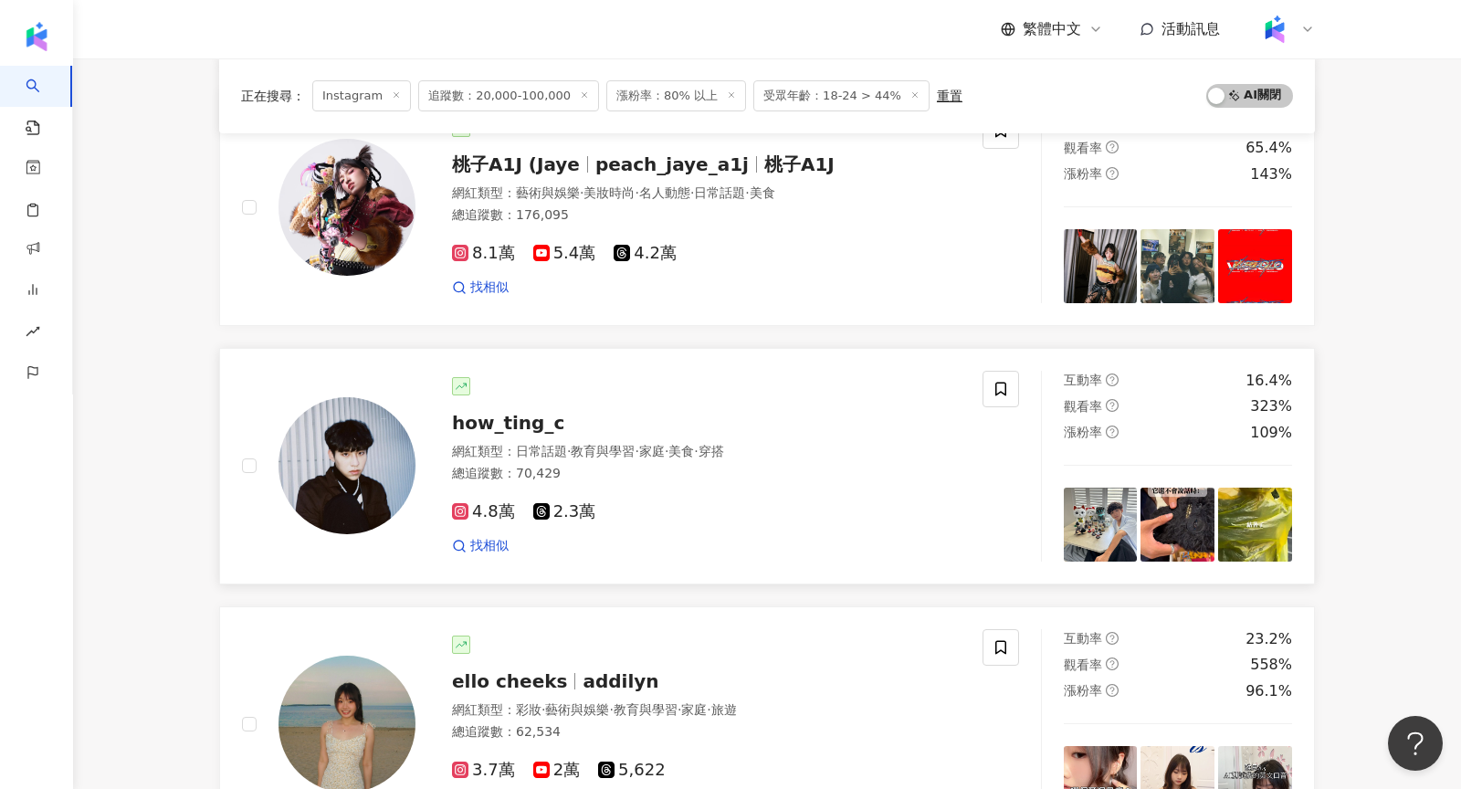
click at [358, 443] on img at bounding box center [346, 465] width 137 height 137
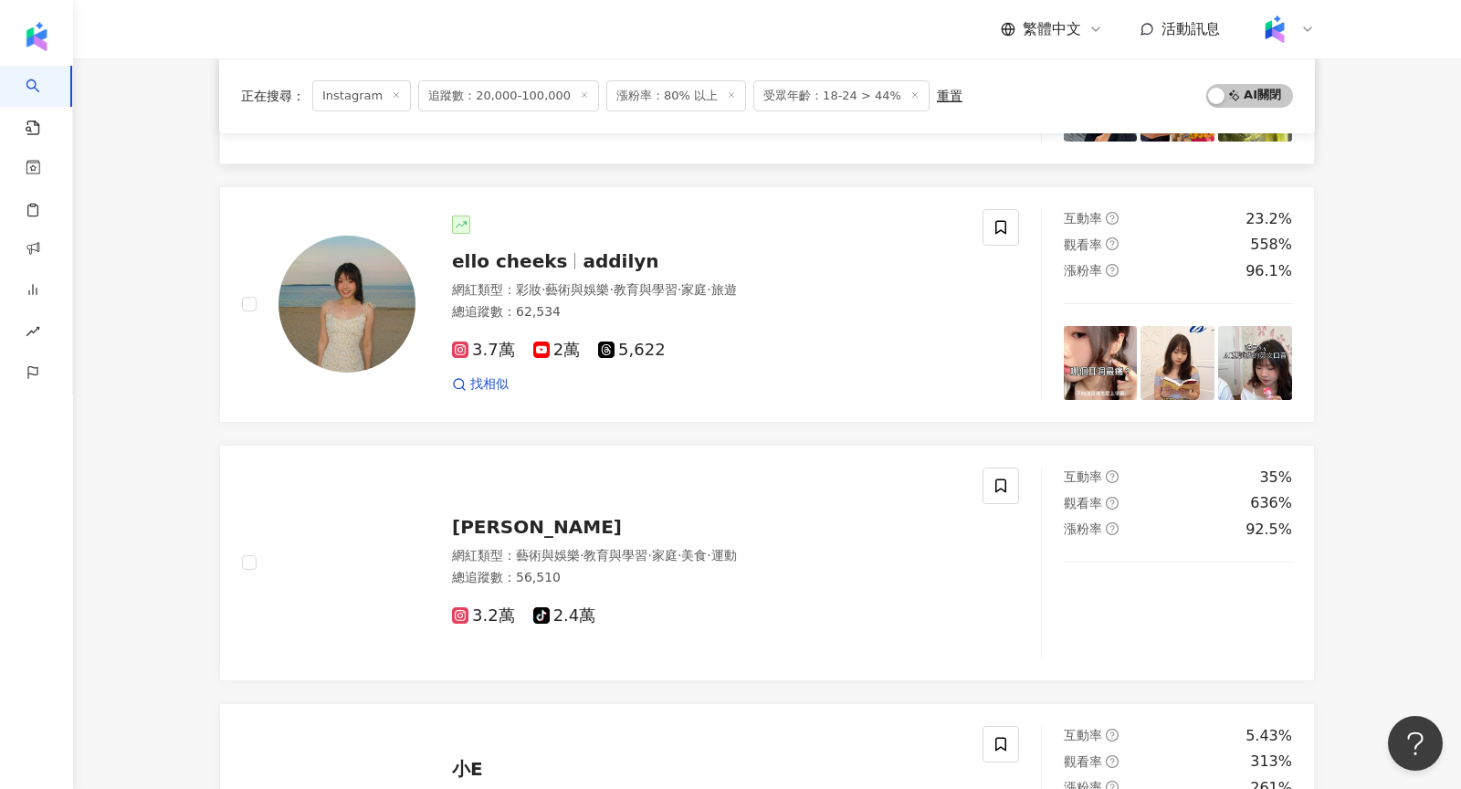
scroll to position [961, 0]
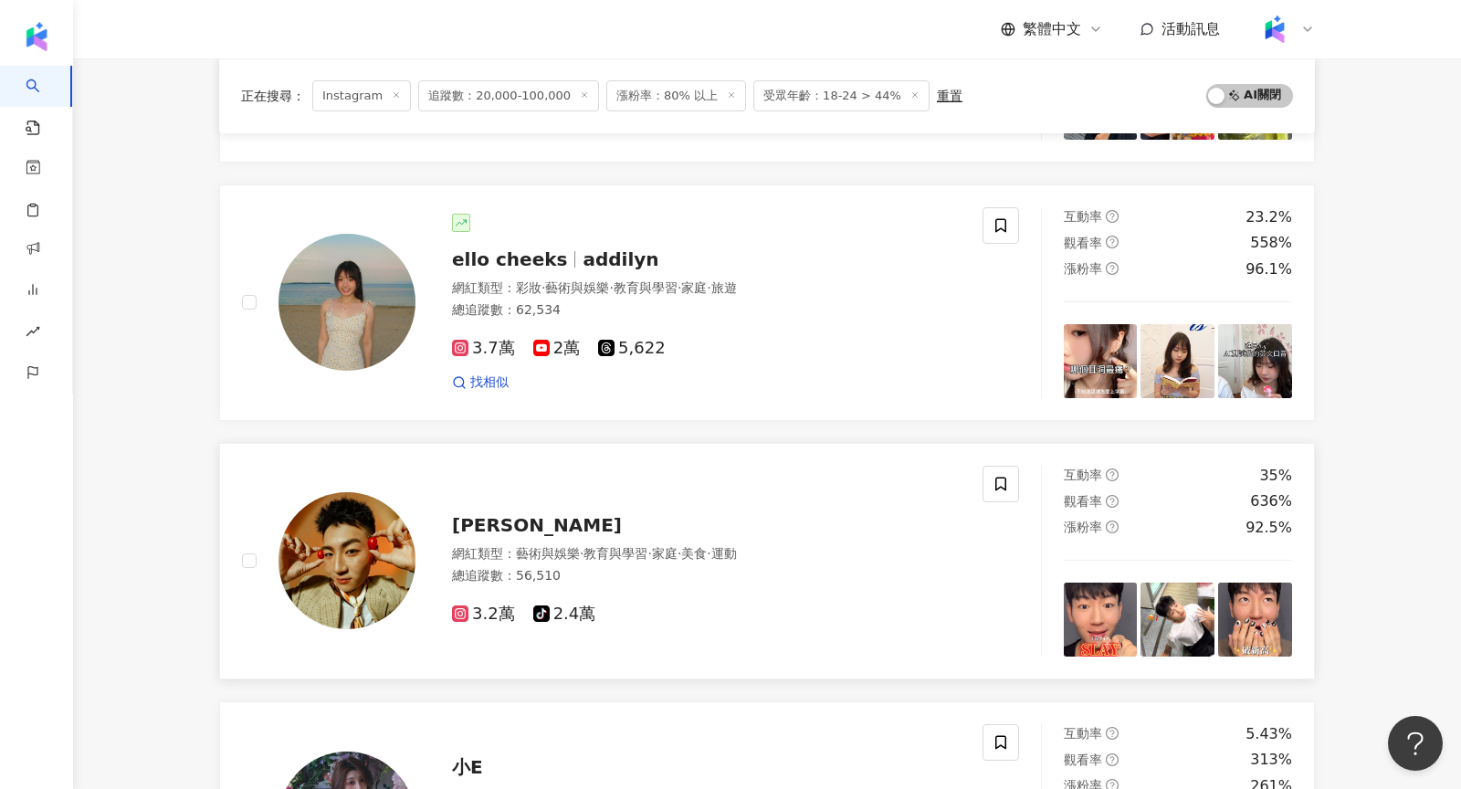
click at [342, 587] on img at bounding box center [346, 560] width 137 height 137
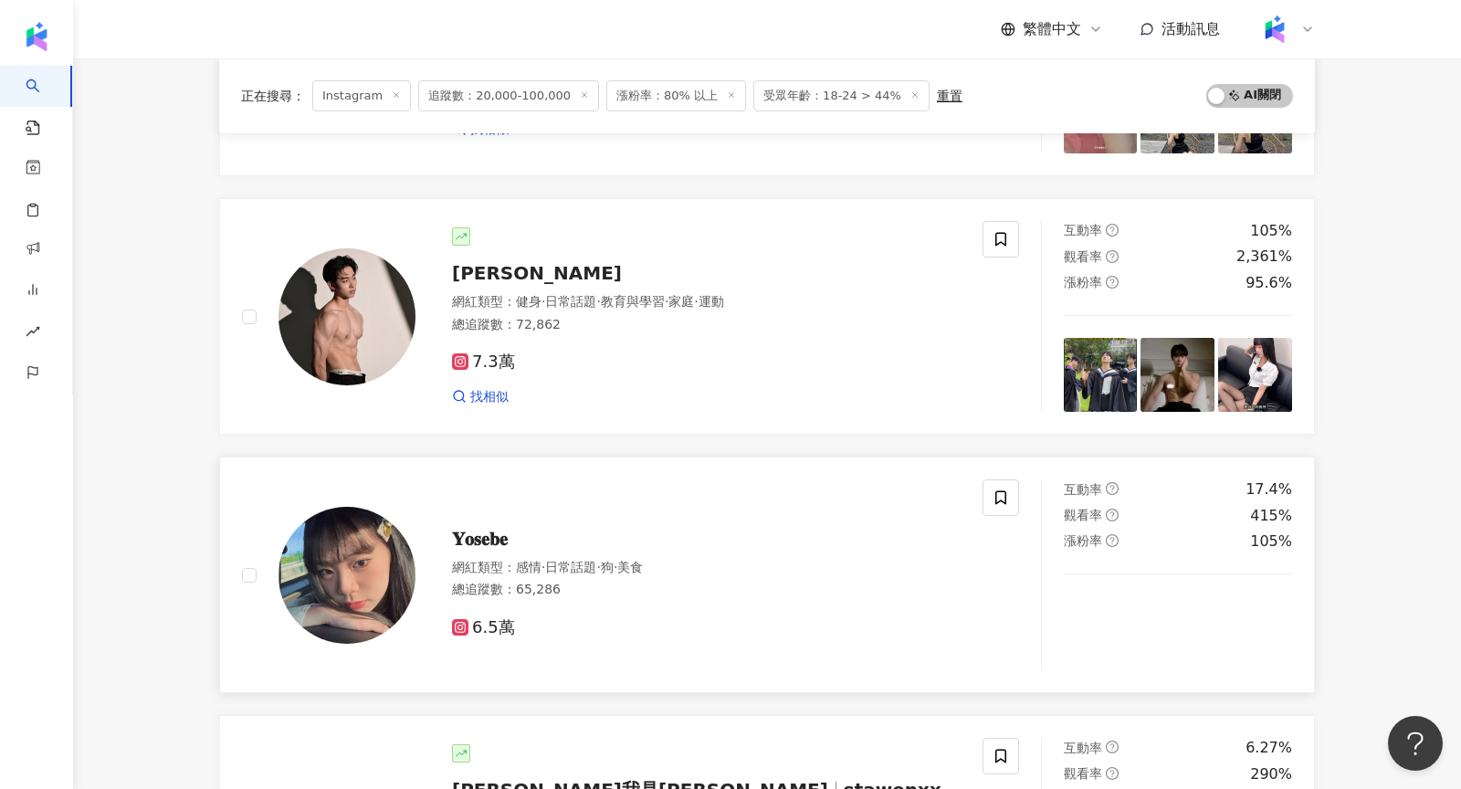
scroll to position [1725, 0]
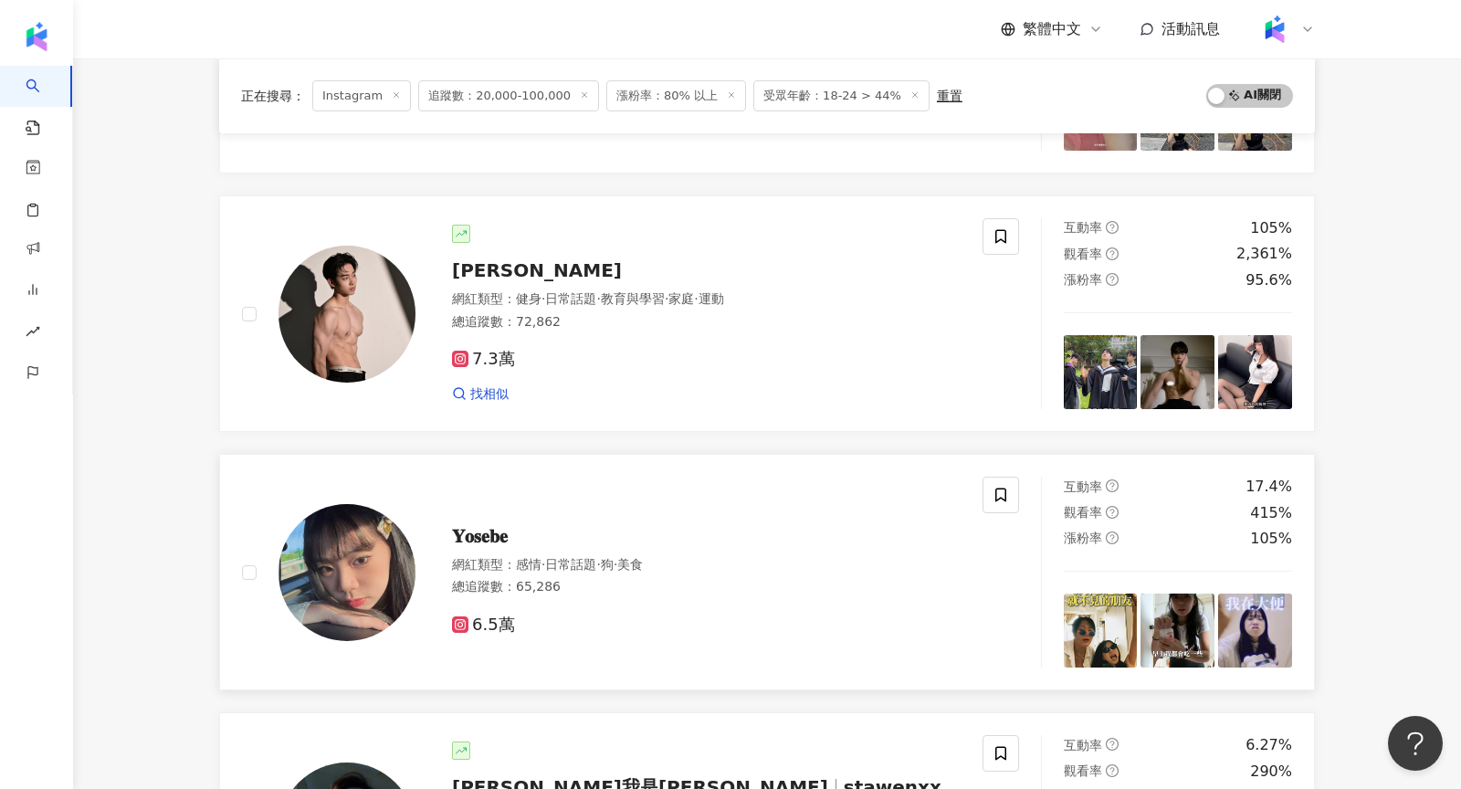
click at [360, 554] on img at bounding box center [346, 572] width 137 height 137
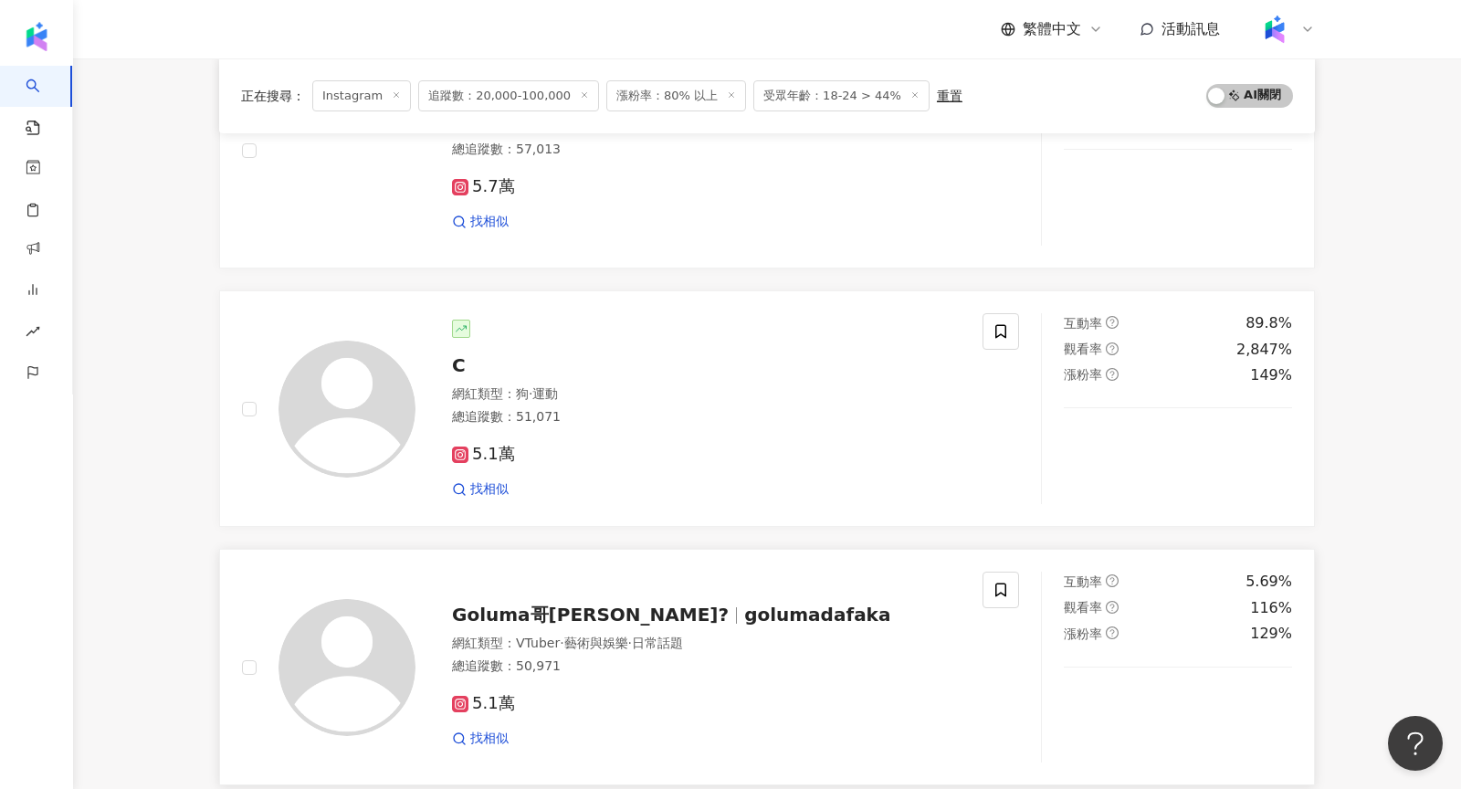
scroll to position [2647, 0]
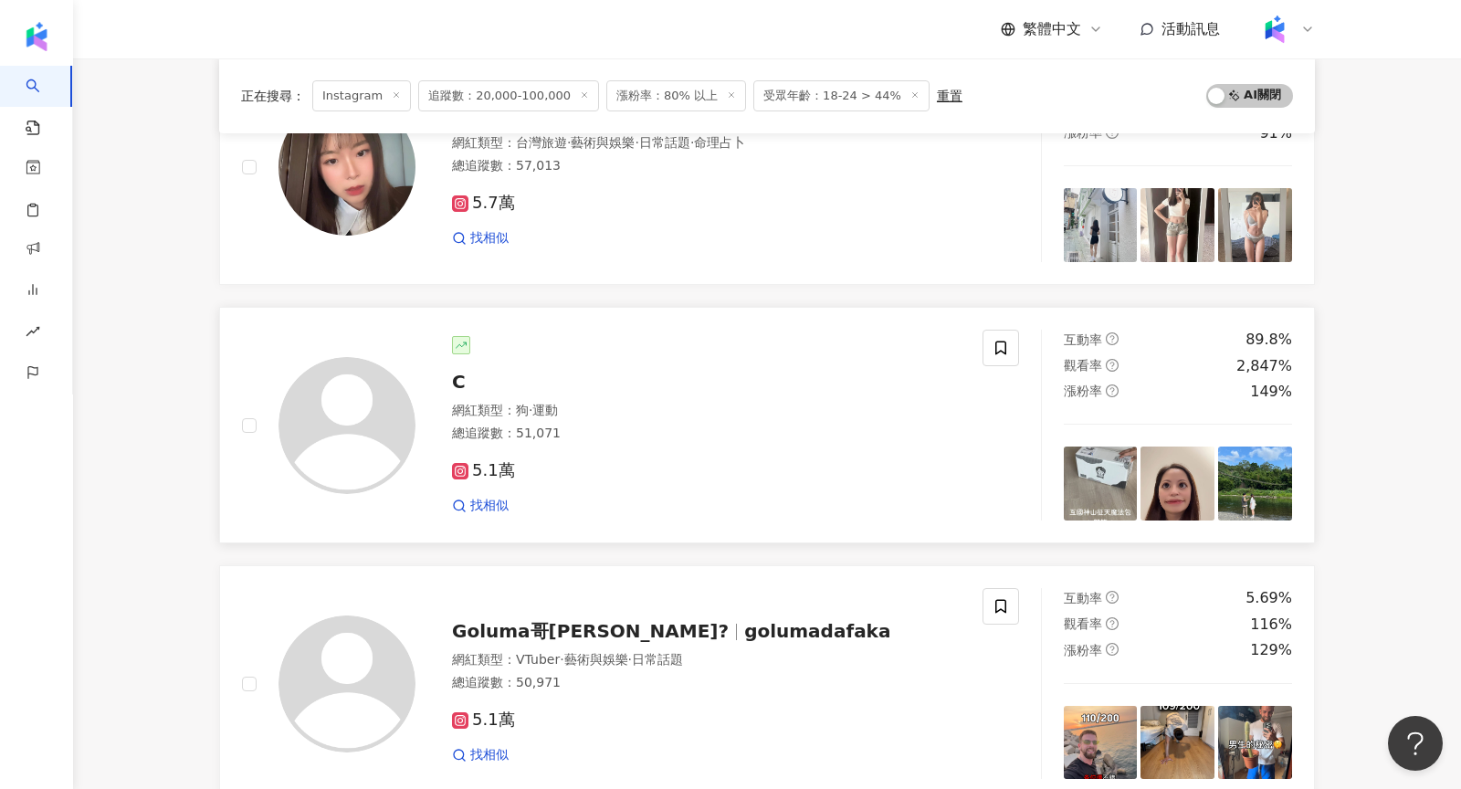
click at [369, 365] on img at bounding box center [346, 425] width 137 height 137
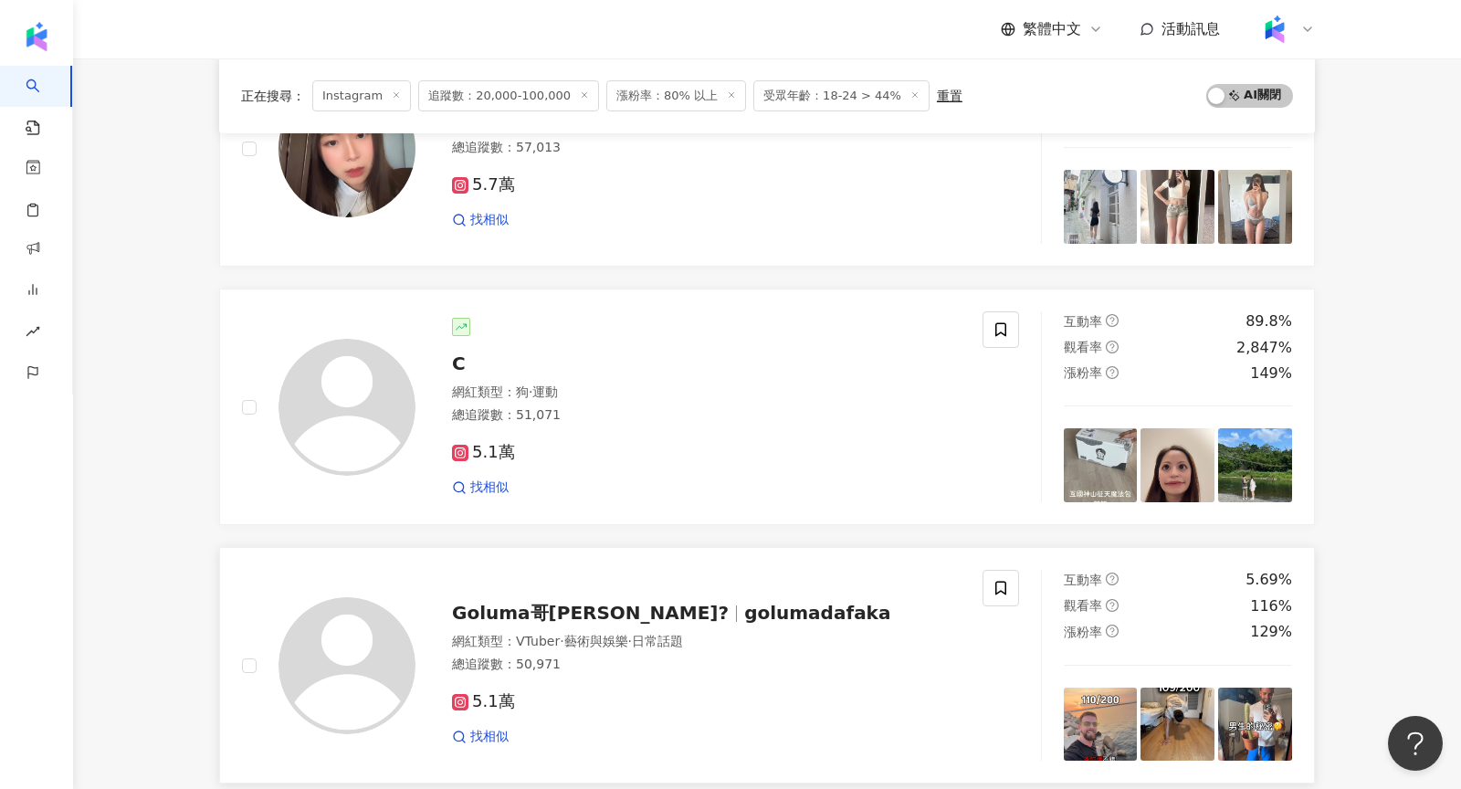
scroll to position [2991, 0]
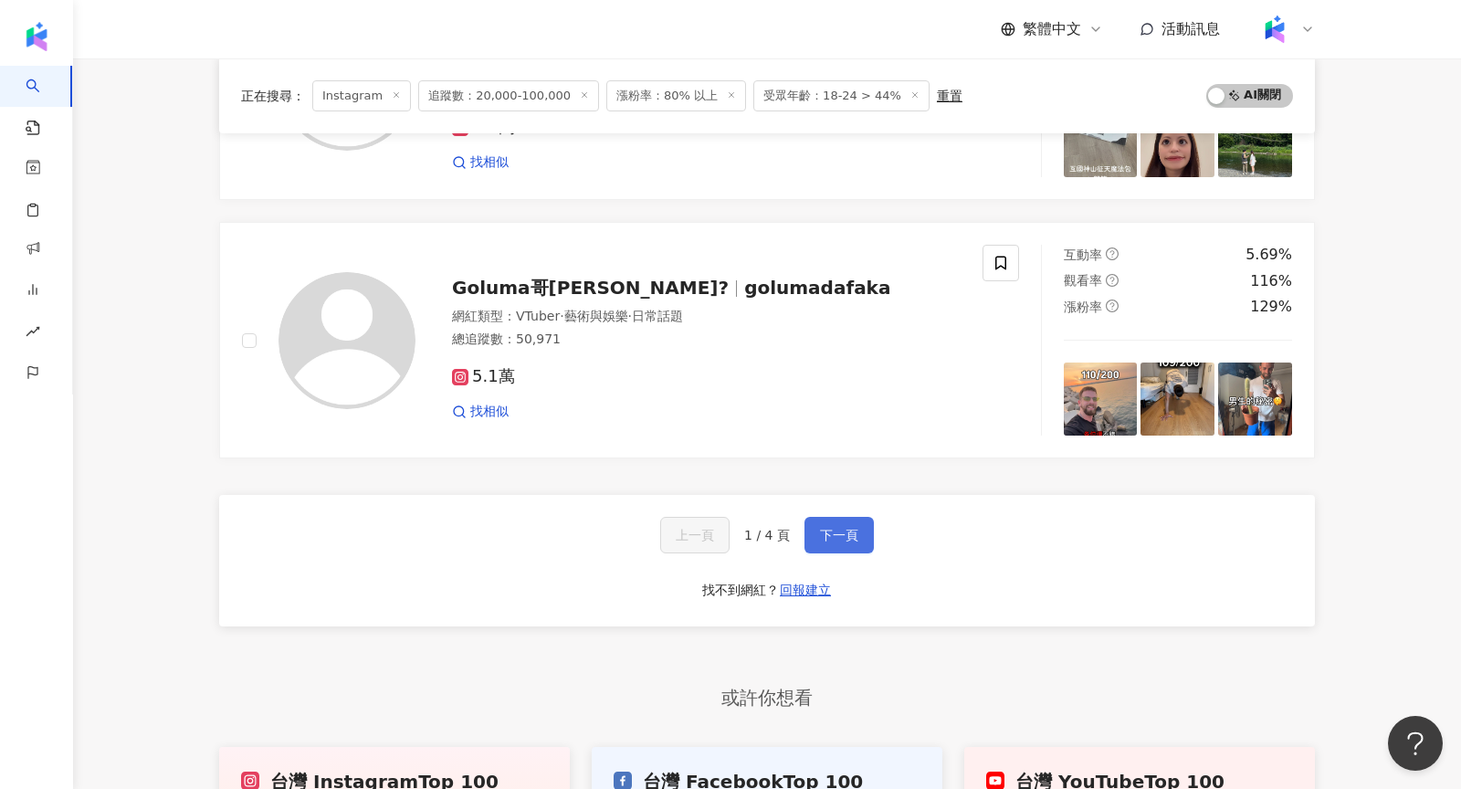
click at [853, 528] on span "下一頁" at bounding box center [839, 535] width 38 height 15
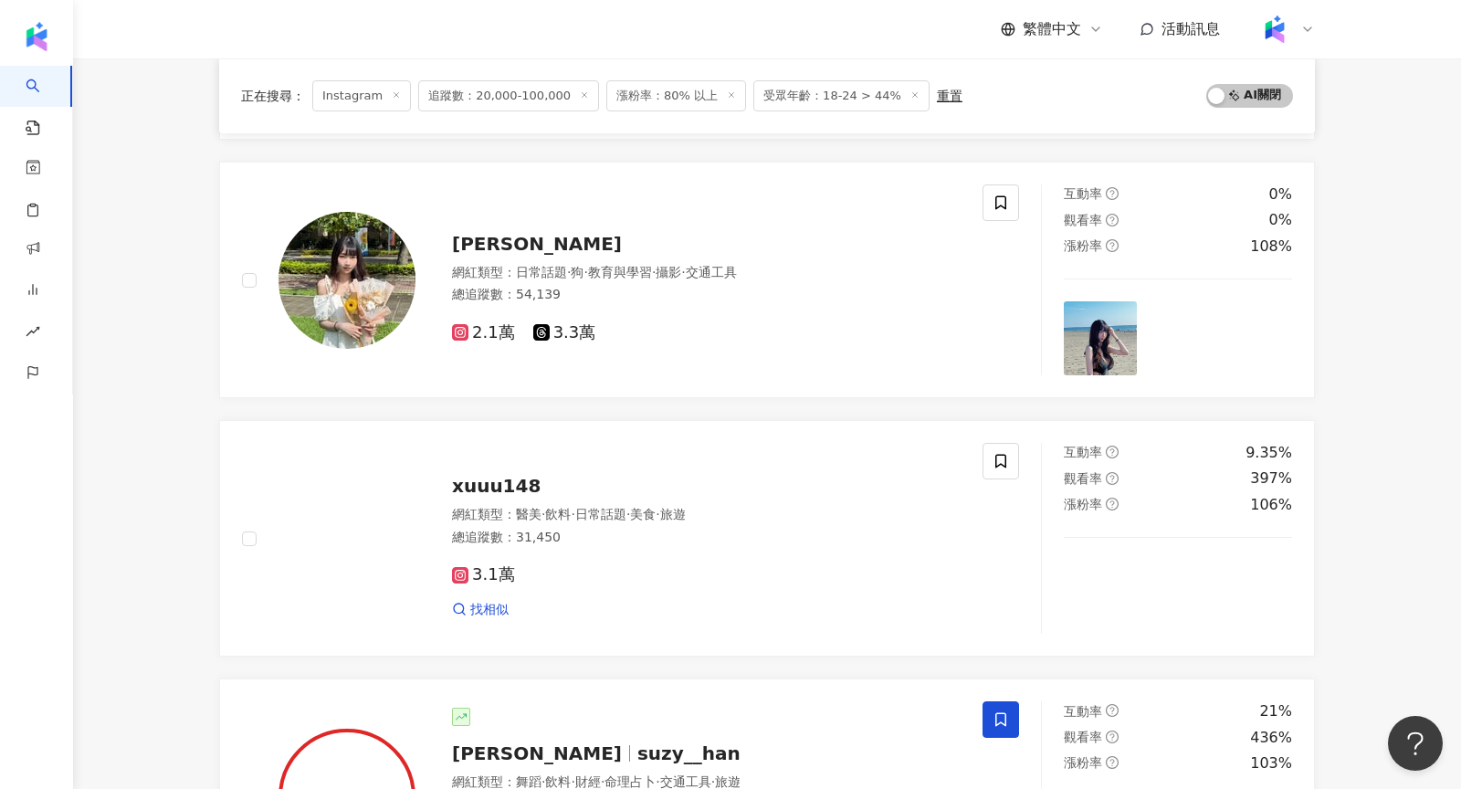
scroll to position [3225, 0]
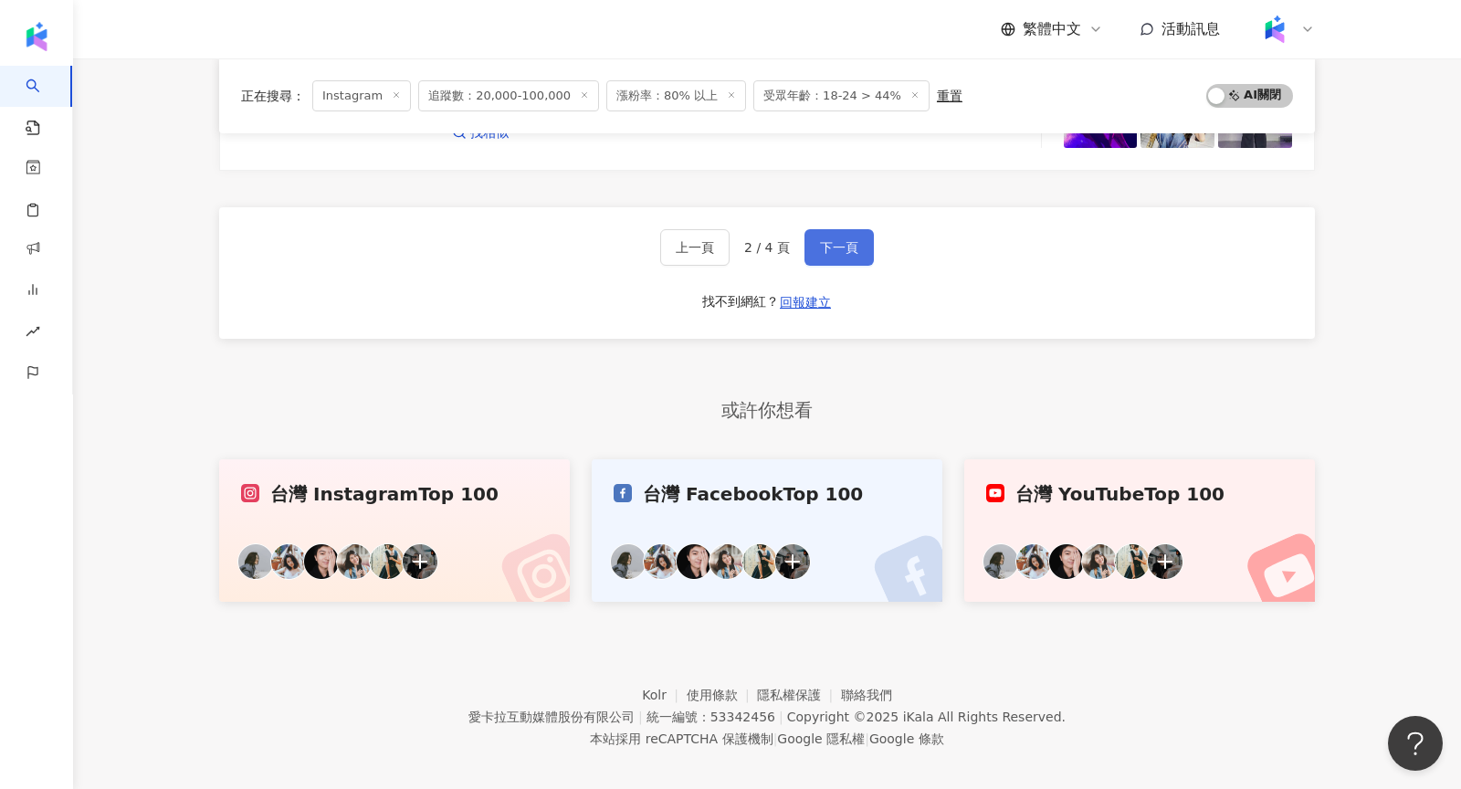
click at [836, 240] on span "下一頁" at bounding box center [839, 247] width 38 height 15
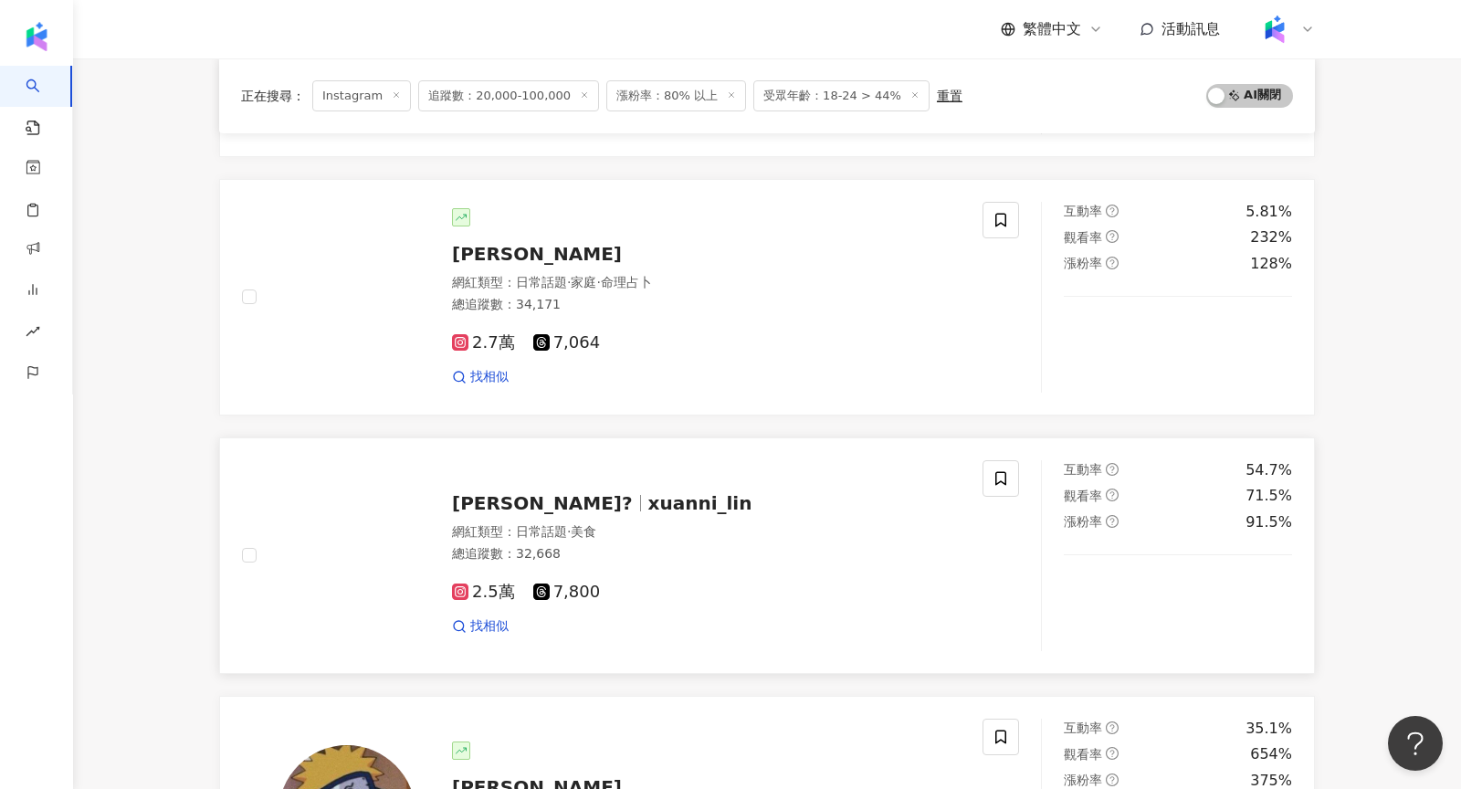
scroll to position [1672, 0]
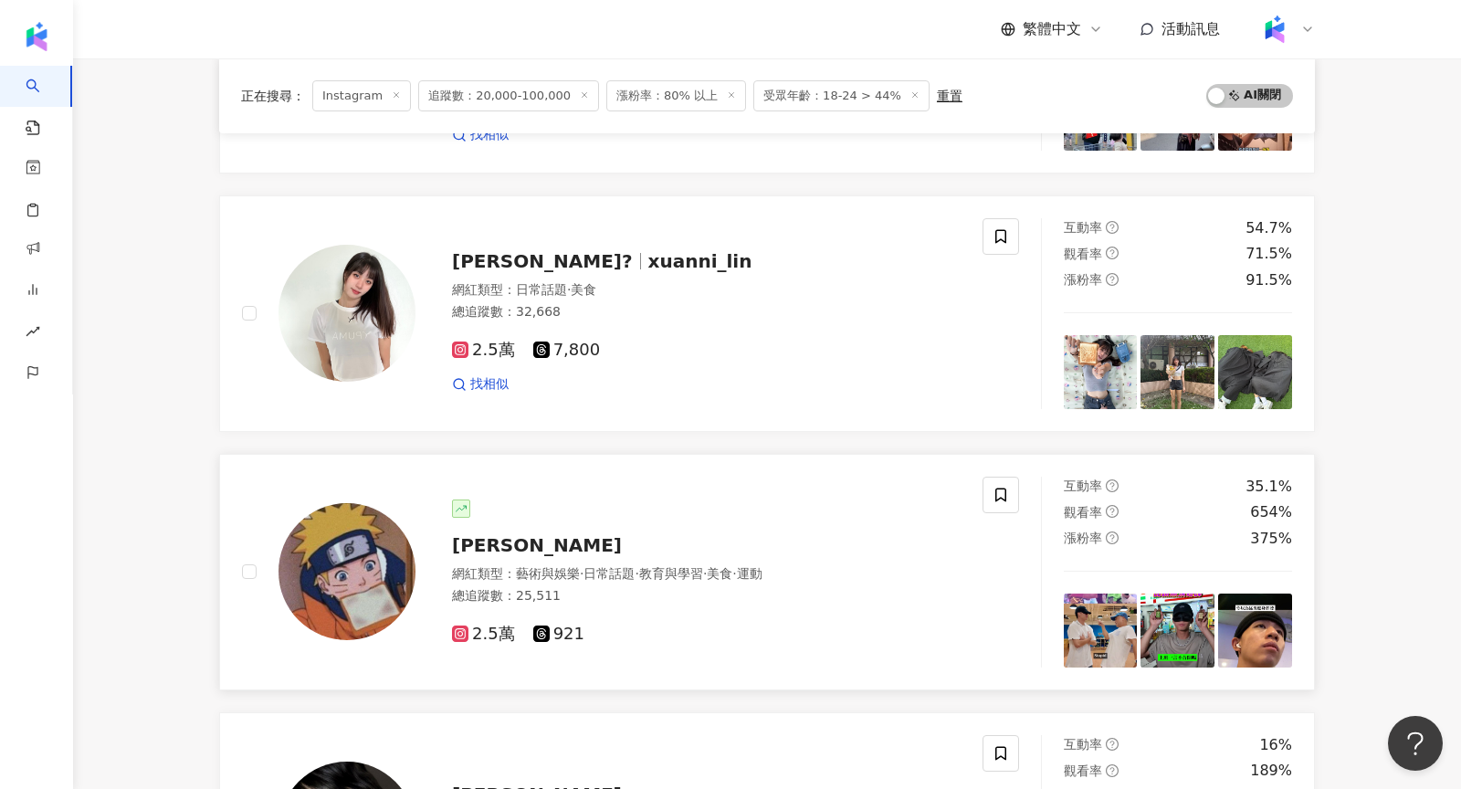
click at [333, 511] on img at bounding box center [346, 571] width 137 height 137
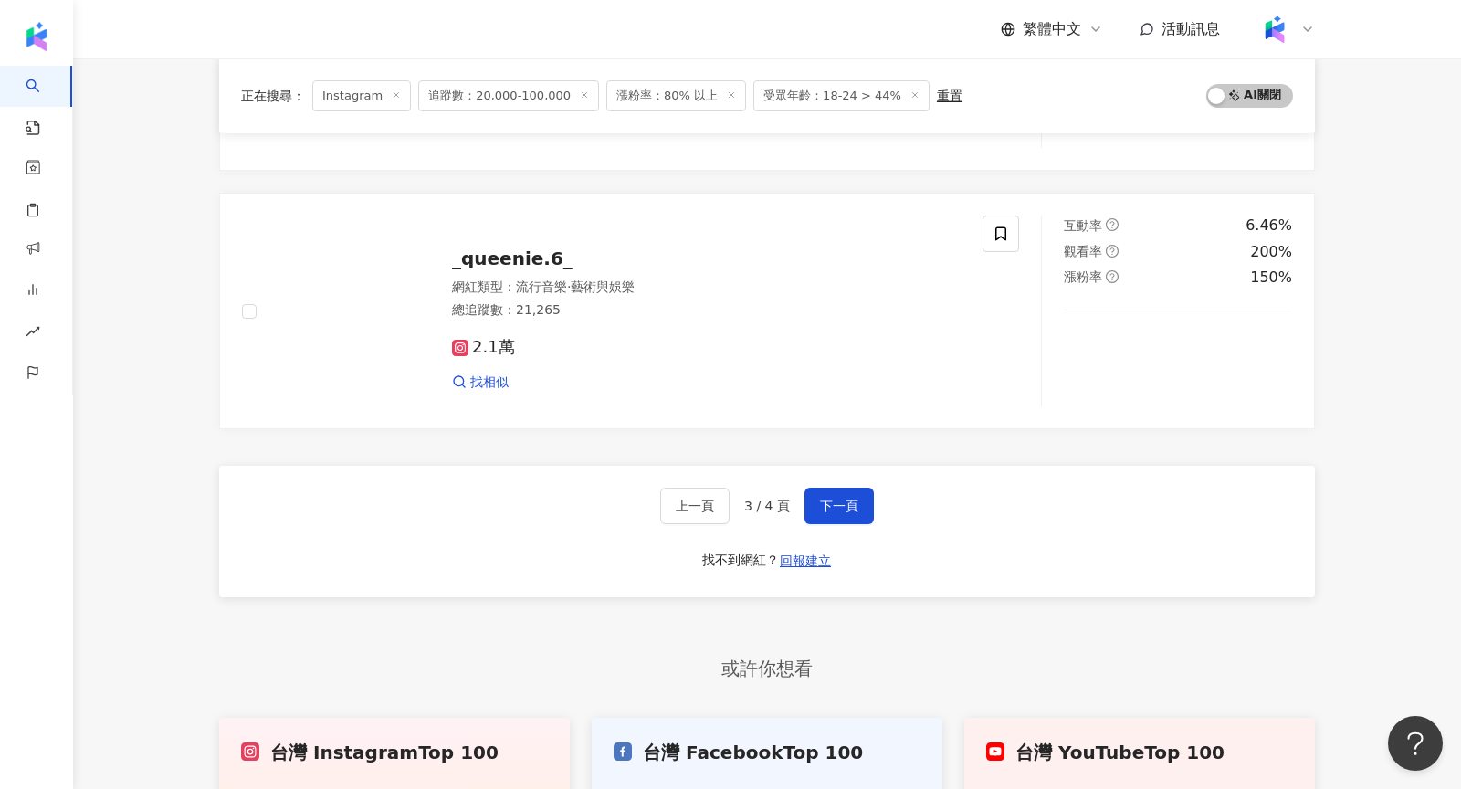
scroll to position [2971, 0]
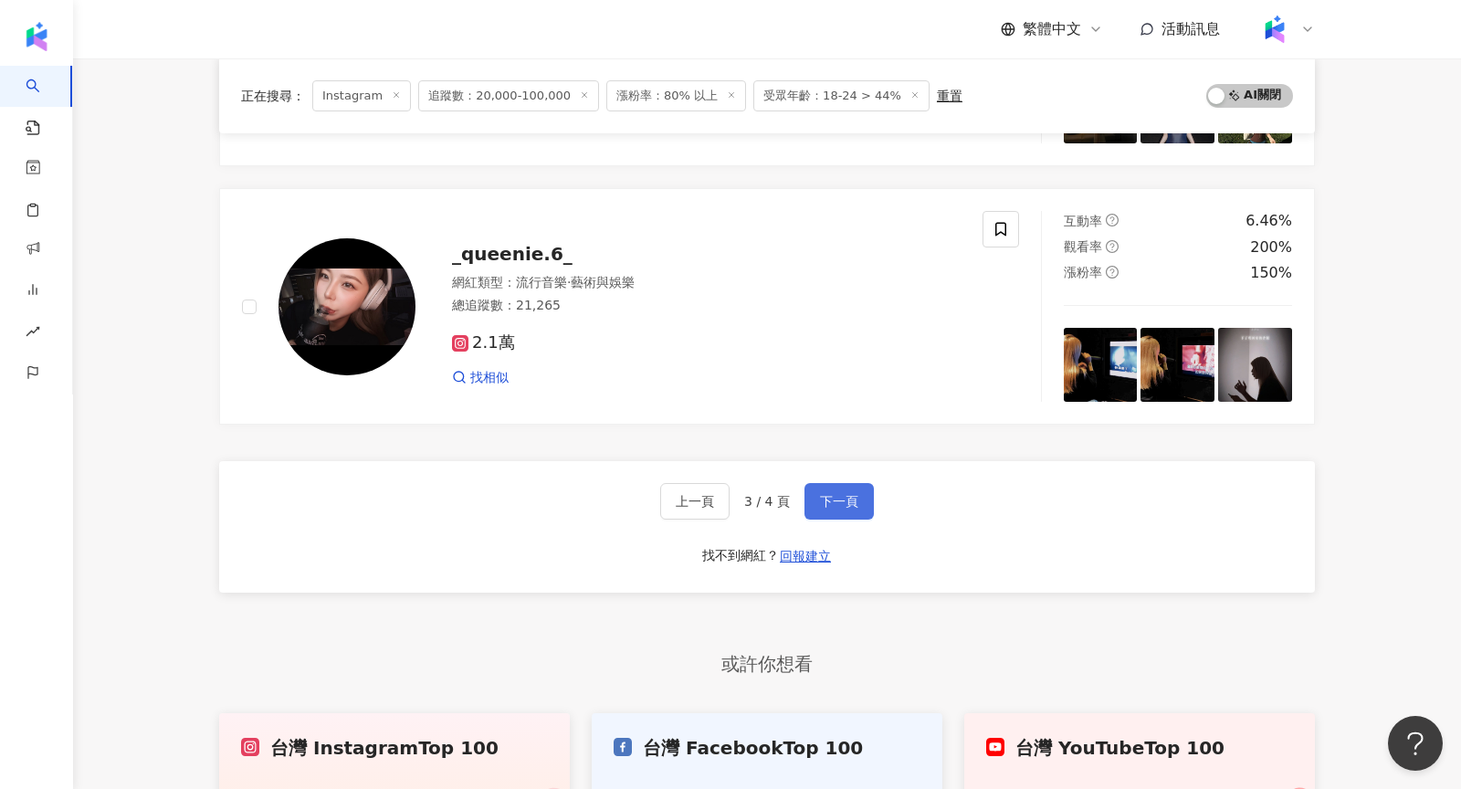
click at [845, 483] on button "下一頁" at bounding box center [838, 501] width 69 height 37
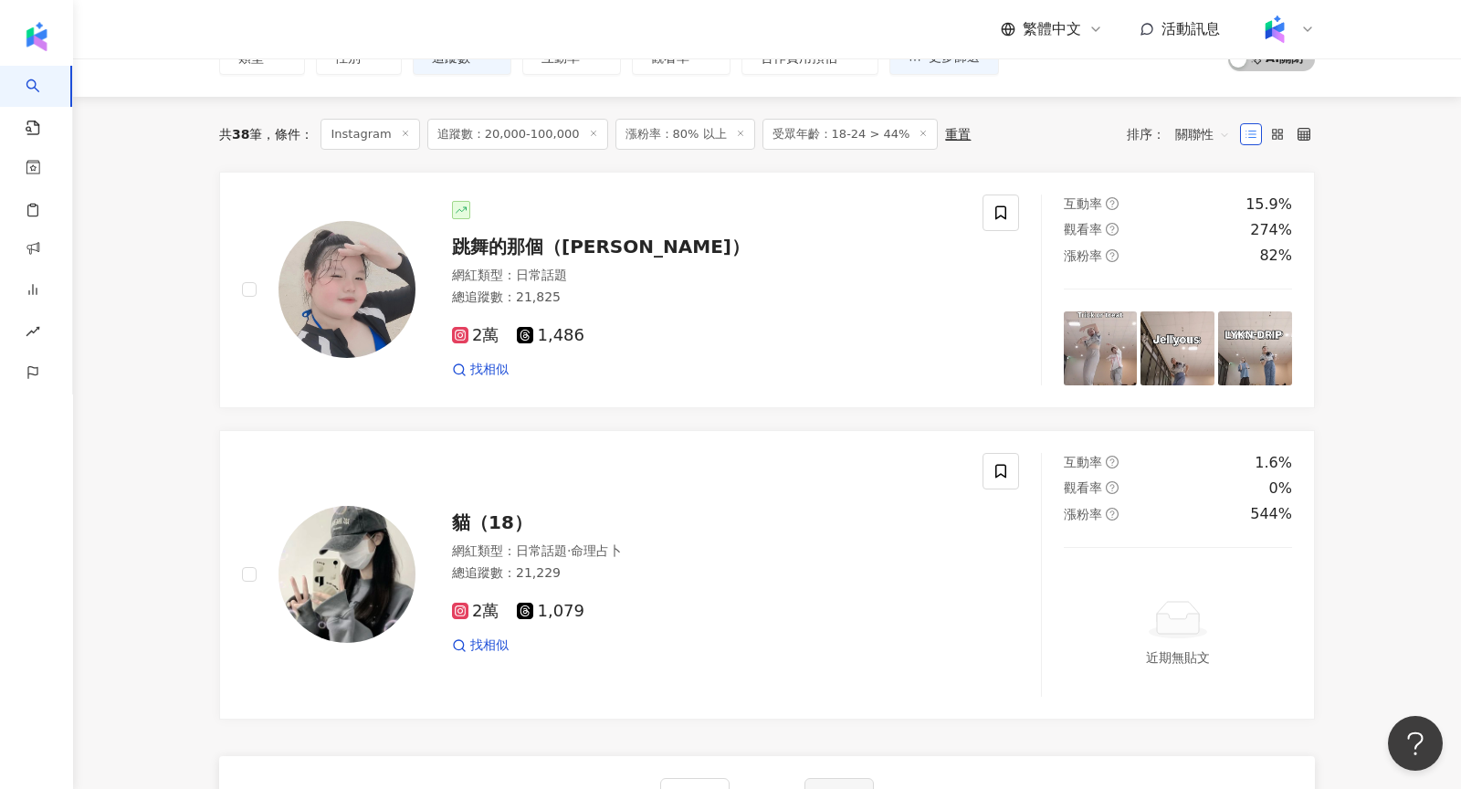
scroll to position [107, 0]
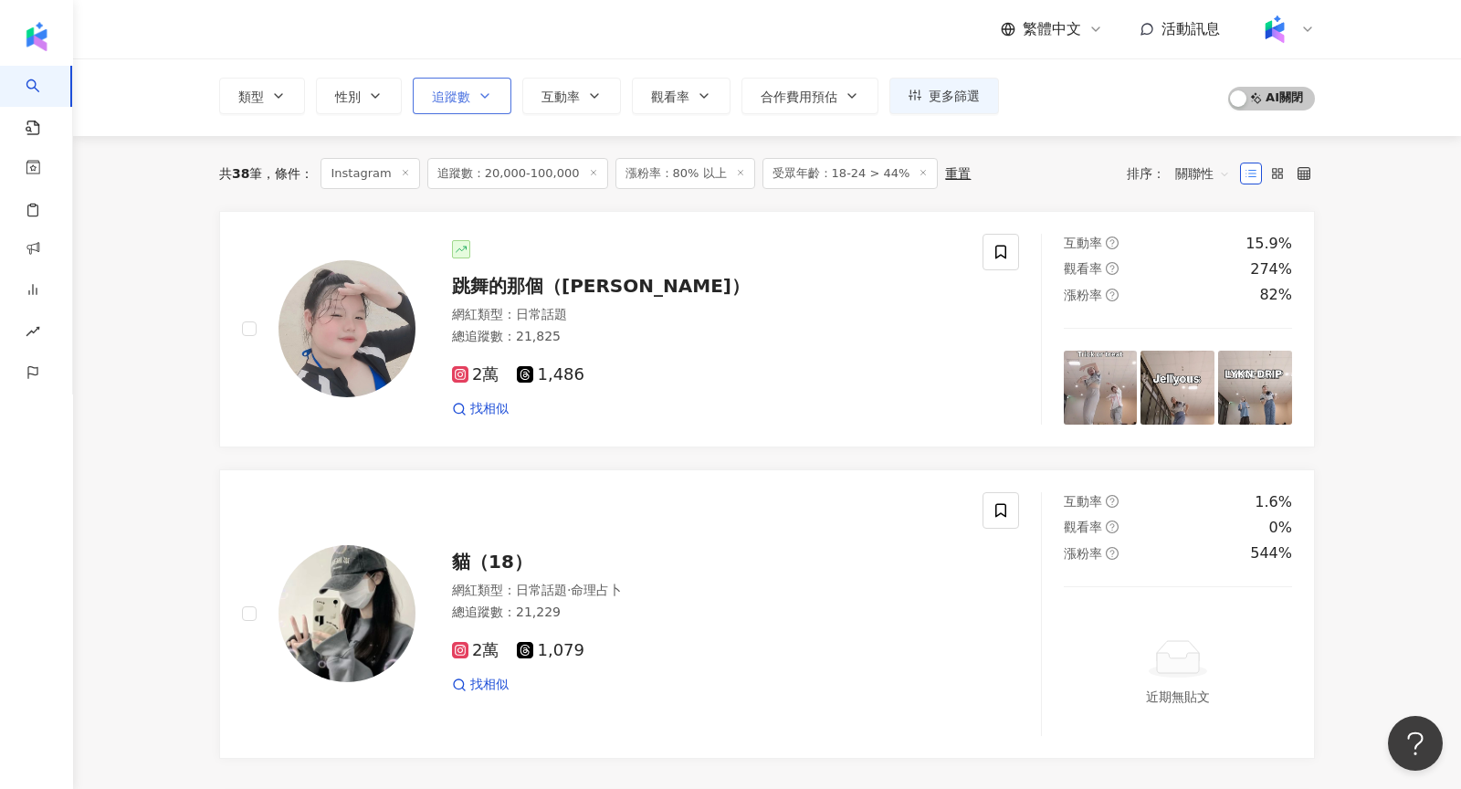
click at [466, 101] on span "追蹤數" at bounding box center [451, 96] width 38 height 15
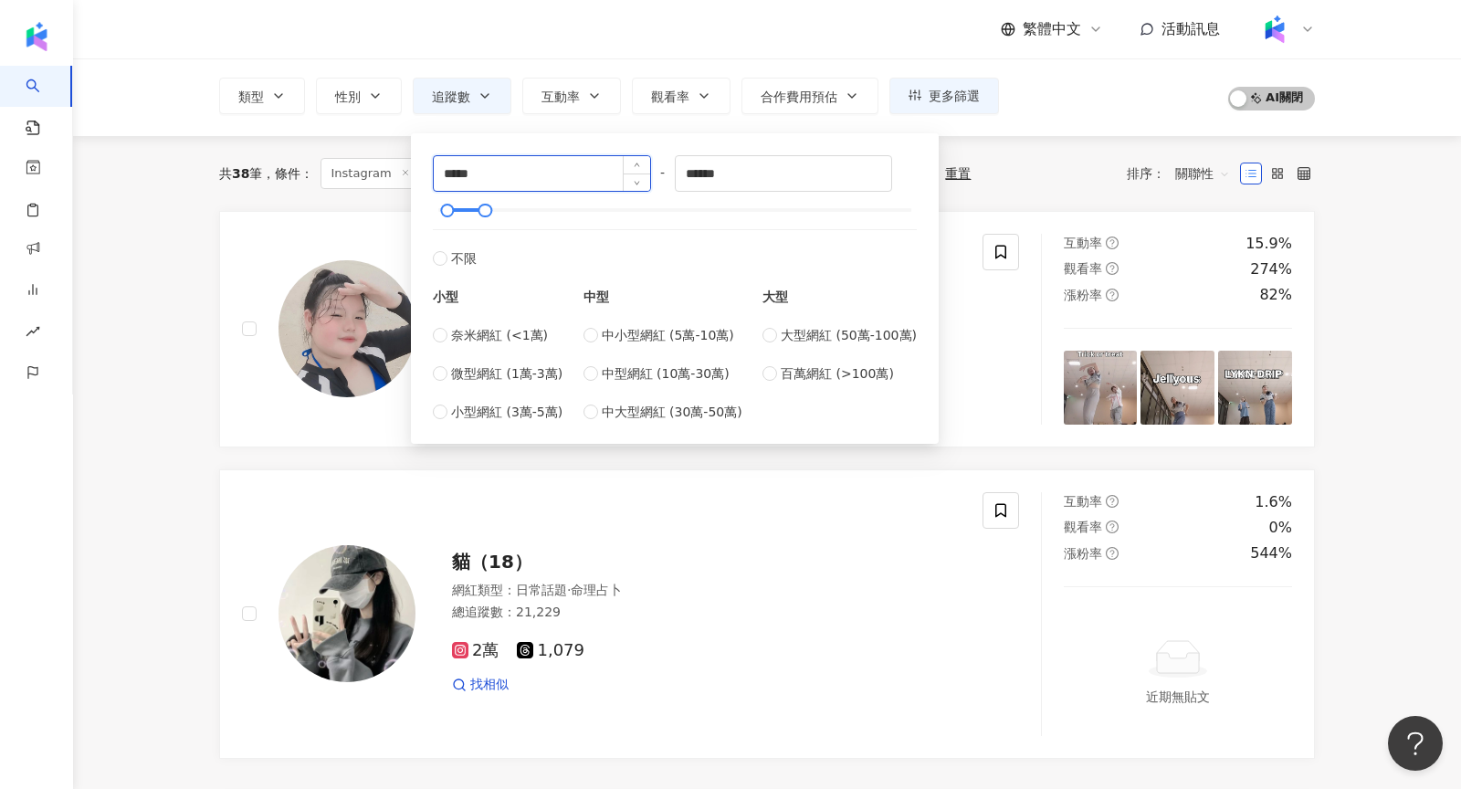
click at [448, 169] on input "*****" at bounding box center [542, 173] width 216 height 35
type input "*****"
click at [190, 247] on div "共 38 筆 條件 ： Instagram 追蹤數：20,000-100,000 漲粉率：80% 以上 受眾年齡：18-24 > 44% 重置 排序： 關聯性…" at bounding box center [767, 662] width 1168 height 1053
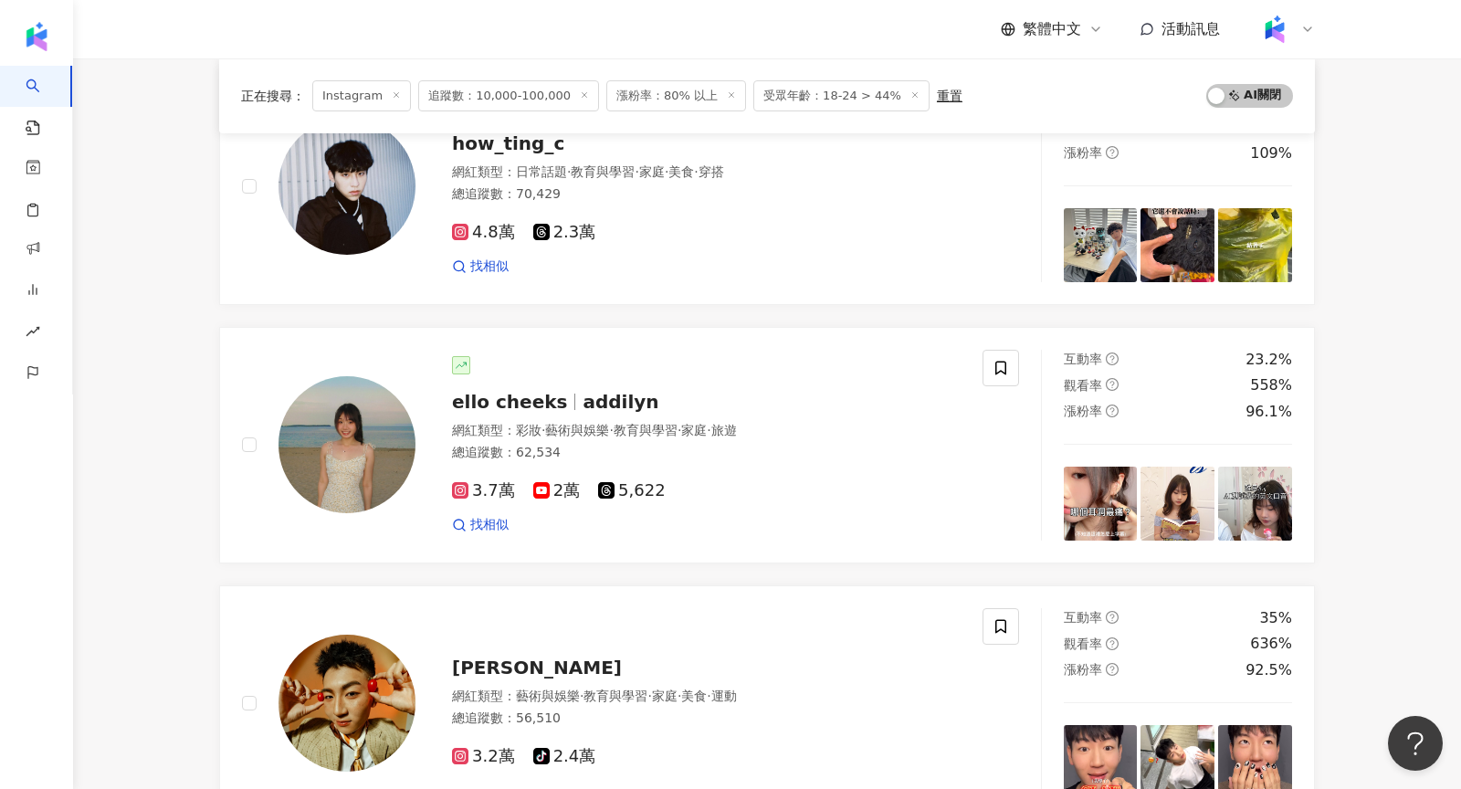
scroll to position [828, 0]
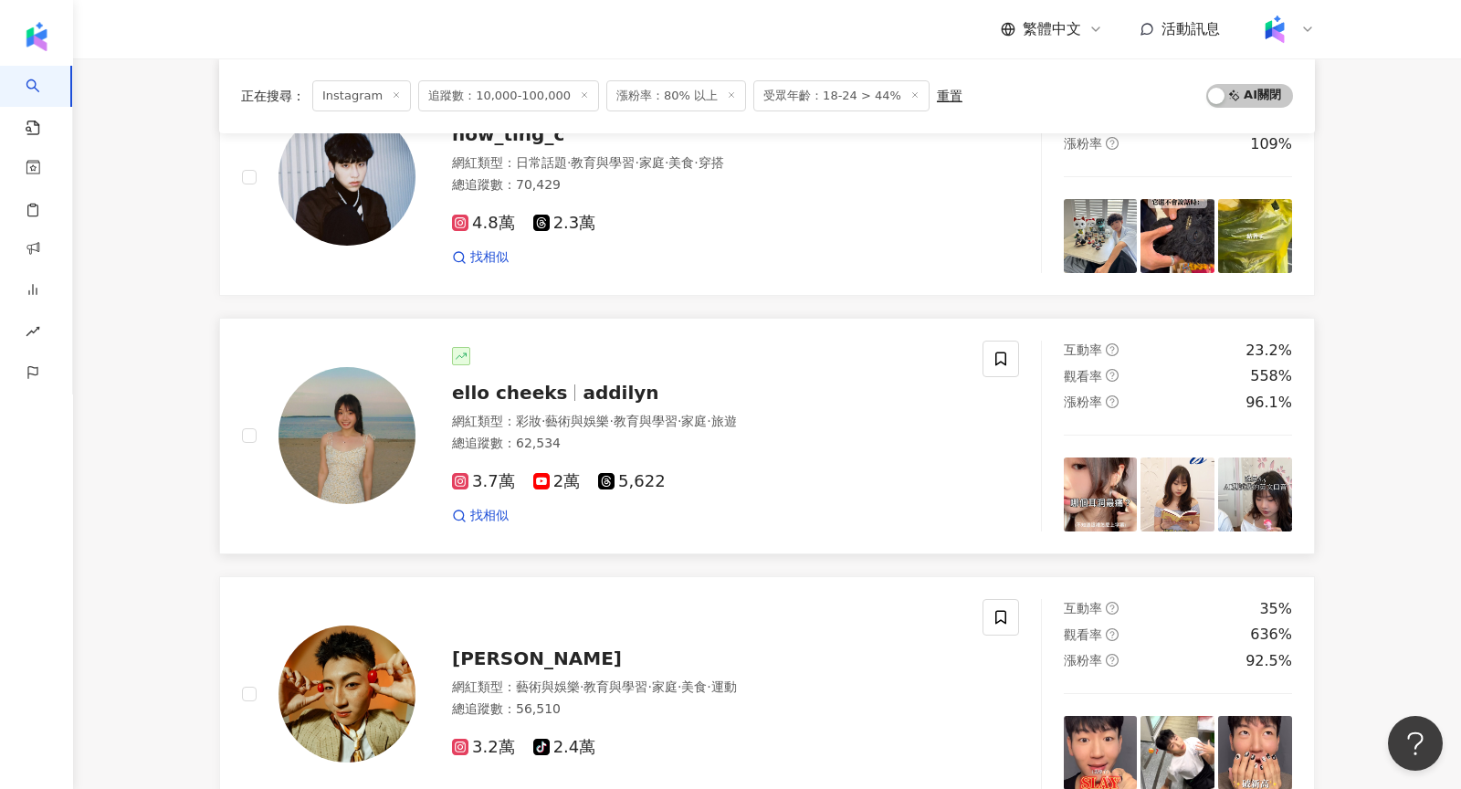
click at [351, 431] on img at bounding box center [346, 435] width 137 height 137
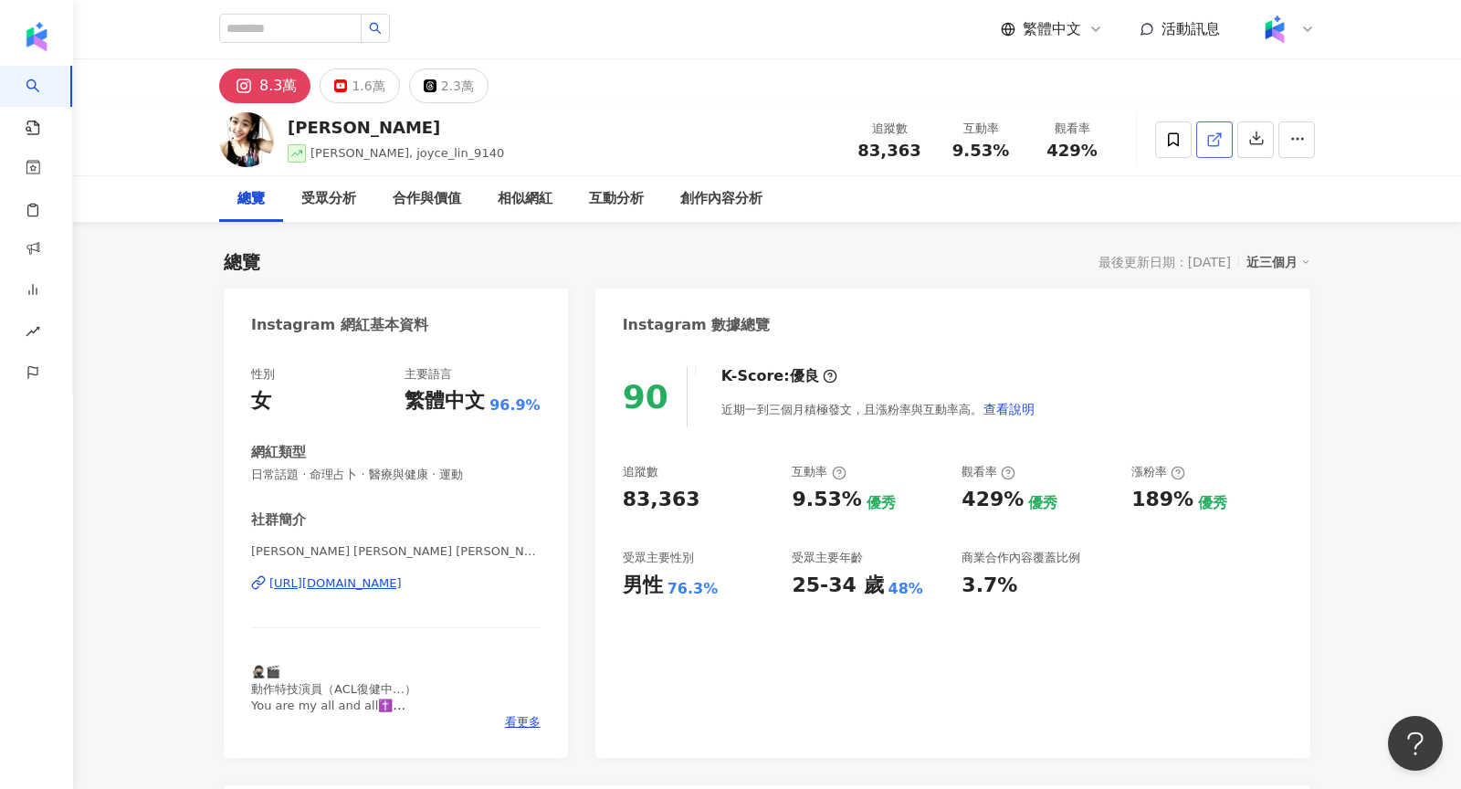
click at [1208, 147] on link at bounding box center [1214, 139] width 37 height 37
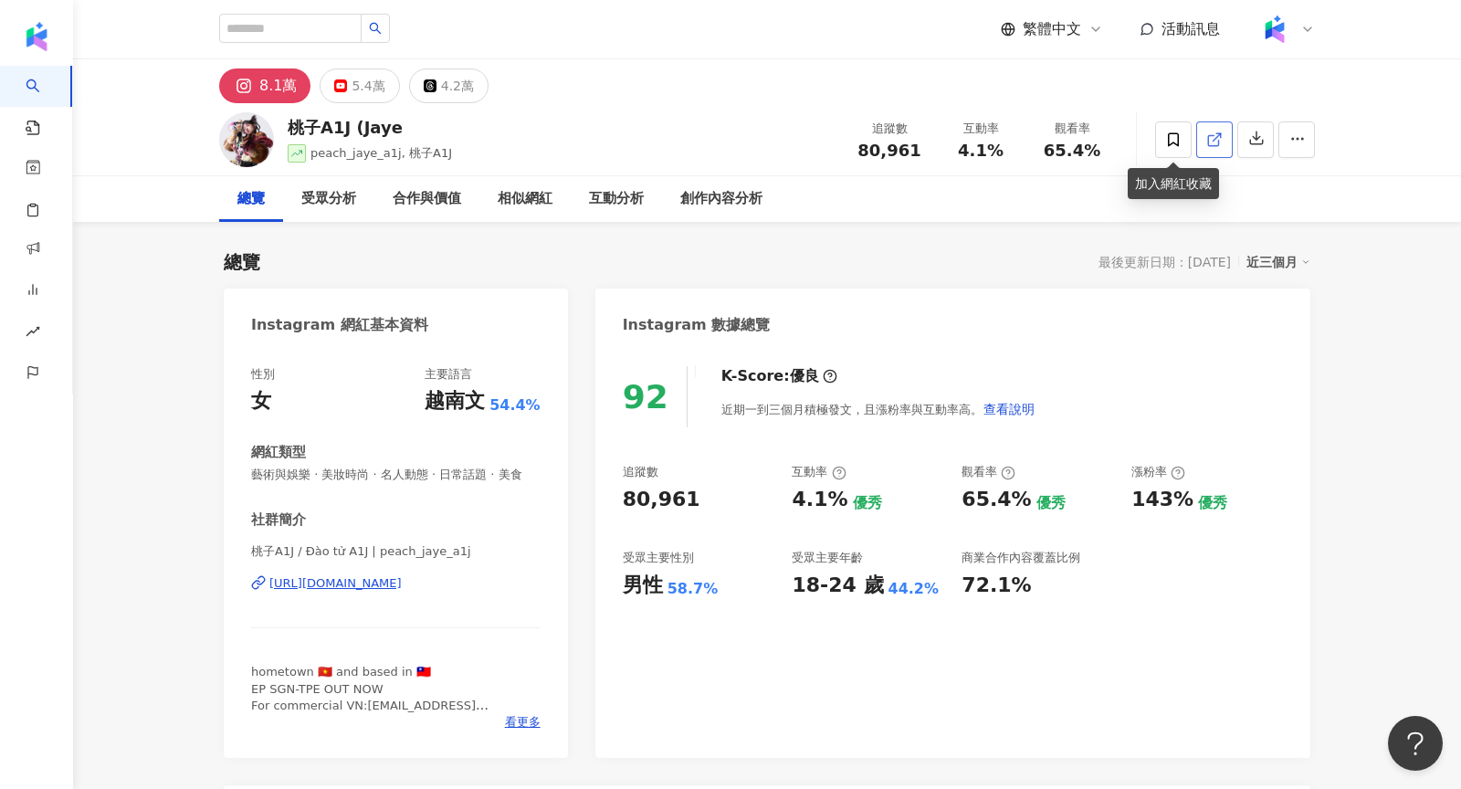
click at [1214, 141] on icon at bounding box center [1214, 139] width 16 height 16
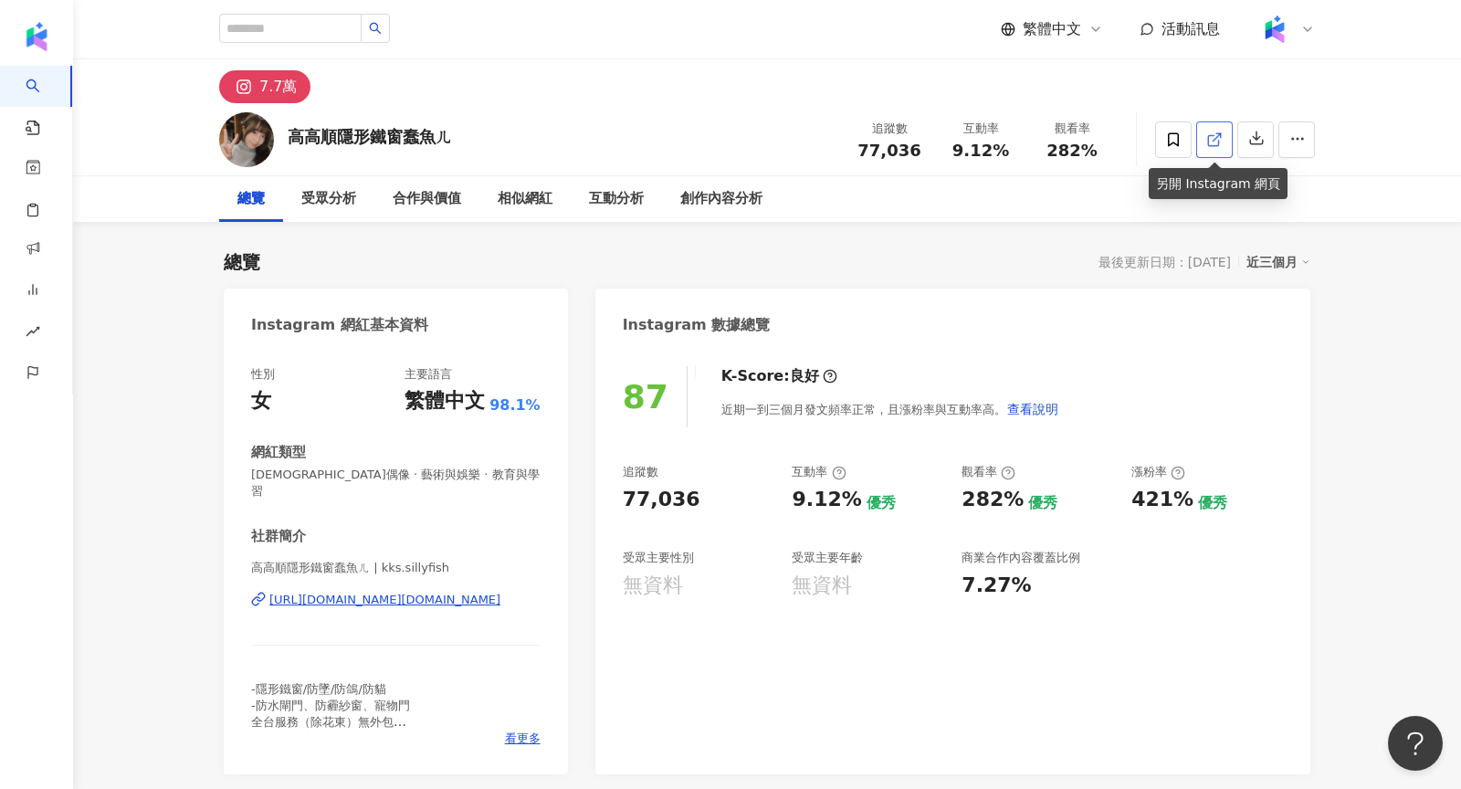
click at [1212, 135] on icon at bounding box center [1213, 140] width 10 height 10
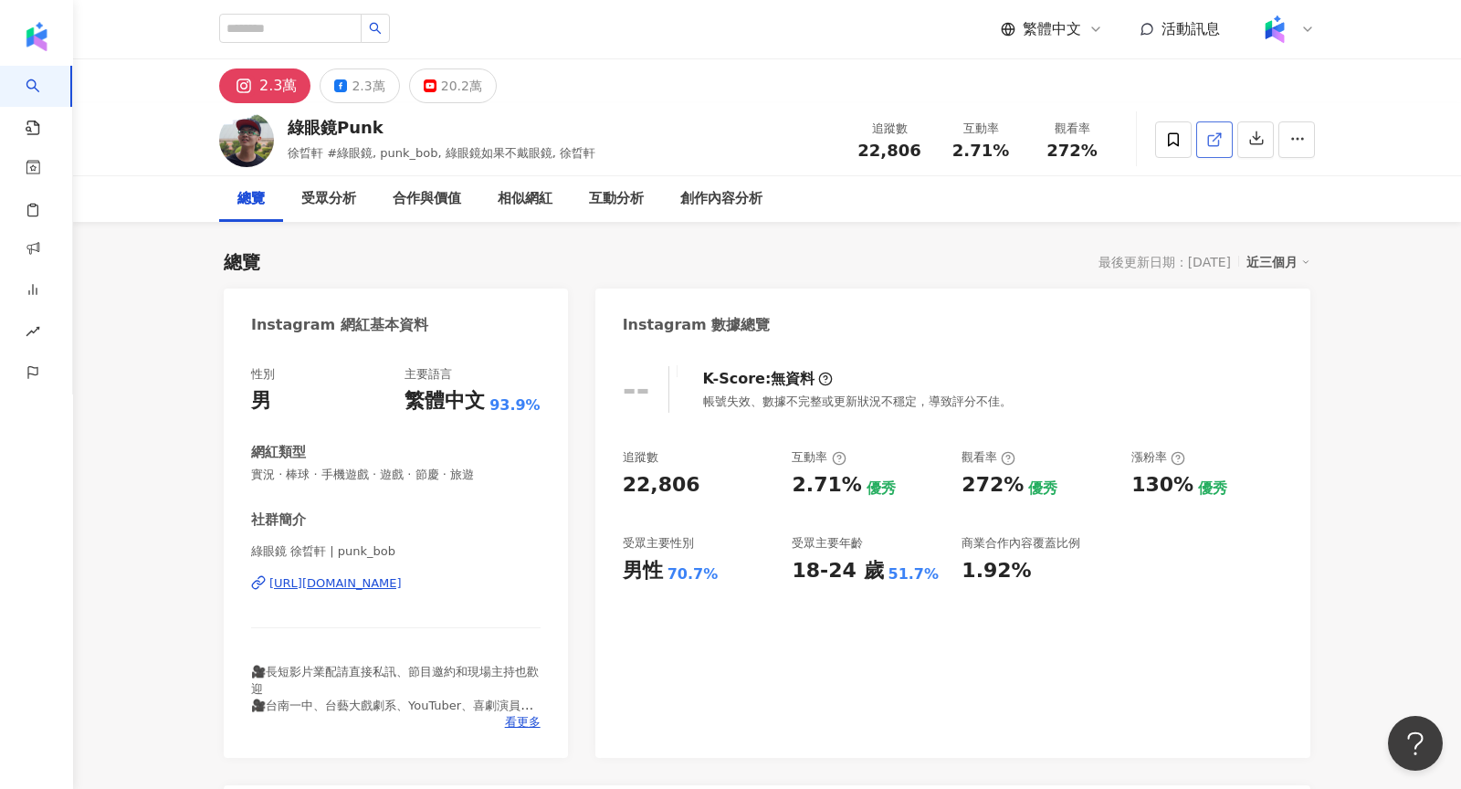
click at [1197, 140] on link at bounding box center [1214, 139] width 37 height 37
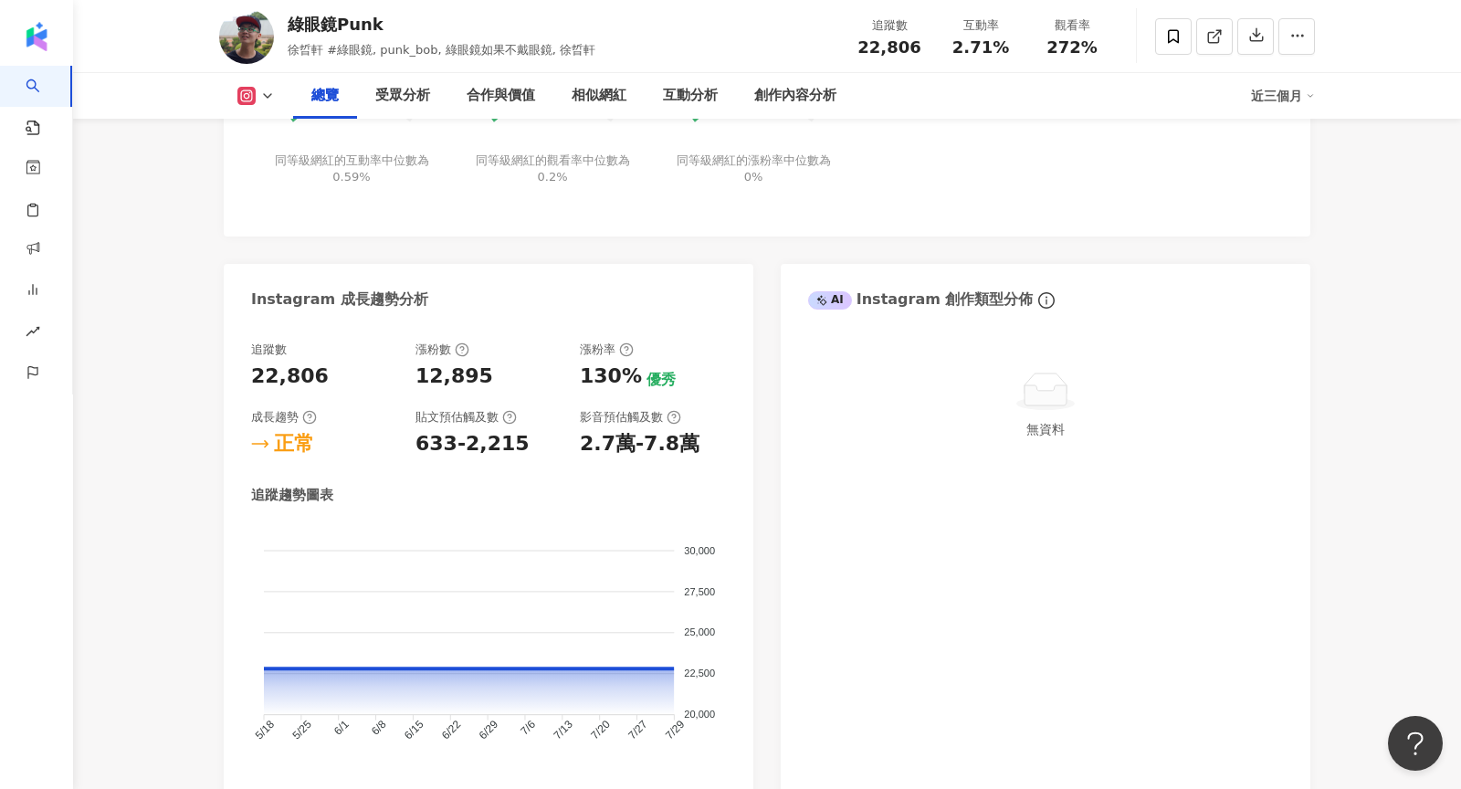
scroll to position [869, 0]
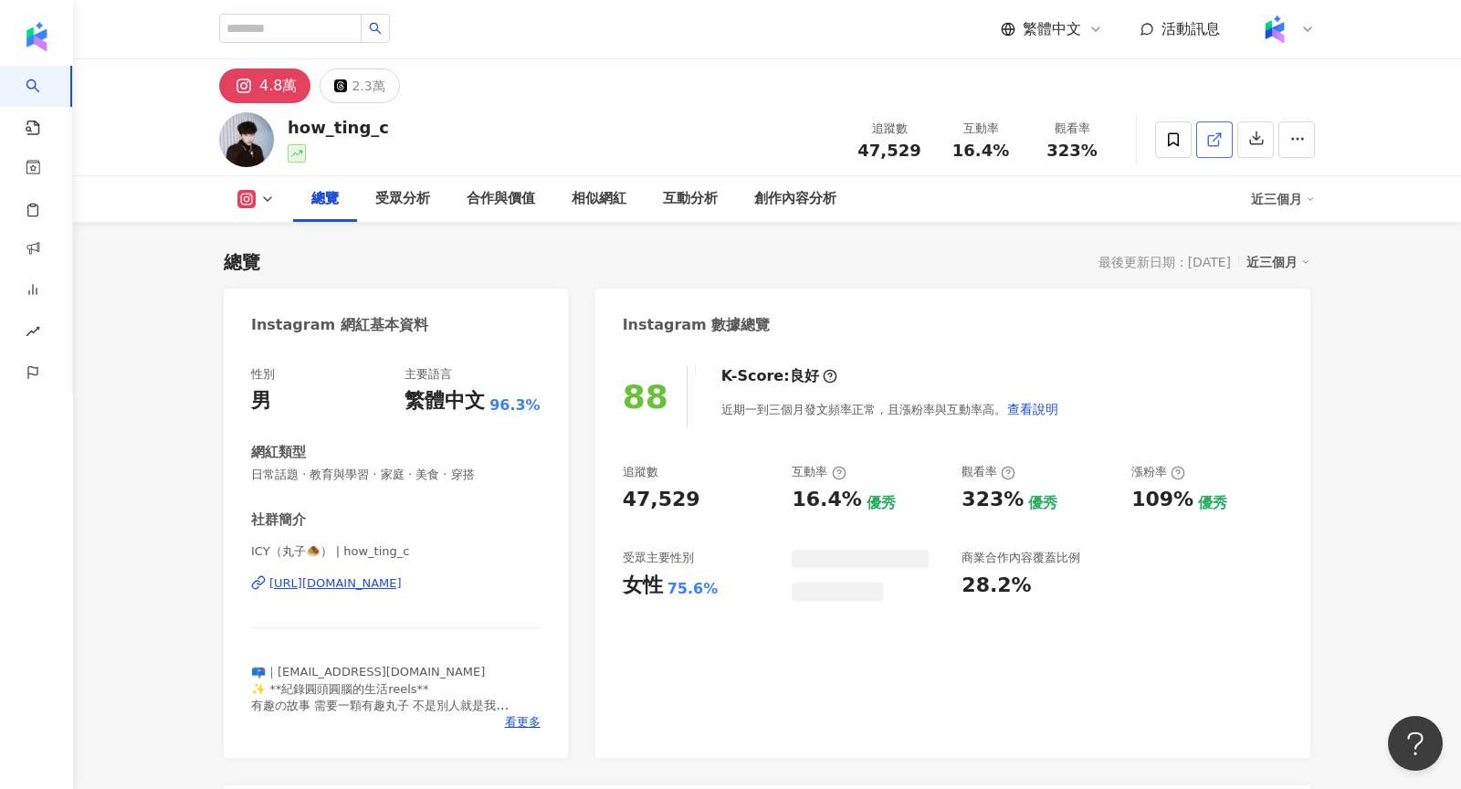
click at [1224, 132] on link at bounding box center [1214, 139] width 37 height 37
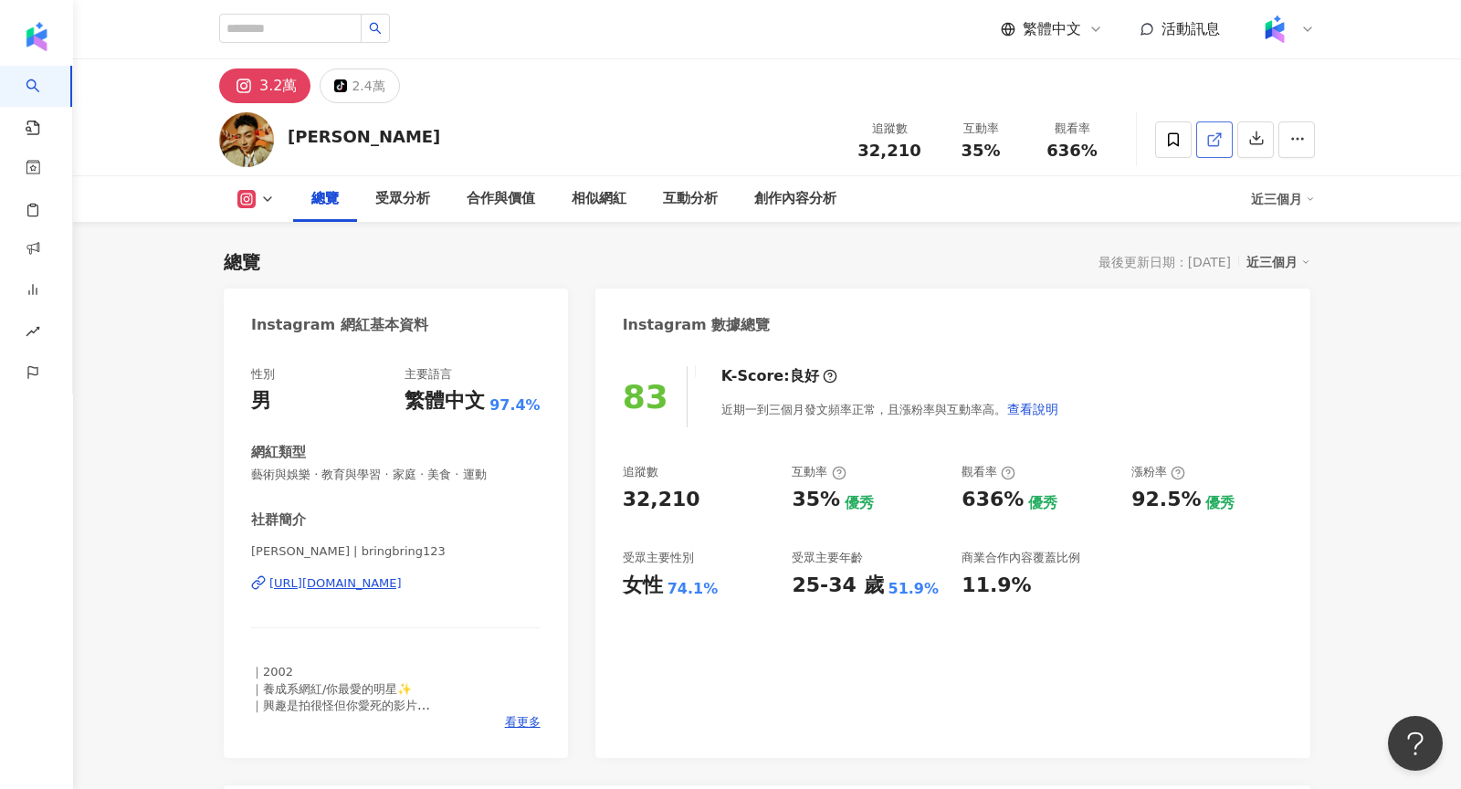
click at [1209, 143] on icon at bounding box center [1214, 139] width 16 height 16
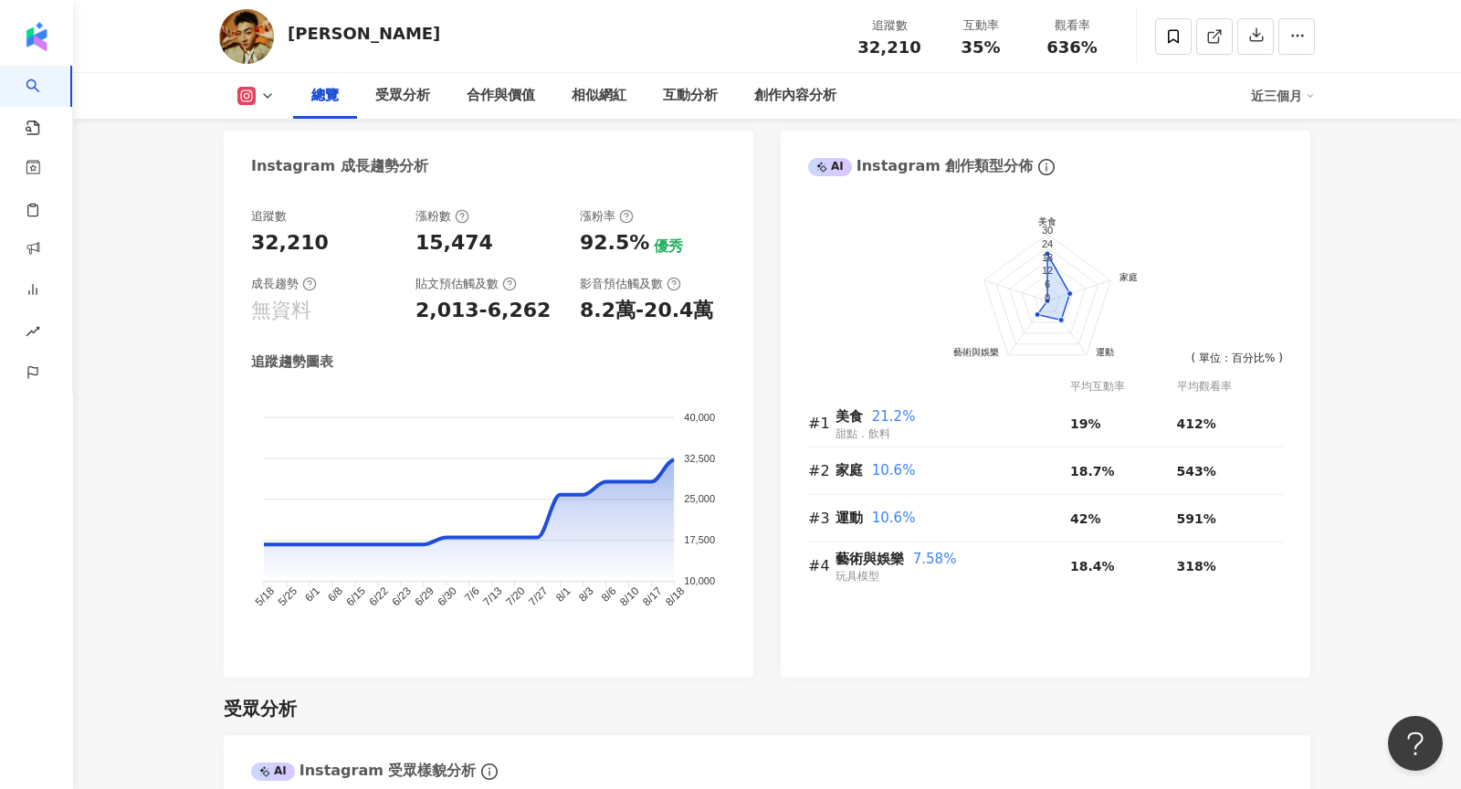
scroll to position [1085, 0]
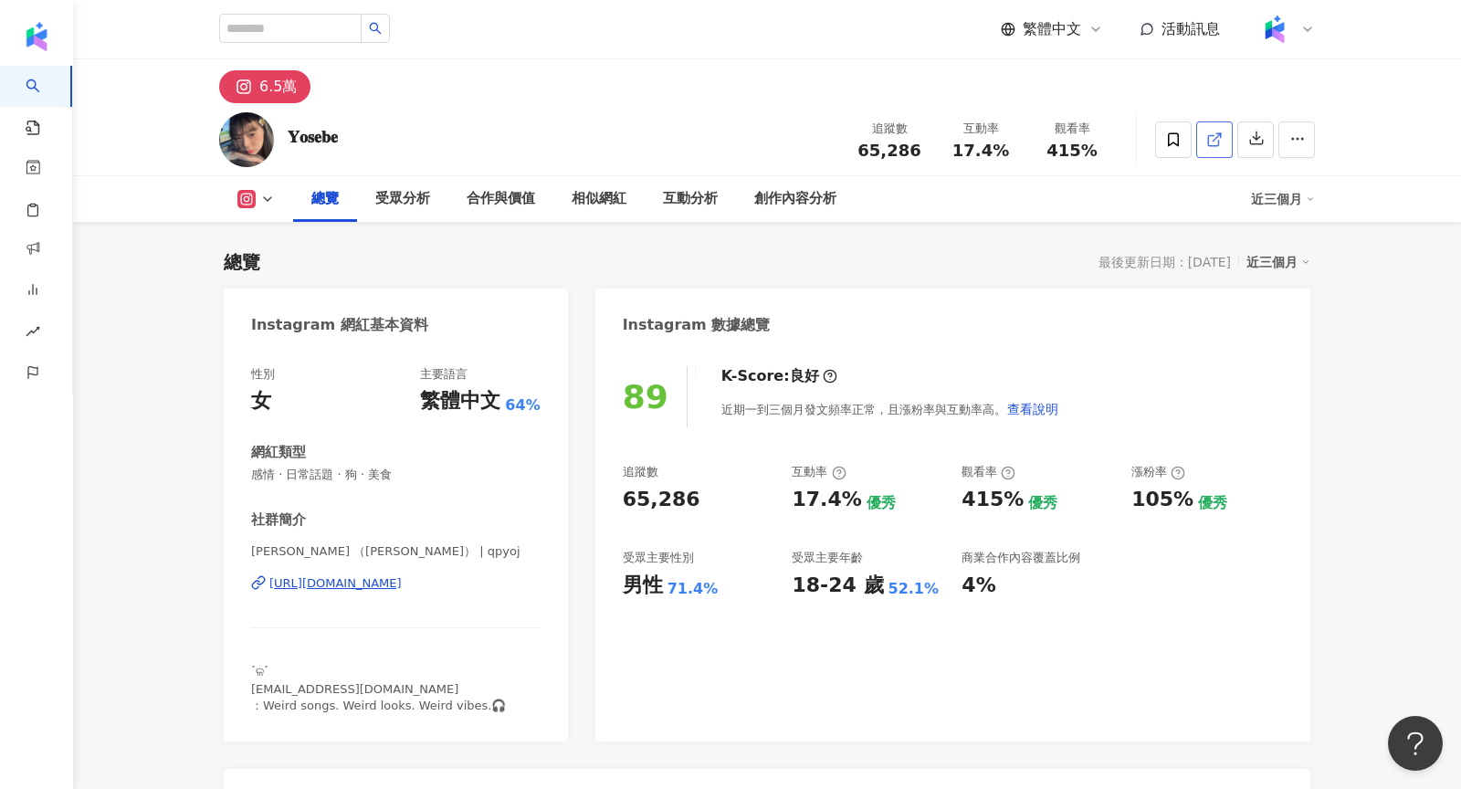
click at [1218, 141] on icon at bounding box center [1213, 140] width 10 height 10
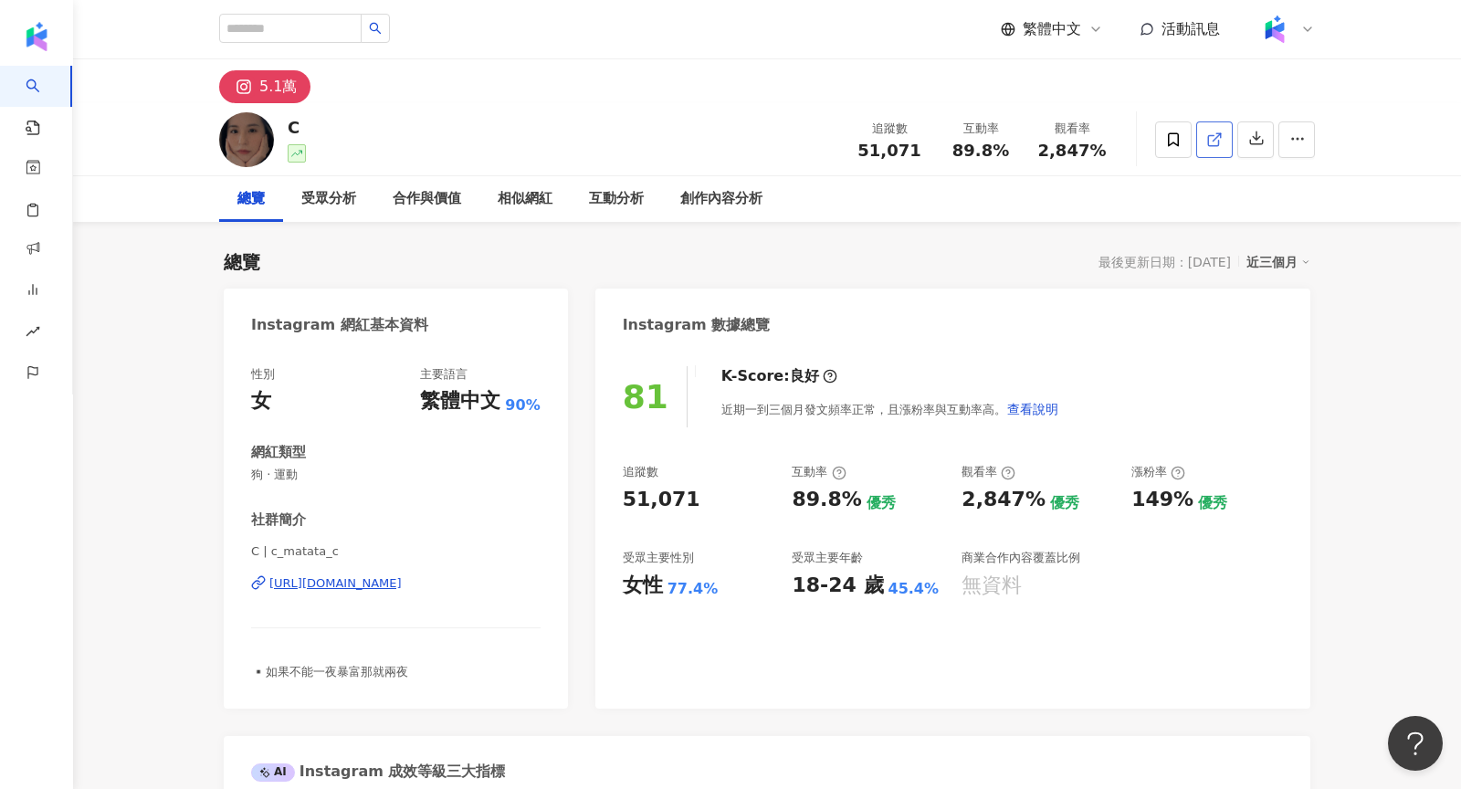
click at [1221, 138] on icon at bounding box center [1214, 139] width 16 height 16
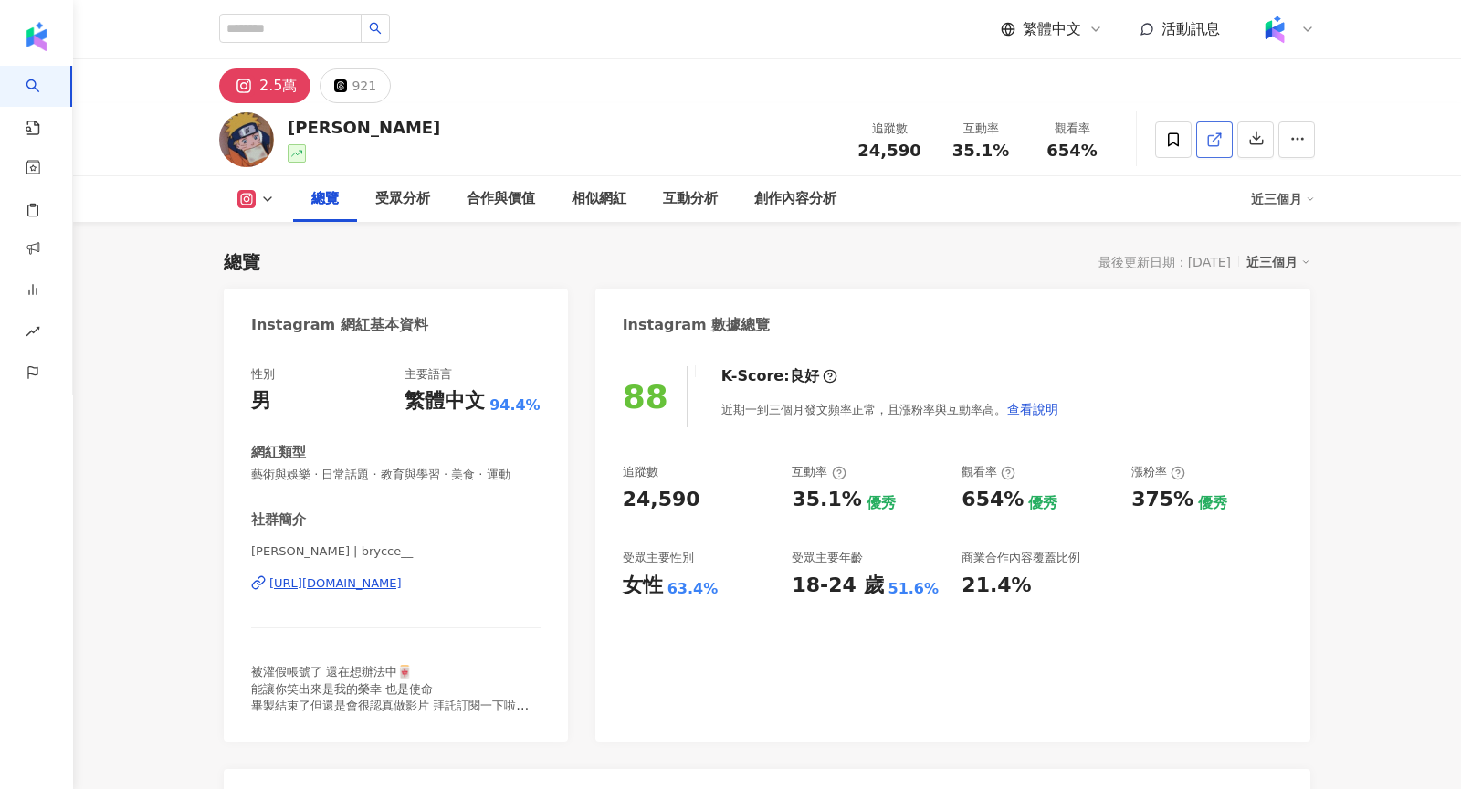
click at [1216, 150] on link at bounding box center [1214, 139] width 37 height 37
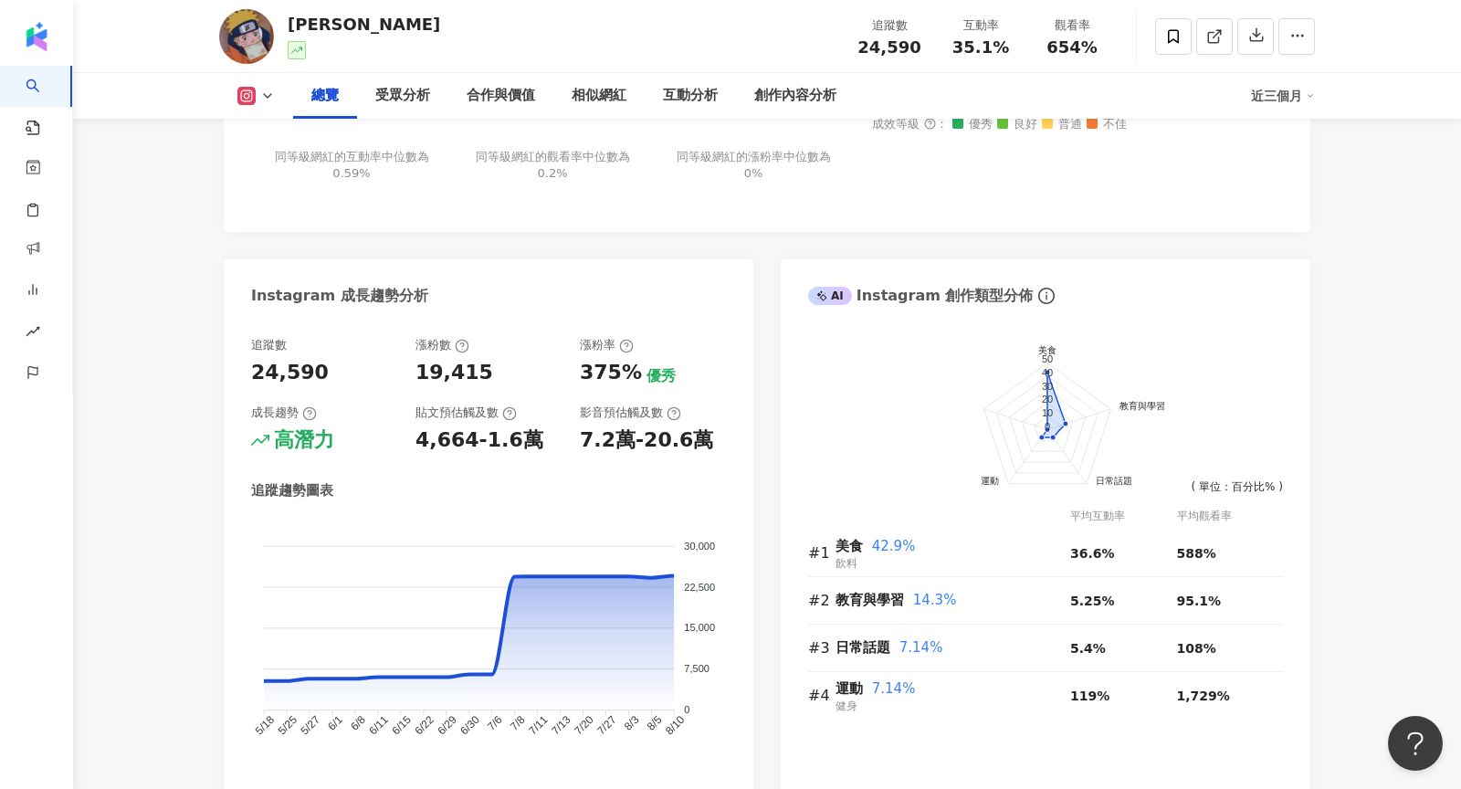
scroll to position [856, 0]
